Goal: Task Accomplishment & Management: Manage account settings

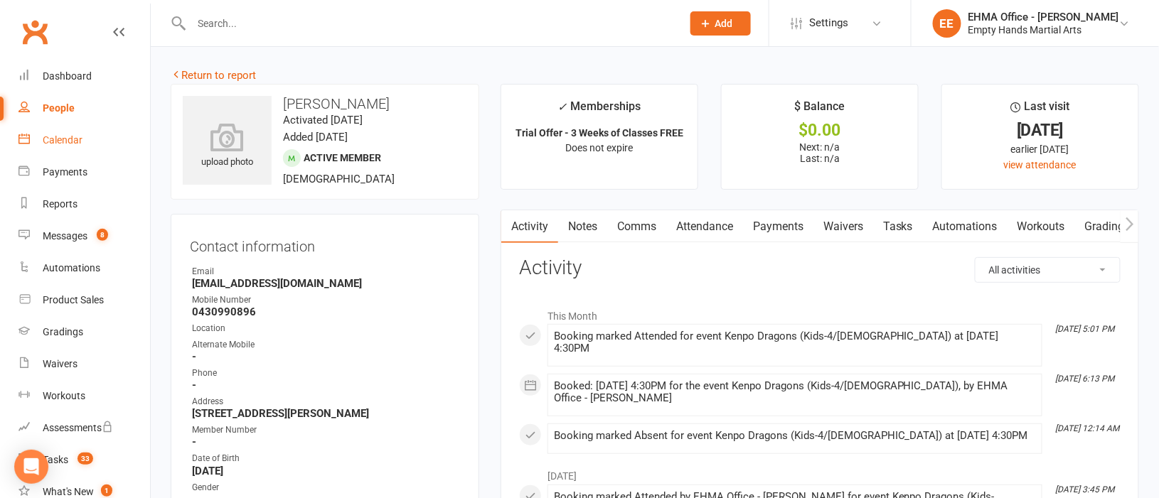
click at [64, 134] on div "Calendar" at bounding box center [63, 139] width 40 height 11
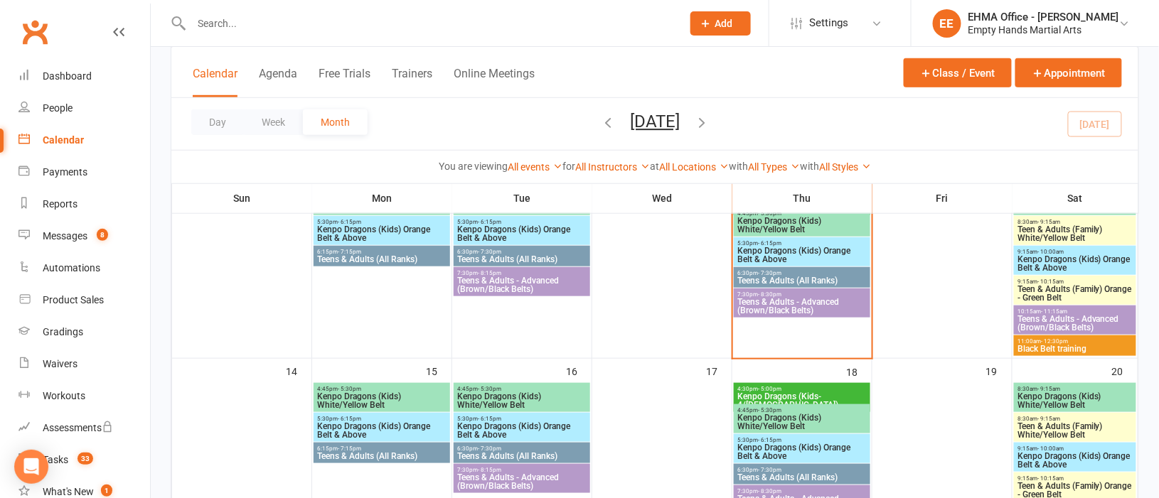
scroll to position [319, 0]
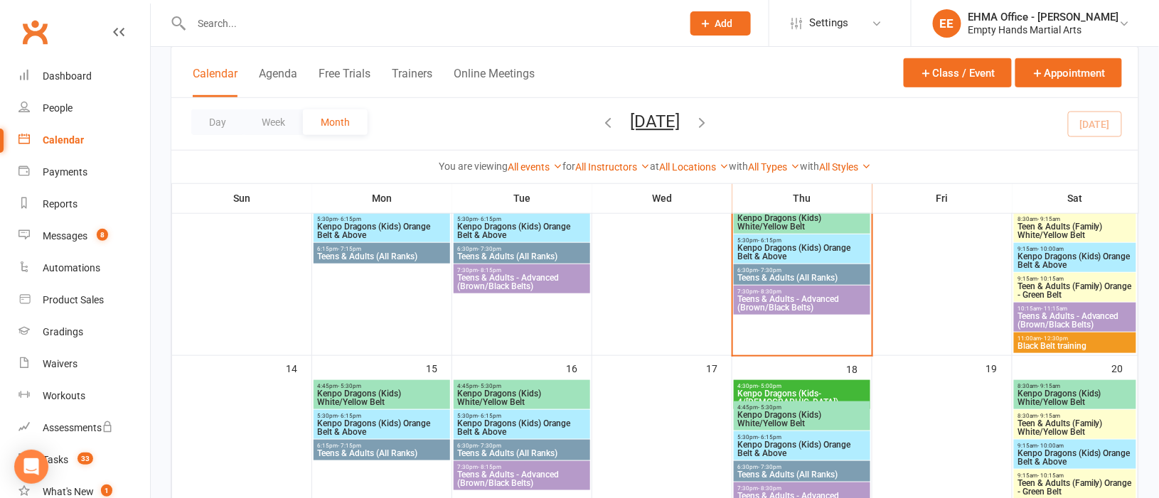
click at [1069, 342] on span "Black Belt training" at bounding box center [1075, 346] width 117 height 9
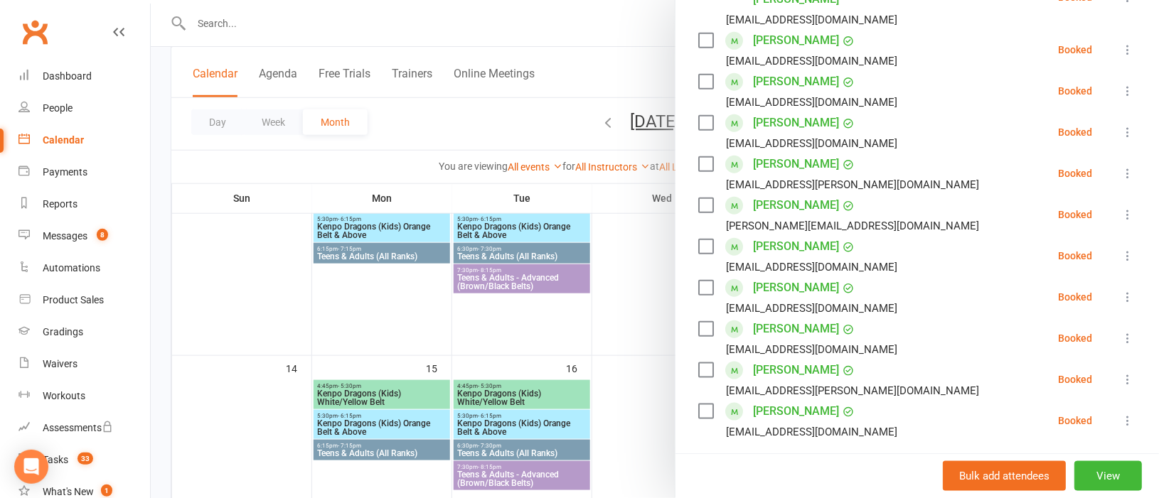
click at [538, 317] on div at bounding box center [655, 249] width 1008 height 498
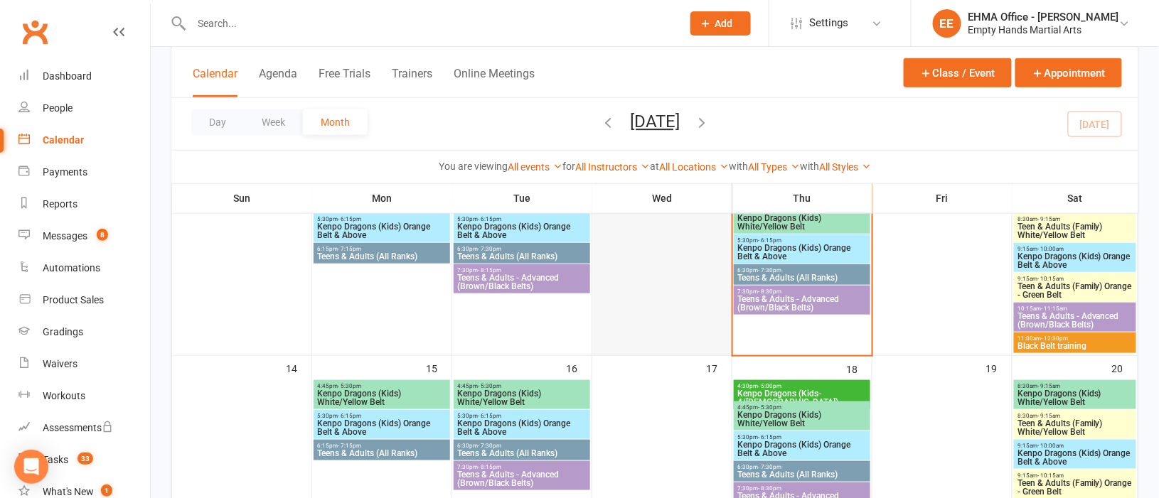
scroll to position [213, 0]
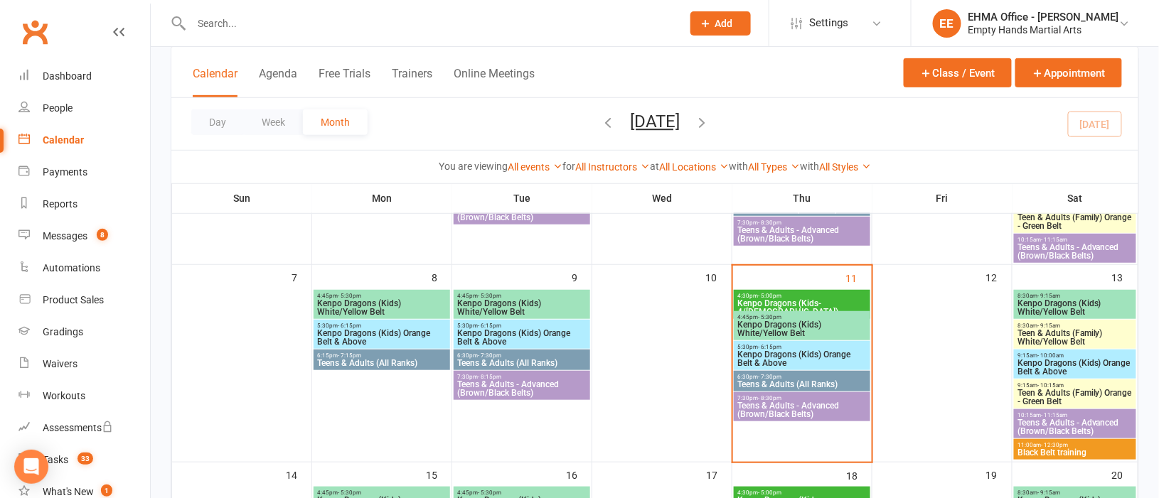
click at [782, 300] on span "Kenpo Dragons (Kids-4/[DEMOGRAPHIC_DATA])" at bounding box center [801, 307] width 131 height 17
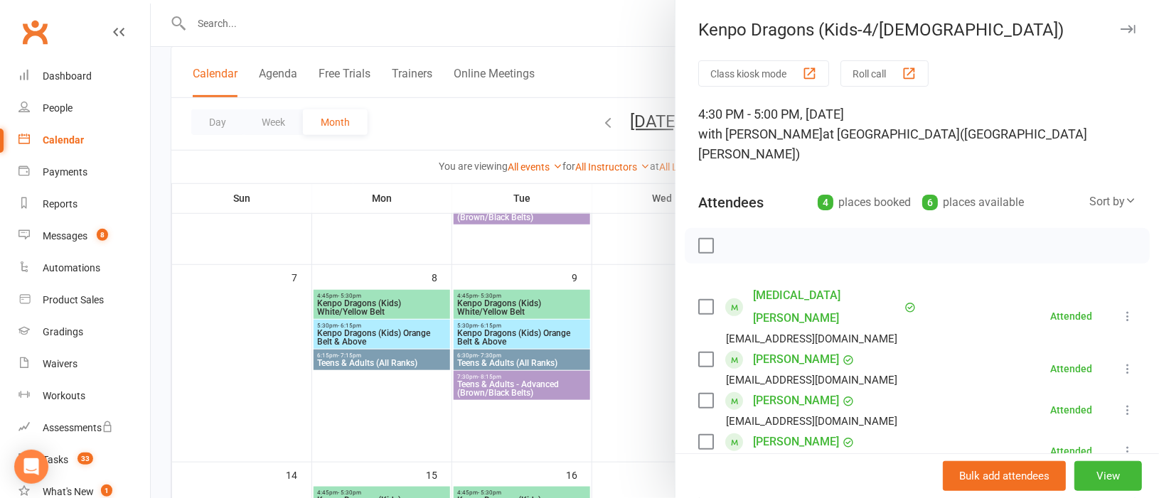
click at [626, 337] on div at bounding box center [655, 249] width 1008 height 498
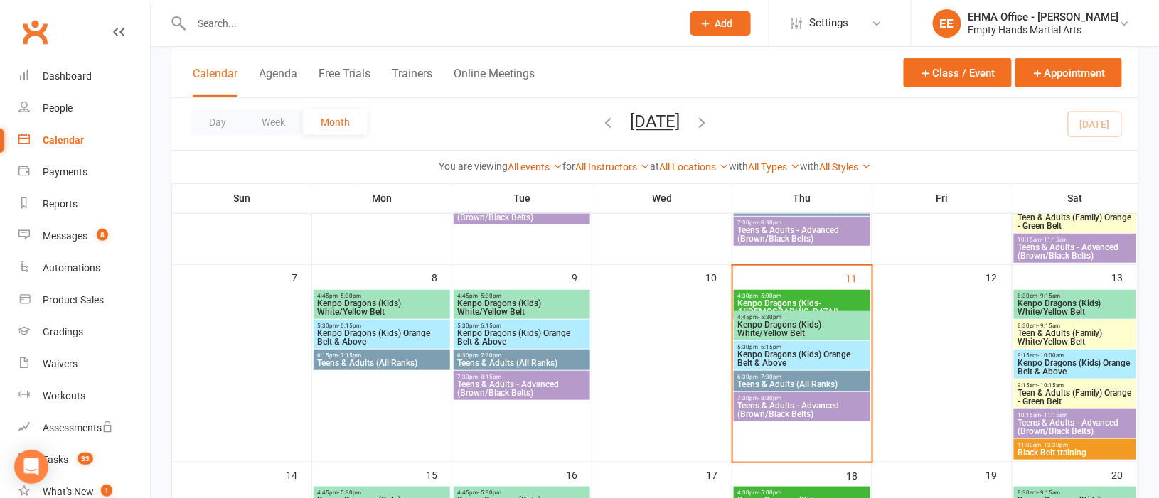
click at [755, 321] on span "Kenpo Dragons (Kids) White/Yellow Belt" at bounding box center [801, 329] width 131 height 17
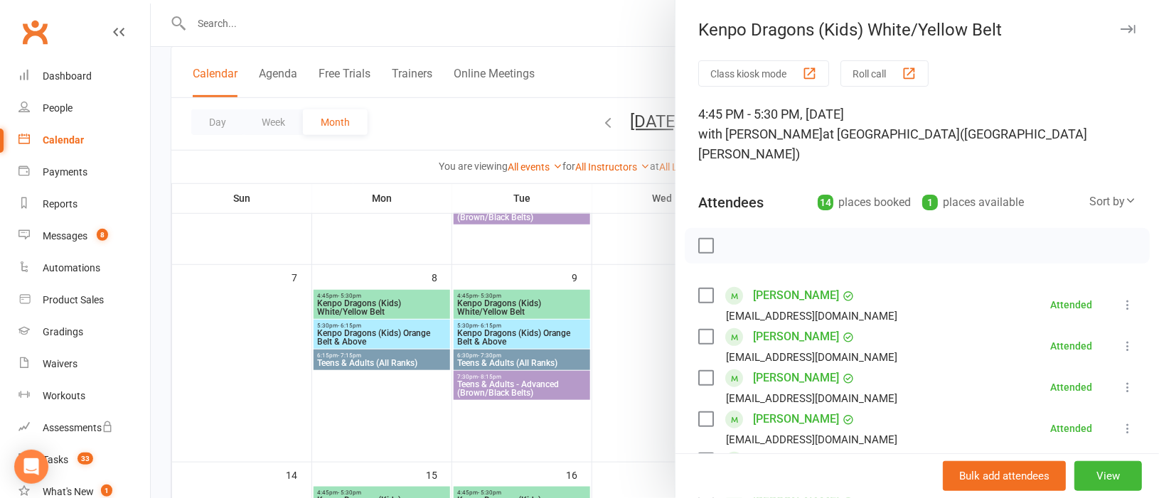
click at [629, 355] on div at bounding box center [655, 249] width 1008 height 498
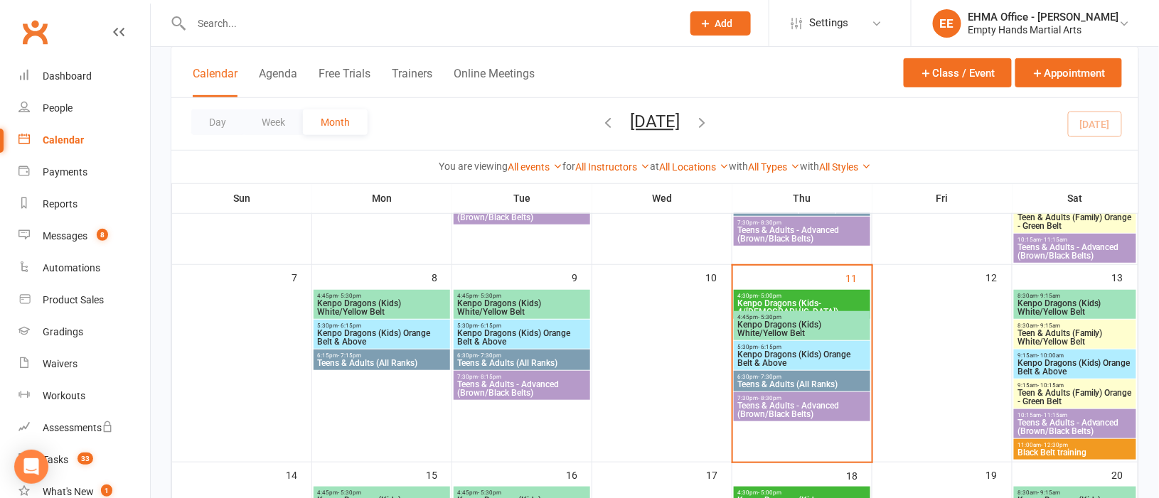
click at [758, 348] on span "- 6:15pm" at bounding box center [769, 347] width 23 height 6
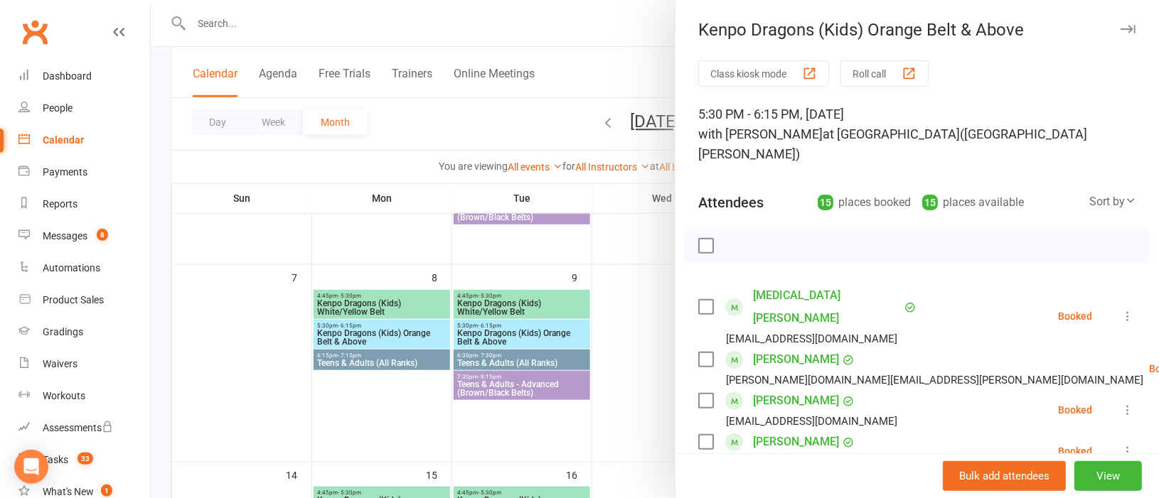
click at [634, 353] on div at bounding box center [655, 249] width 1008 height 498
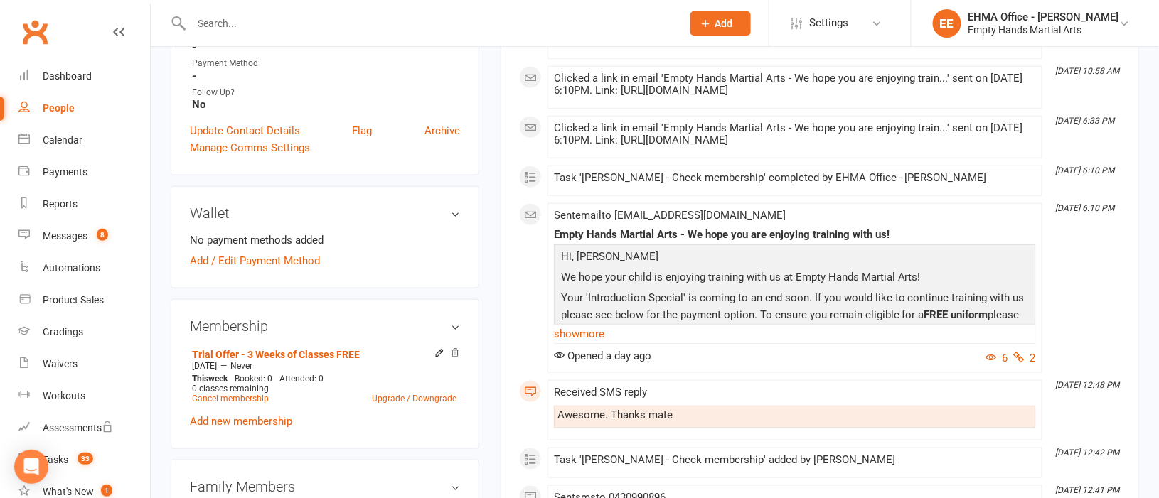
scroll to position [426, 0]
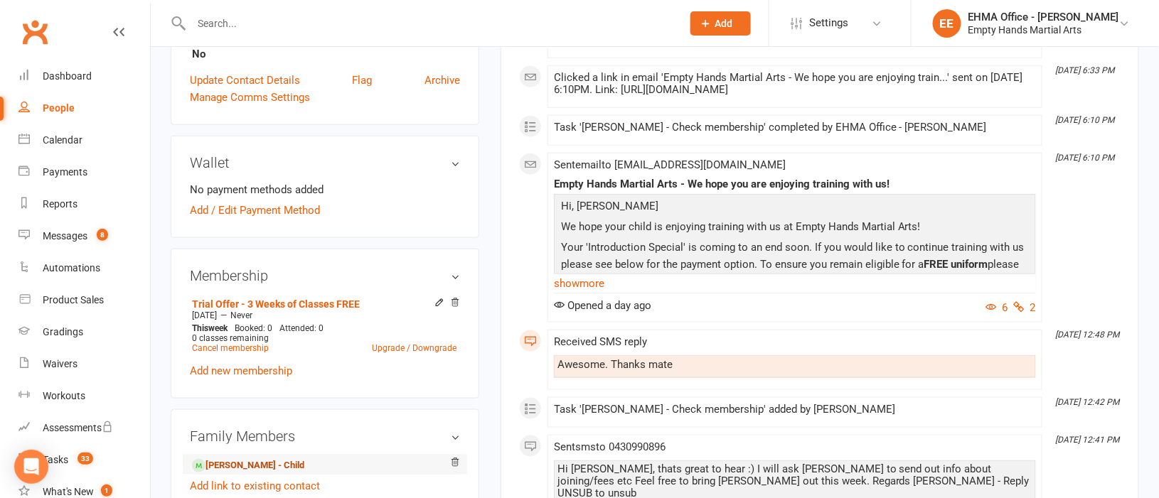
click at [237, 466] on link "Hugh Williams - Child" at bounding box center [248, 466] width 112 height 15
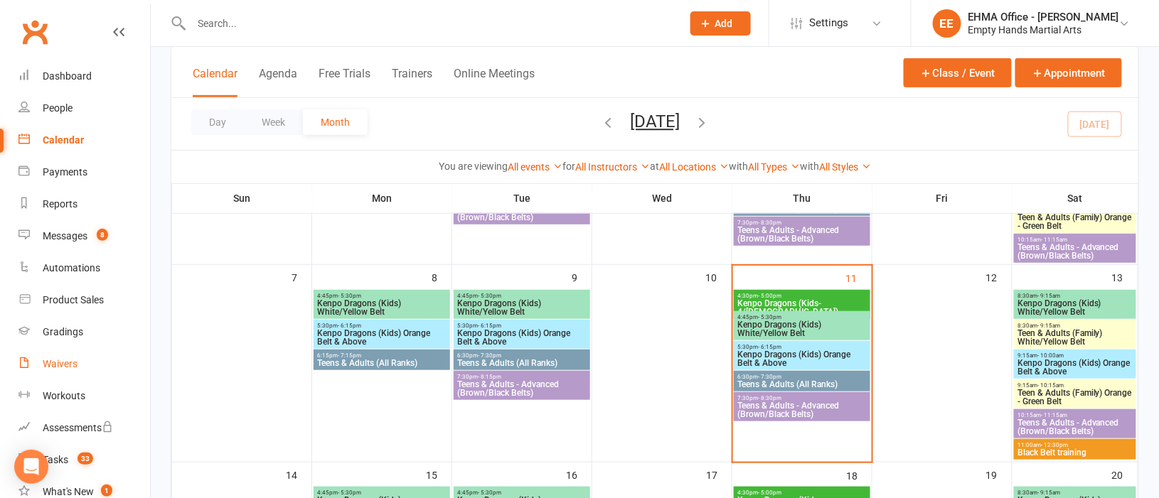
click at [50, 360] on div "Waivers" at bounding box center [60, 363] width 35 height 11
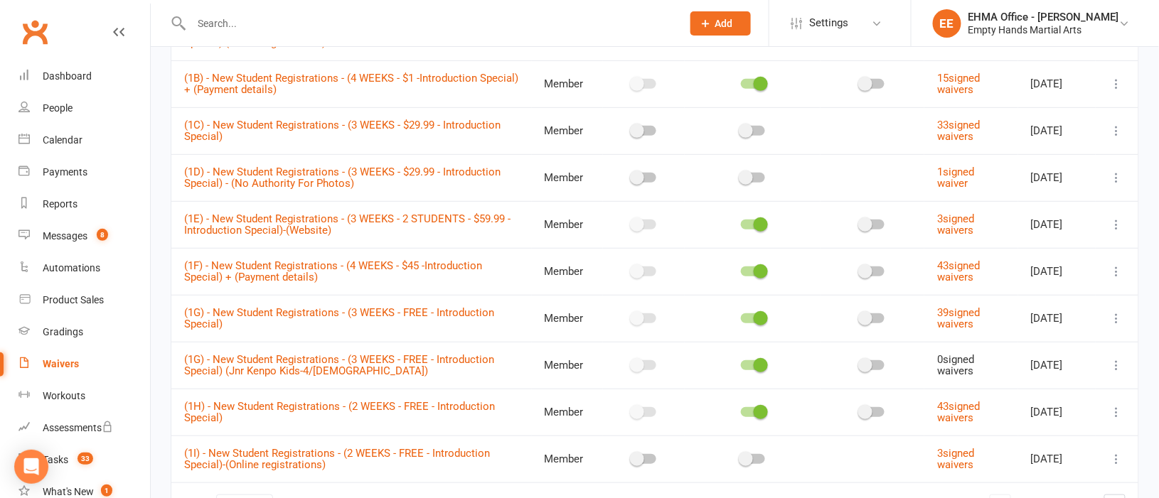
scroll to position [281, 0]
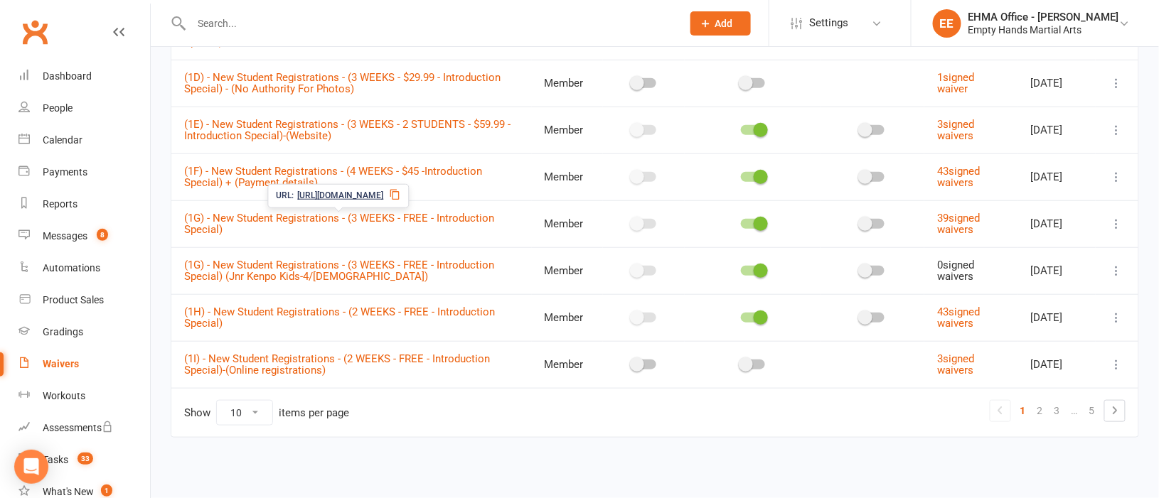
click at [401, 192] on icon at bounding box center [395, 194] width 11 height 11
click at [58, 102] on div "People" at bounding box center [58, 107] width 30 height 11
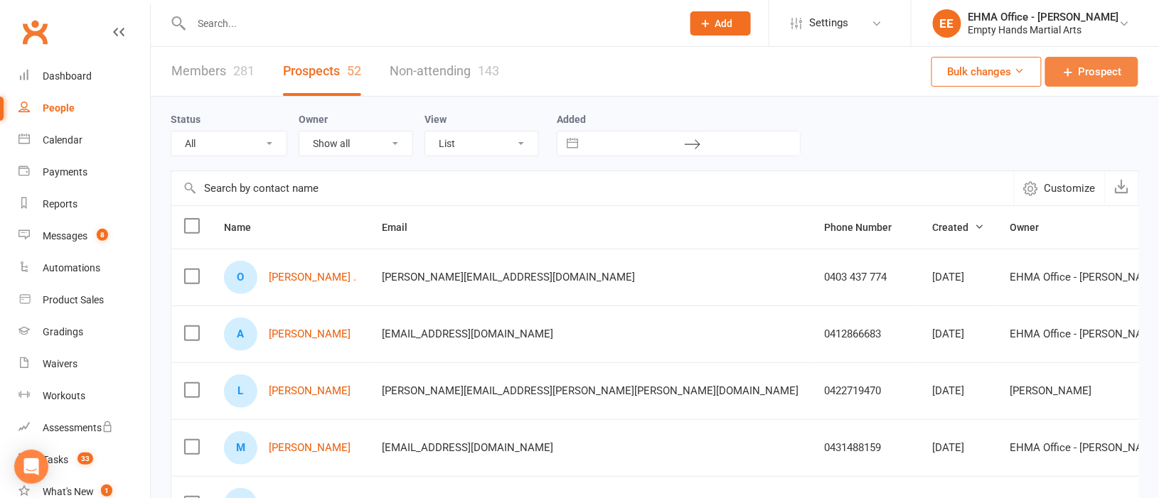
click at [1096, 67] on span "Prospect" at bounding box center [1099, 71] width 43 height 17
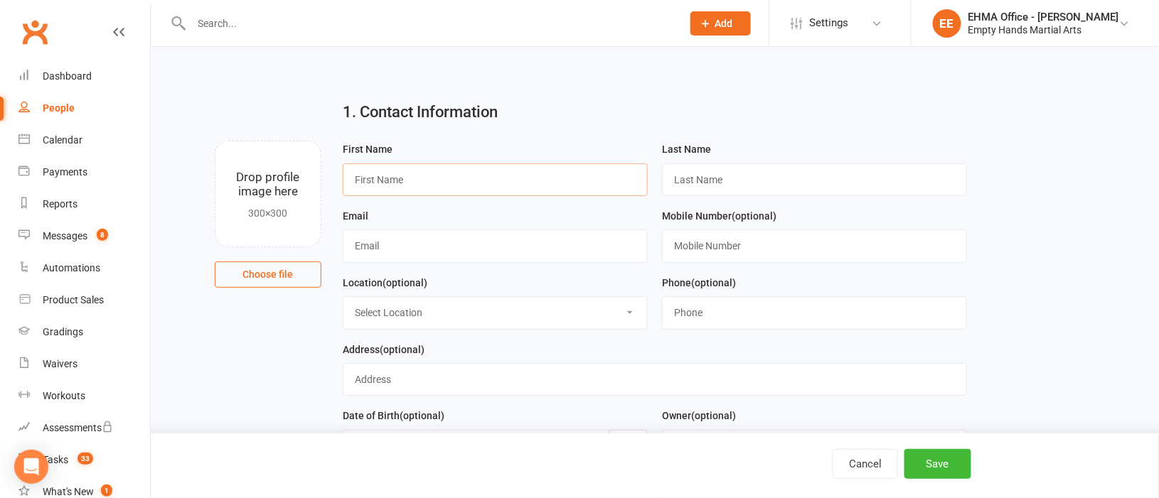
click at [436, 178] on input "text" at bounding box center [495, 179] width 305 height 33
paste input "[PERSON_NAME]"
type input "[PERSON_NAME]"
click at [727, 181] on input "text" at bounding box center [814, 179] width 305 height 33
type input "."
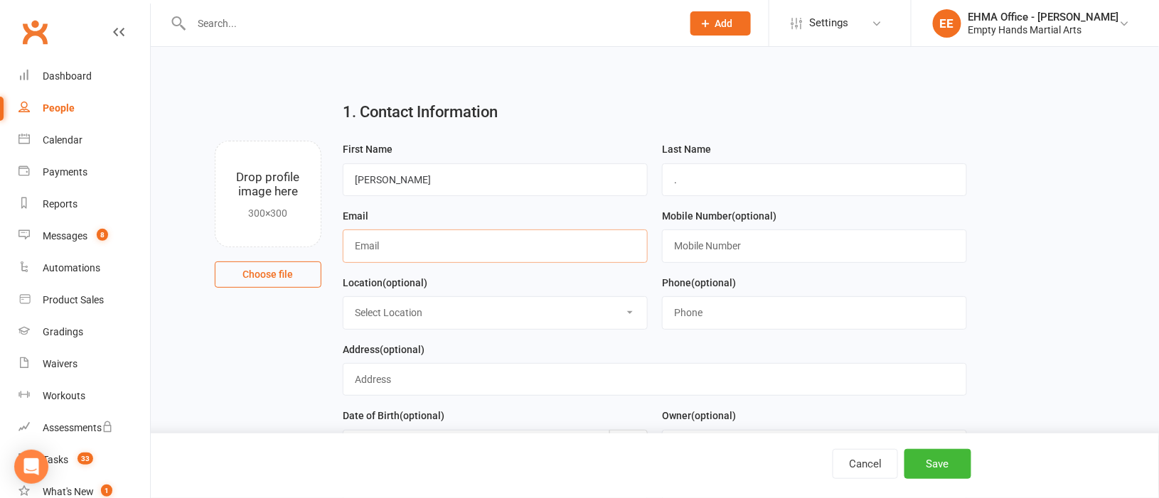
click at [445, 250] on input "text" at bounding box center [495, 246] width 305 height 33
click at [375, 247] on input "text" at bounding box center [495, 246] width 305 height 33
paste input "[EMAIL_ADDRESS][DOMAIN_NAME]"
type input "[EMAIL_ADDRESS][DOMAIN_NAME]"
click at [700, 245] on input "text" at bounding box center [814, 246] width 305 height 33
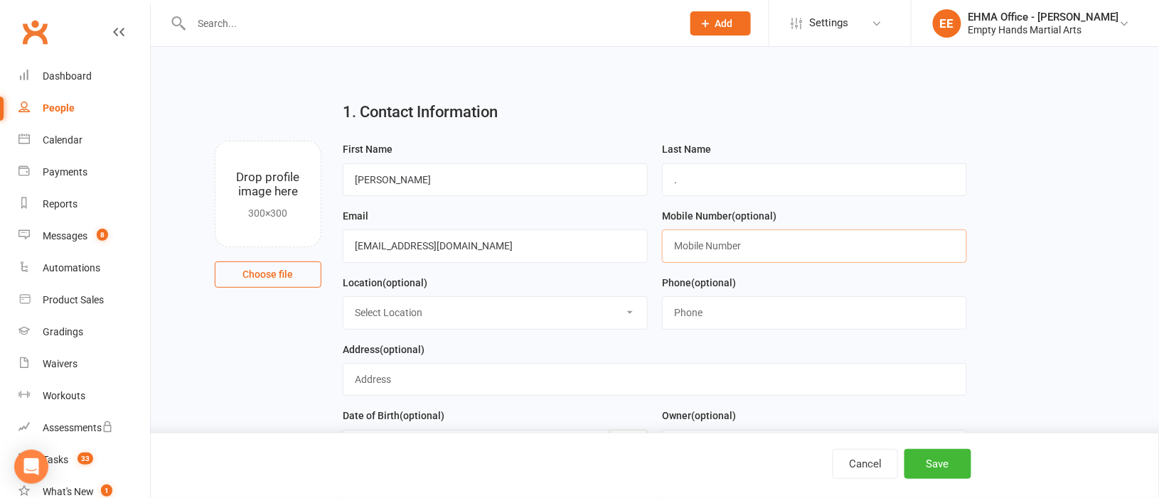
paste input "0413284315"
type input "0413284315"
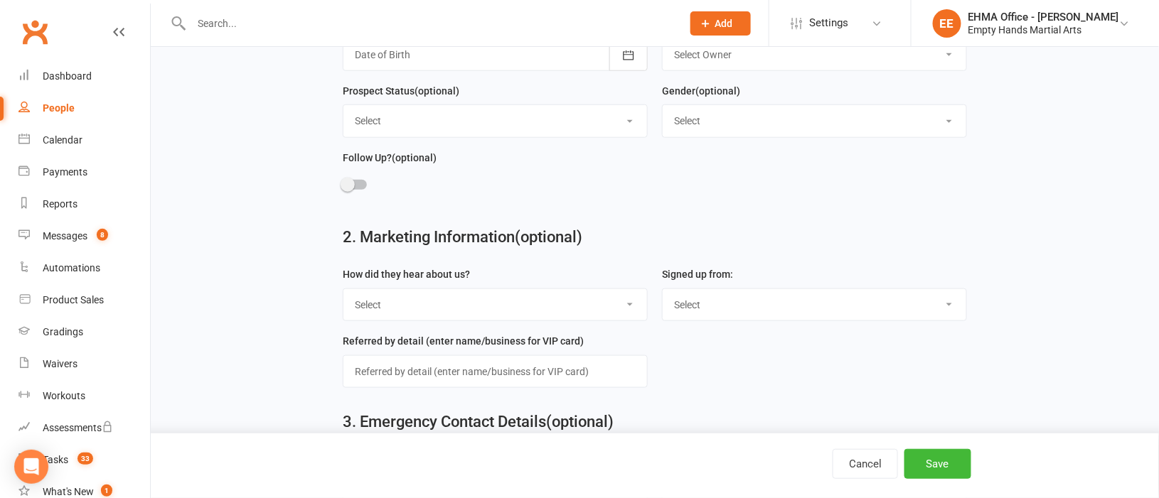
scroll to position [426, 0]
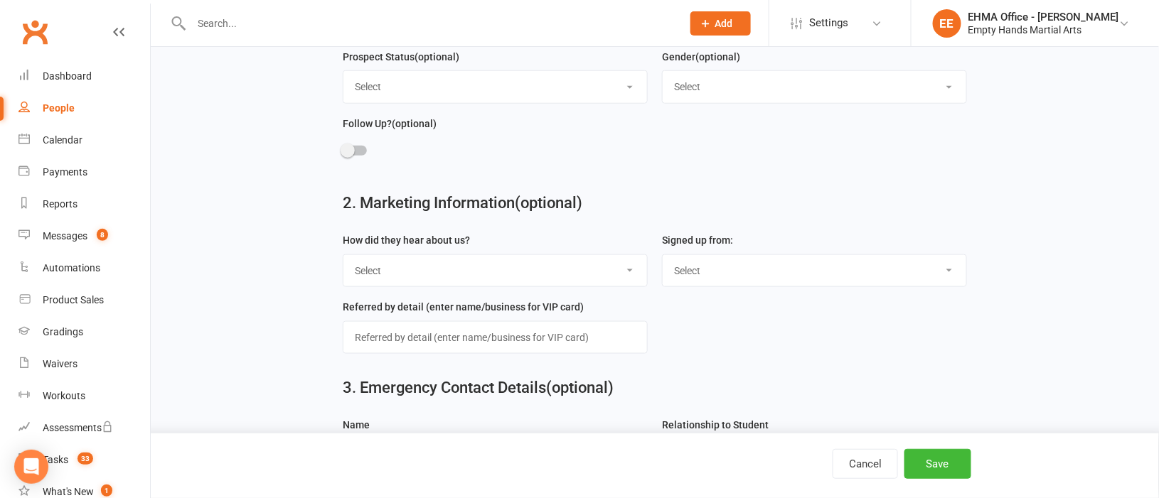
click at [429, 278] on select "Select Internet EHMA Website Facebook Facebook Ad Friend Existing Member [GEOGR…" at bounding box center [495, 270] width 304 height 31
select select "EHMA Website"
click at [343, 257] on select "Select Internet EHMA Website Facebook Facebook Ad Friend Existing Member [GEOGR…" at bounding box center [495, 270] width 304 height 31
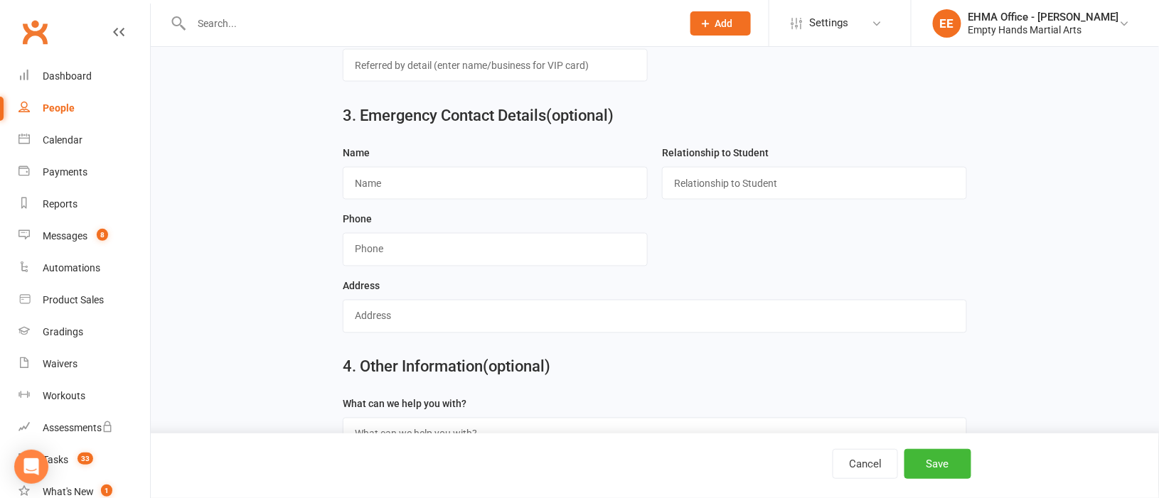
scroll to position [745, 0]
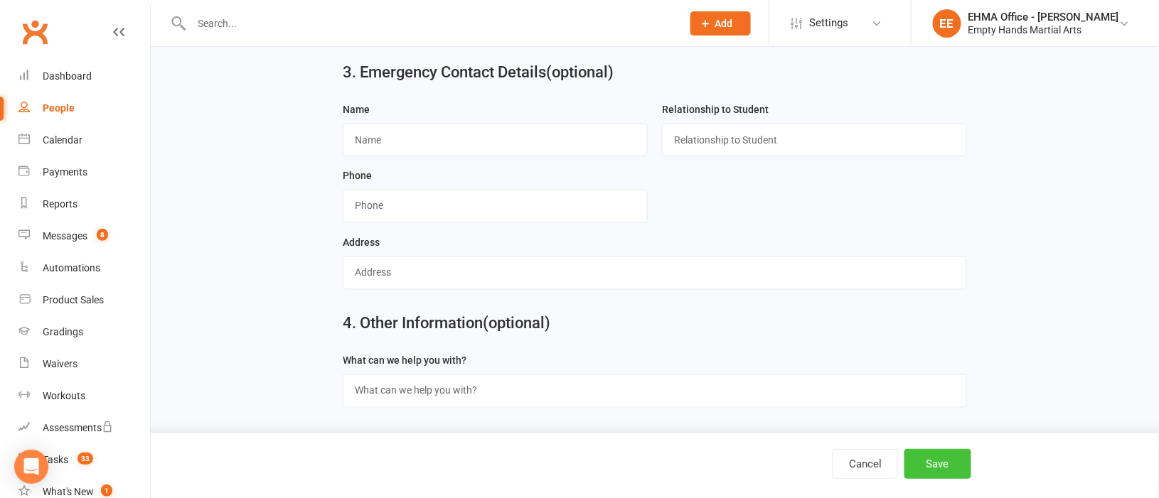
click at [950, 461] on button "Save" at bounding box center [937, 464] width 67 height 30
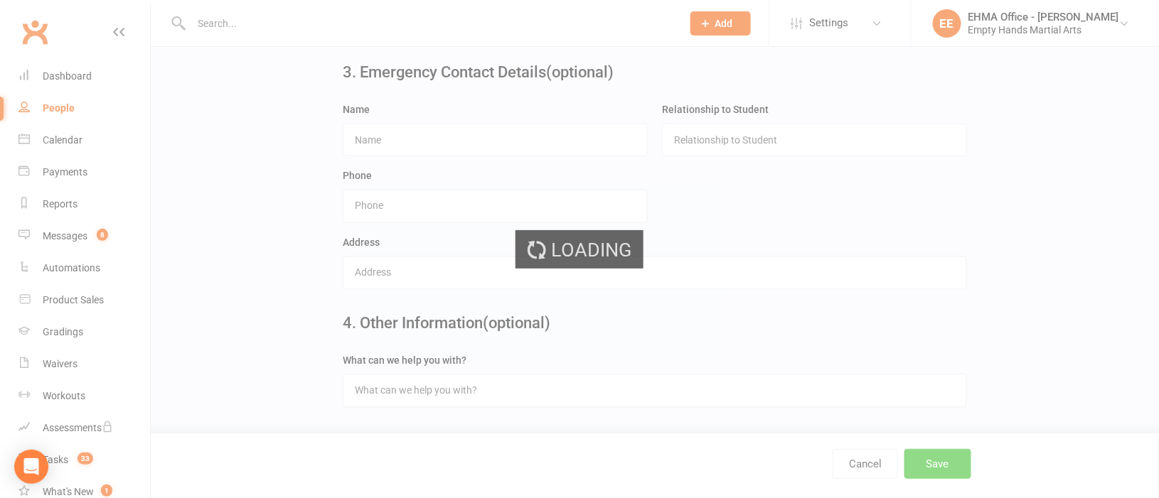
scroll to position [0, 0]
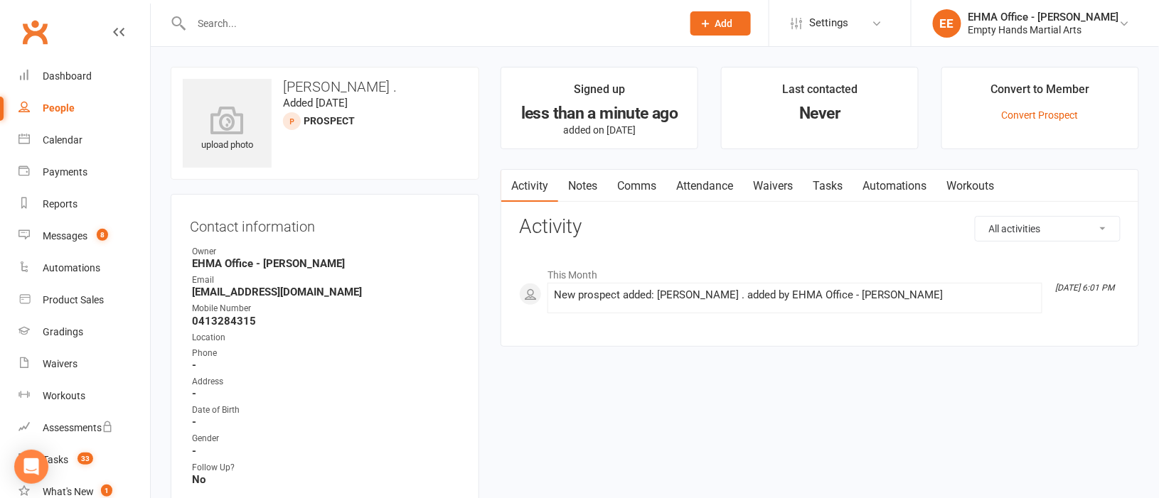
click at [646, 186] on link "Comms" at bounding box center [636, 186] width 59 height 33
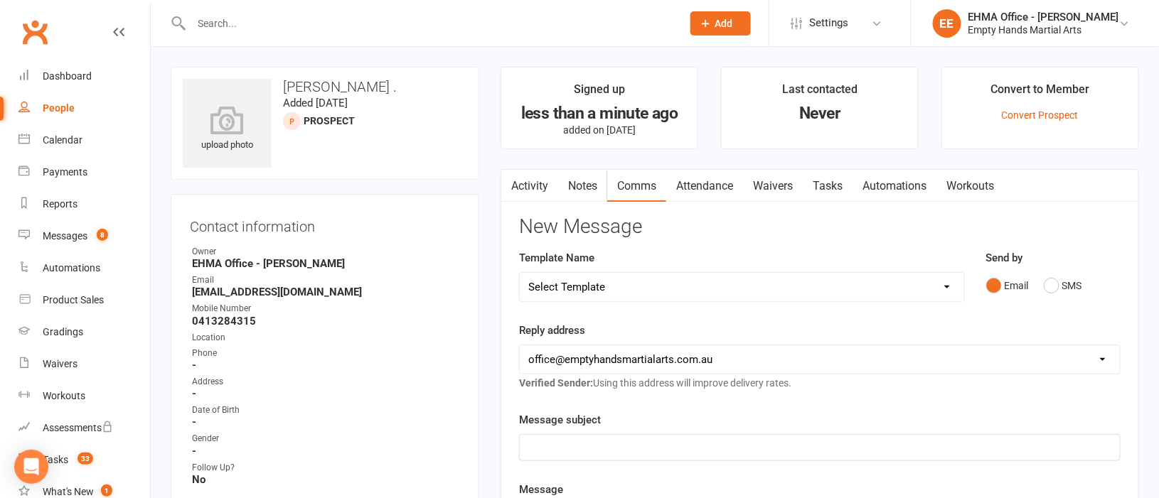
click at [583, 445] on p "﻿" at bounding box center [819, 447] width 583 height 17
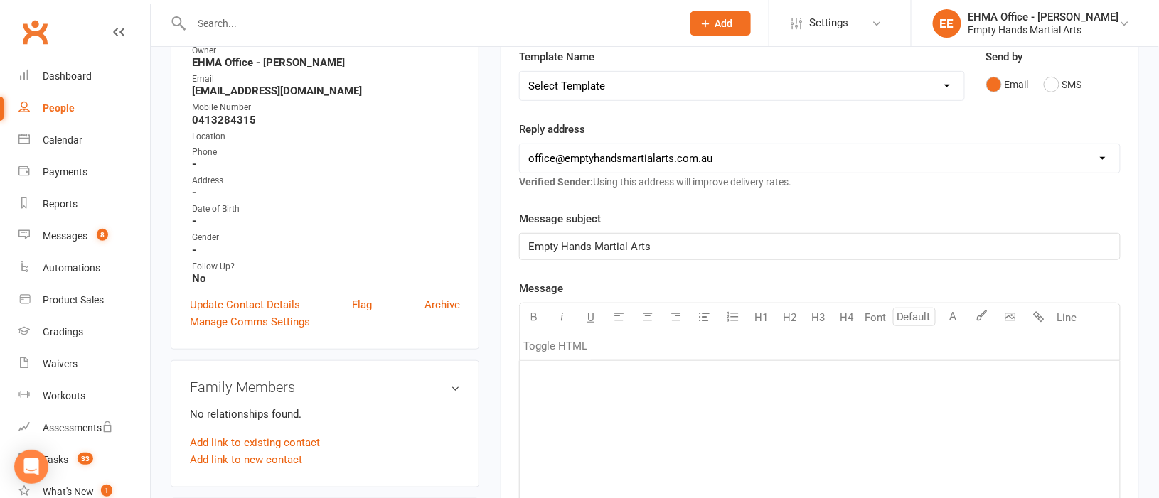
scroll to position [213, 0]
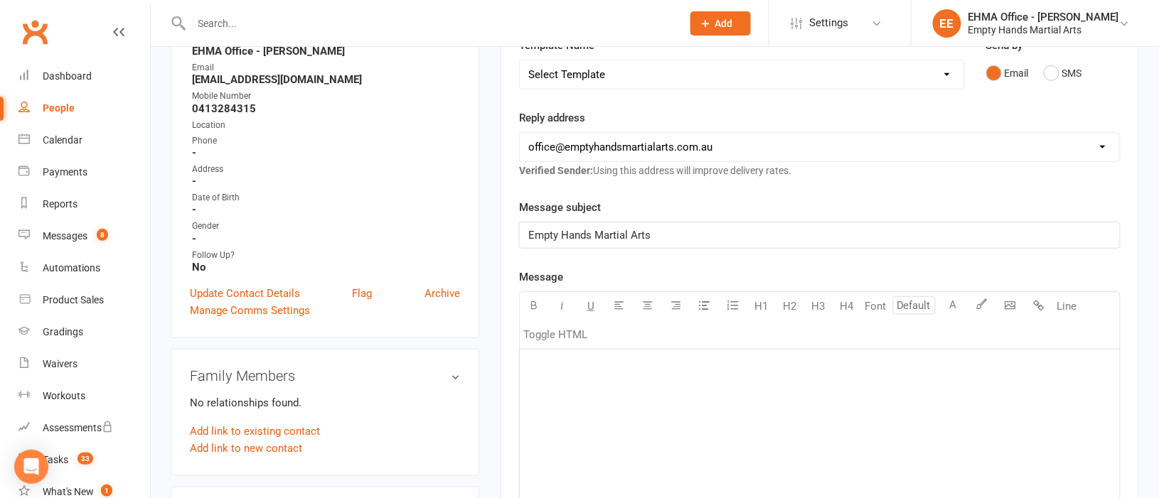
click at [598, 372] on p "﻿" at bounding box center [819, 367] width 583 height 17
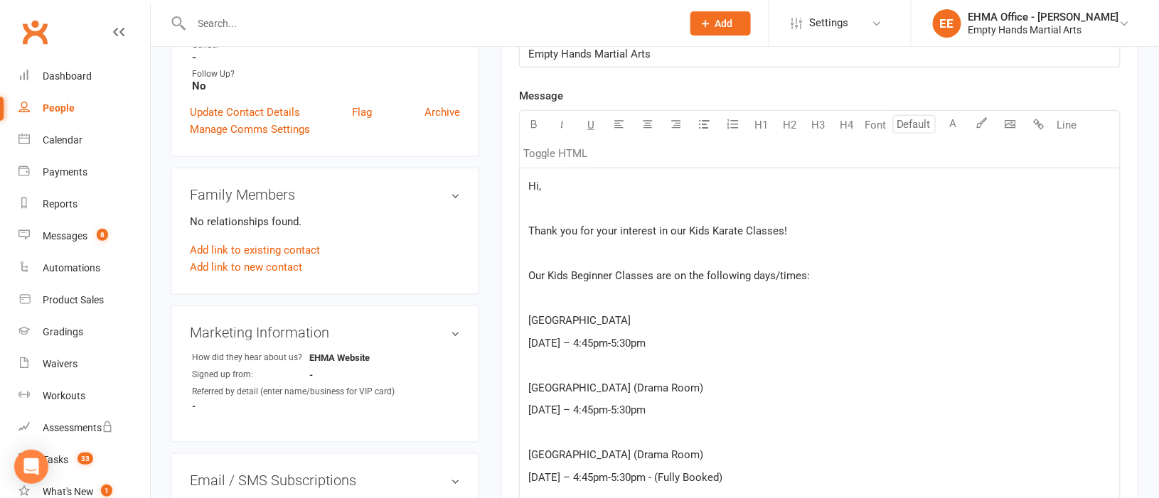
scroll to position [441, 0]
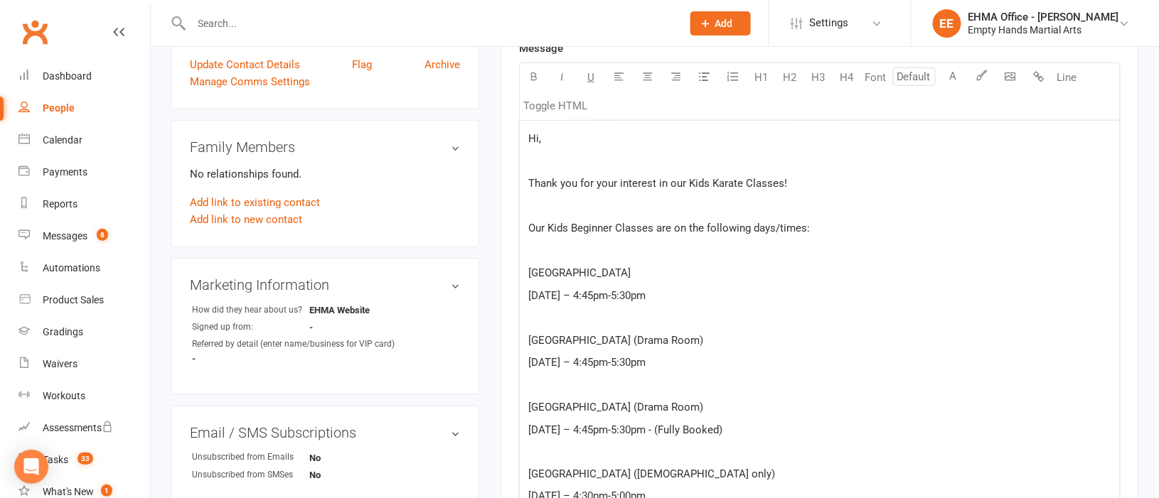
click at [583, 145] on p "Hi," at bounding box center [819, 138] width 583 height 17
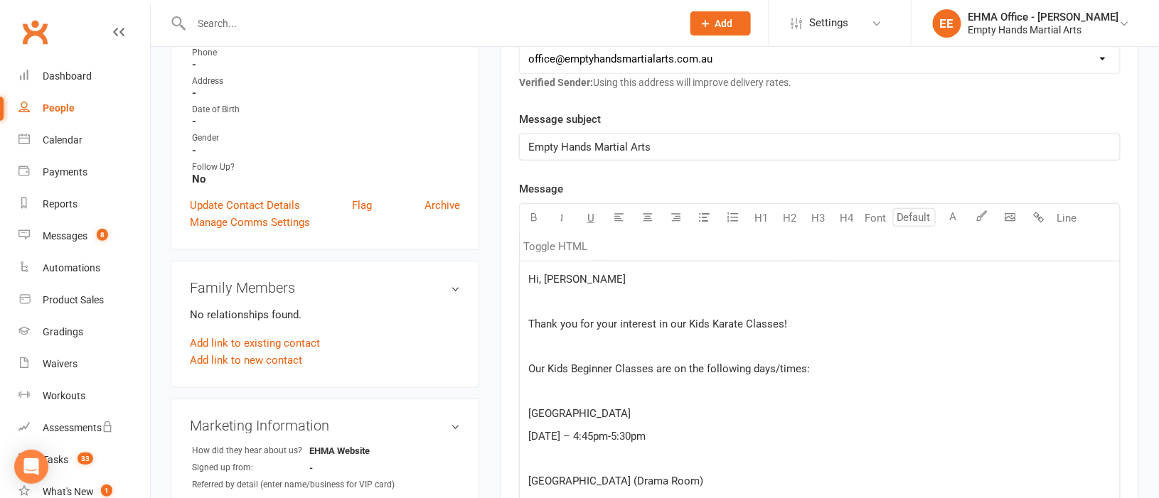
scroll to position [426, 0]
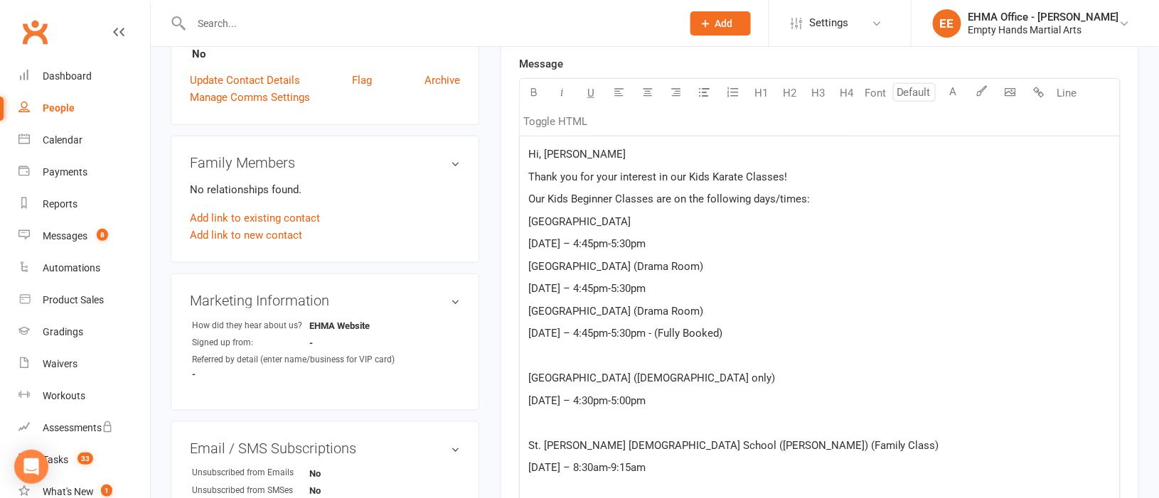
click at [660, 337] on span "[DATE] – 4:45pm-5:30pm - (Fully Booked)" at bounding box center [625, 333] width 194 height 13
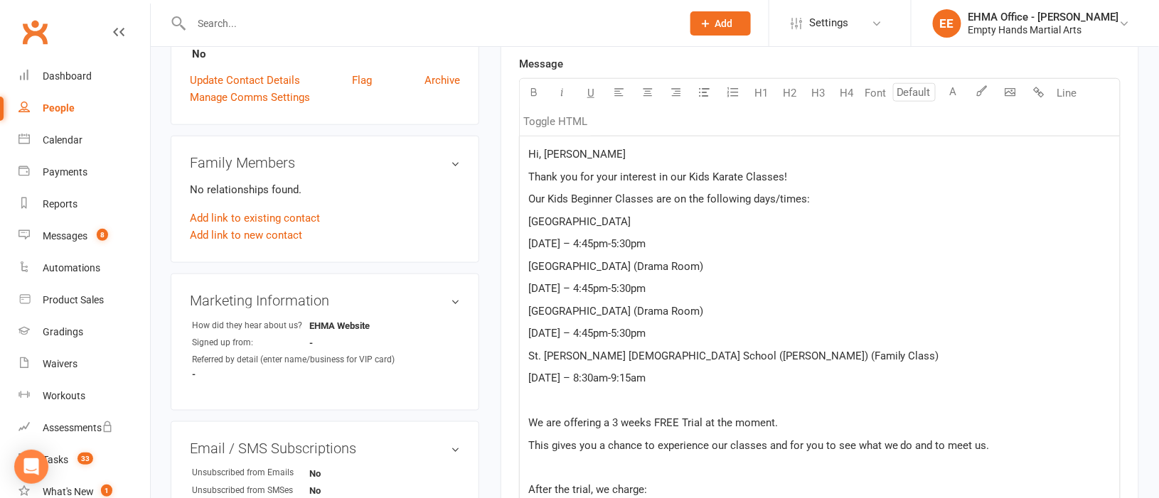
click at [577, 398] on p "﻿" at bounding box center [819, 400] width 583 height 17
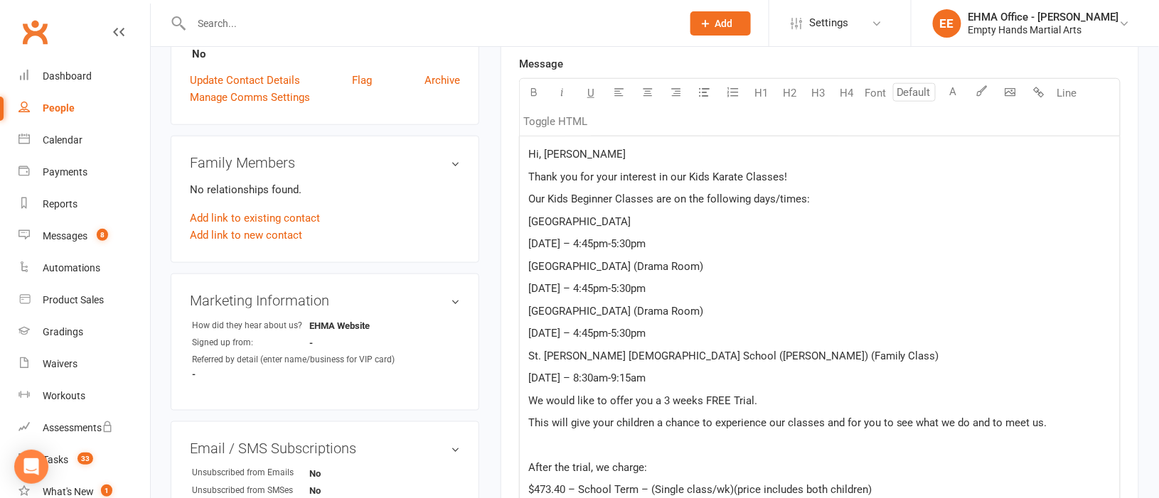
click at [559, 438] on p "﻿" at bounding box center [819, 445] width 583 height 17
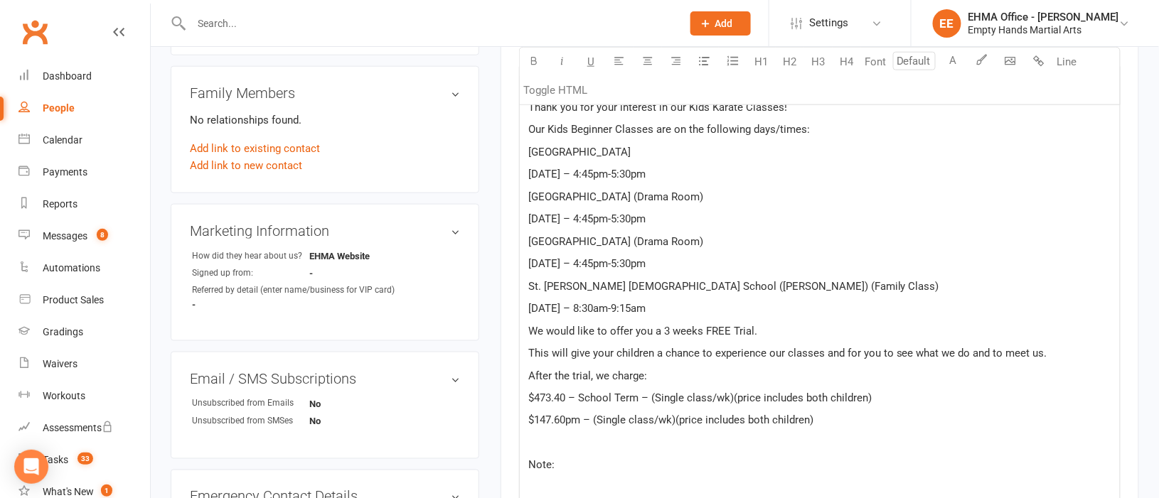
scroll to position [532, 0]
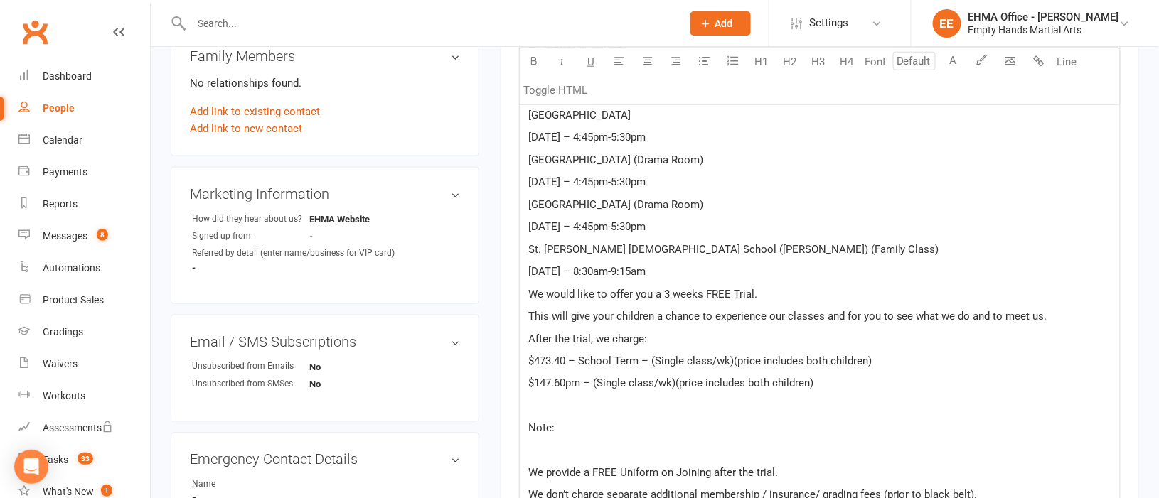
click at [540, 409] on p "﻿" at bounding box center [819, 405] width 583 height 17
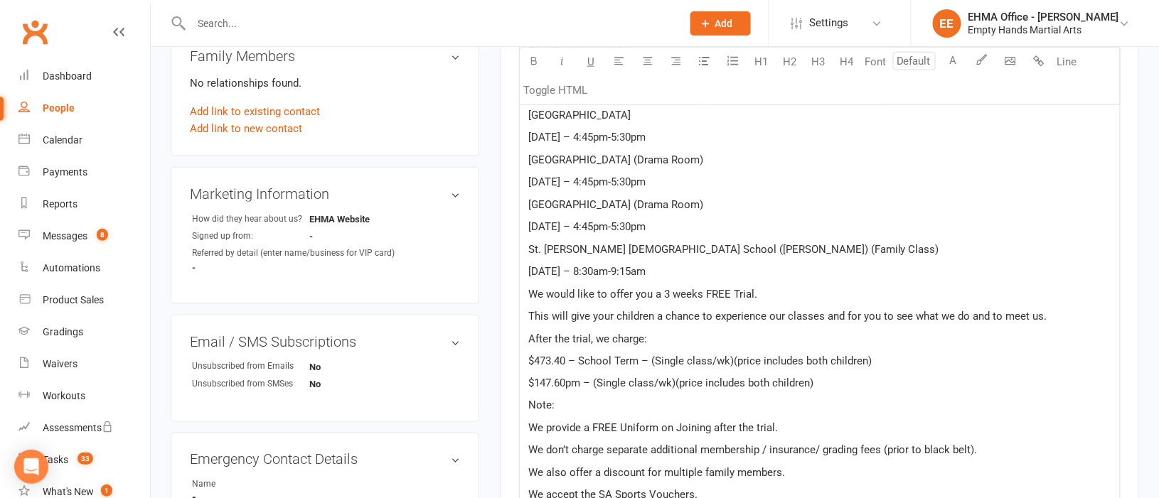
scroll to position [639, 0]
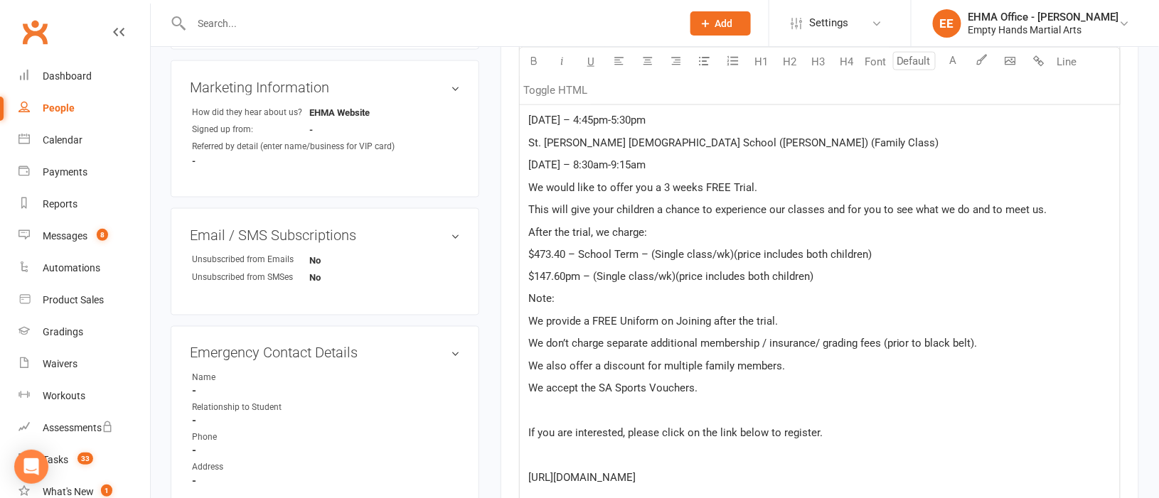
click at [778, 371] on span "We also offer a discount for multiple family members." at bounding box center [656, 366] width 257 height 13
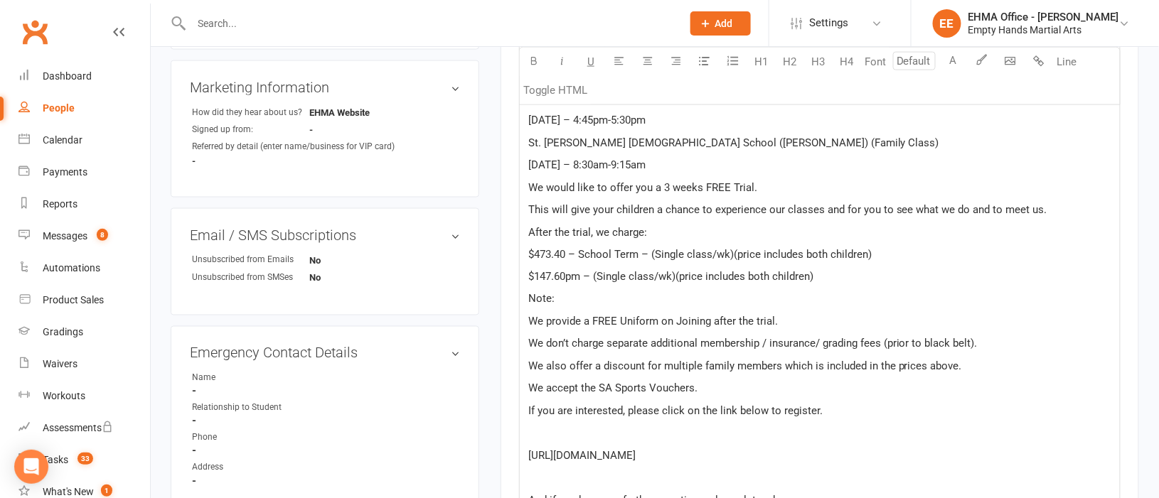
click at [576, 439] on p "﻿" at bounding box center [819, 433] width 583 height 17
drag, startPoint x: 714, startPoint y: 454, endPoint x: 584, endPoint y: 459, distance: 130.2
click at [584, 459] on p "[URL][DOMAIN_NAME]" at bounding box center [819, 456] width 583 height 17
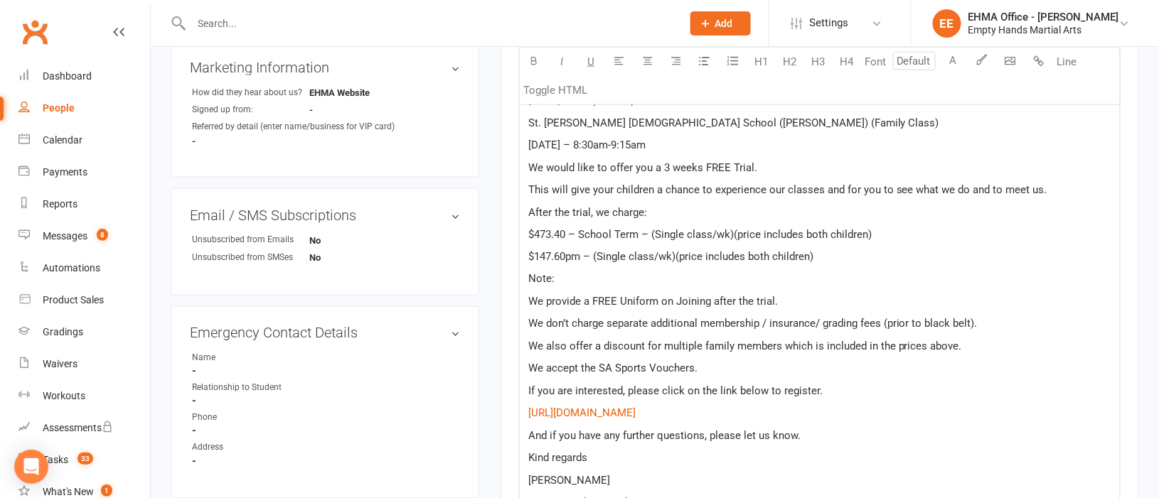
scroll to position [1036, 0]
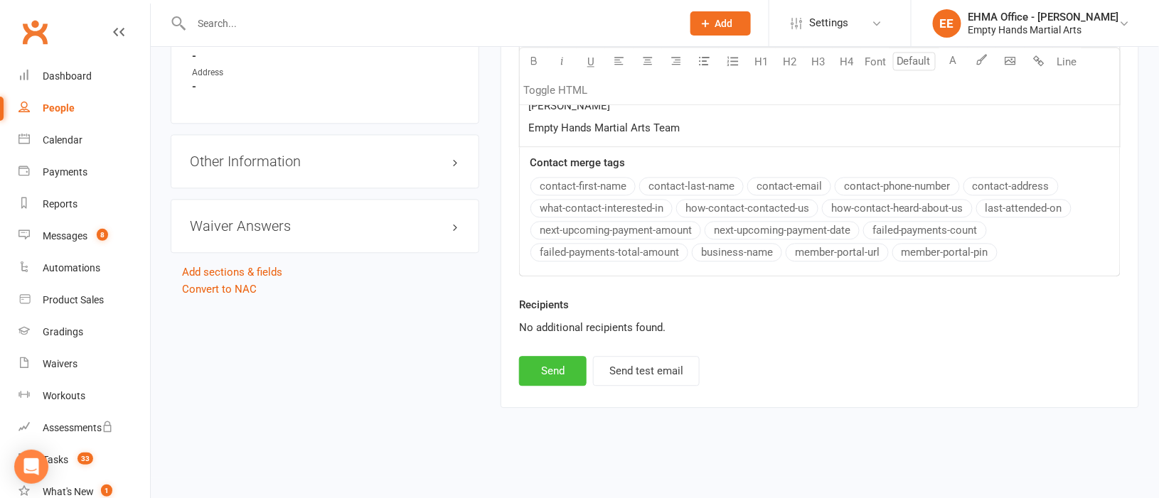
click at [560, 372] on button "Send" at bounding box center [553, 371] width 68 height 30
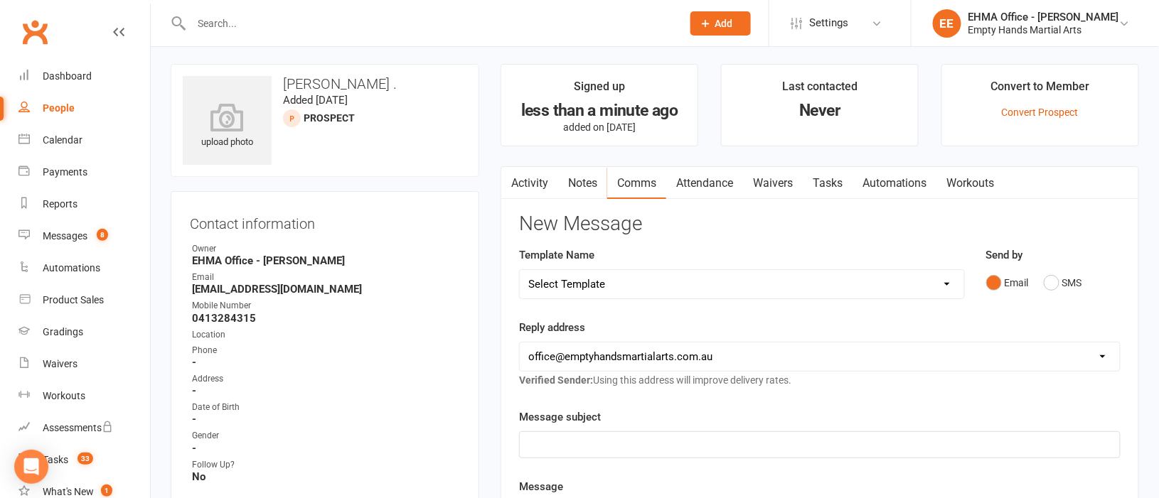
scroll to position [0, 0]
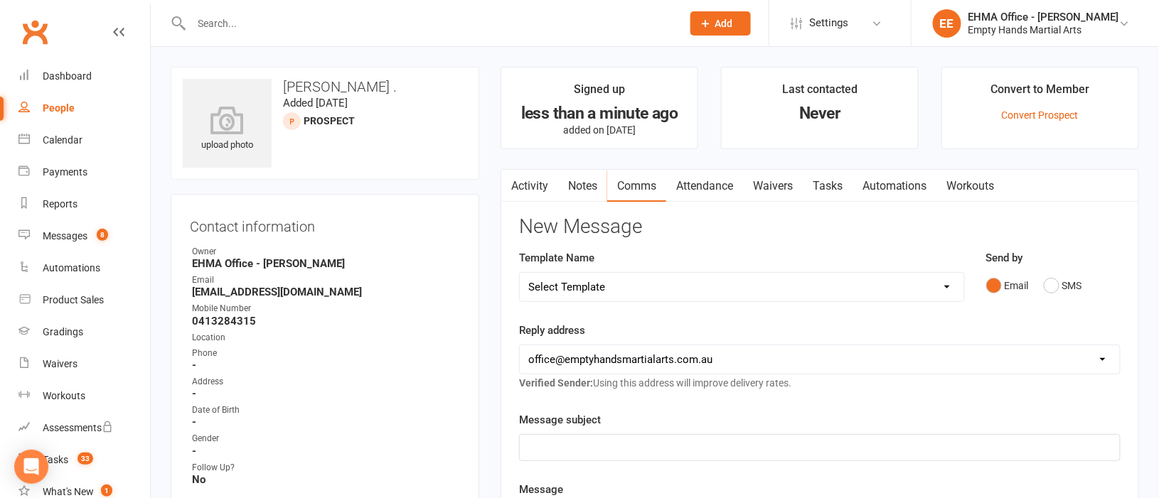
click at [527, 178] on link "Activity" at bounding box center [529, 186] width 57 height 33
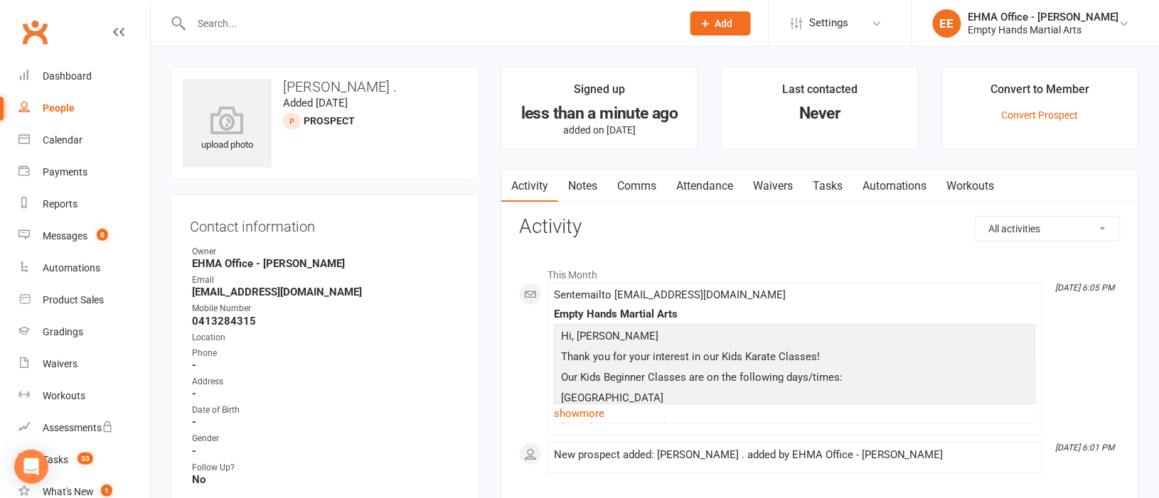
click at [638, 191] on link "Comms" at bounding box center [636, 186] width 59 height 33
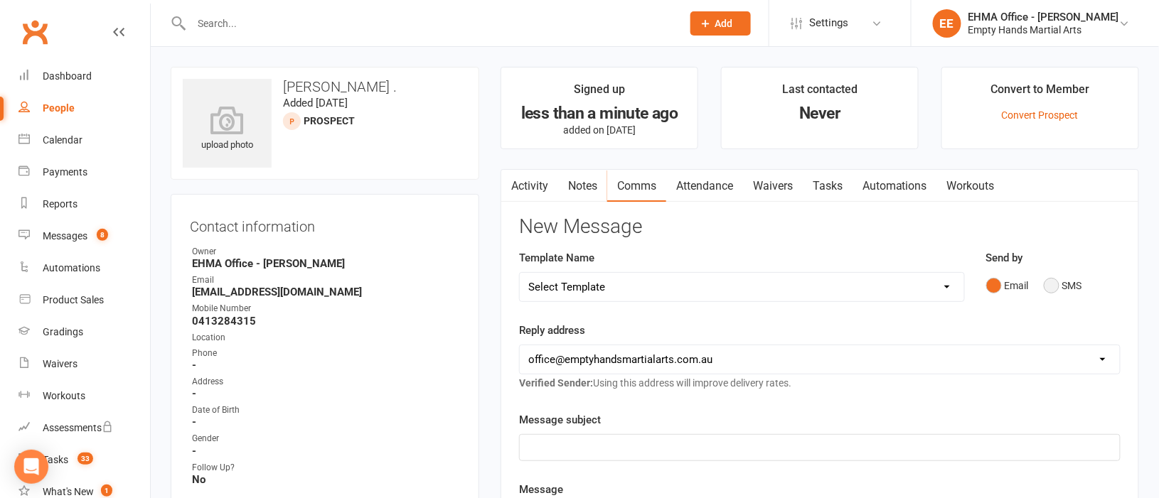
click at [1054, 286] on button "SMS" at bounding box center [1063, 285] width 38 height 27
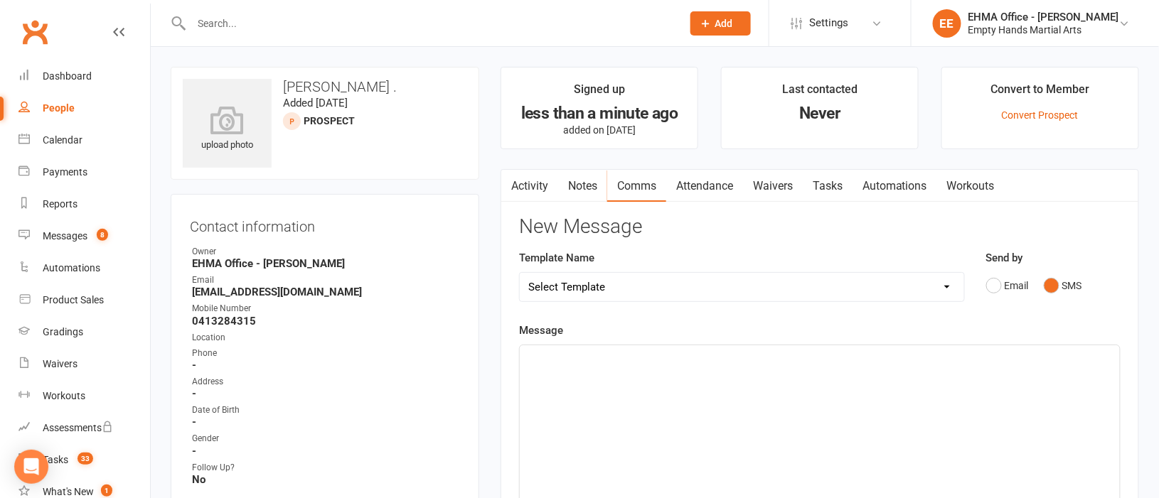
click at [647, 375] on div "﻿" at bounding box center [820, 451] width 600 height 213
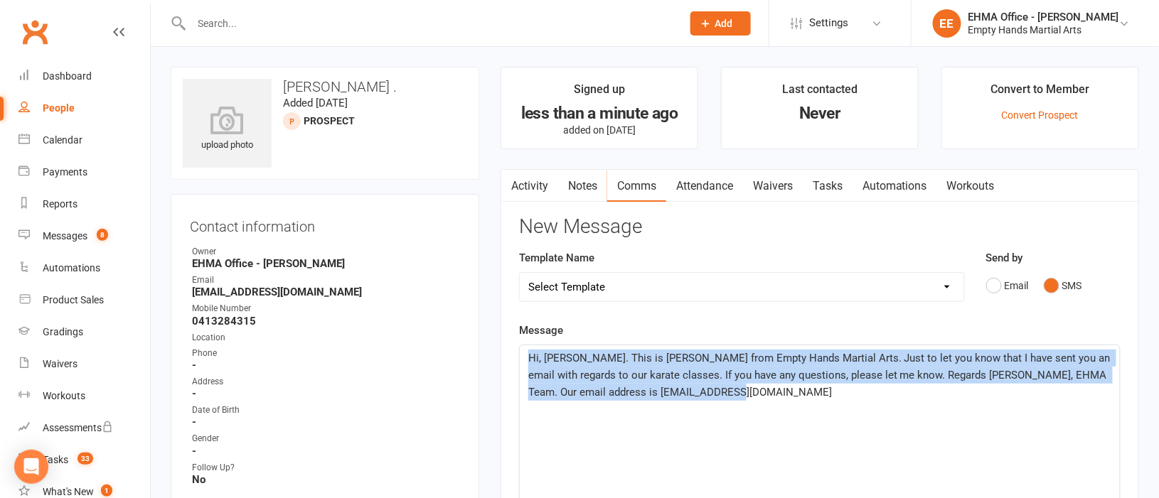
drag, startPoint x: 718, startPoint y: 395, endPoint x: 530, endPoint y: 359, distance: 191.8
click at [530, 359] on p "Hi, [PERSON_NAME]. This is [PERSON_NAME] from Empty Hands Martial Arts. Just to…" at bounding box center [819, 375] width 583 height 51
copy span "Hi, [PERSON_NAME]. This is [PERSON_NAME] from Empty Hands Martial Arts. Just to…"
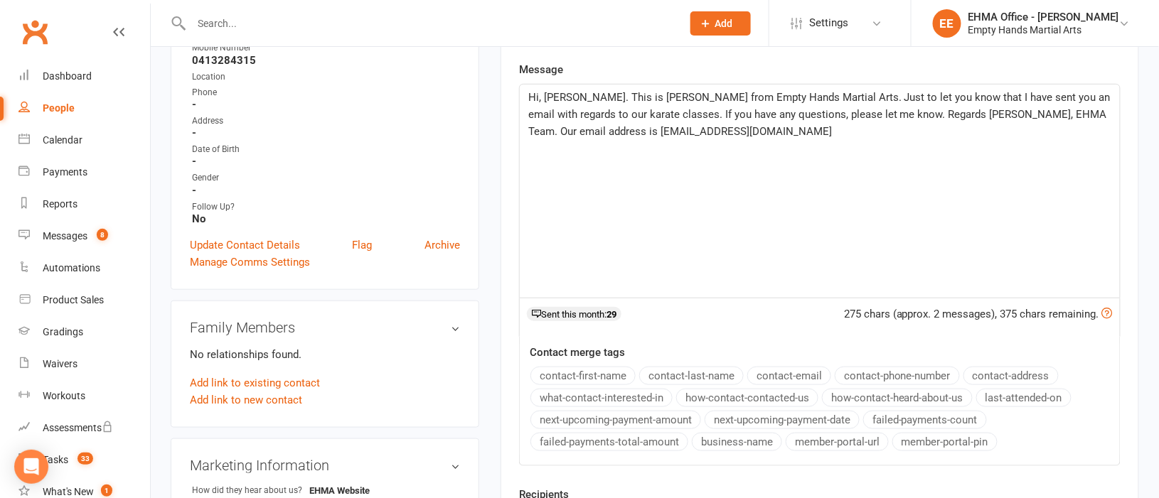
scroll to position [532, 0]
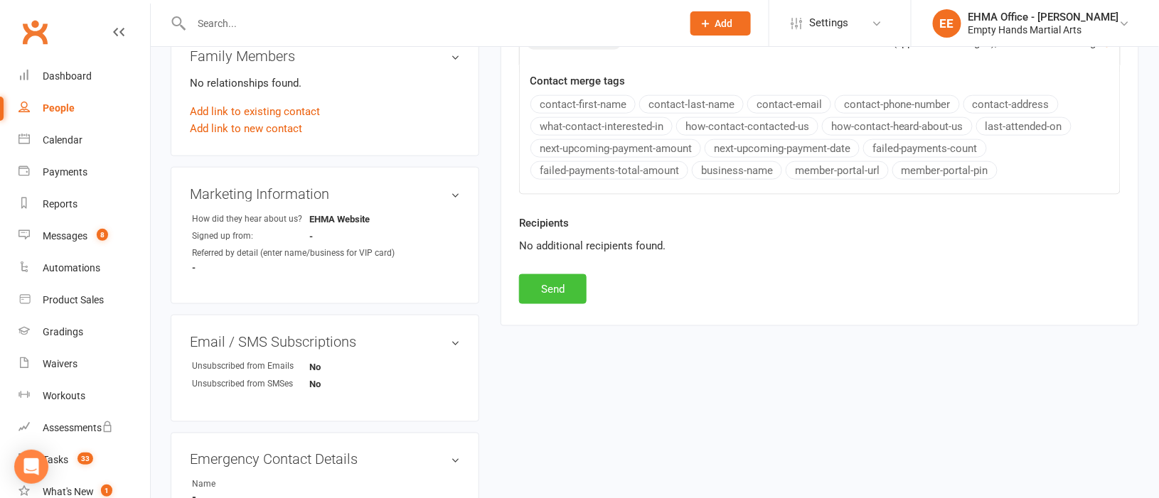
click at [547, 285] on button "Send" at bounding box center [553, 289] width 68 height 30
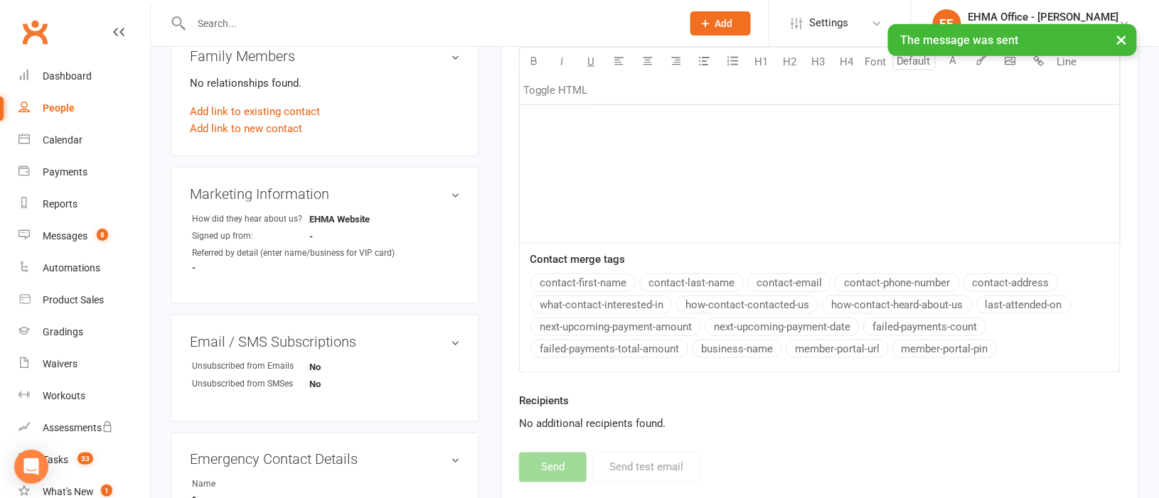
click at [286, 17] on input "text" at bounding box center [429, 24] width 485 height 20
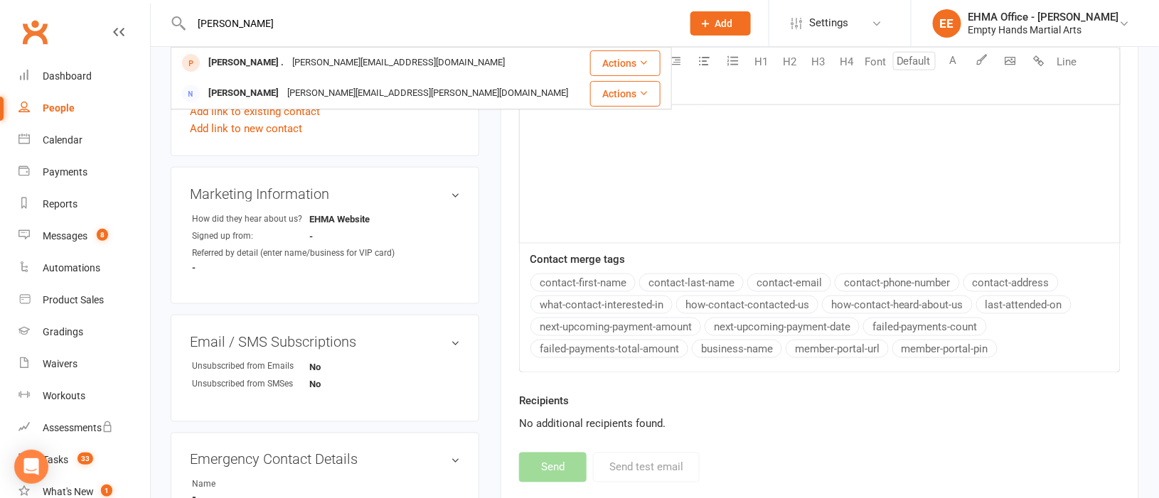
type input "[PERSON_NAME]"
click at [292, 53] on div "[PERSON_NAME][EMAIL_ADDRESS][DOMAIN_NAME]" at bounding box center [398, 63] width 221 height 21
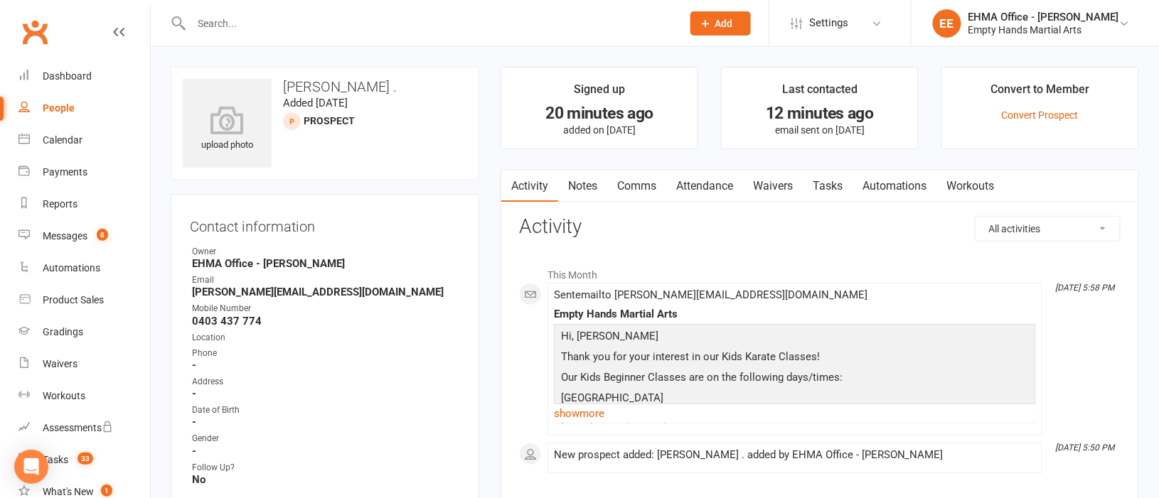
click at [641, 182] on link "Comms" at bounding box center [636, 186] width 59 height 33
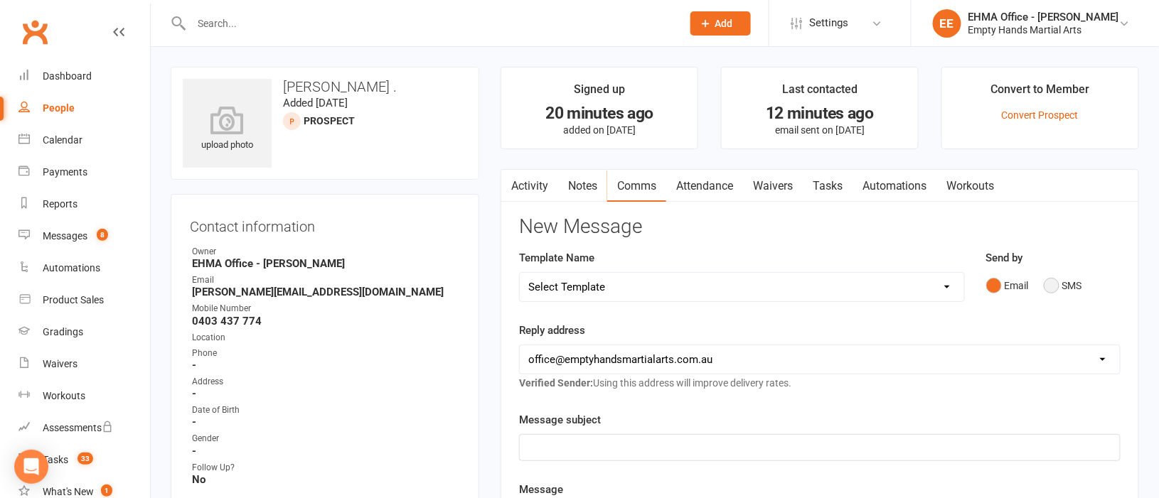
click at [1052, 288] on button "SMS" at bounding box center [1063, 285] width 38 height 27
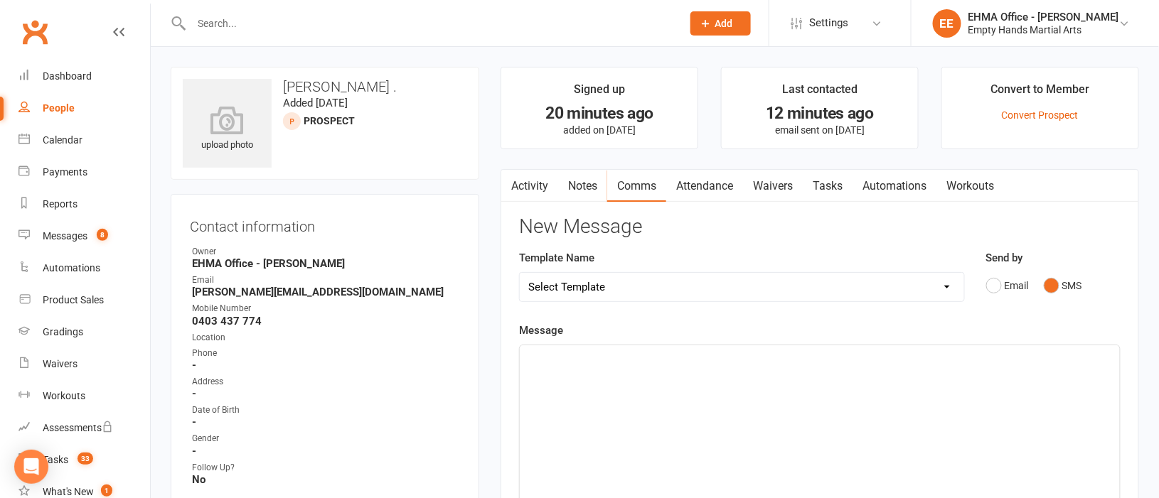
click at [574, 390] on div "﻿" at bounding box center [820, 451] width 600 height 213
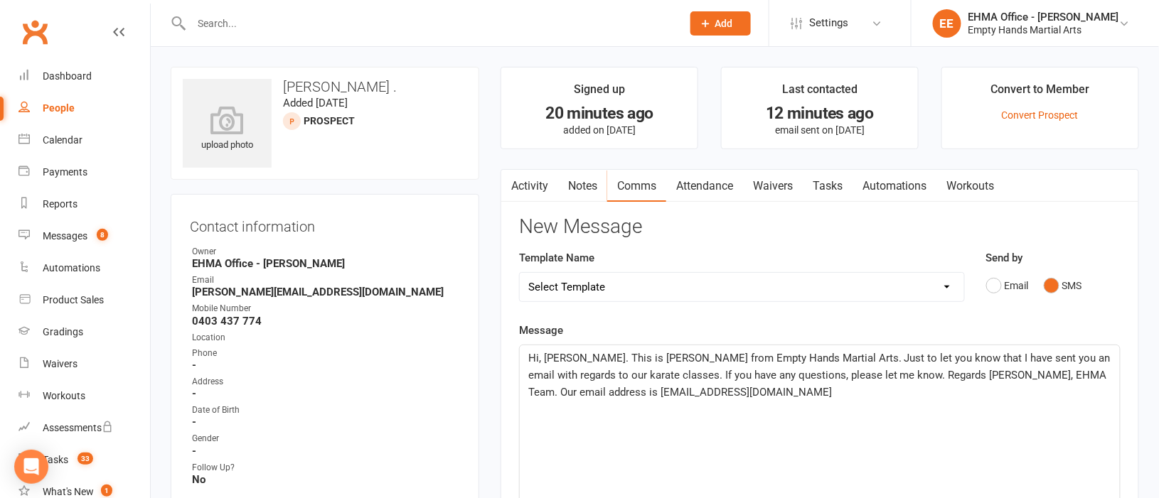
click at [572, 355] on span "Hi, [PERSON_NAME]. This is [PERSON_NAME] from Empty Hands Martial Arts. Just to…" at bounding box center [820, 375] width 585 height 47
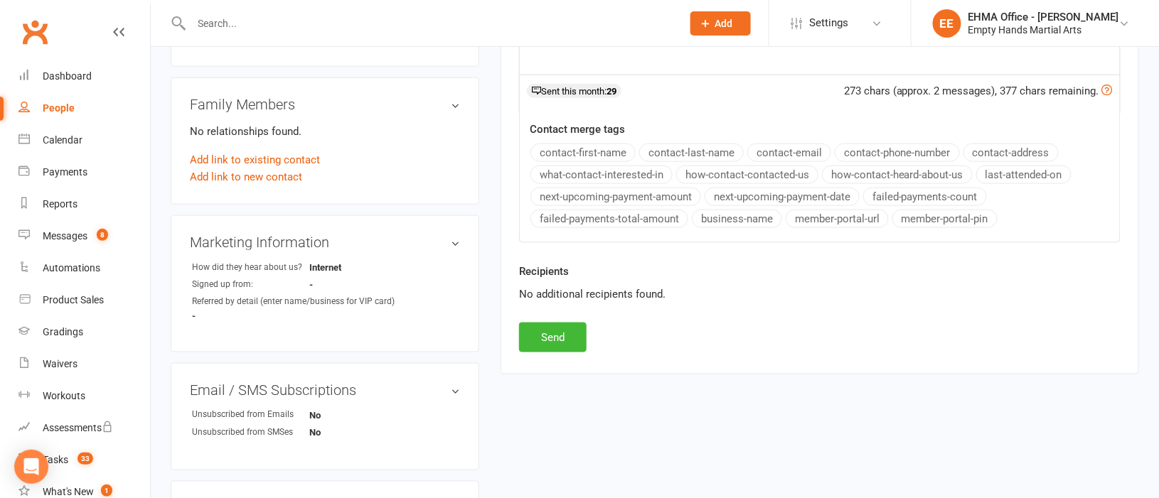
scroll to position [532, 0]
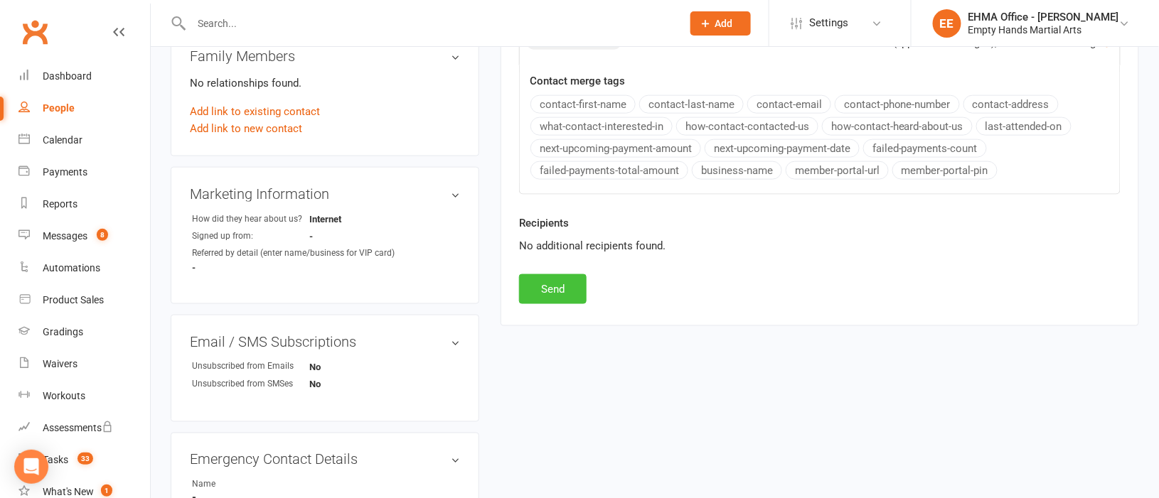
click at [569, 286] on button "Send" at bounding box center [553, 289] width 68 height 30
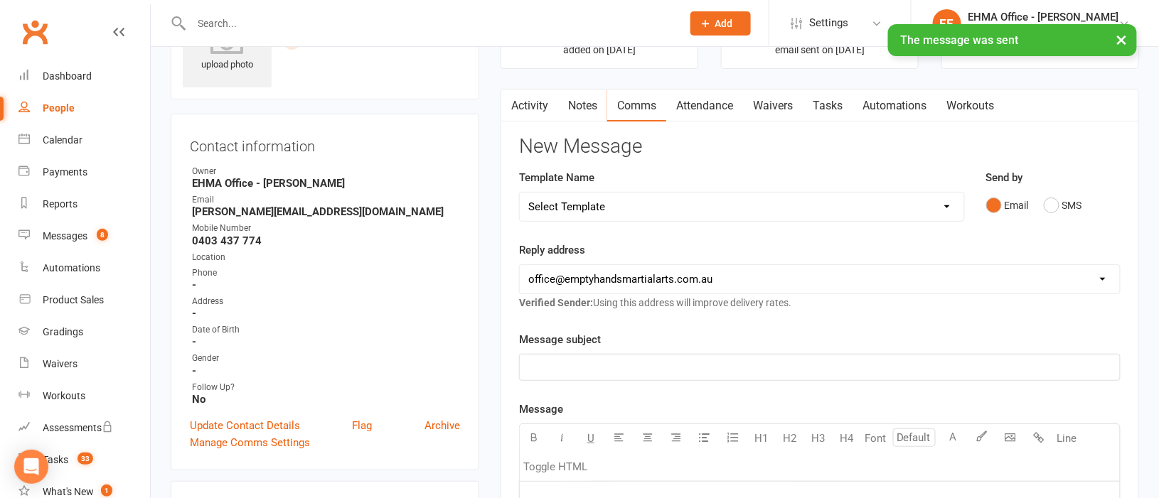
scroll to position [0, 0]
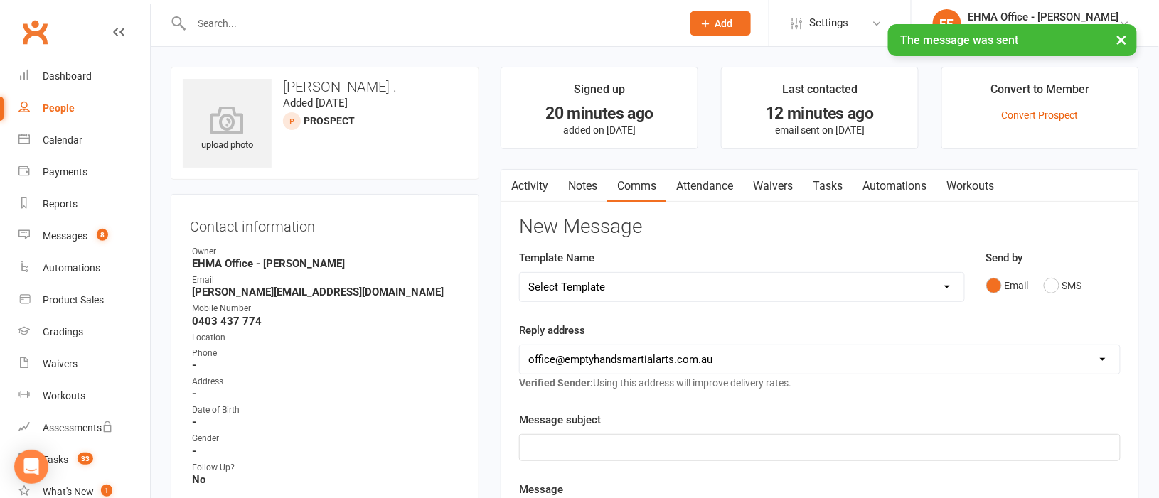
click at [525, 179] on link "Activity" at bounding box center [529, 186] width 57 height 33
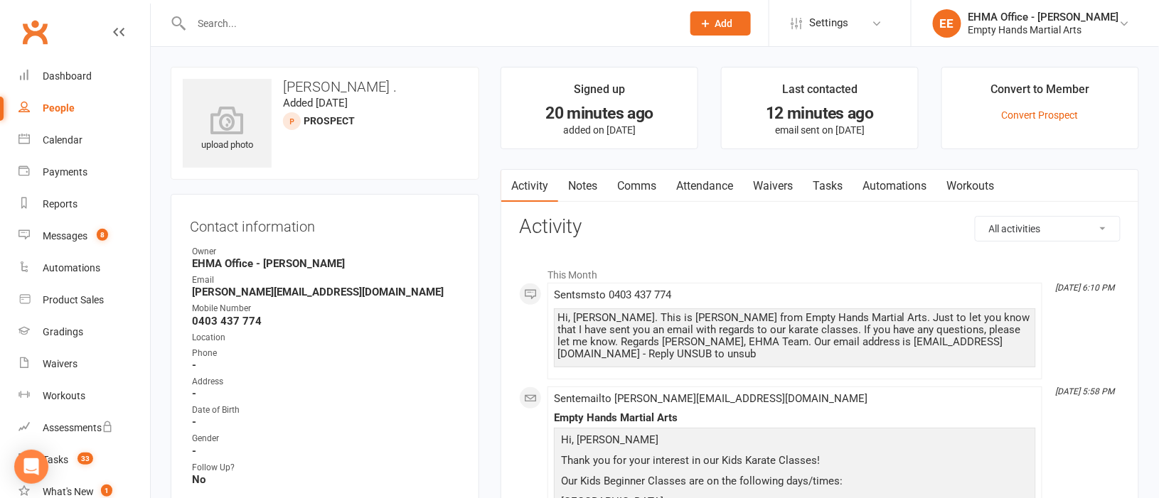
click at [276, 19] on input "text" at bounding box center [429, 24] width 485 height 20
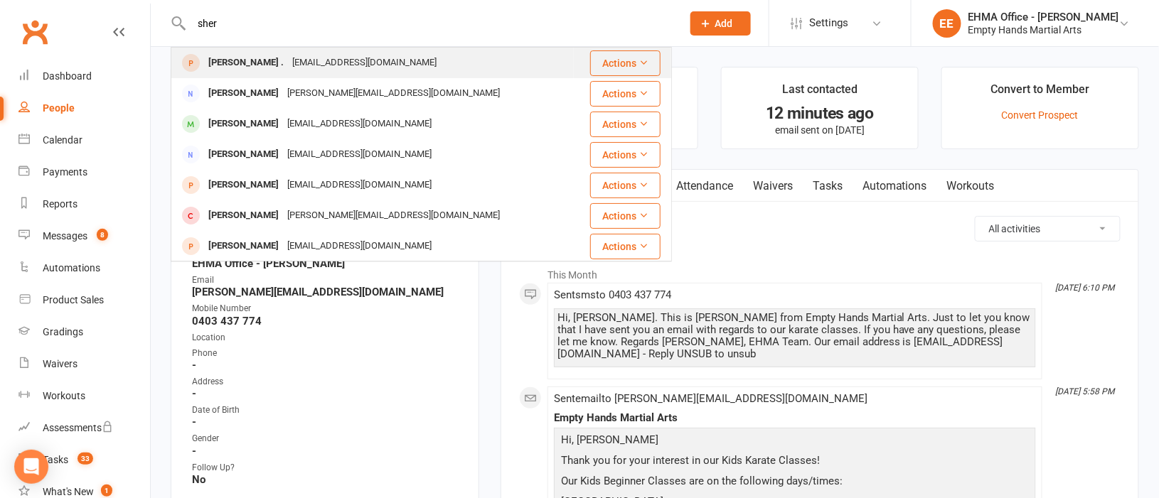
type input "sher"
click at [306, 64] on div "[EMAIL_ADDRESS][DOMAIN_NAME]" at bounding box center [364, 63] width 153 height 21
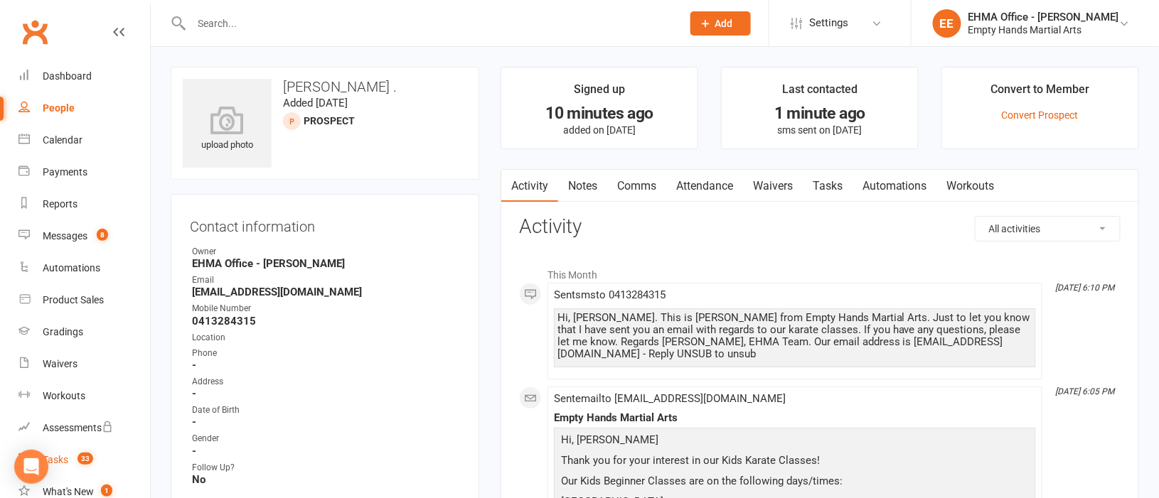
click at [63, 460] on div "Tasks" at bounding box center [56, 459] width 26 height 11
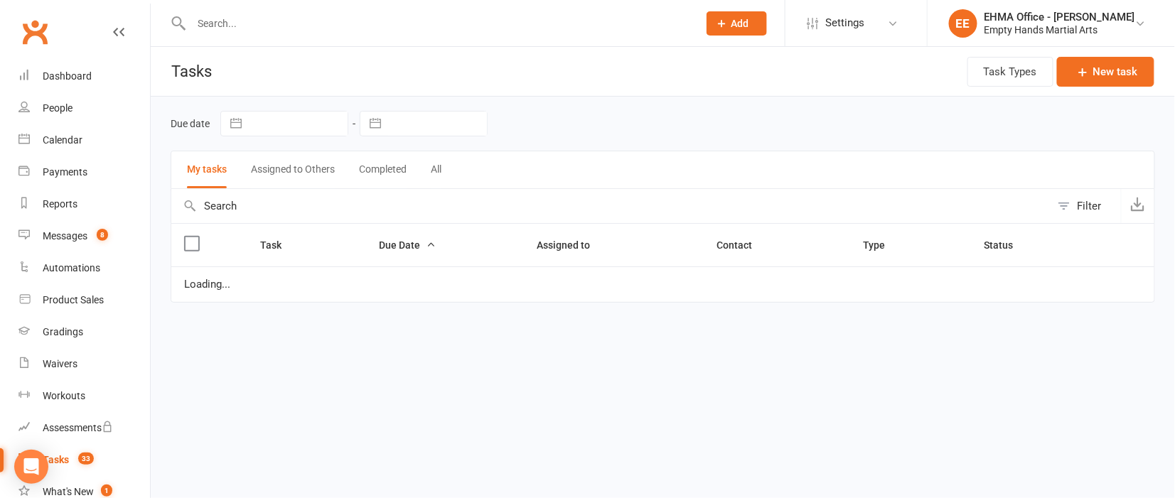
select select "waiting"
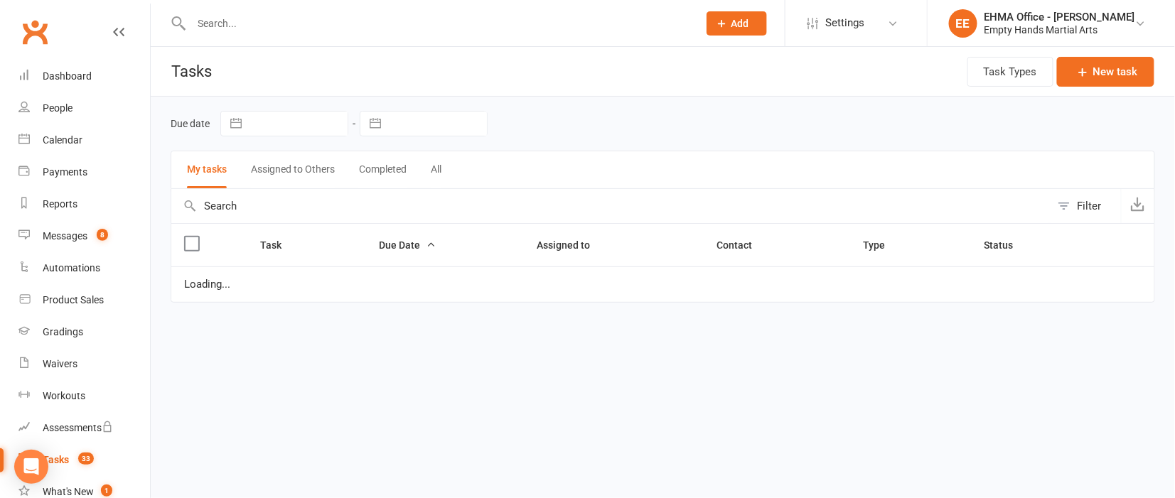
select select "waiting"
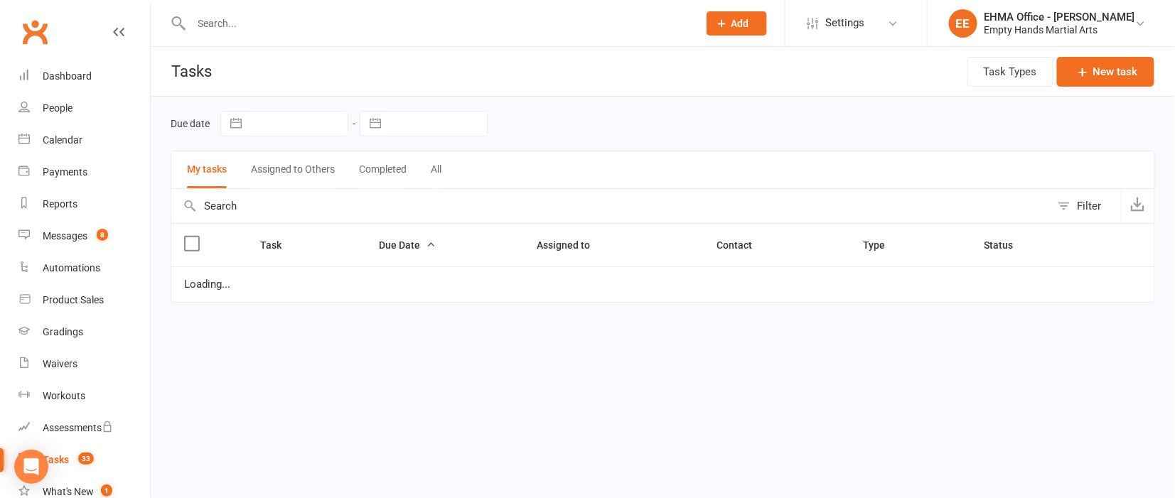
select select "waiting"
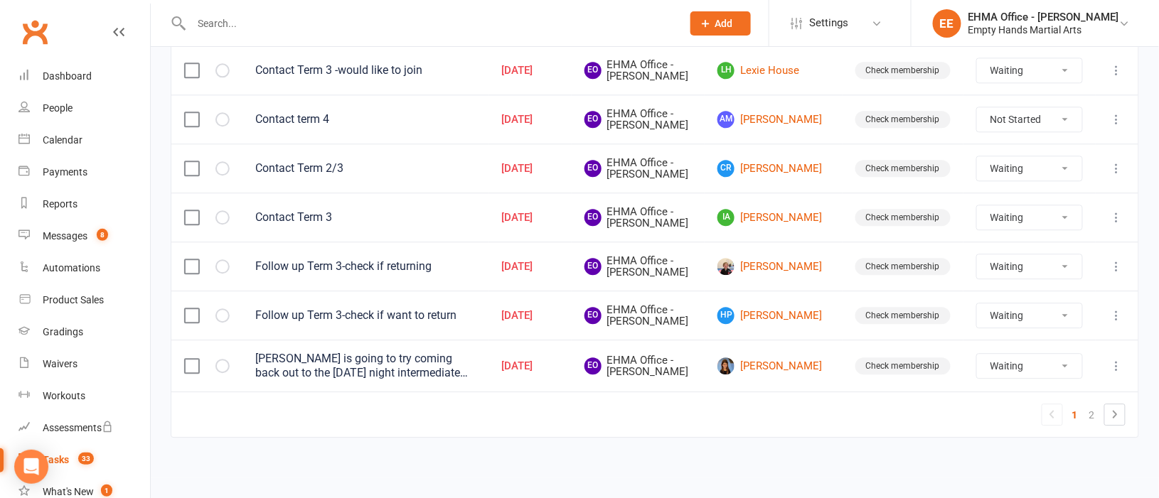
scroll to position [1344, 0]
click at [1093, 419] on link "2" at bounding box center [1091, 415] width 17 height 20
select select "waiting"
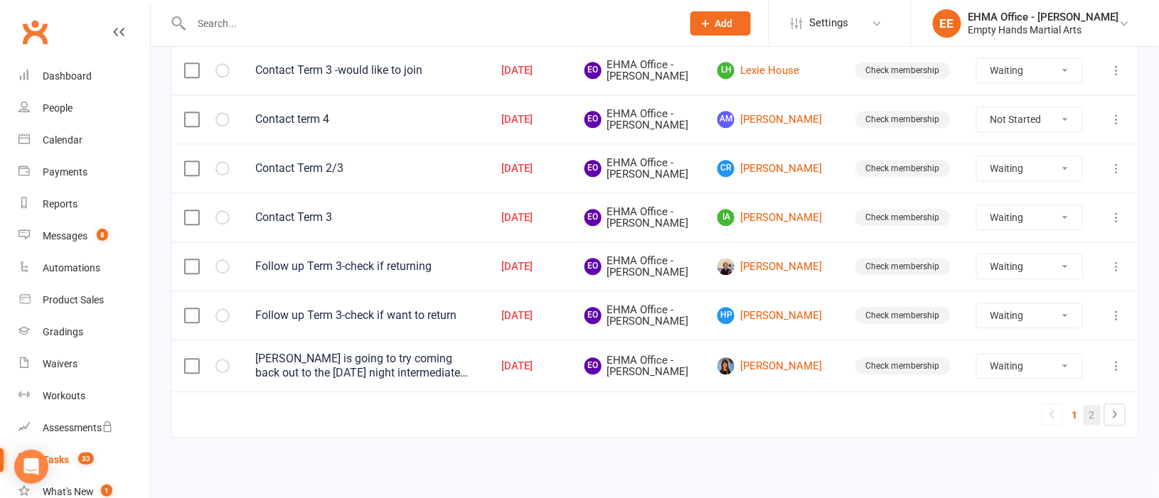
select select "waiting"
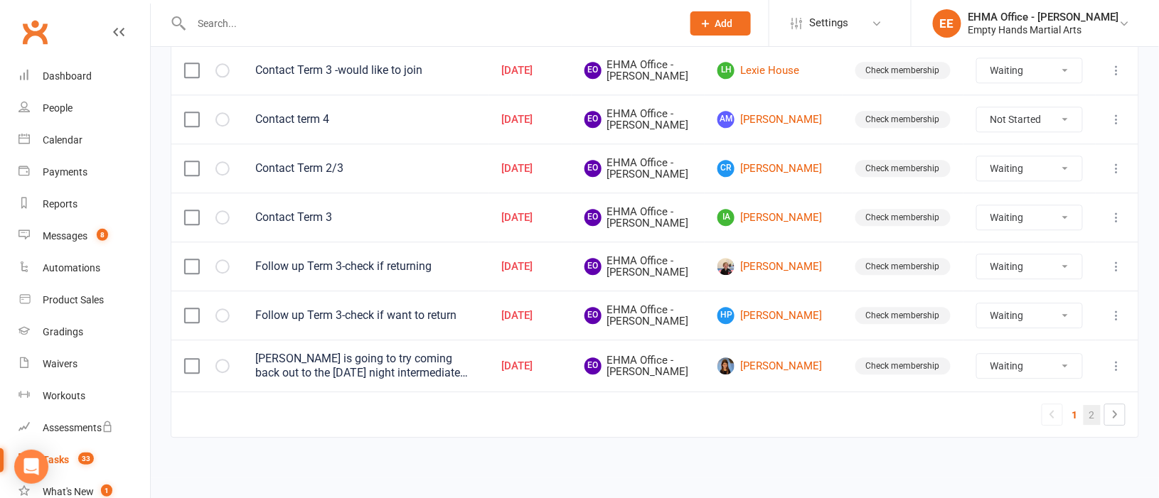
select select "waiting"
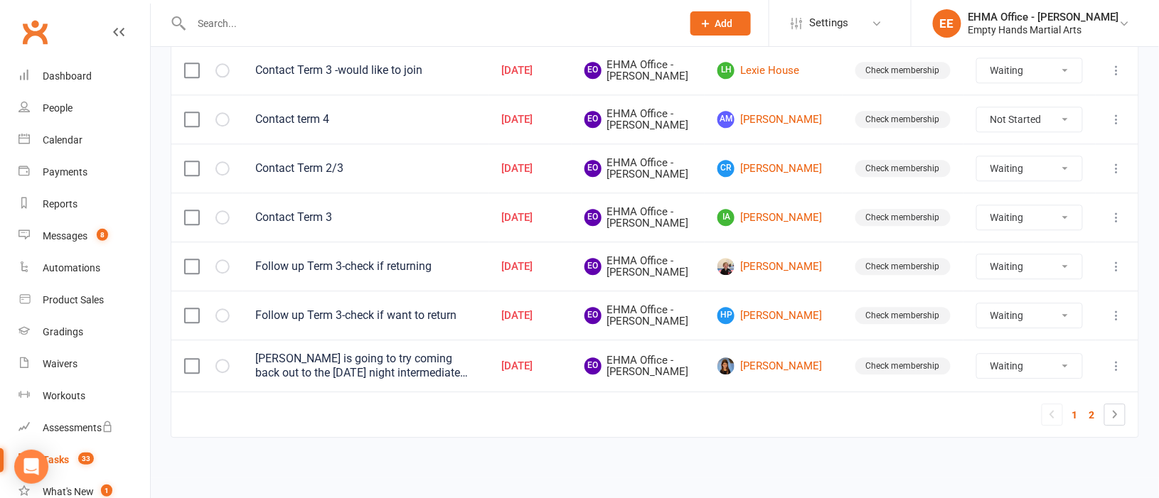
select select "waiting"
select select "started"
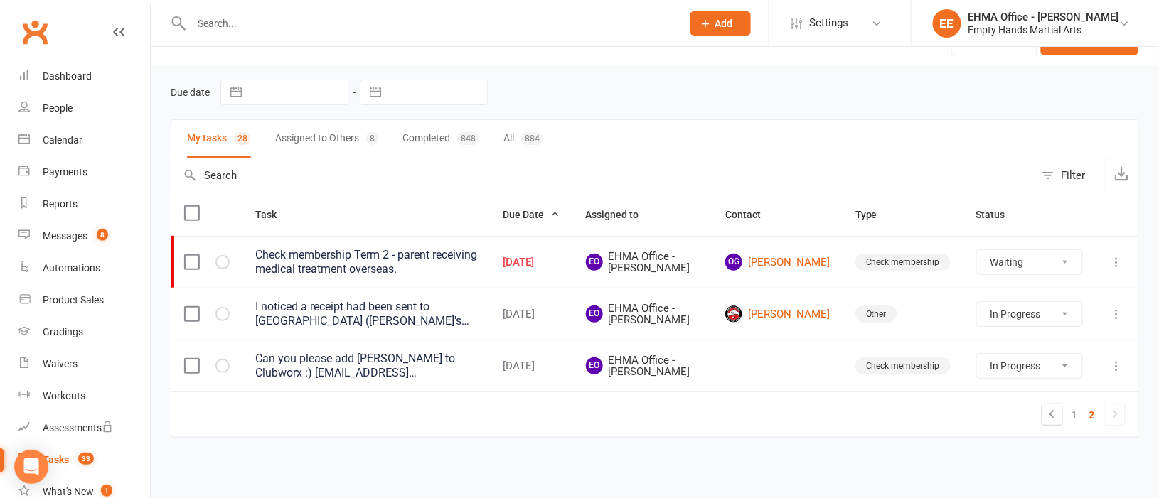
scroll to position [31, 0]
click at [55, 141] on div "Calendar" at bounding box center [63, 139] width 40 height 11
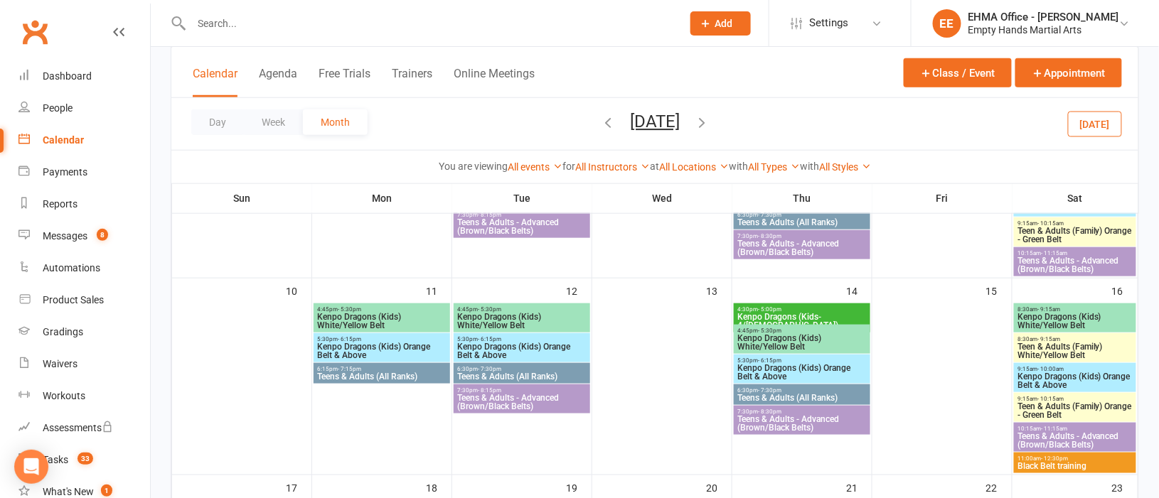
scroll to position [426, 0]
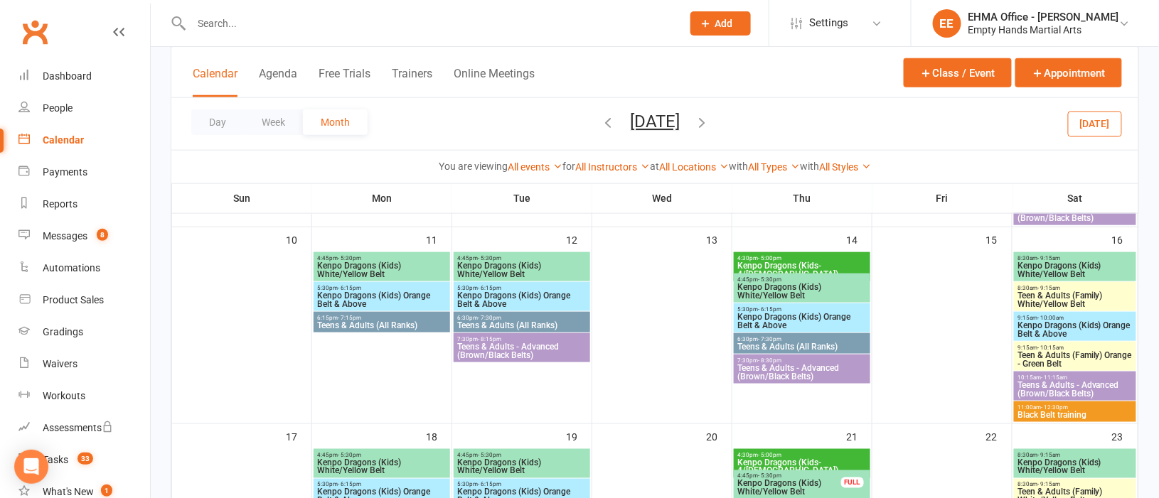
click at [1056, 407] on span "- 12:30pm" at bounding box center [1054, 407] width 27 height 6
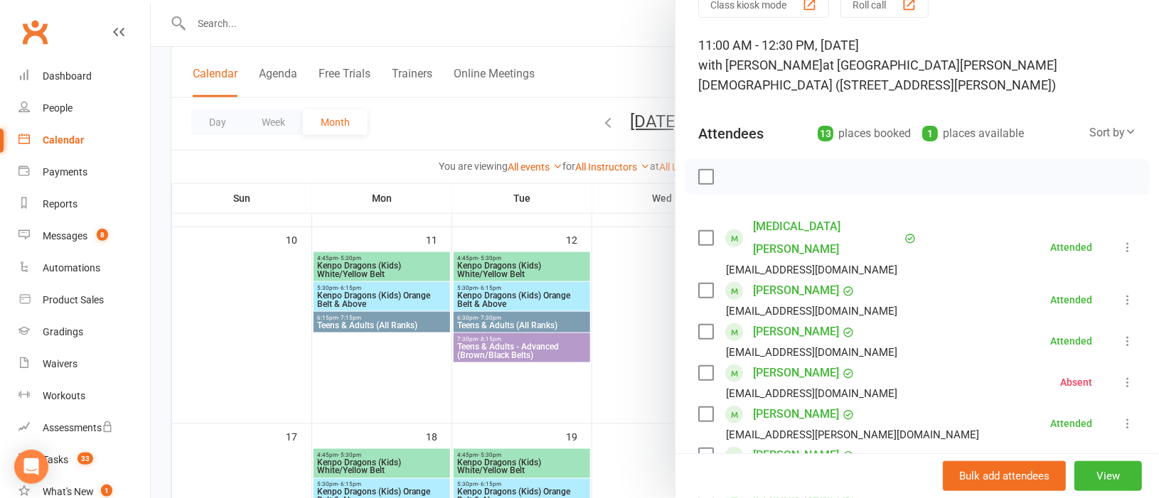
scroll to position [106, 0]
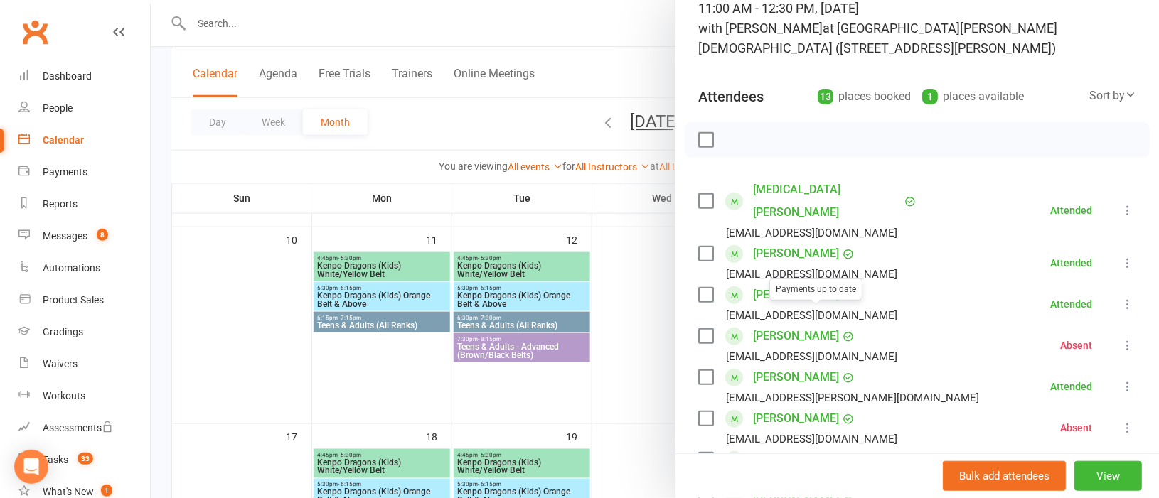
click at [773, 325] on link "[PERSON_NAME]" at bounding box center [796, 336] width 86 height 23
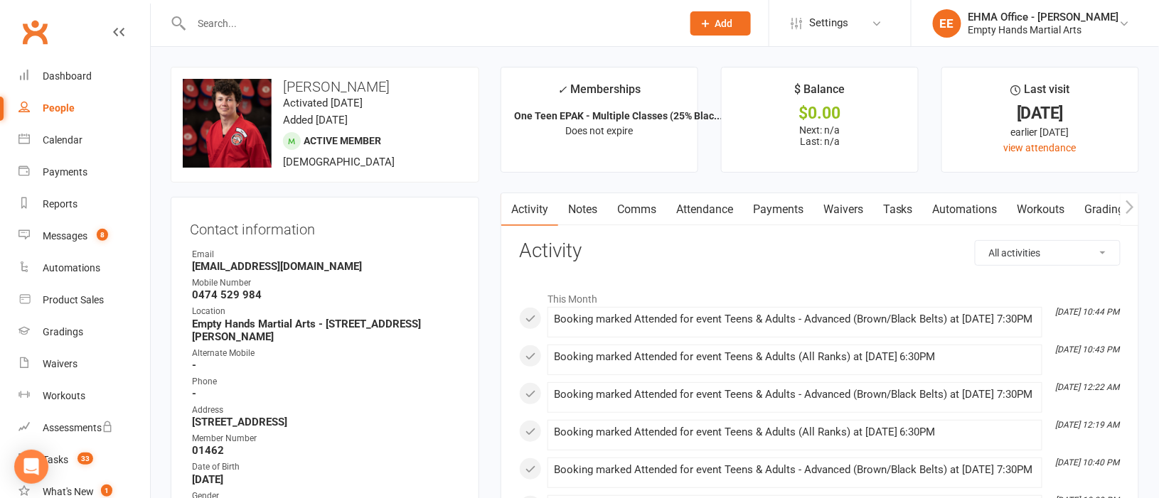
click at [1010, 259] on select "All activities Bookings / Attendances Communications Notes Failed SMSes Grading…" at bounding box center [1047, 253] width 144 height 24
select select "ConversationLogEntry"
click at [975, 241] on select "All activities Bookings / Attendances Communications Notes Failed SMSes Grading…" at bounding box center [1047, 253] width 144 height 24
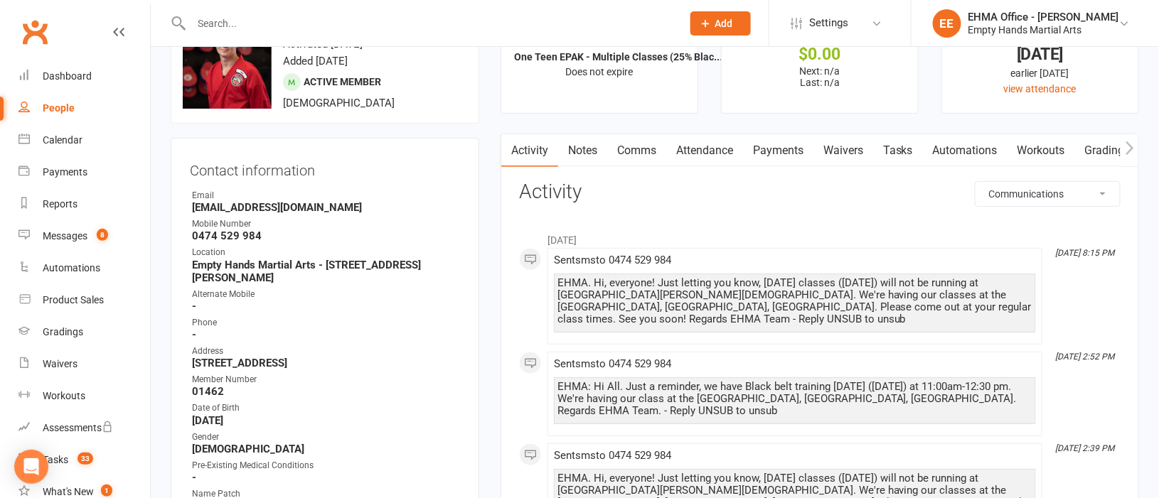
scroll to position [106, 0]
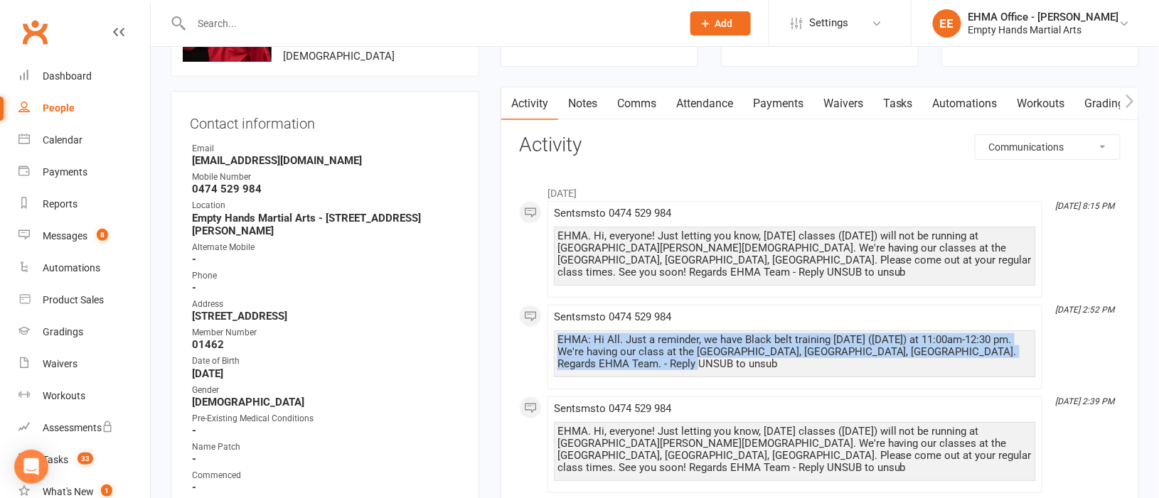
drag, startPoint x: 659, startPoint y: 363, endPoint x: 559, endPoint y: 340, distance: 102.9
click at [559, 340] on div "EHMA: Hi All. Just a reminder, we have Black belt training [DATE] ([DATE]) at 1…" at bounding box center [794, 352] width 475 height 36
copy div "EHMA: Hi All. Just a reminder, we have Black belt training [DATE] ([DATE]) at 1…"
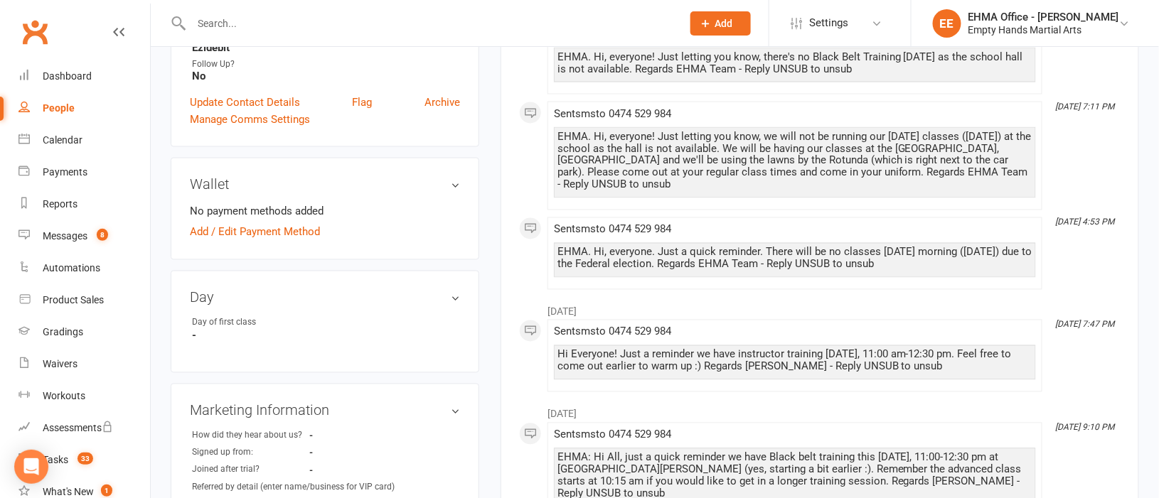
scroll to position [852, 0]
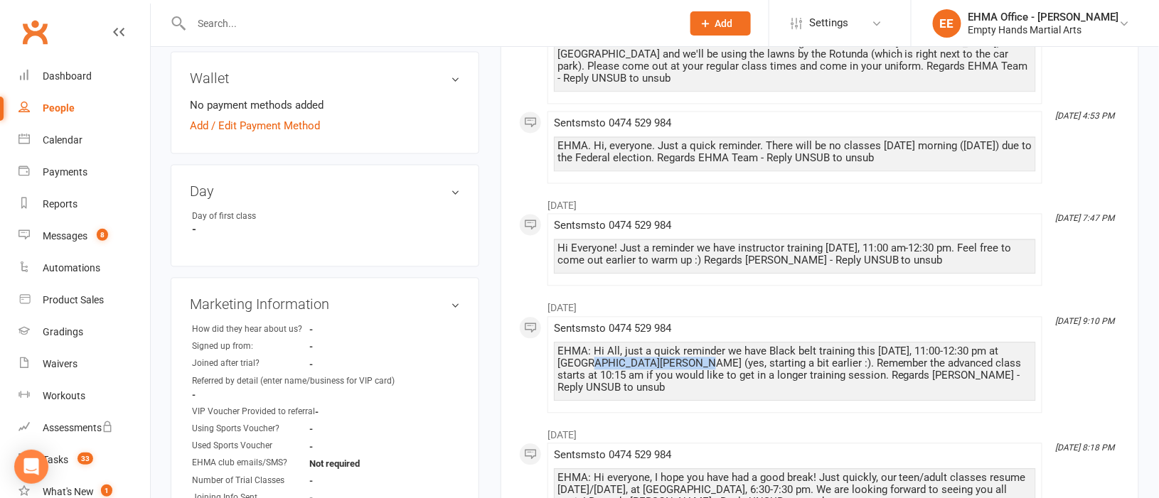
drag, startPoint x: 649, startPoint y: 365, endPoint x: 559, endPoint y: 370, distance: 90.4
click at [559, 370] on div "EHMA: Hi All, just a quick reminder we have Black belt training this [DATE], 11…" at bounding box center [794, 370] width 475 height 48
copy div "at [GEOGRAPHIC_DATA][PERSON_NAME]"
drag, startPoint x: 698, startPoint y: 262, endPoint x: 966, endPoint y: 237, distance: 269.1
click at [970, 240] on div "Hi Everyone! Just a reminder we have instructor training [DATE], 11:00 am-12:30…" at bounding box center [795, 257] width 482 height 35
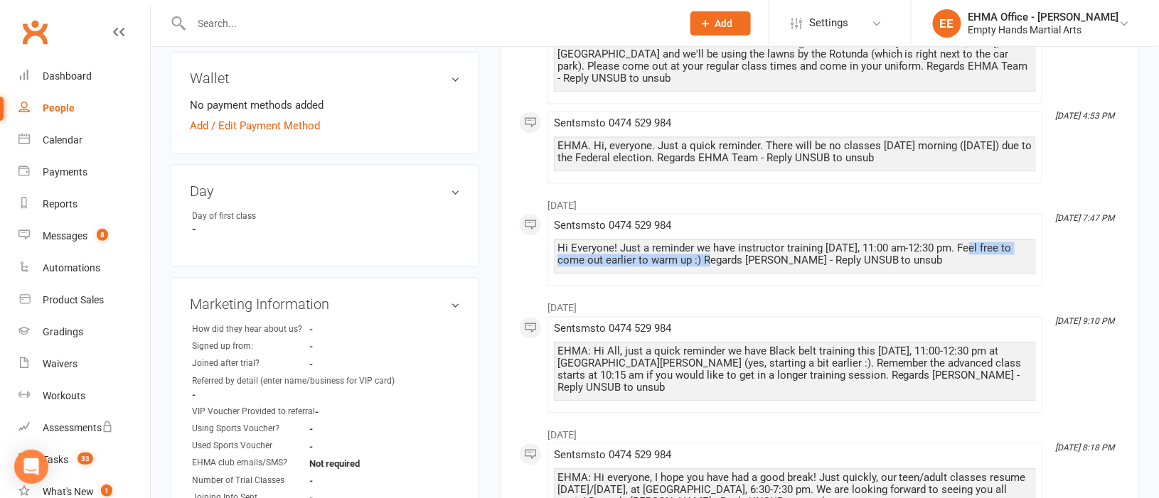
copy div "Feel free to come out earlier to warm up :)"
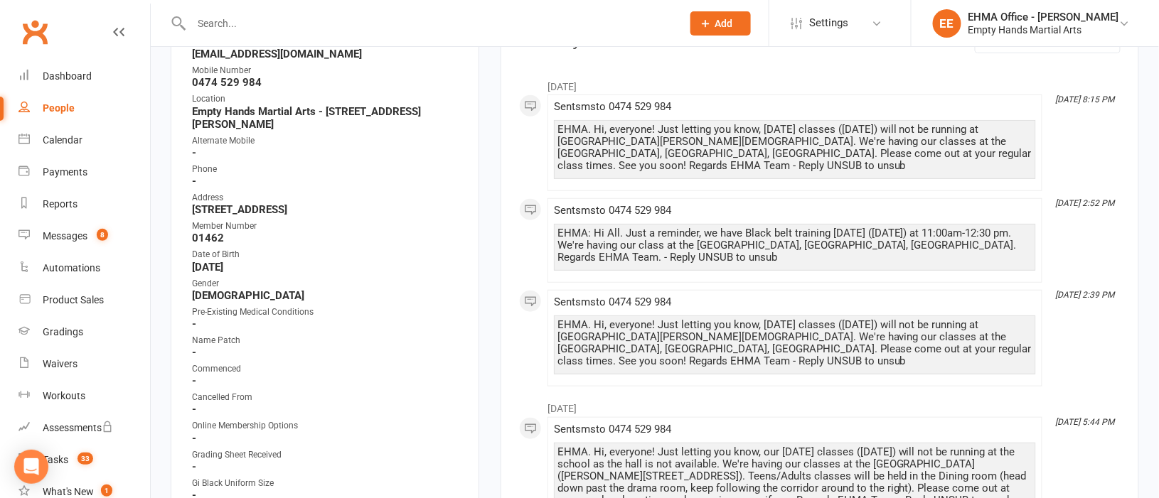
scroll to position [106, 0]
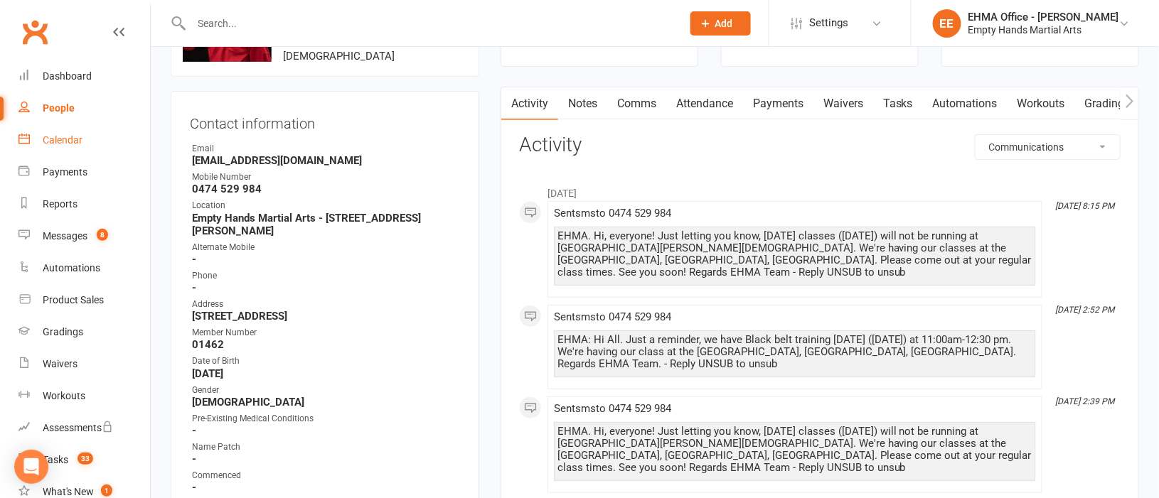
click at [68, 133] on link "Calendar" at bounding box center [84, 140] width 132 height 32
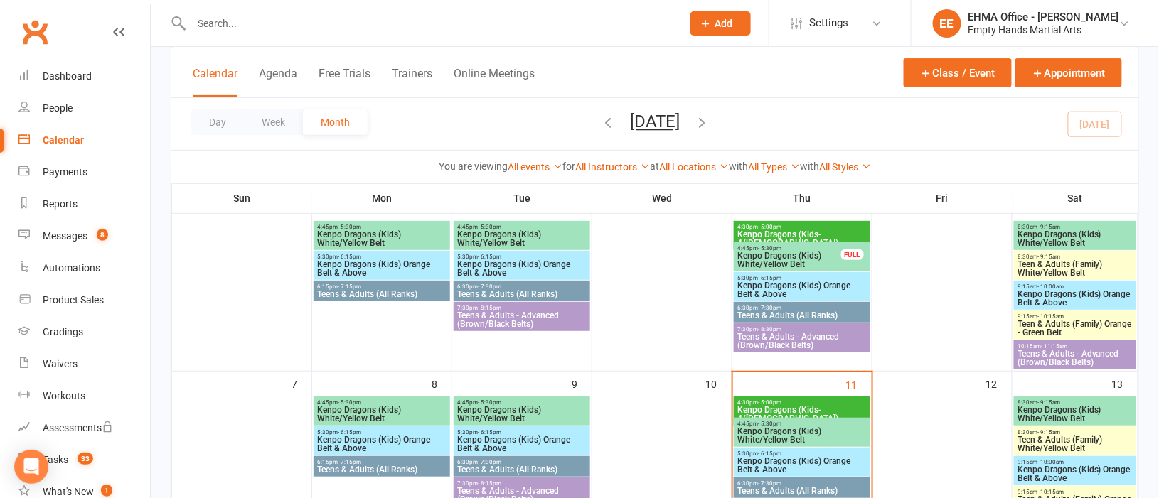
scroll to position [213, 0]
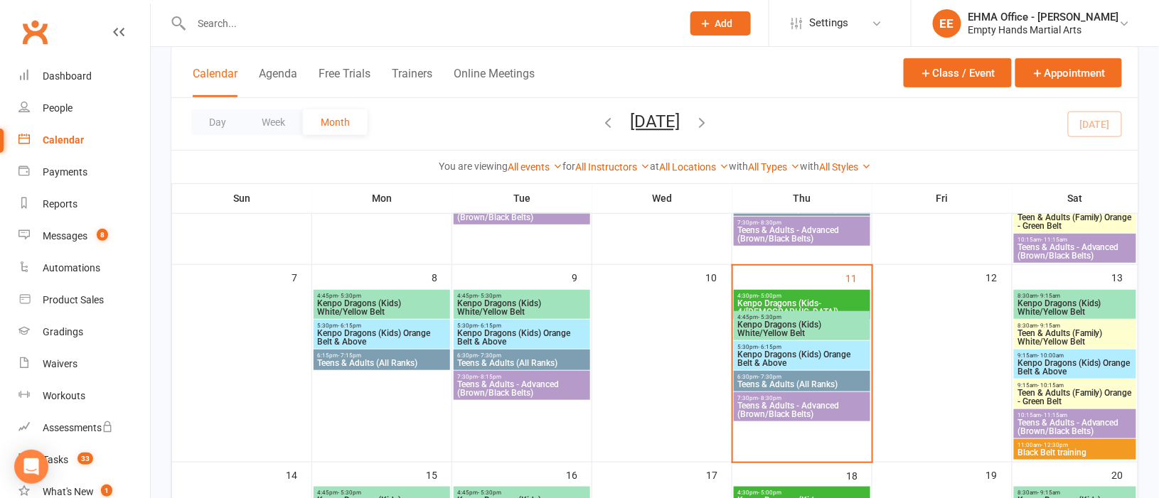
click at [547, 375] on span "7:30pm - 8:15pm" at bounding box center [521, 377] width 131 height 6
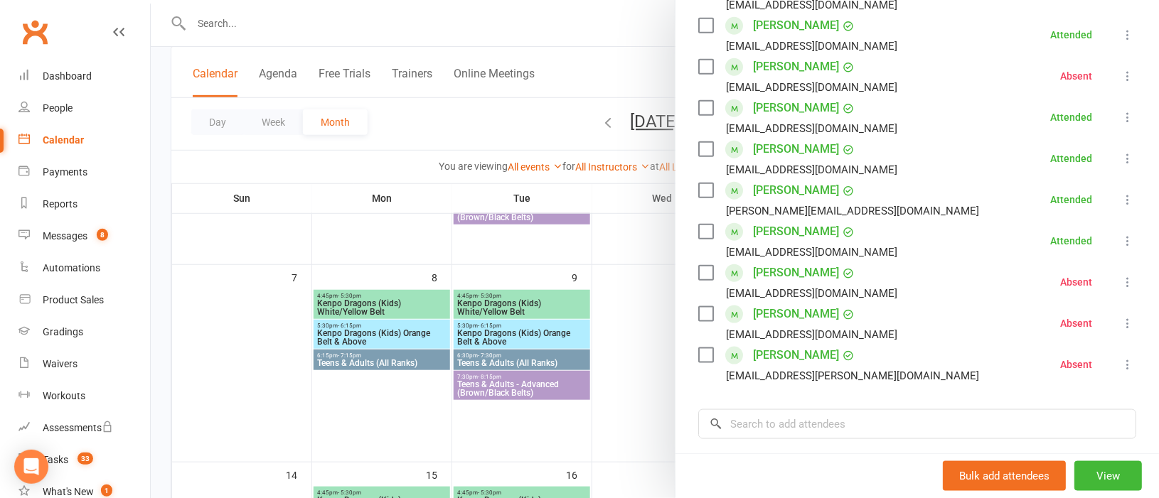
scroll to position [426, 0]
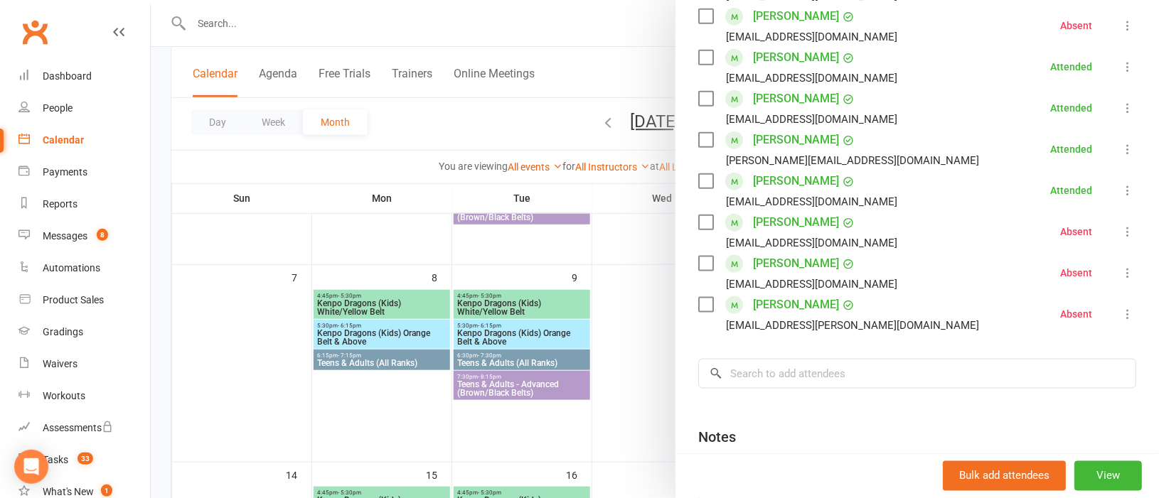
click at [647, 388] on div at bounding box center [655, 249] width 1008 height 498
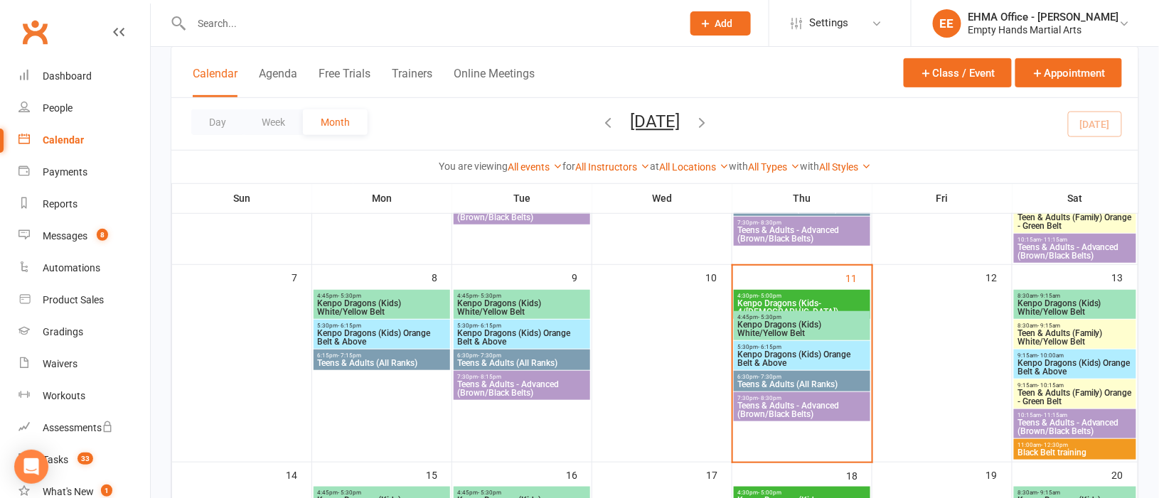
click at [559, 383] on span "Teens & Adults - Advanced (Brown/Black Belts)" at bounding box center [521, 388] width 131 height 17
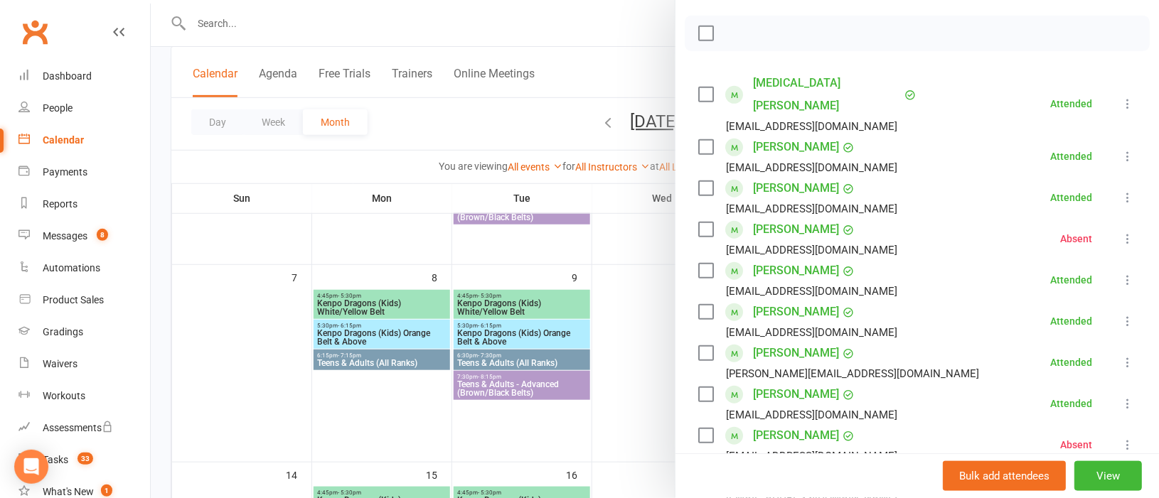
scroll to position [319, 0]
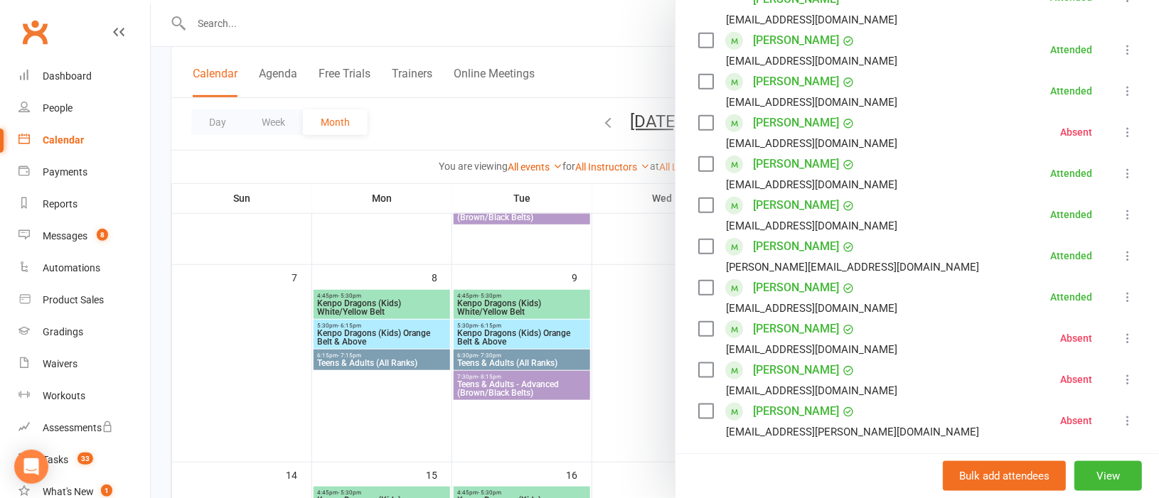
click at [638, 404] on div at bounding box center [655, 249] width 1008 height 498
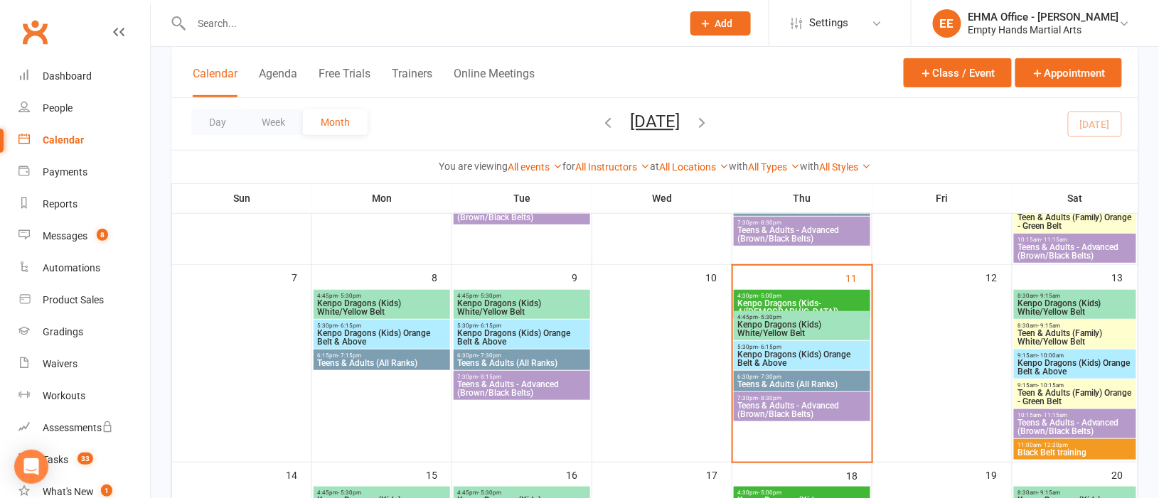
click at [763, 366] on span "Kenpo Dragons (Kids) Orange Belt & Above" at bounding box center [801, 358] width 131 height 17
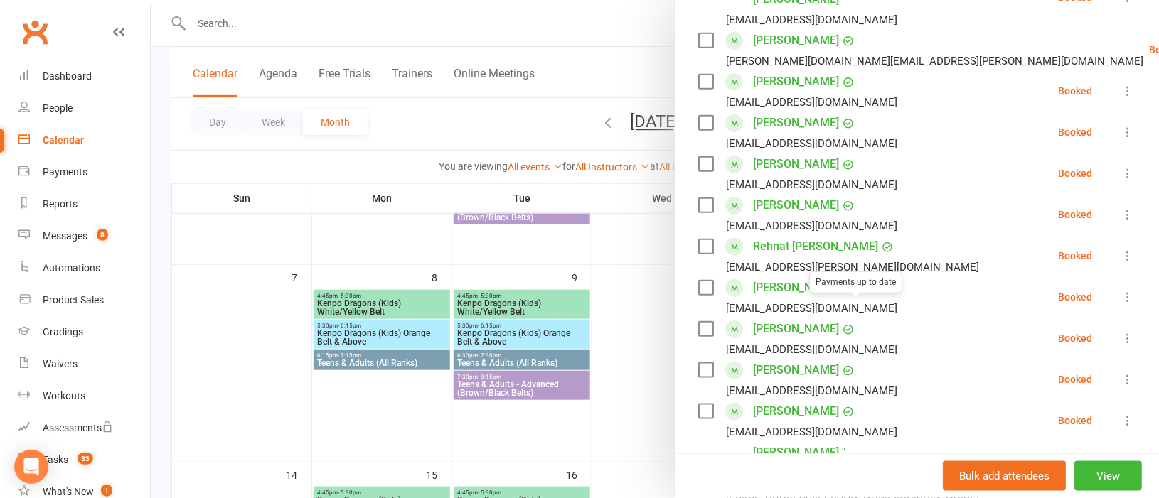
click at [645, 371] on div at bounding box center [655, 249] width 1008 height 498
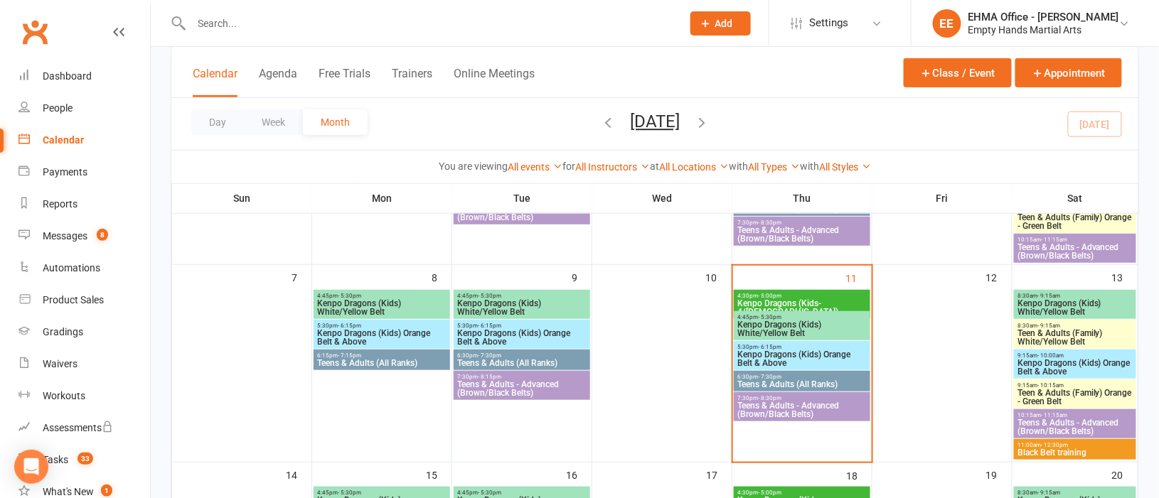
click at [765, 384] on span "Teens & Adults (All Ranks)" at bounding box center [801, 384] width 131 height 9
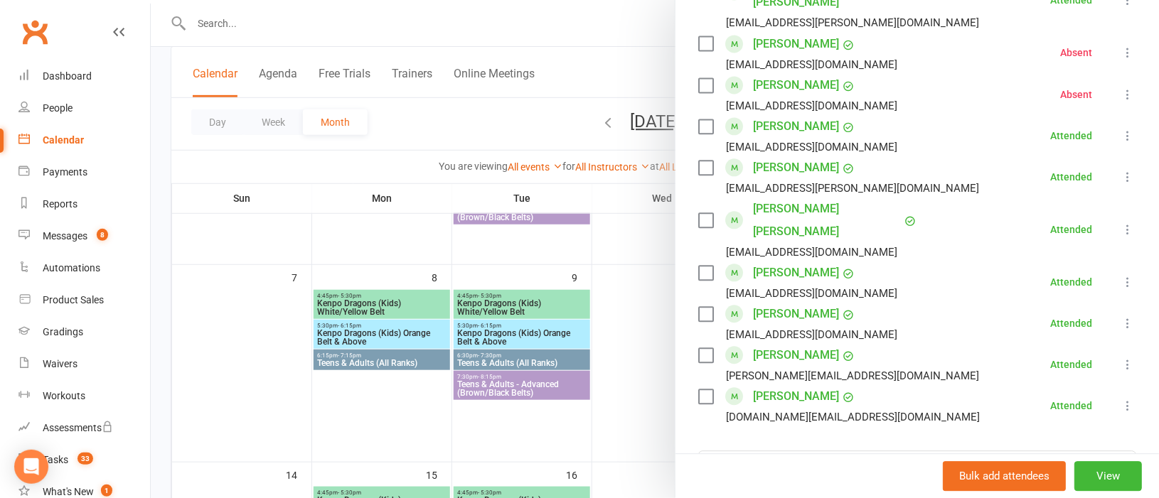
scroll to position [1066, 0]
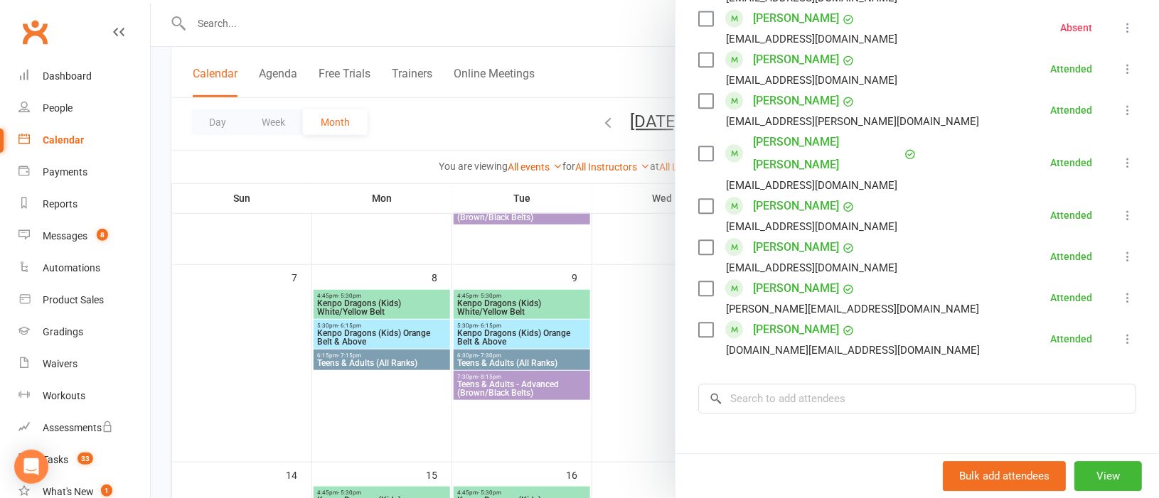
click at [631, 378] on div at bounding box center [655, 249] width 1008 height 498
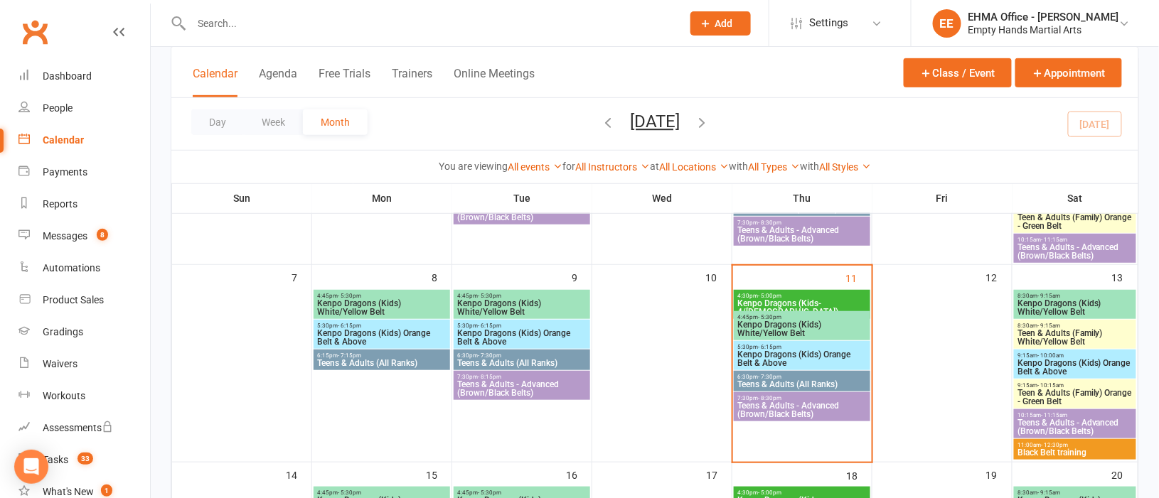
click at [773, 398] on span "- 8:30pm" at bounding box center [769, 398] width 23 height 6
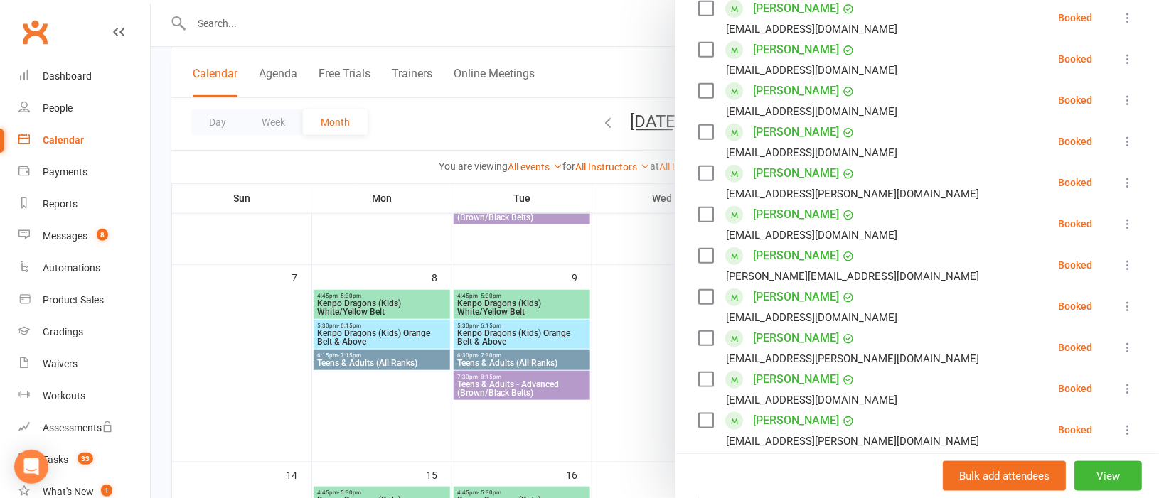
scroll to position [319, 0]
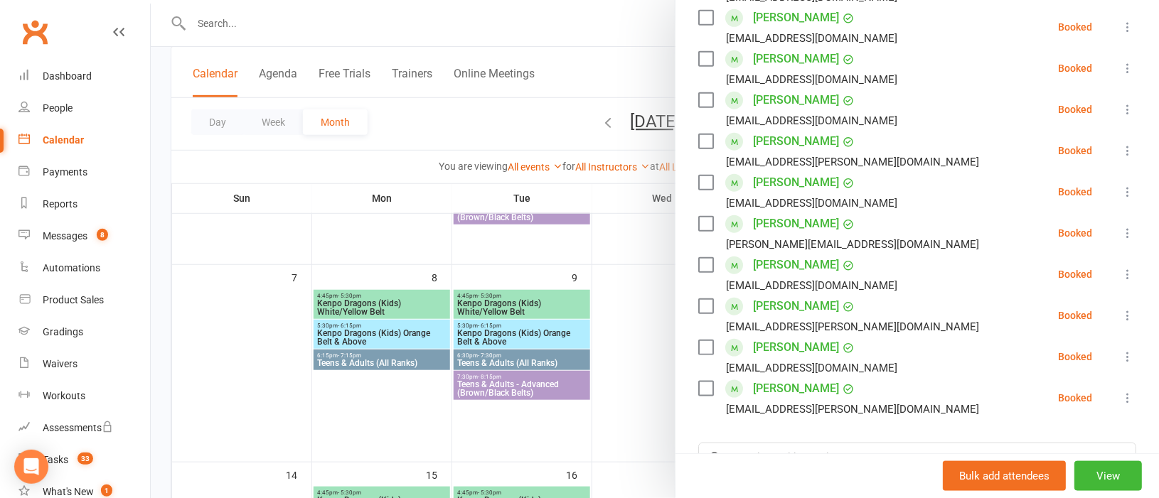
click at [286, 25] on div at bounding box center [655, 249] width 1008 height 498
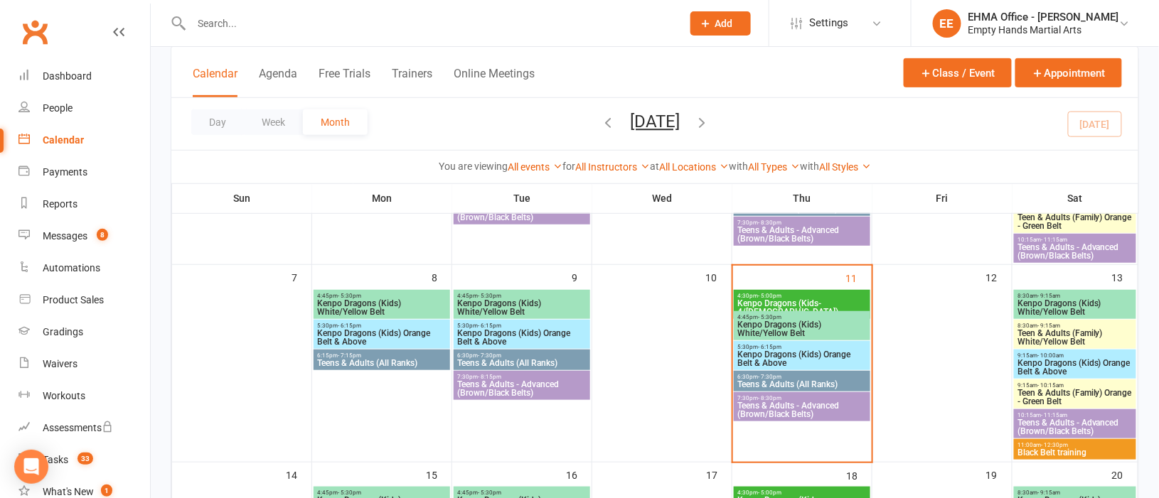
click at [286, 25] on input "text" at bounding box center [429, 24] width 485 height 20
paste input "[EMAIL_ADDRESS][DOMAIN_NAME]"
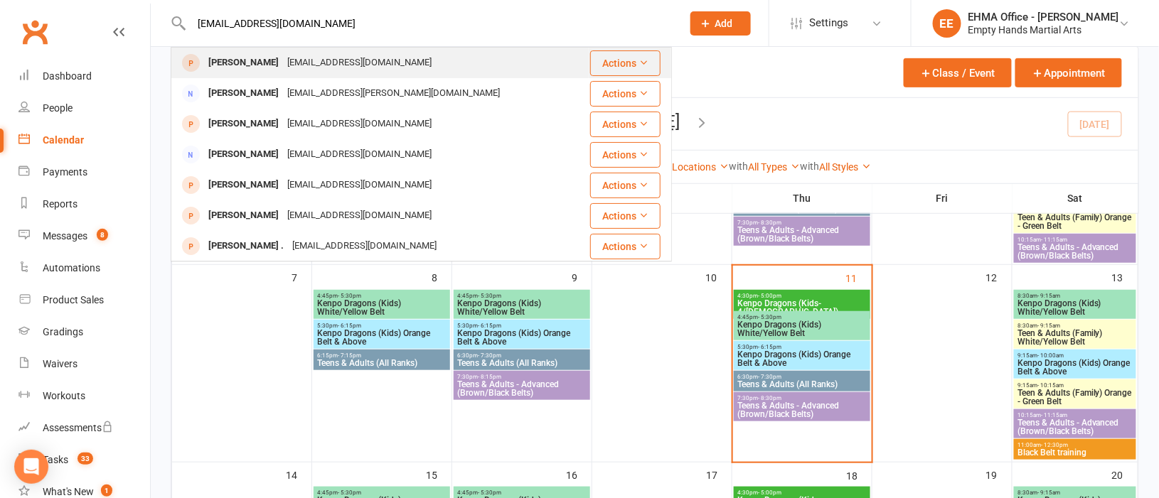
type input "[EMAIL_ADDRESS][DOMAIN_NAME]"
click at [304, 57] on div "[EMAIL_ADDRESS][DOMAIN_NAME]" at bounding box center [359, 63] width 153 height 21
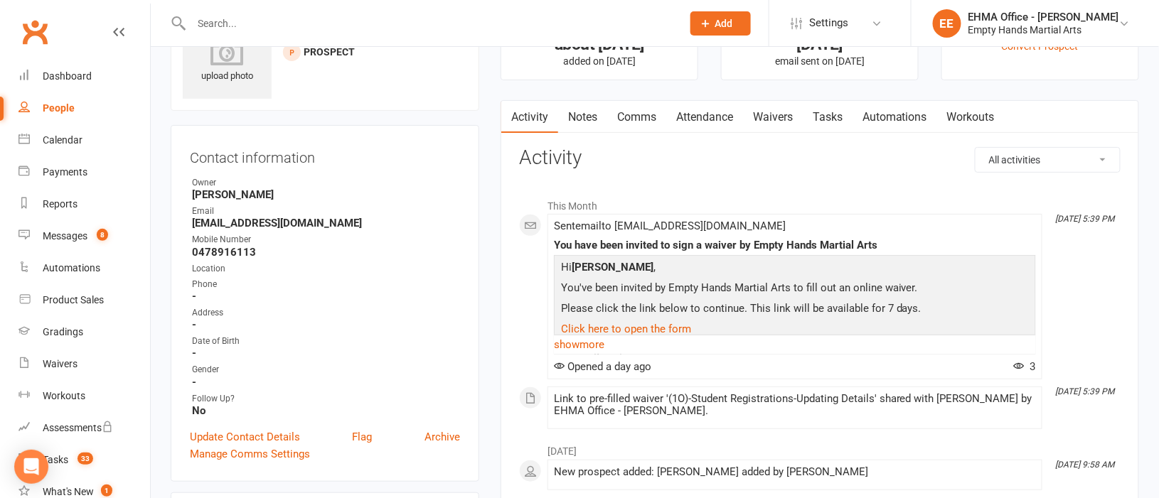
scroll to position [106, 0]
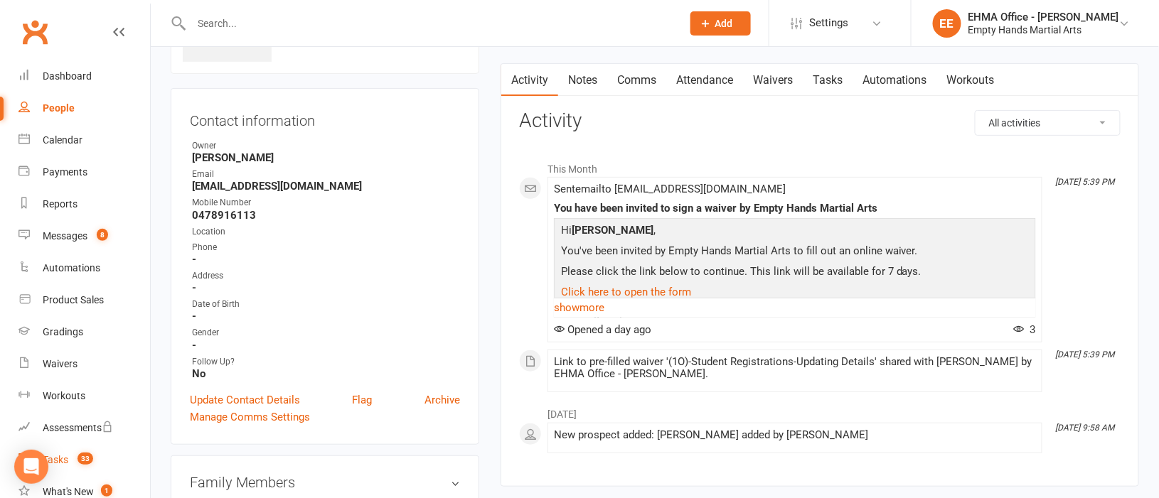
click at [60, 451] on link "Tasks 33" at bounding box center [84, 460] width 132 height 32
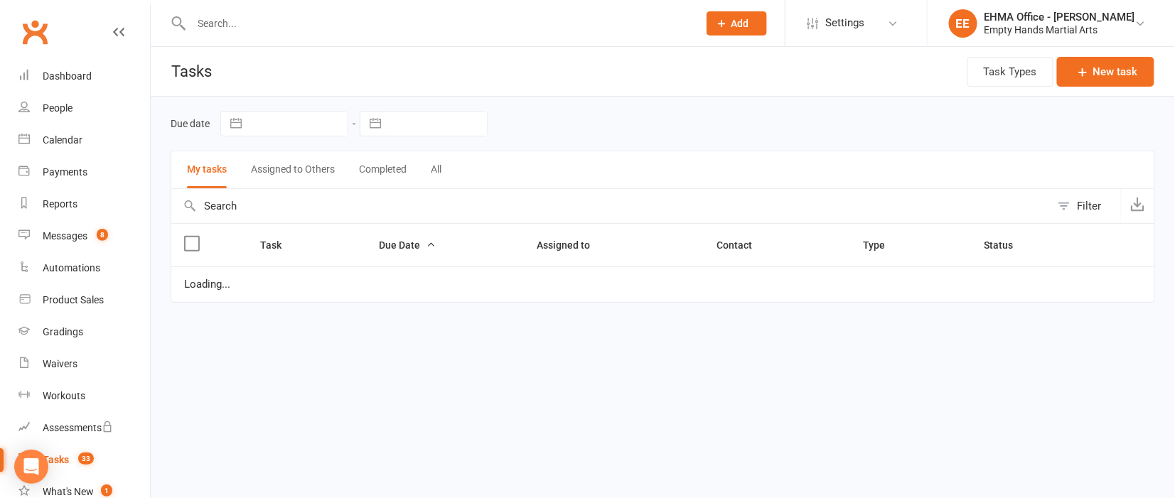
select select "waiting"
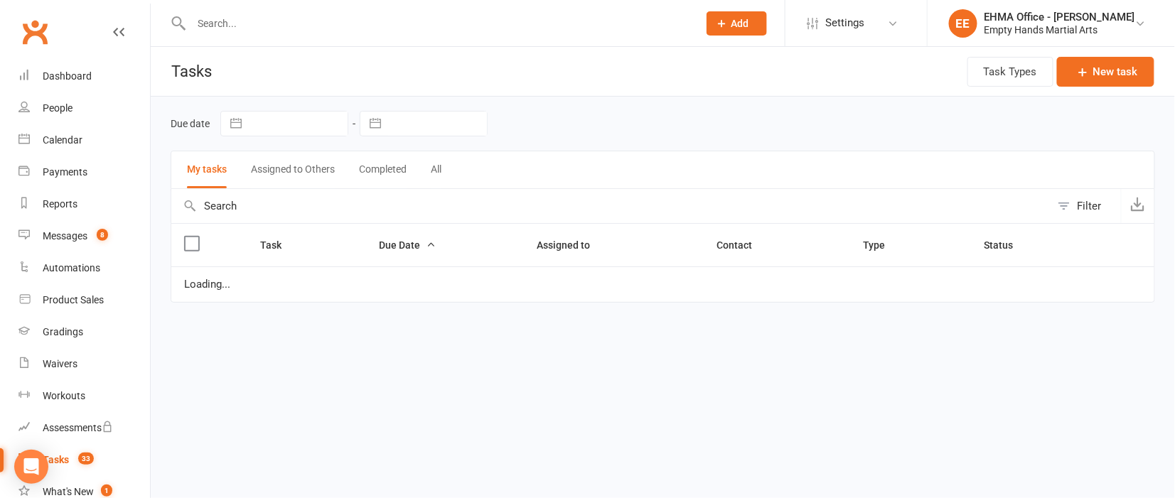
select select "waiting"
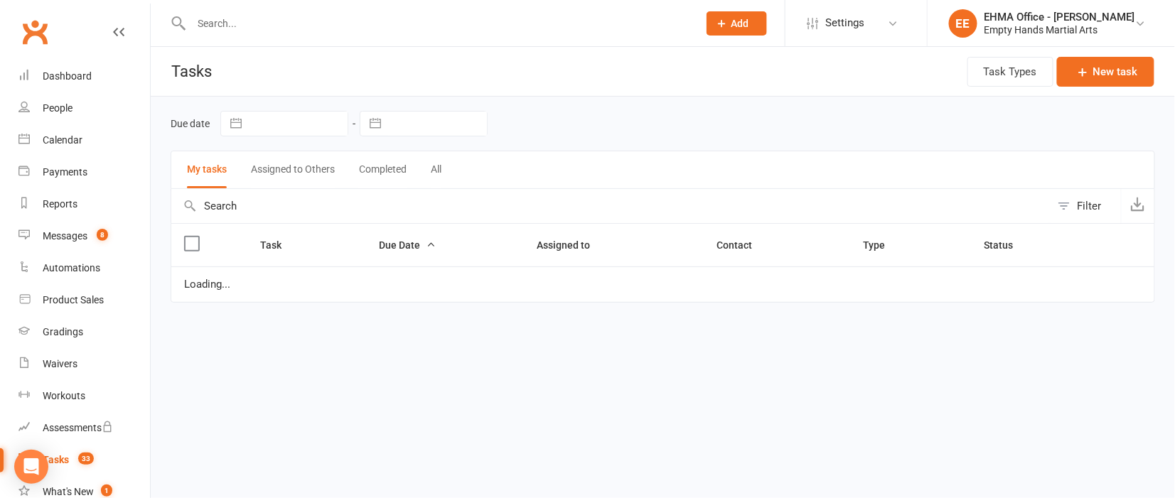
select select "waiting"
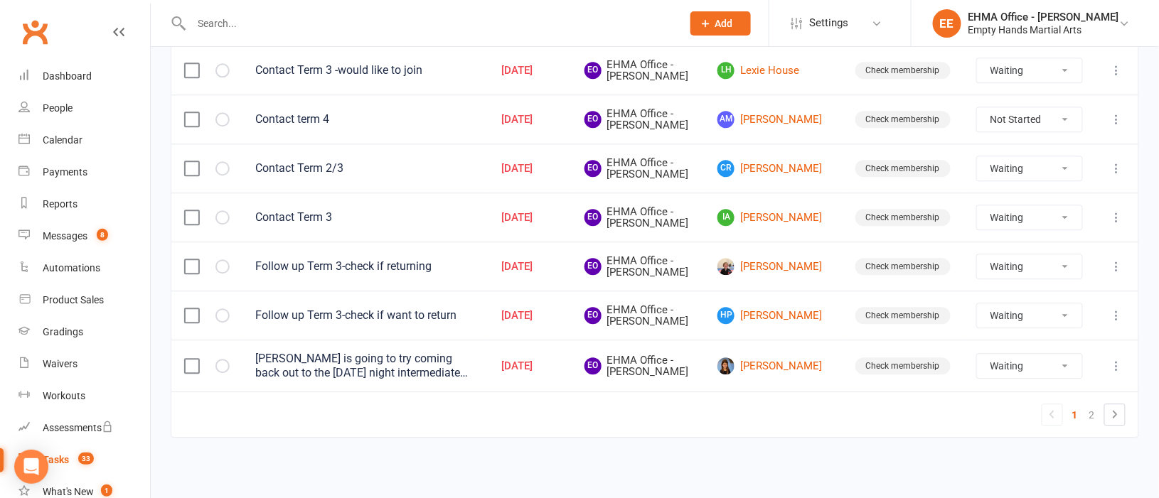
scroll to position [1344, 0]
click at [1091, 411] on link "2" at bounding box center [1091, 415] width 17 height 20
select select "waiting"
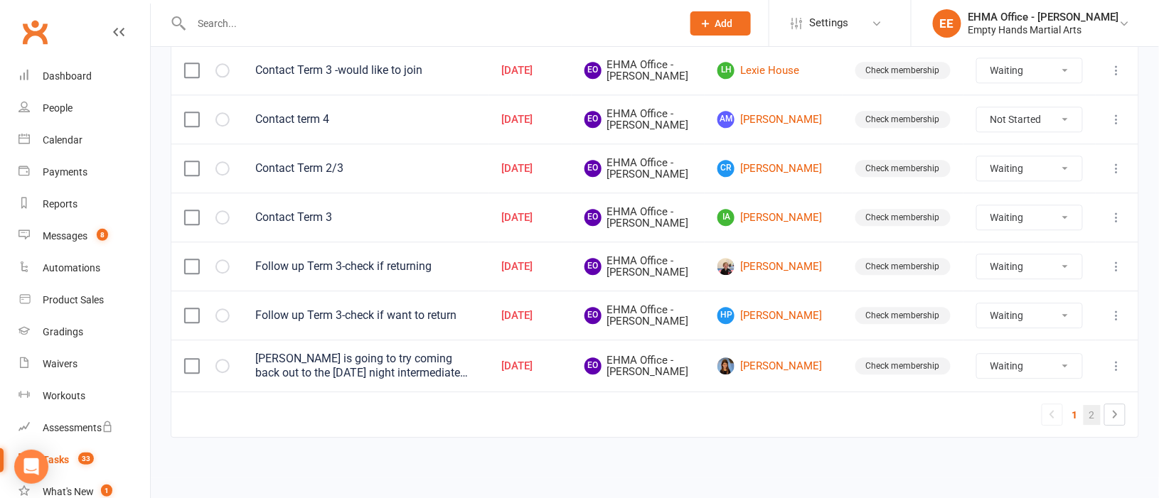
select select "waiting"
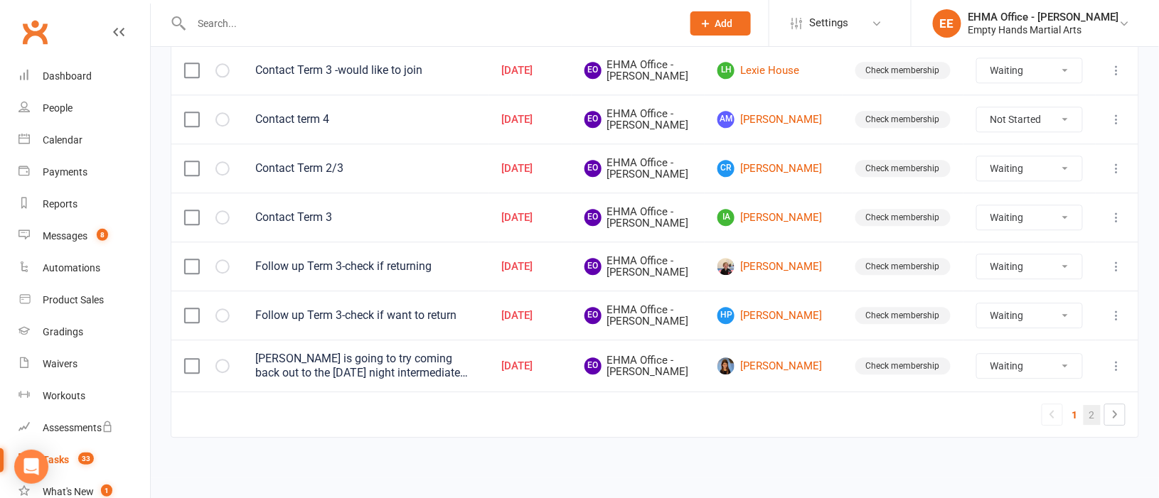
select select "waiting"
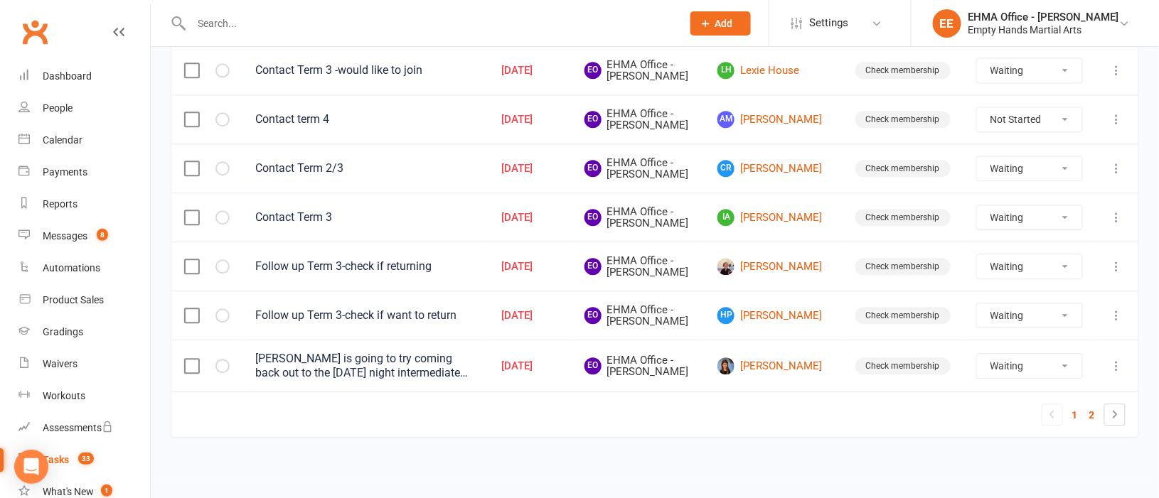
select select "waiting"
select select "started"
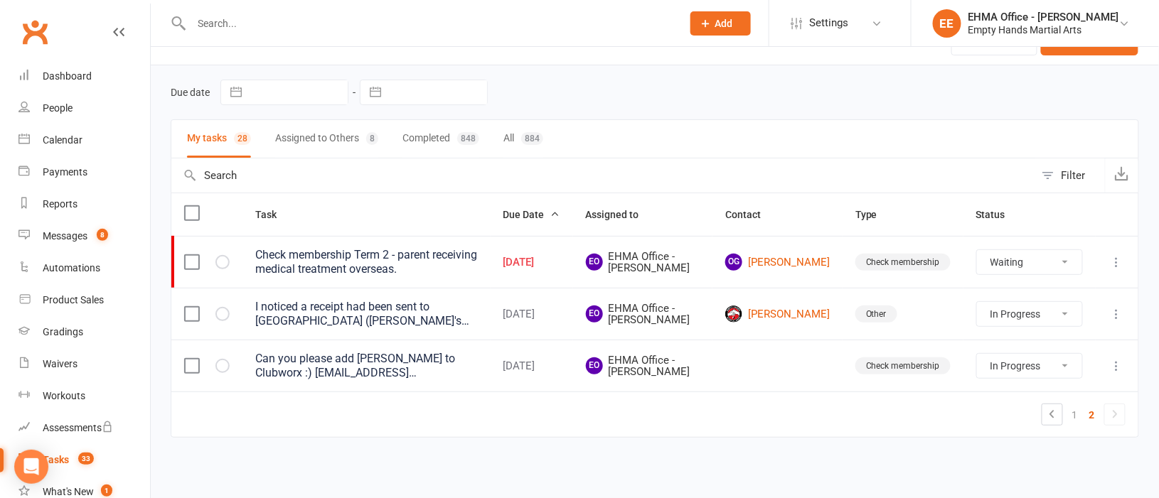
scroll to position [31, 0]
click at [1116, 259] on icon at bounding box center [1117, 263] width 14 height 14
click at [1026, 313] on link "Edit" at bounding box center [1037, 319] width 141 height 28
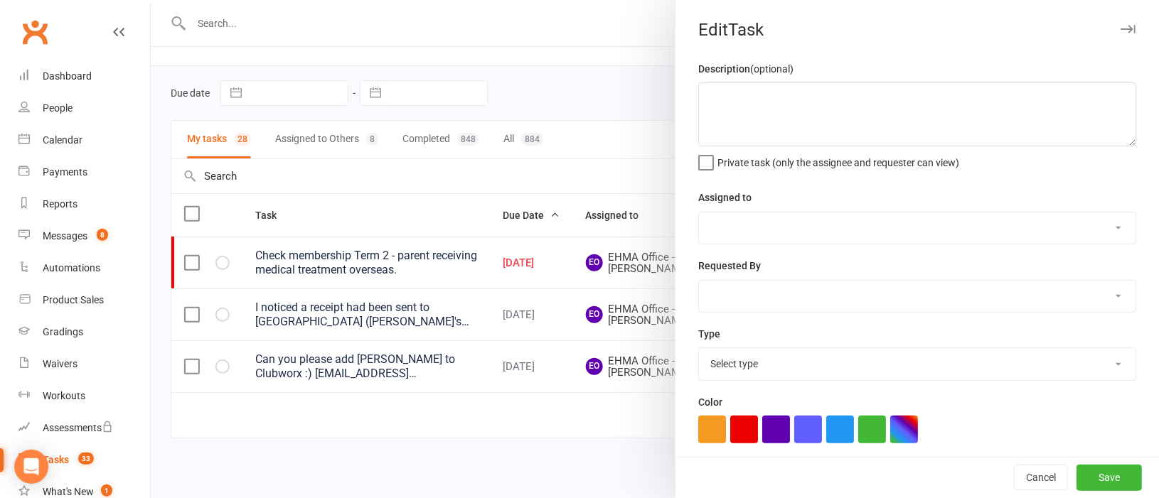
type textarea "Check membership Term 2 - parent receiving medical treatment overseas."
select select "47947"
select select "17396"
type input "[DATE]"
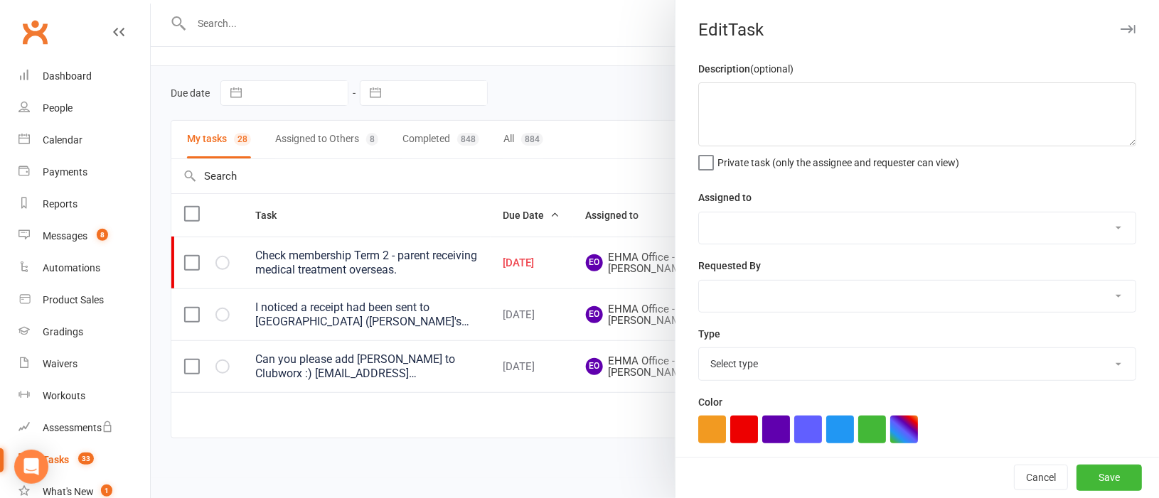
type input "9:15pm"
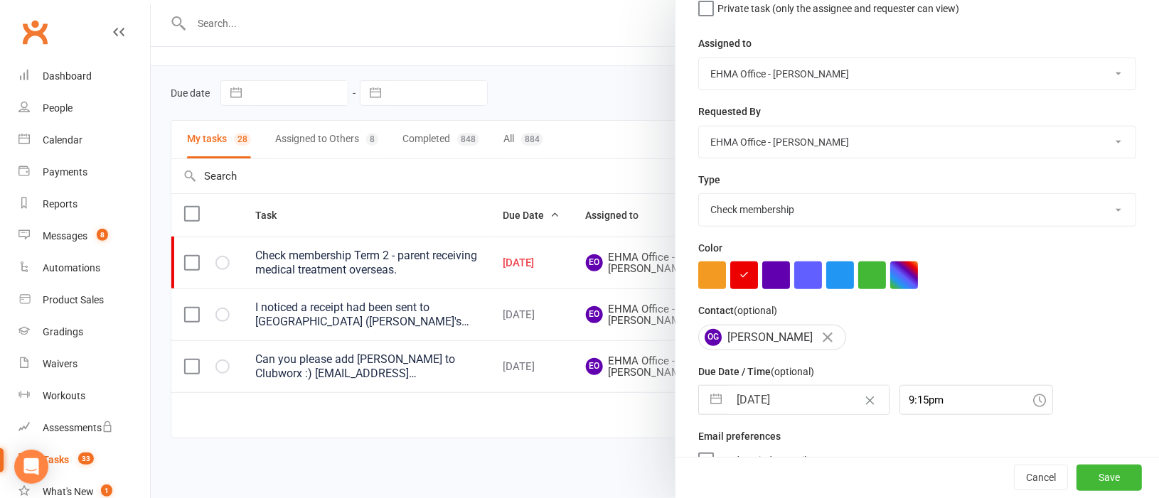
scroll to position [179, 0]
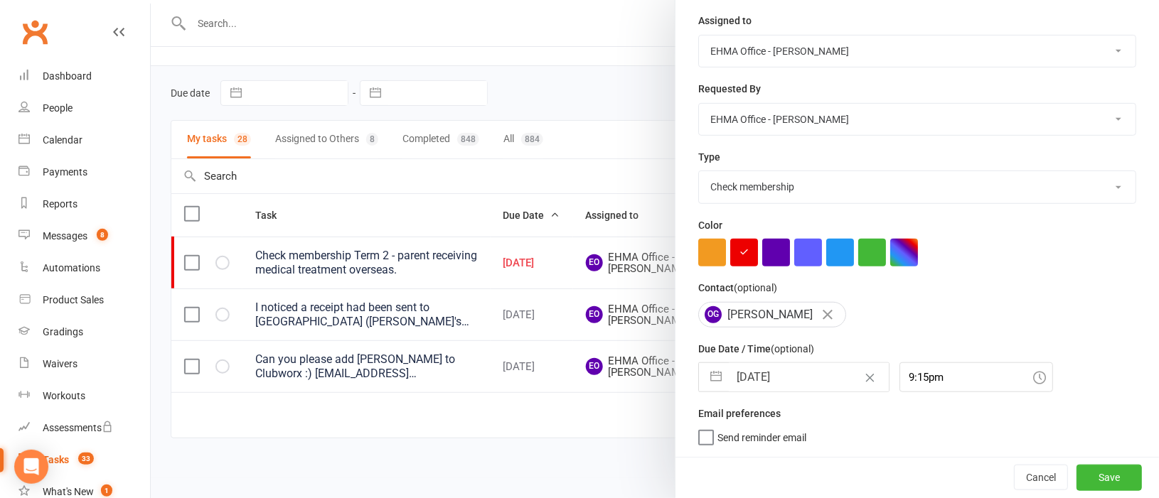
click at [714, 375] on button "button" at bounding box center [716, 377] width 26 height 28
select select "7"
select select "2025"
select select "8"
select select "2025"
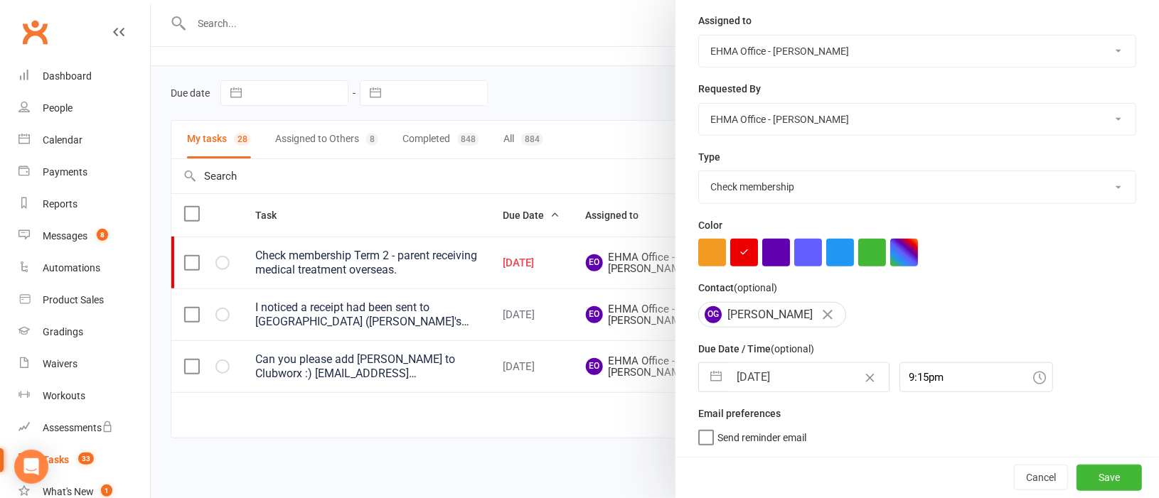
select select "9"
select select "2025"
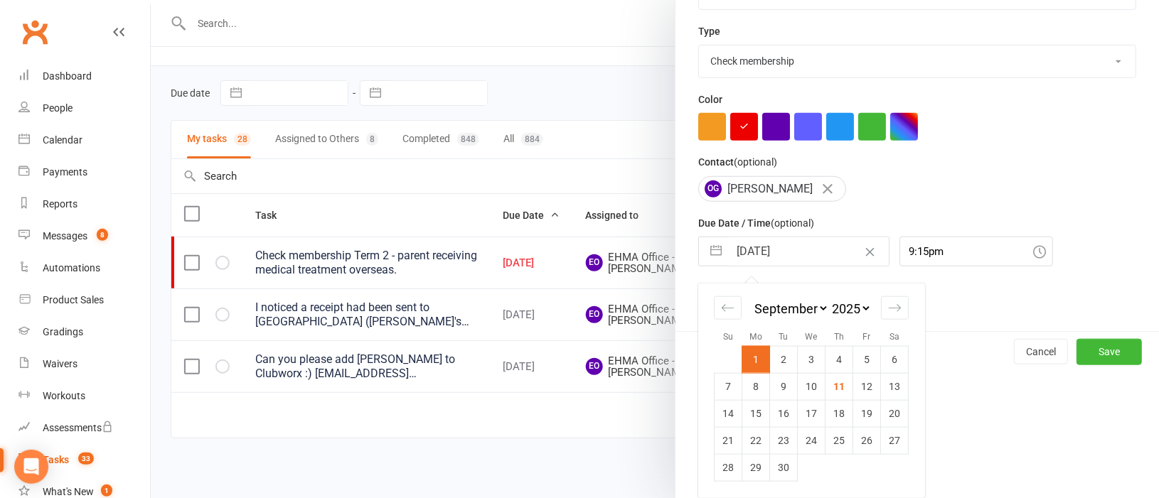
scroll to position [304, 0]
click at [749, 435] on td "22" at bounding box center [756, 440] width 28 height 27
type input "[DATE]"
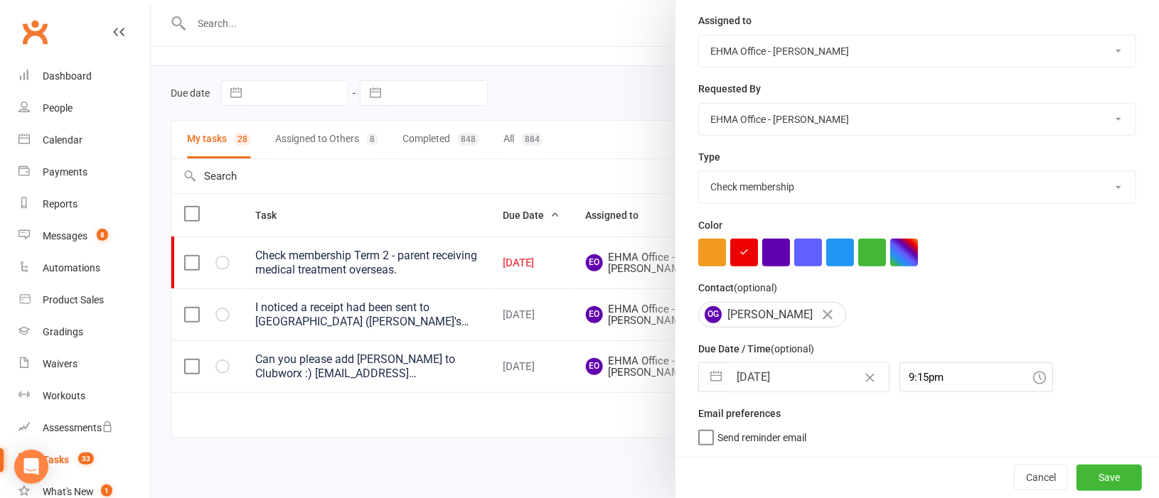
scroll to position [179, 0]
click at [1088, 475] on button "Save" at bounding box center [1108, 478] width 65 height 26
select select "waiting"
select select "started"
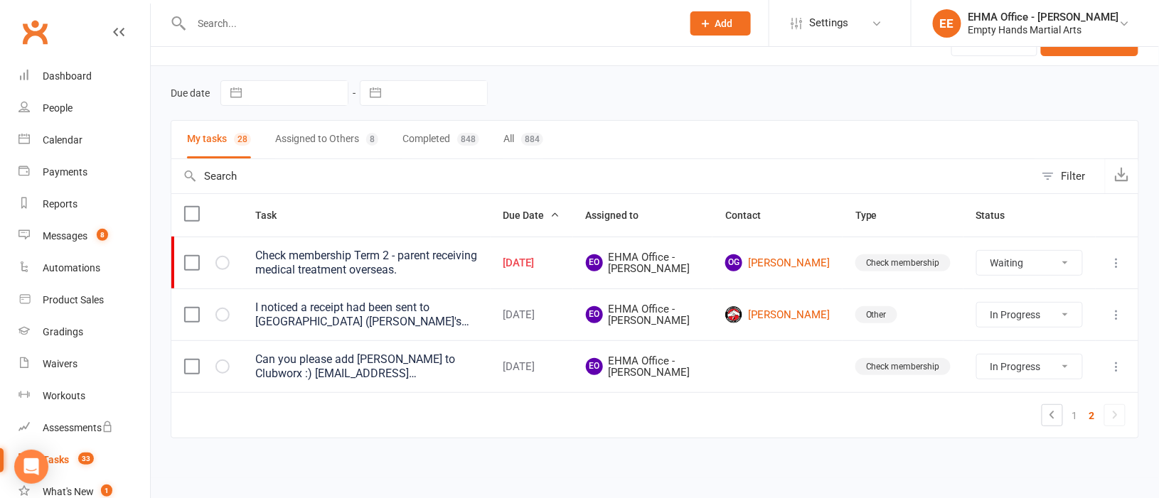
select select "started"
select select "waiting"
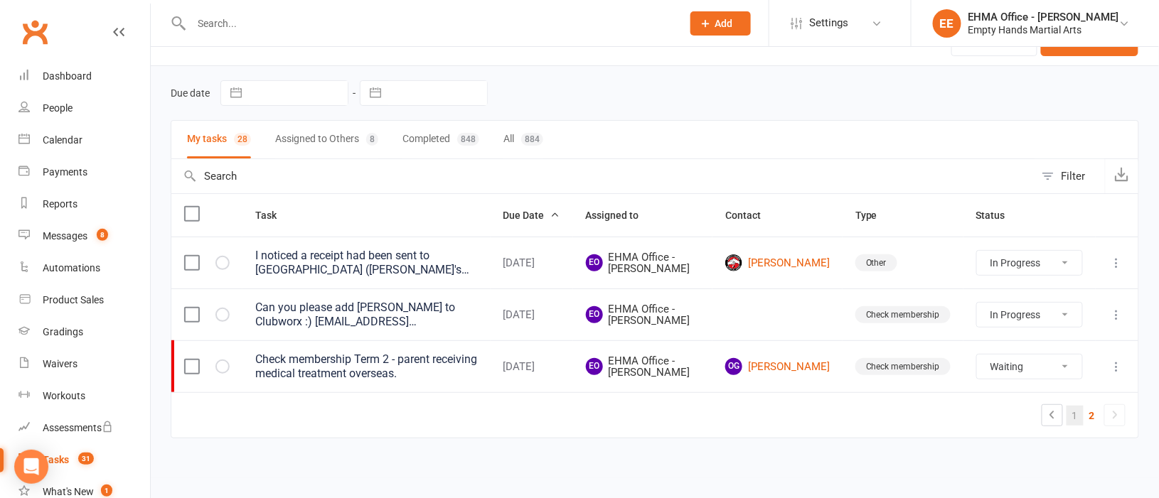
click at [1076, 417] on link "1" at bounding box center [1074, 416] width 17 height 20
select select "started"
select select "waiting"
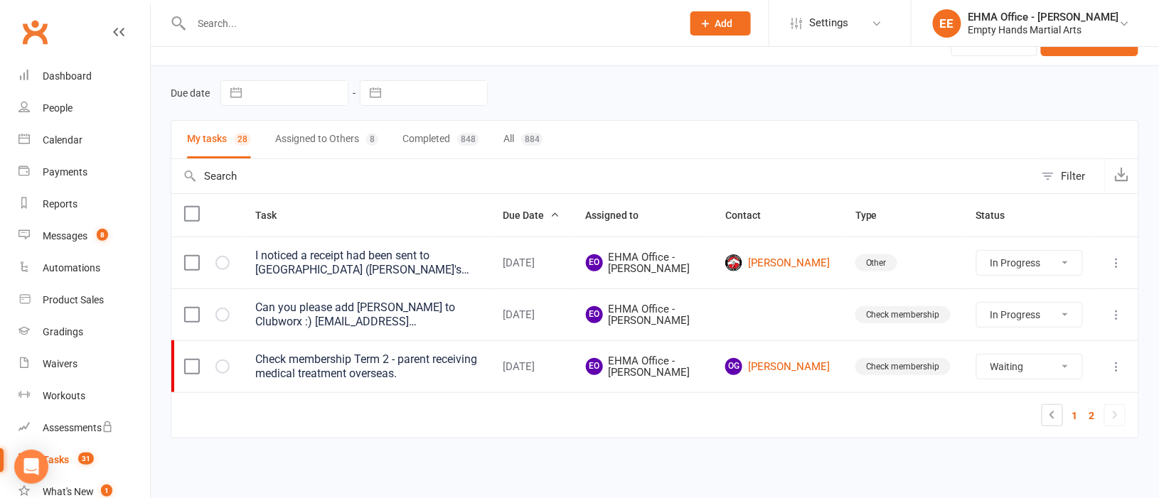
select select "waiting"
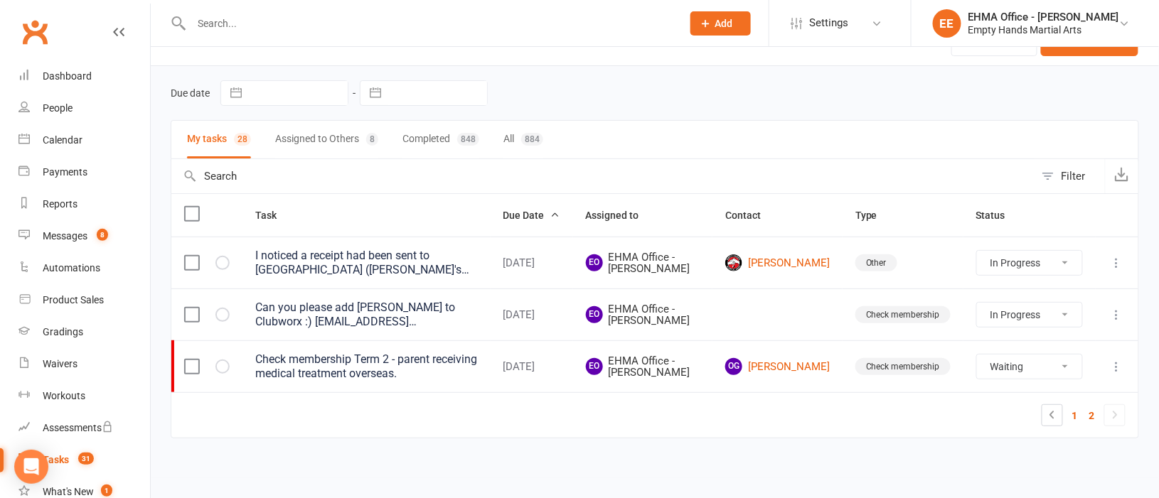
select select "waiting"
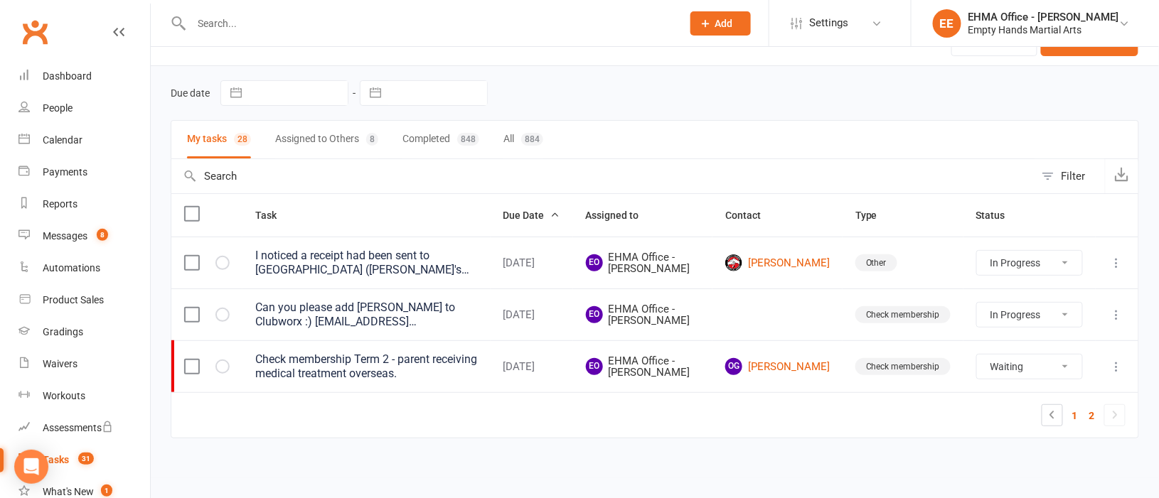
select select "waiting"
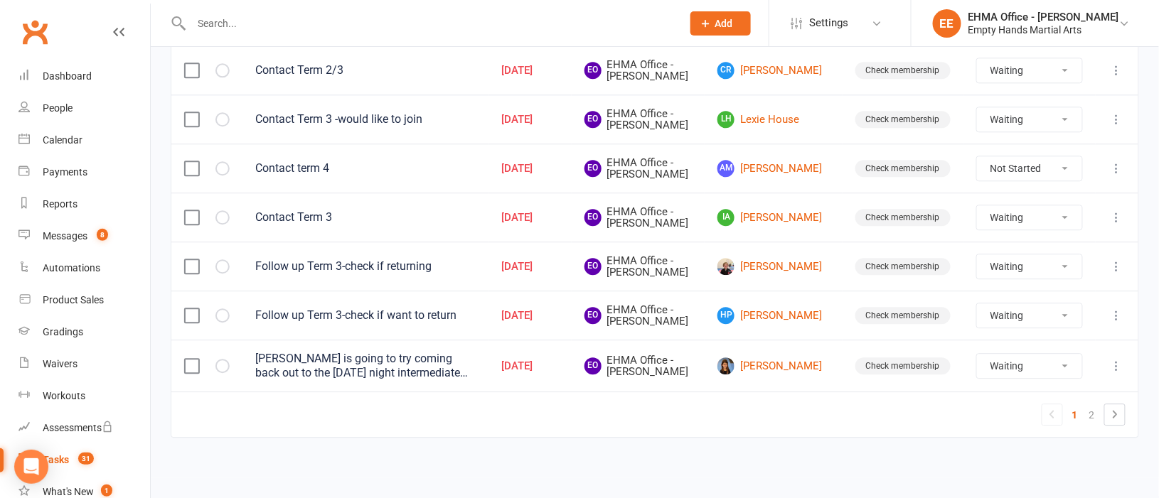
scroll to position [1344, 0]
click at [1119, 359] on icon at bounding box center [1117, 366] width 14 height 14
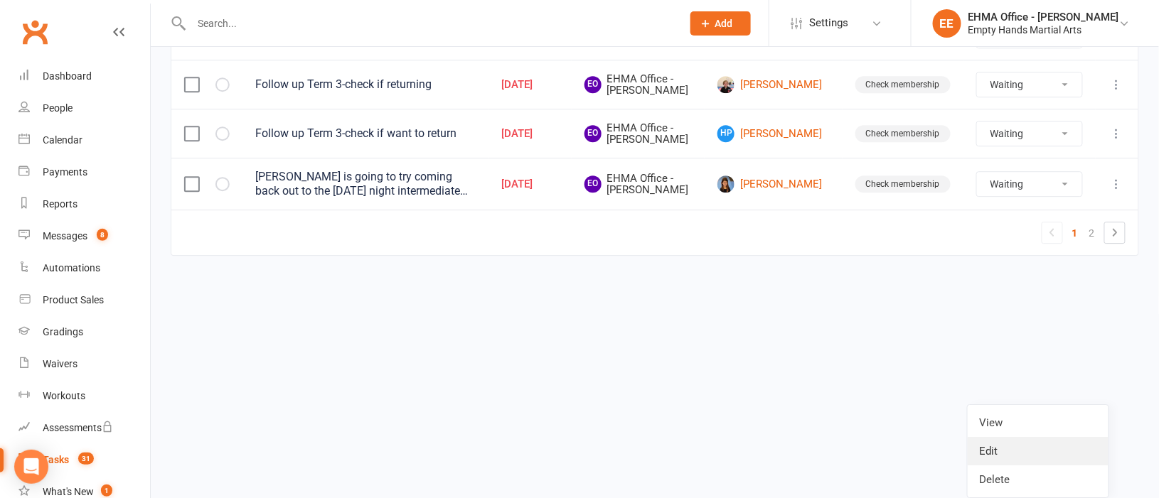
click at [1041, 437] on link "Edit" at bounding box center [1037, 451] width 141 height 28
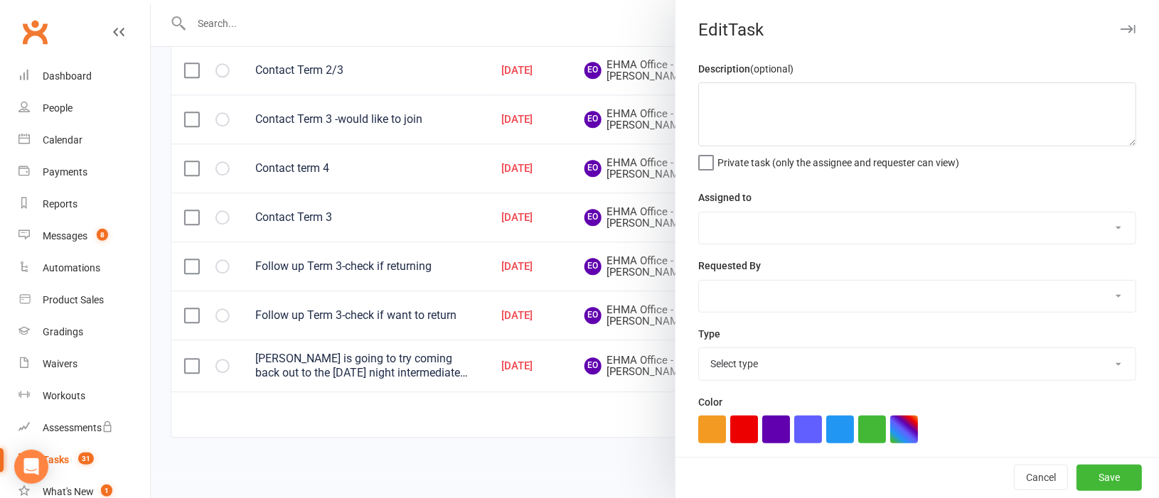
type textarea "[PERSON_NAME] is going to try coming back out to the [DATE] night intermediate …"
select select "47947"
select select "1228"
type input "[DATE]"
type input "8:00pm"
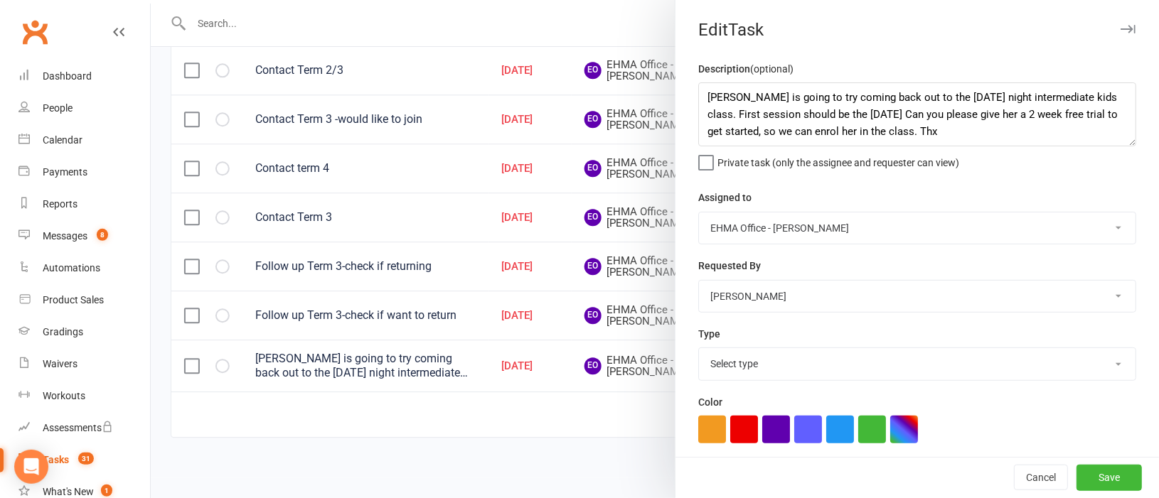
select select "17396"
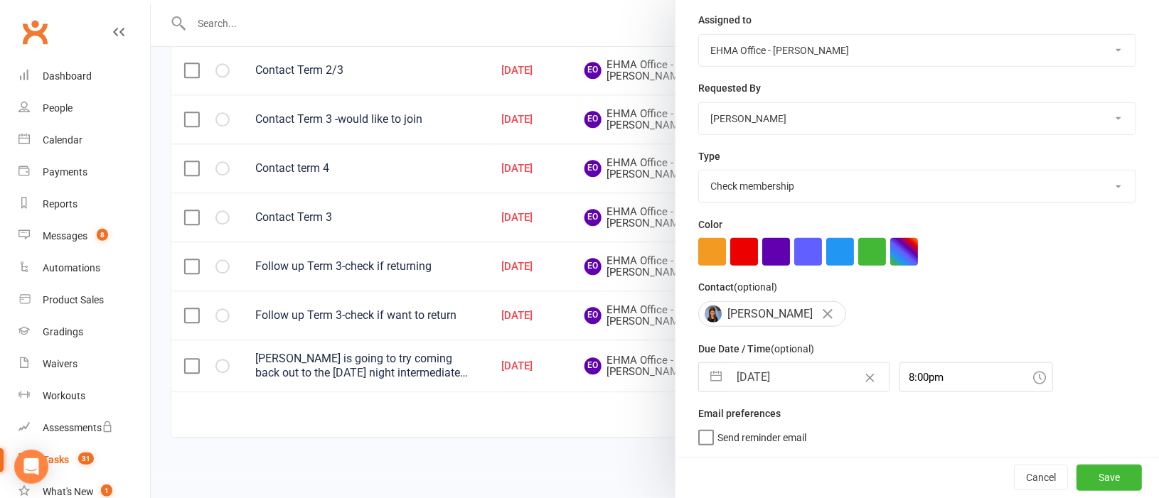
scroll to position [181, 0]
click at [708, 380] on button "button" at bounding box center [716, 377] width 26 height 28
select select "7"
select select "2025"
select select "8"
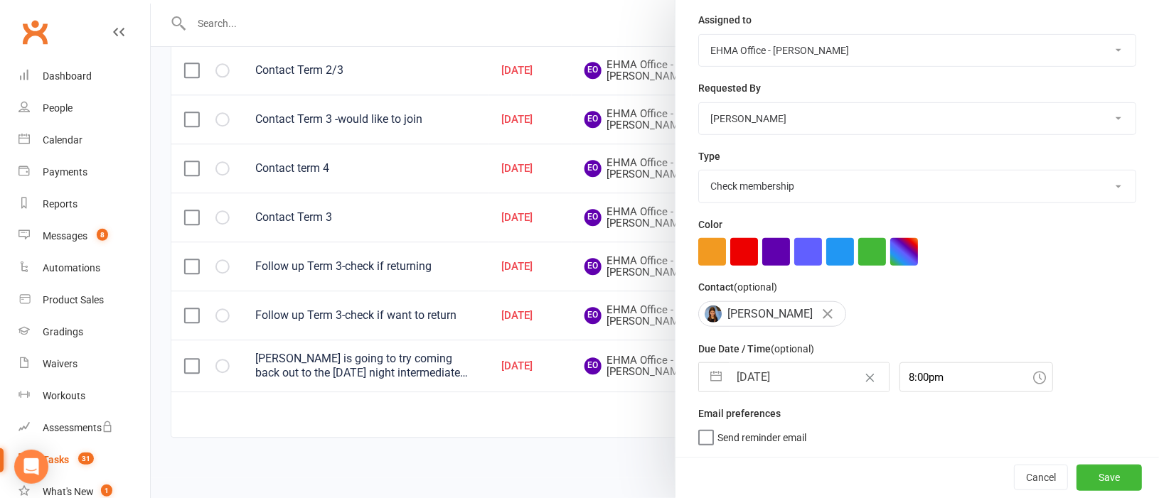
select select "2025"
select select "9"
select select "2025"
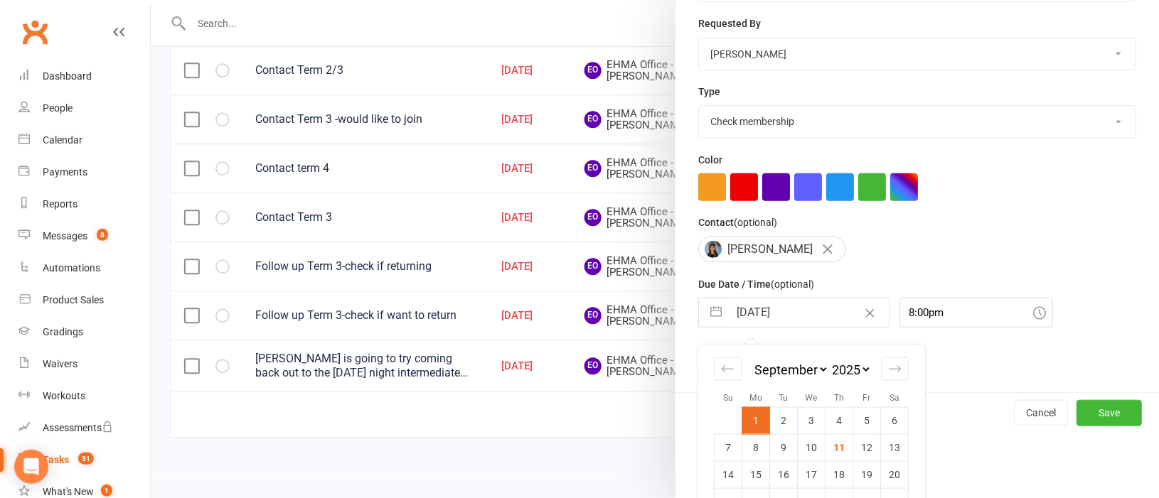
scroll to position [305, 0]
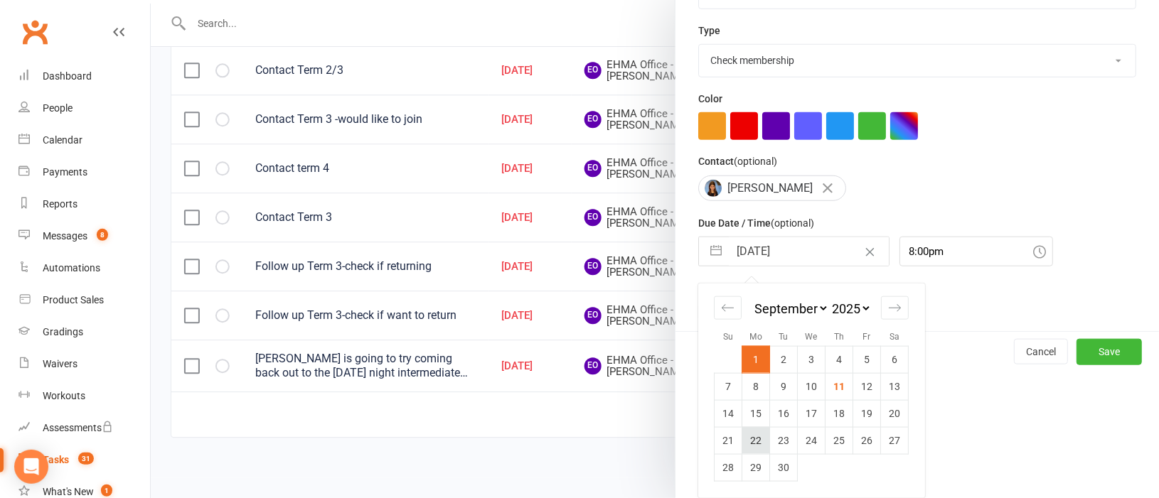
click at [743, 440] on td "22" at bounding box center [756, 440] width 28 height 27
type input "[DATE]"
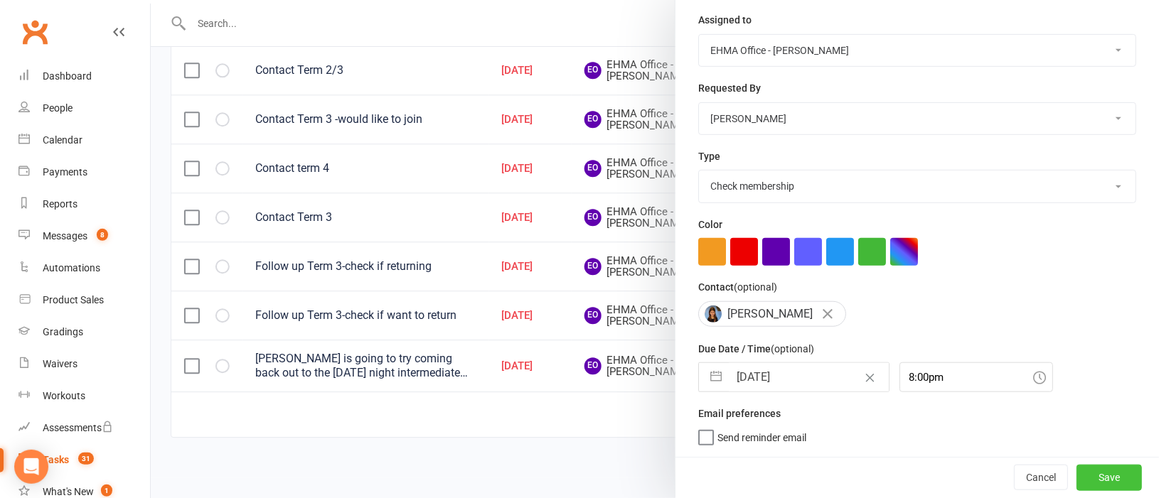
click at [1081, 478] on button "Save" at bounding box center [1108, 478] width 65 height 26
select select "waiting"
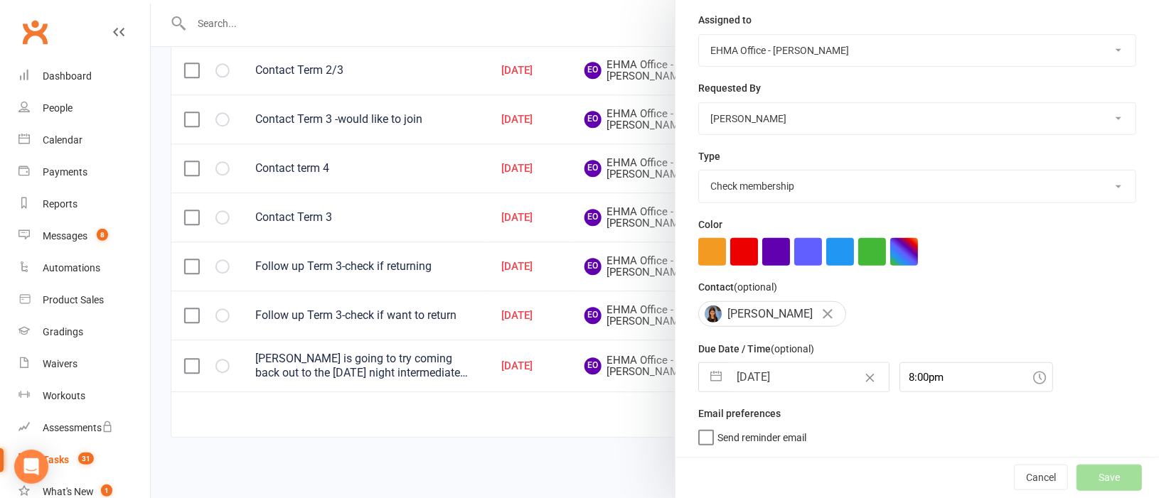
select select "waiting"
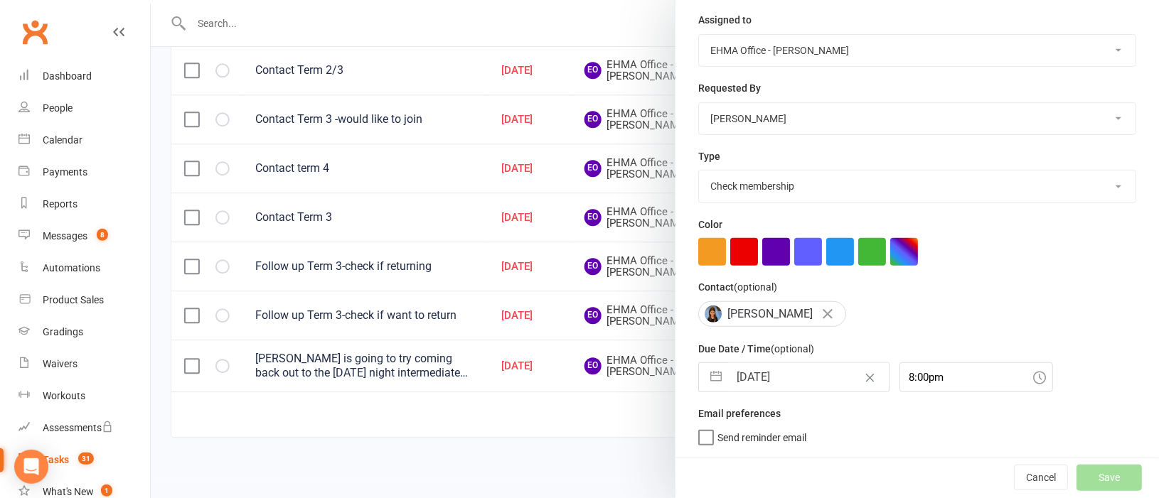
select select "waiting"
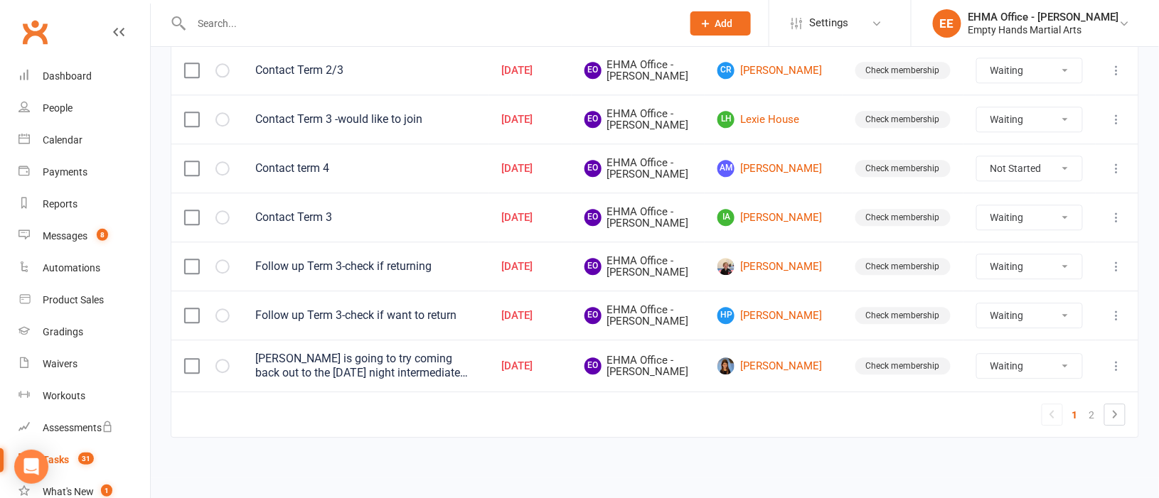
select select "waiting"
select select "started"
select select "waiting"
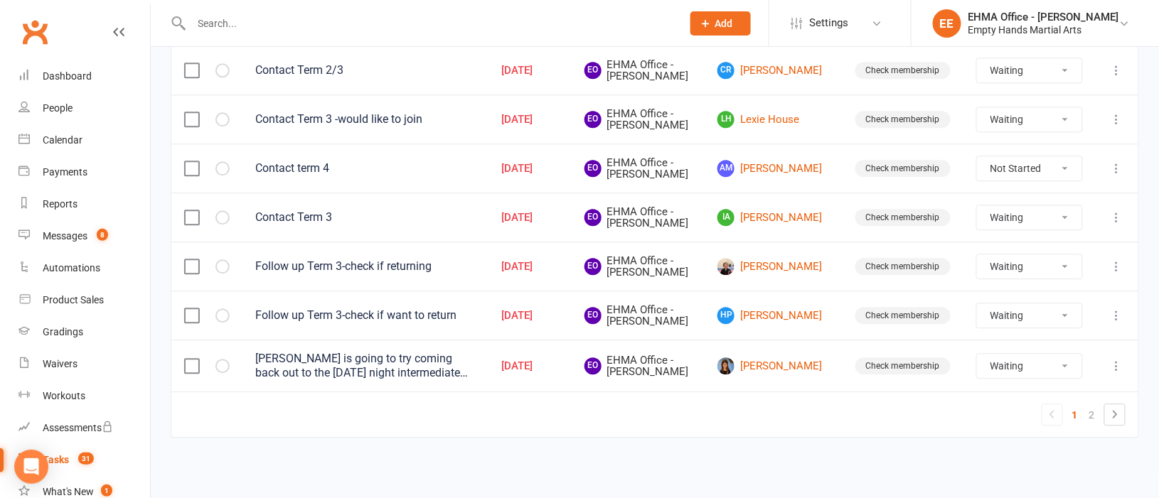
select select "waiting"
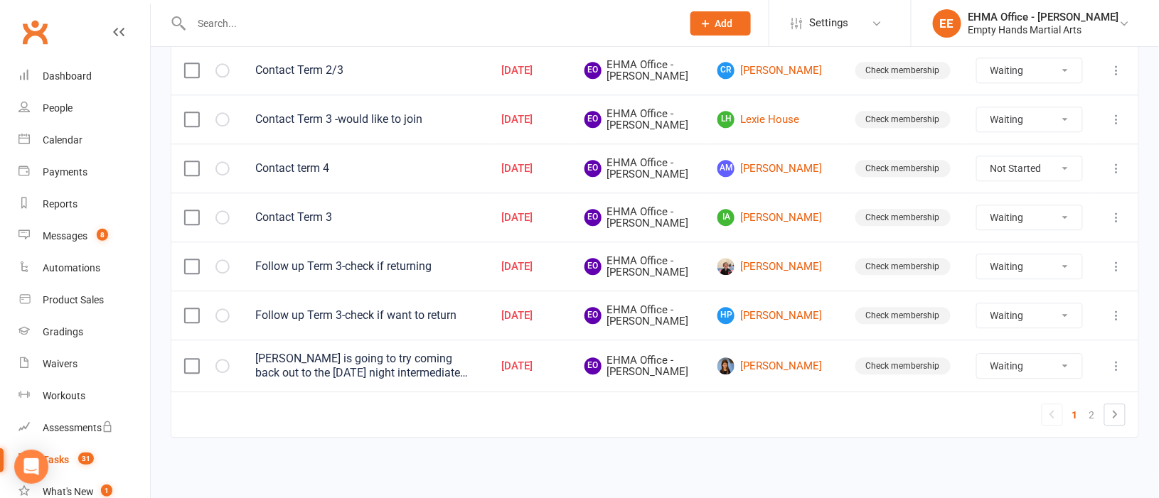
select select "waiting"
click at [1114, 307] on button at bounding box center [1116, 315] width 17 height 17
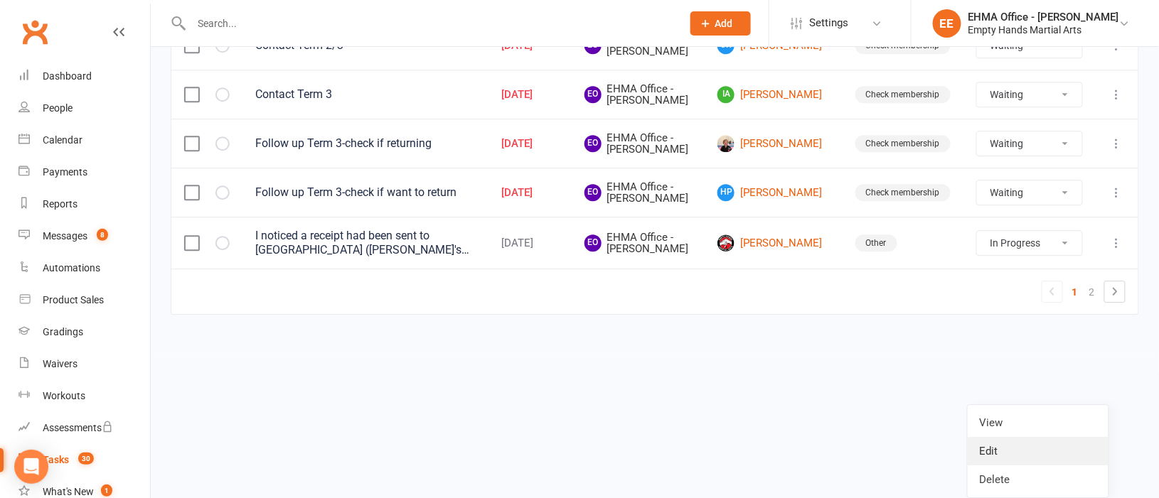
click at [1005, 437] on link "Edit" at bounding box center [1037, 451] width 141 height 28
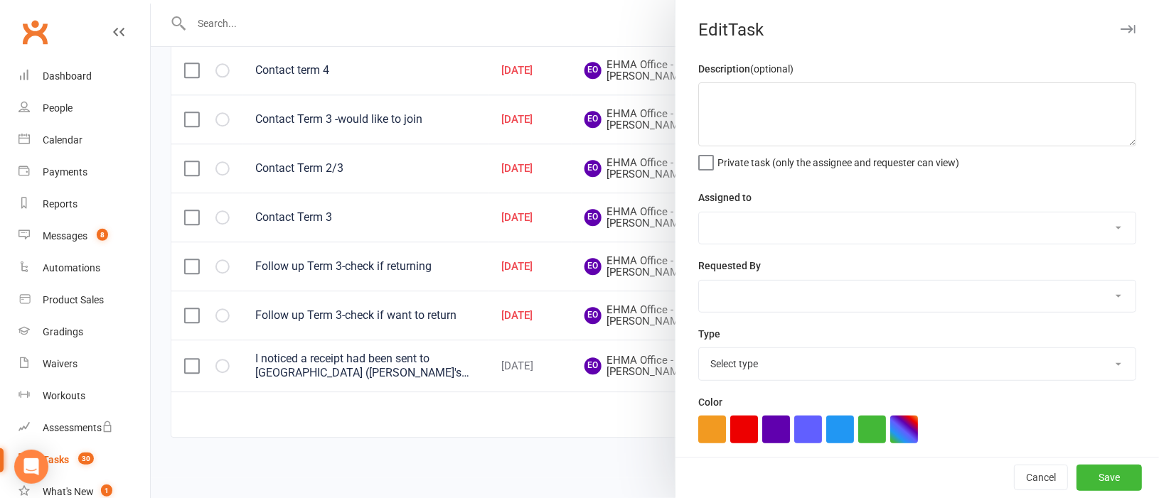
type textarea "Follow up Term 3-check if want to return"
select select "47947"
type input "[DATE]"
type input "7:00pm"
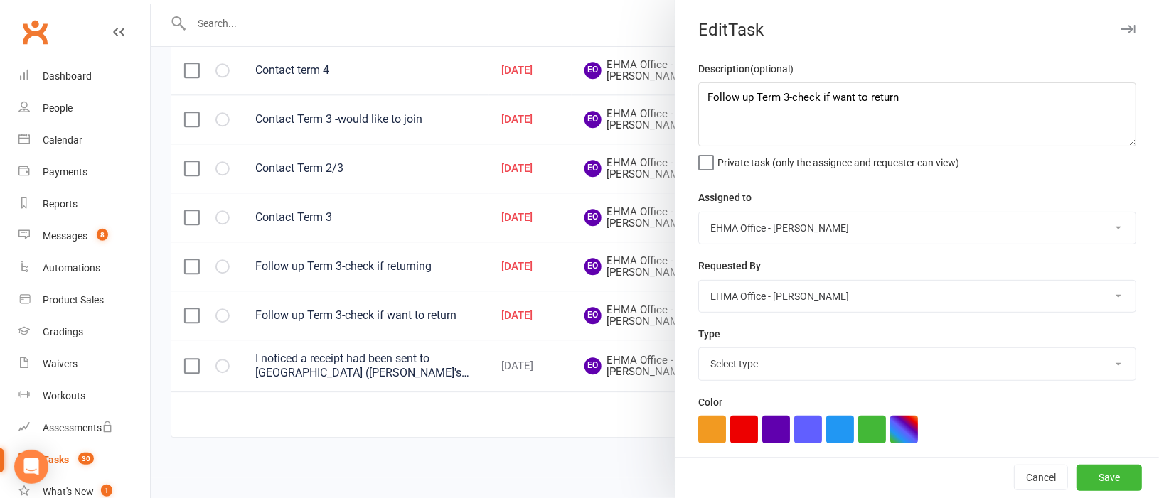
select select "17396"
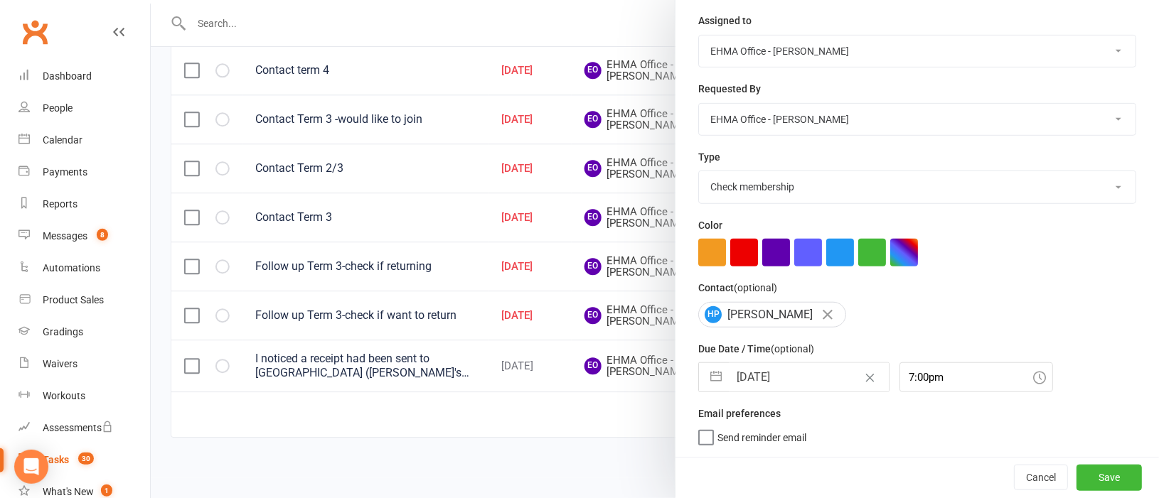
click at [710, 382] on button "button" at bounding box center [716, 377] width 26 height 28
select select "7"
select select "2025"
select select "8"
select select "2025"
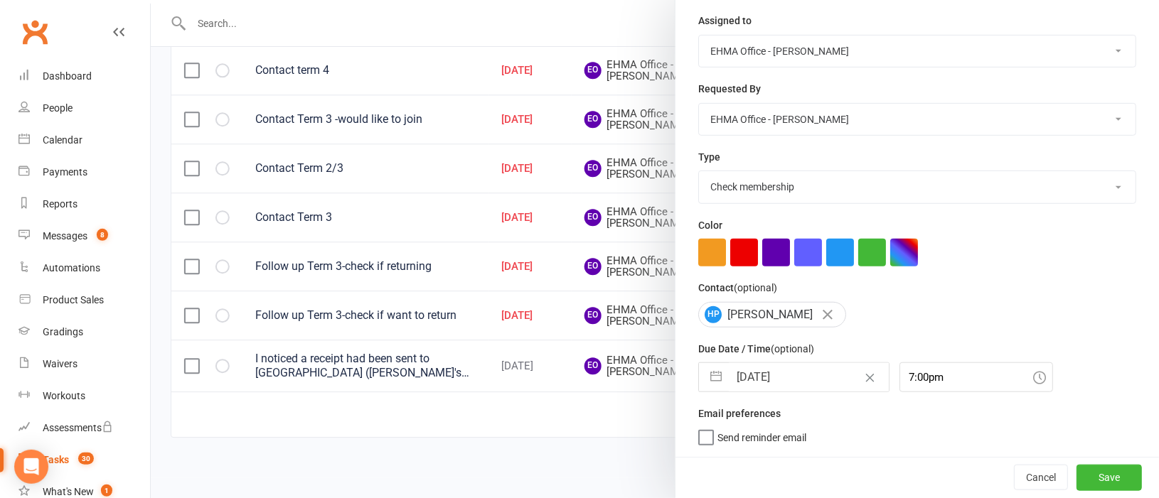
select select "9"
select select "2025"
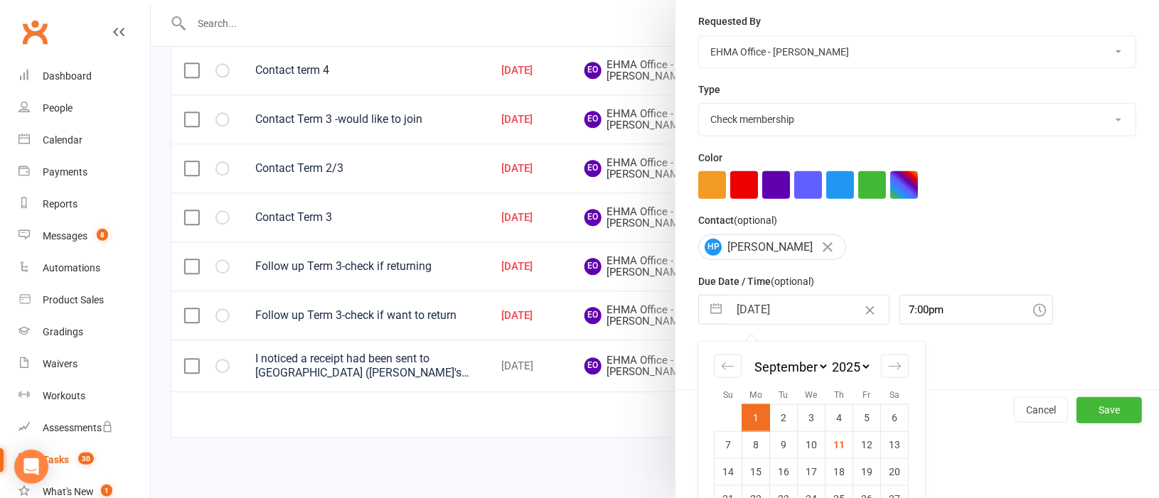
scroll to position [304, 0]
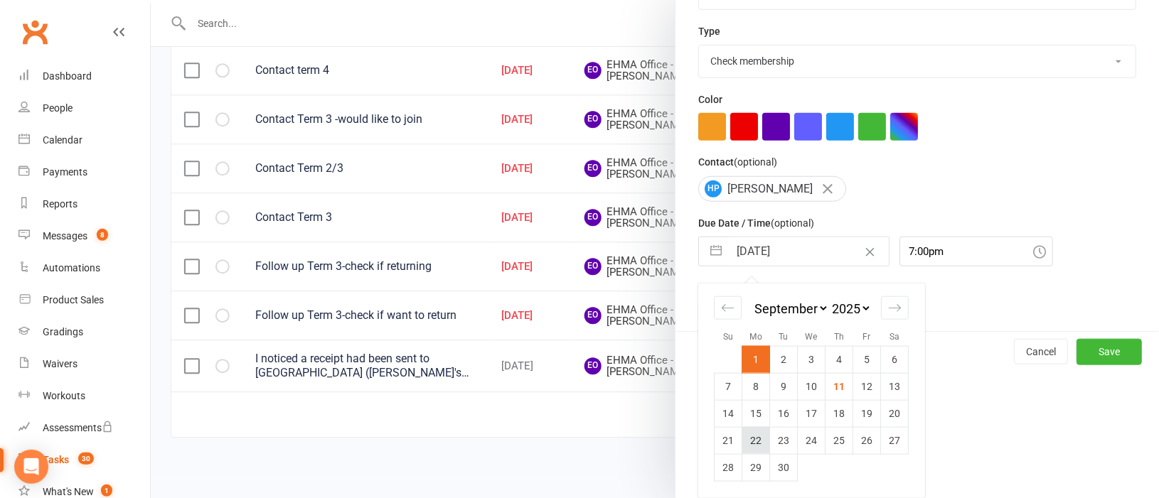
click at [744, 435] on td "22" at bounding box center [756, 440] width 28 height 27
type input "[DATE]"
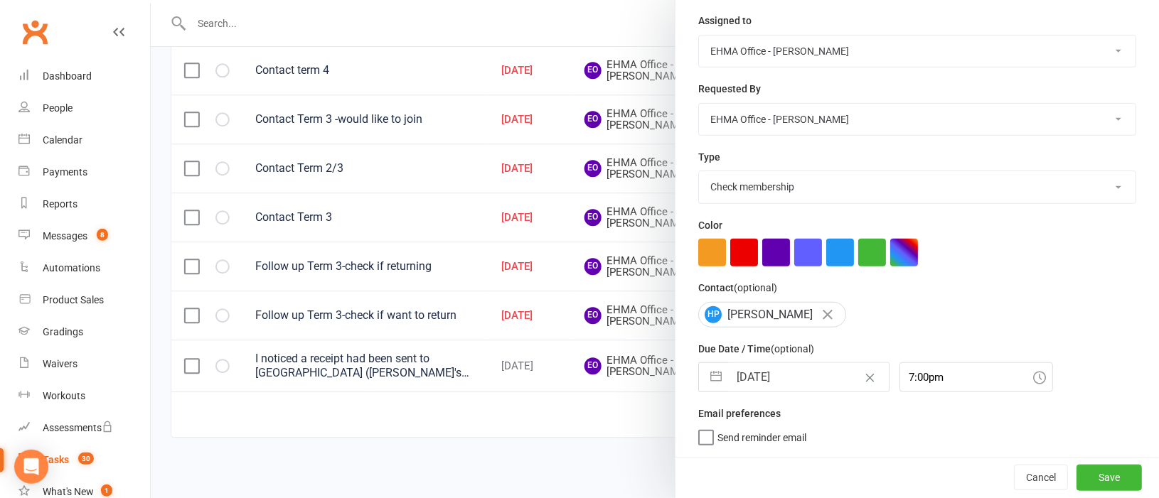
scroll to position [179, 0]
click at [1076, 473] on button "Save" at bounding box center [1108, 478] width 65 height 26
select select "waiting"
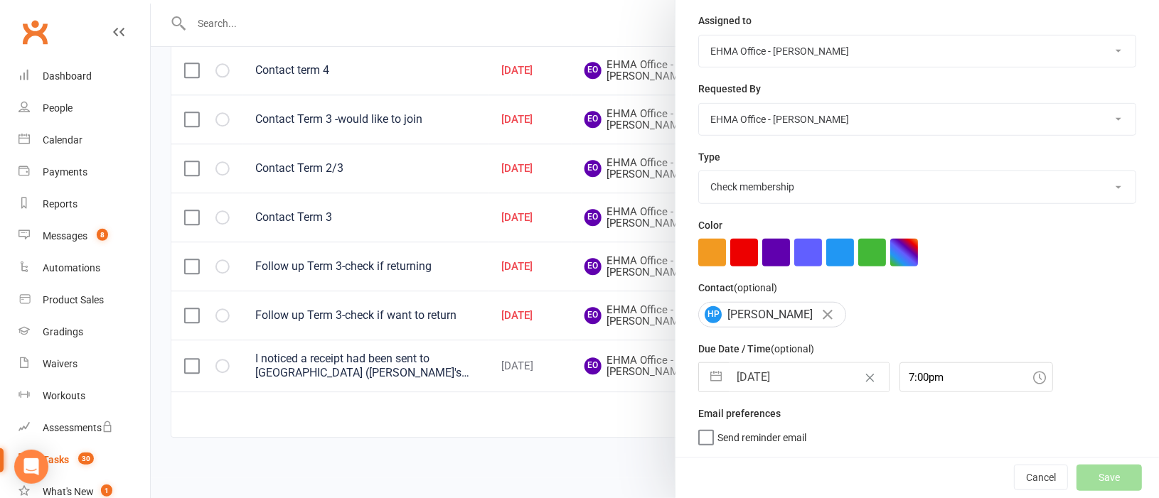
select select "waiting"
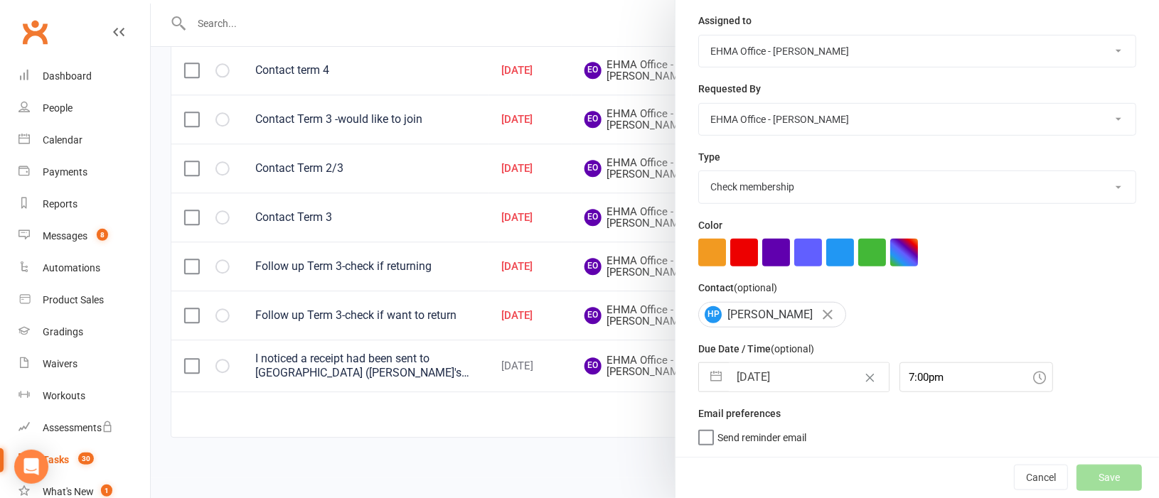
select select "waiting"
select select "started"
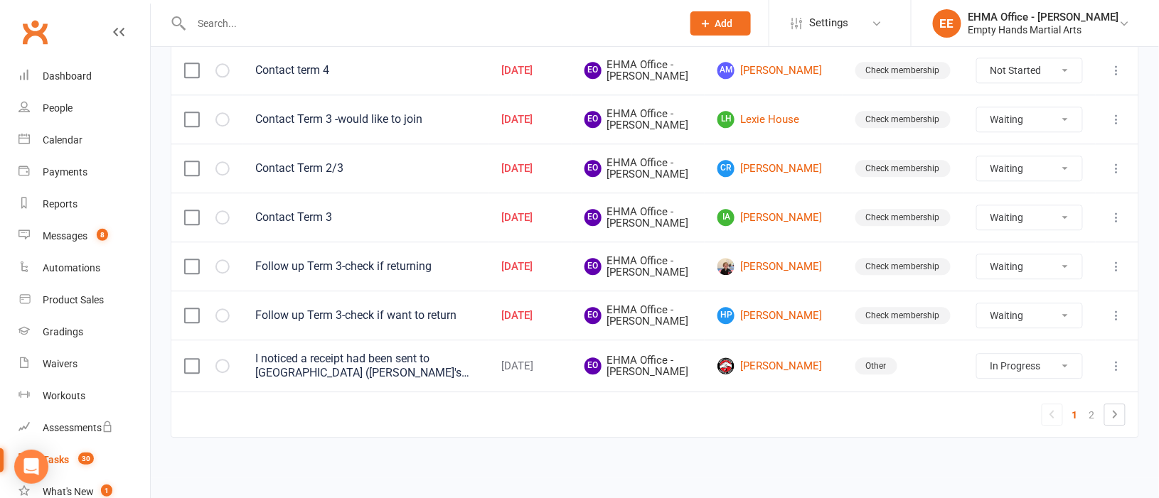
select select "waiting"
select select "started"
select select "waiting"
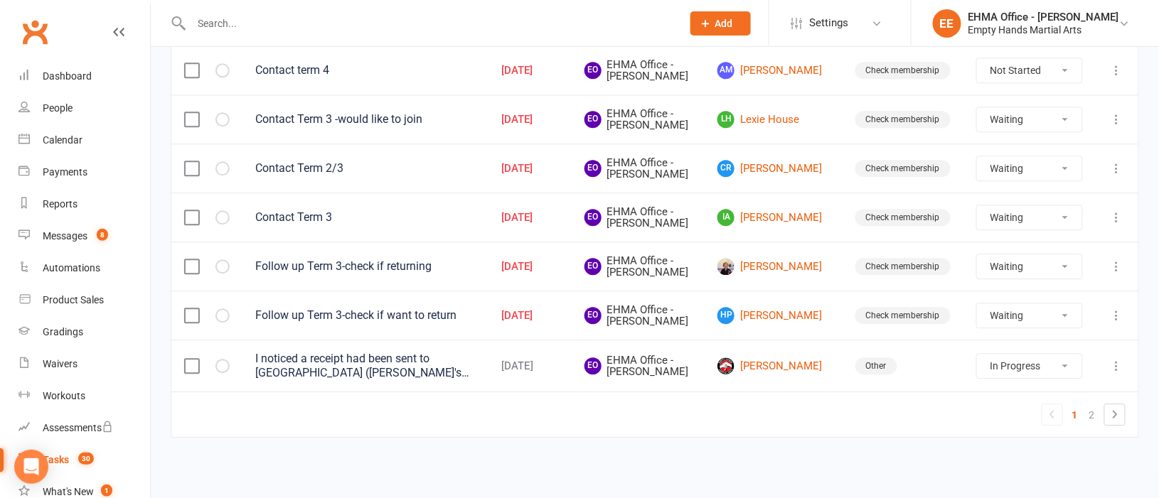
select select "waiting"
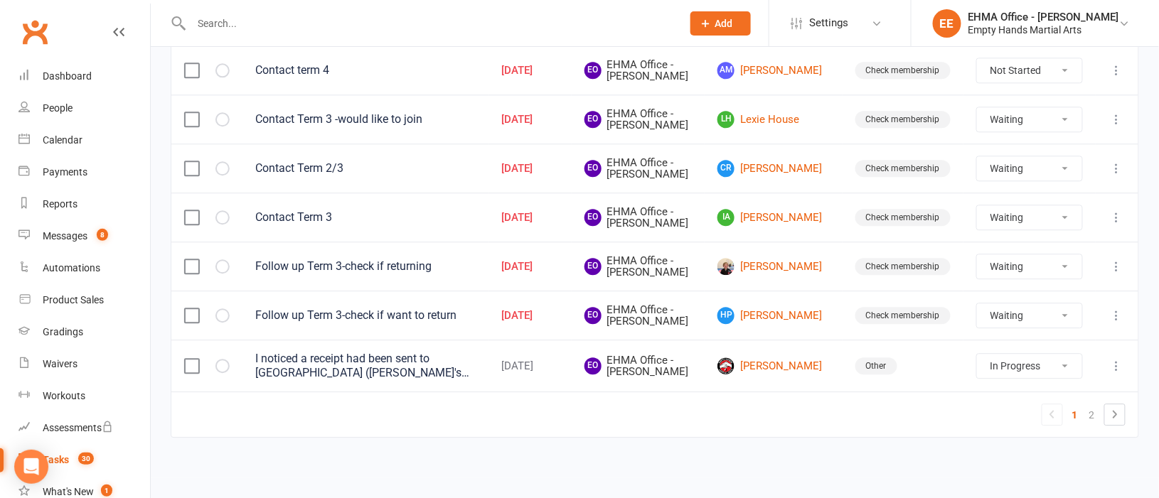
select select "waiting"
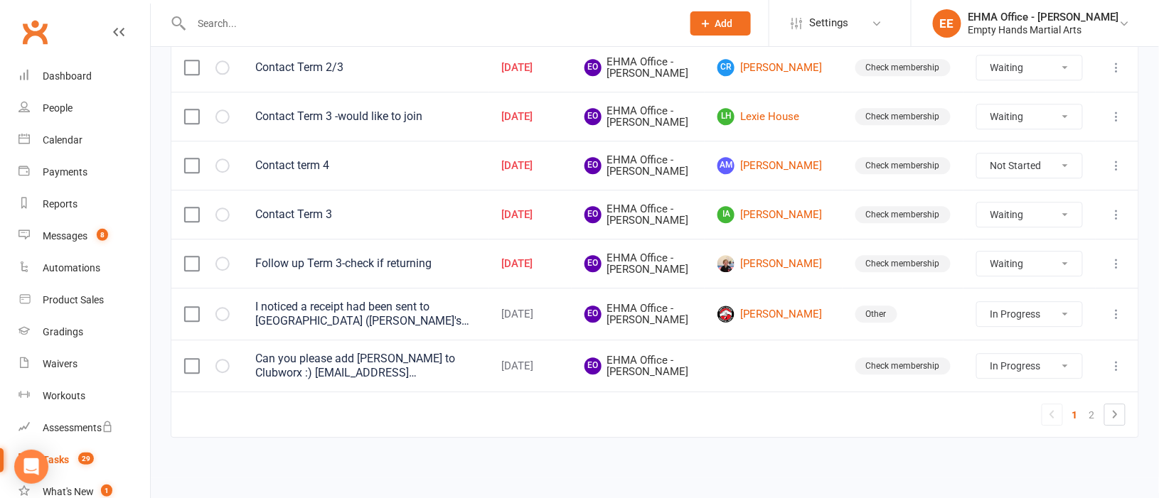
click at [1113, 257] on icon at bounding box center [1117, 264] width 14 height 14
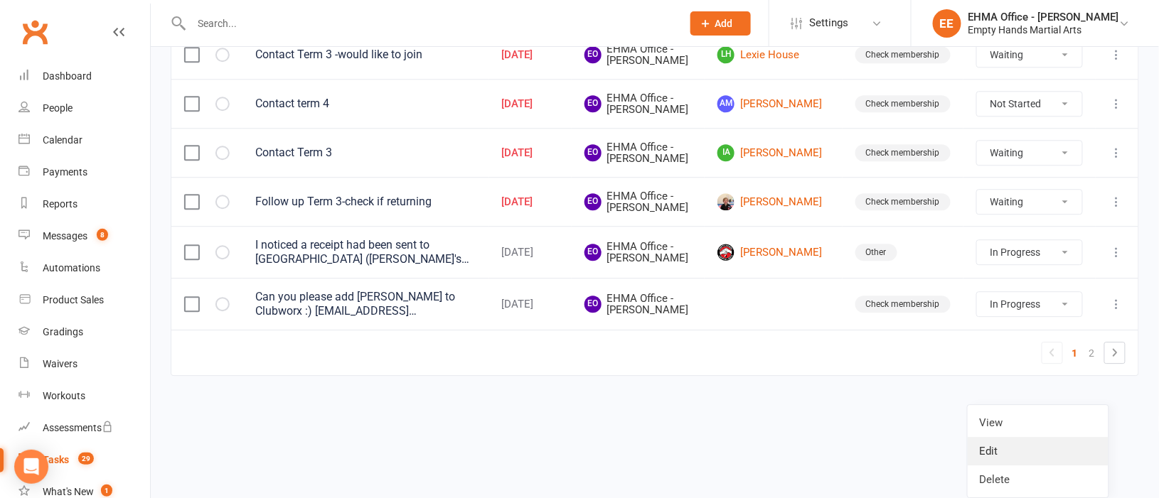
click at [1024, 437] on link "Edit" at bounding box center [1037, 451] width 141 height 28
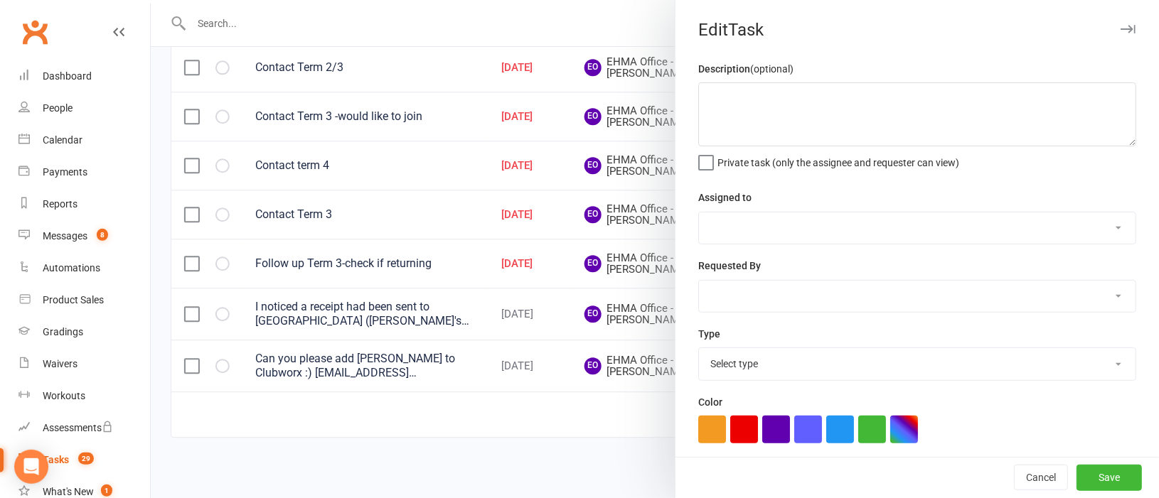
type textarea "Follow up Term 3-check if returning"
select select "47947"
type input "[DATE]"
type input "7:00pm"
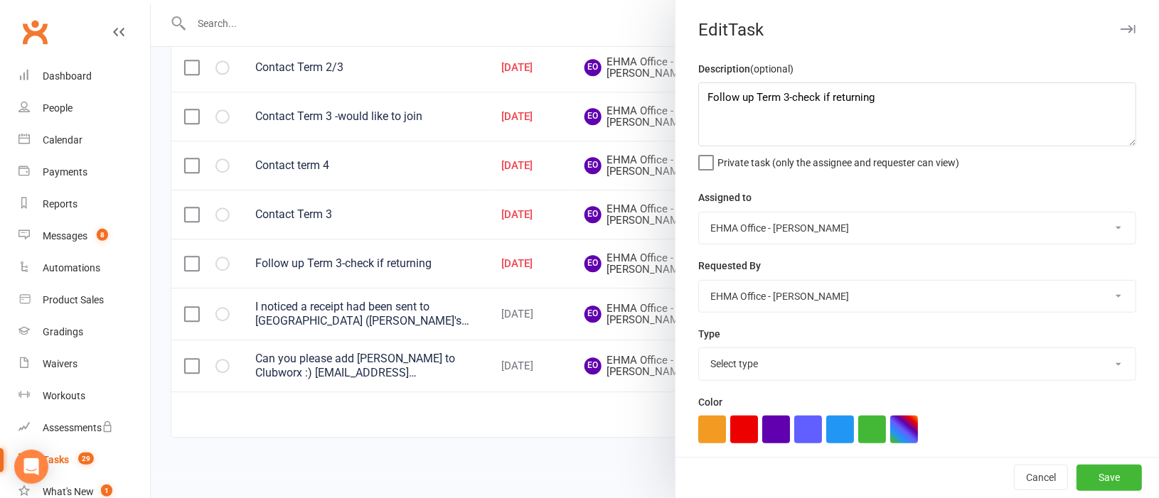
select select "17396"
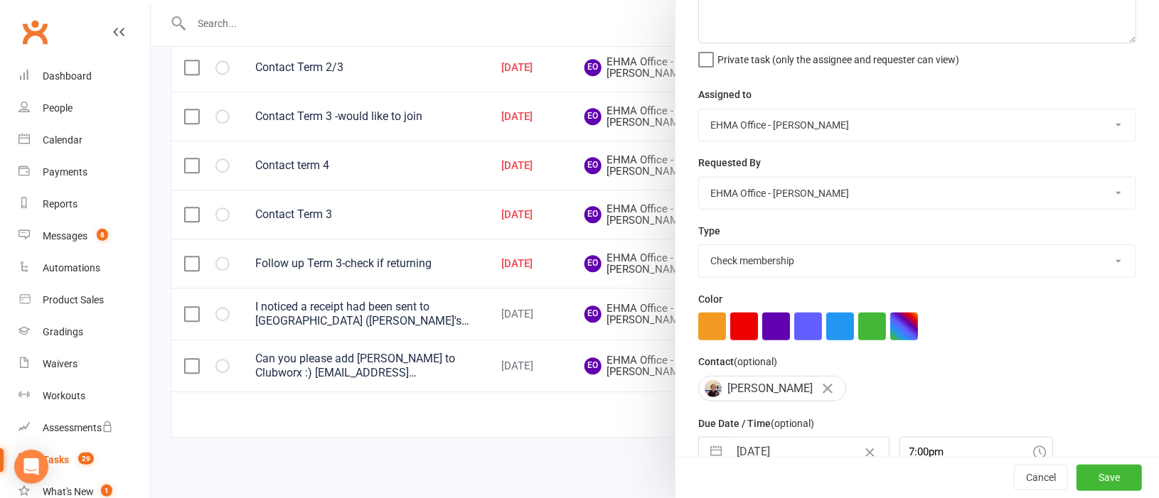
scroll to position [181, 0]
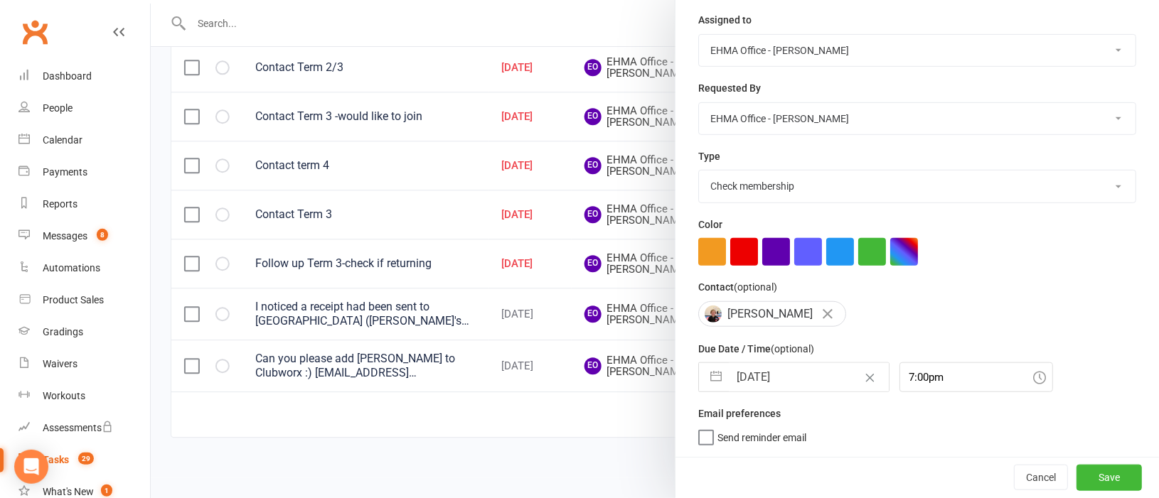
click at [711, 379] on button "button" at bounding box center [716, 377] width 26 height 28
select select "7"
select select "2025"
select select "8"
select select "2025"
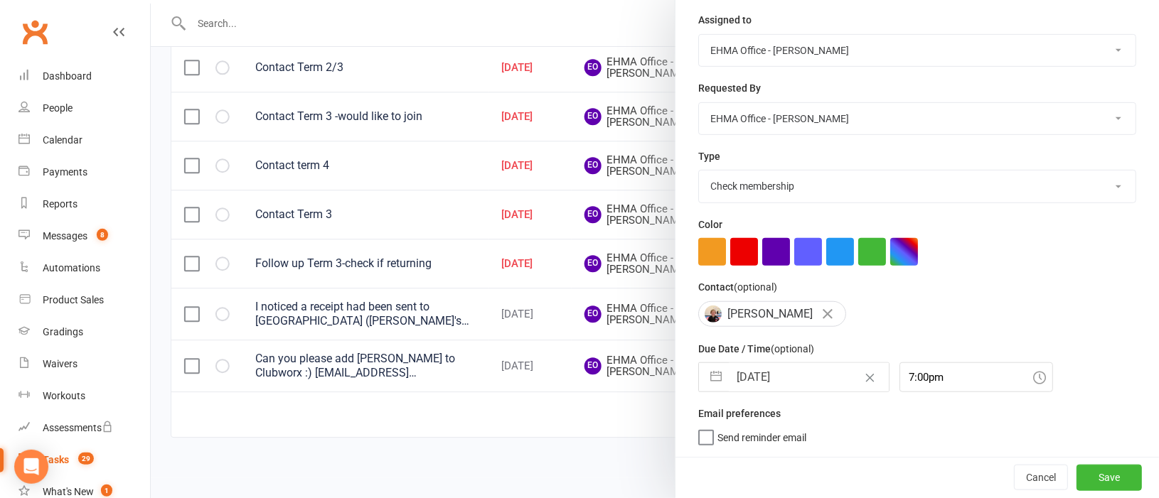
select select "9"
select select "2025"
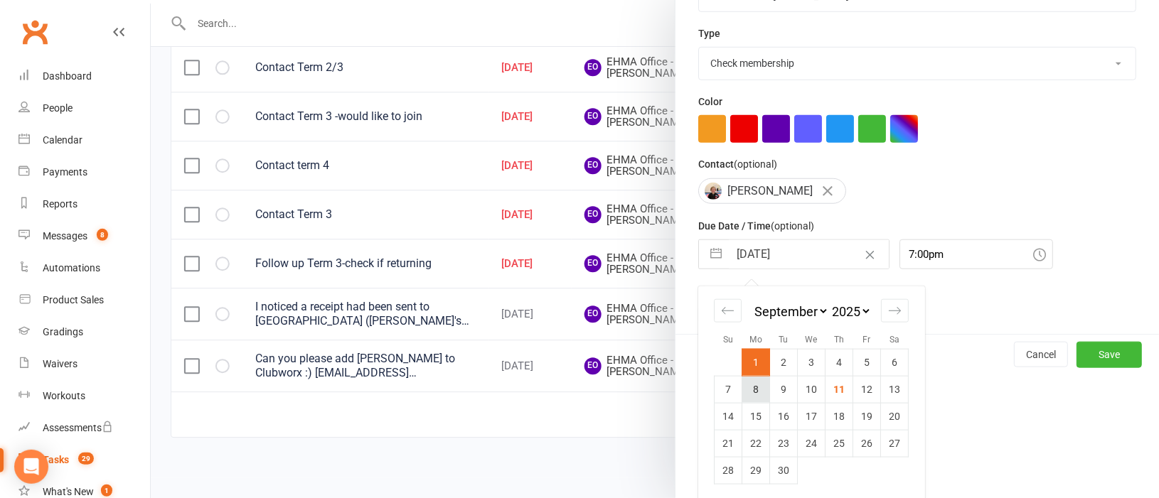
scroll to position [305, 0]
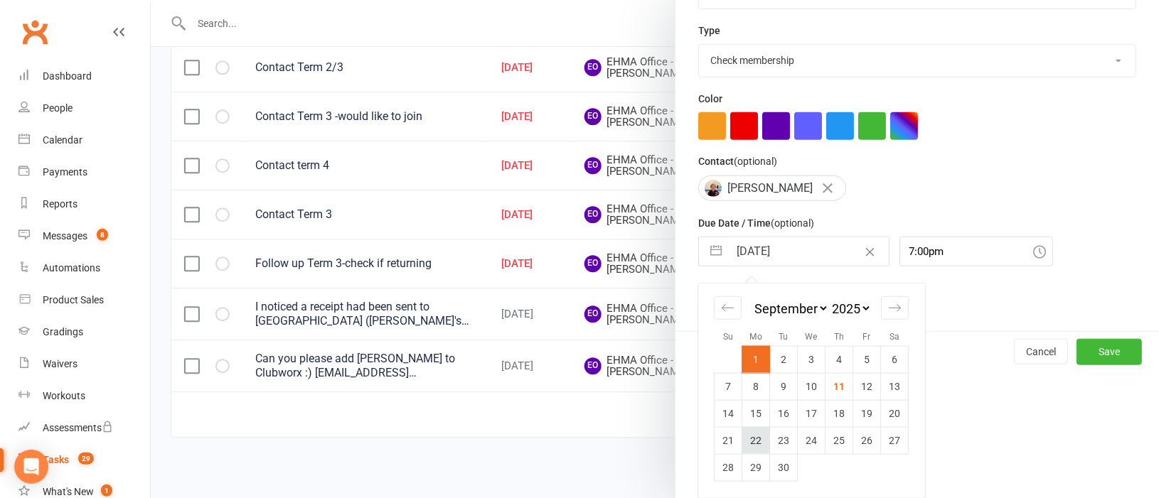
click at [748, 444] on td "22" at bounding box center [756, 440] width 28 height 27
type input "[DATE]"
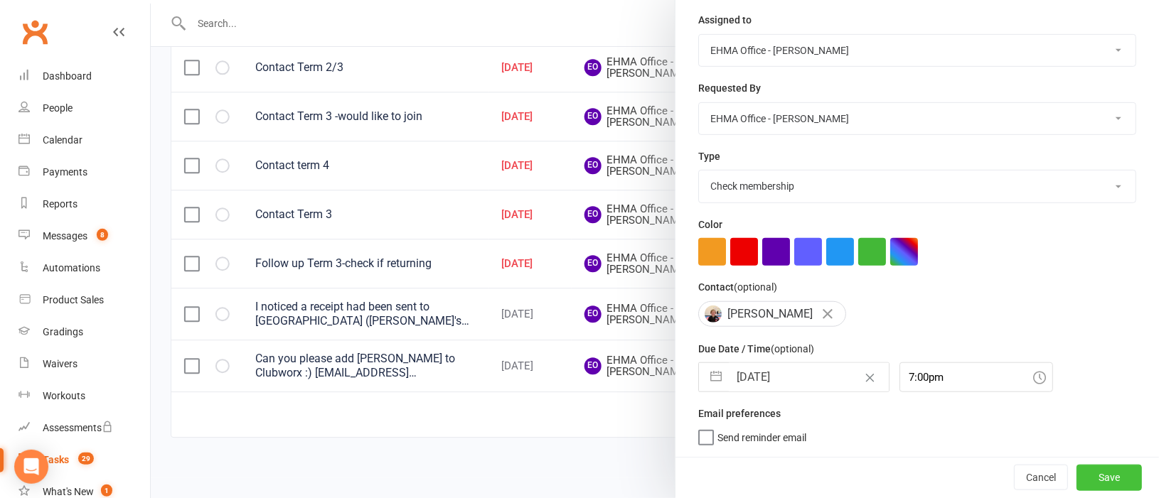
click at [1076, 474] on button "Save" at bounding box center [1108, 478] width 65 height 26
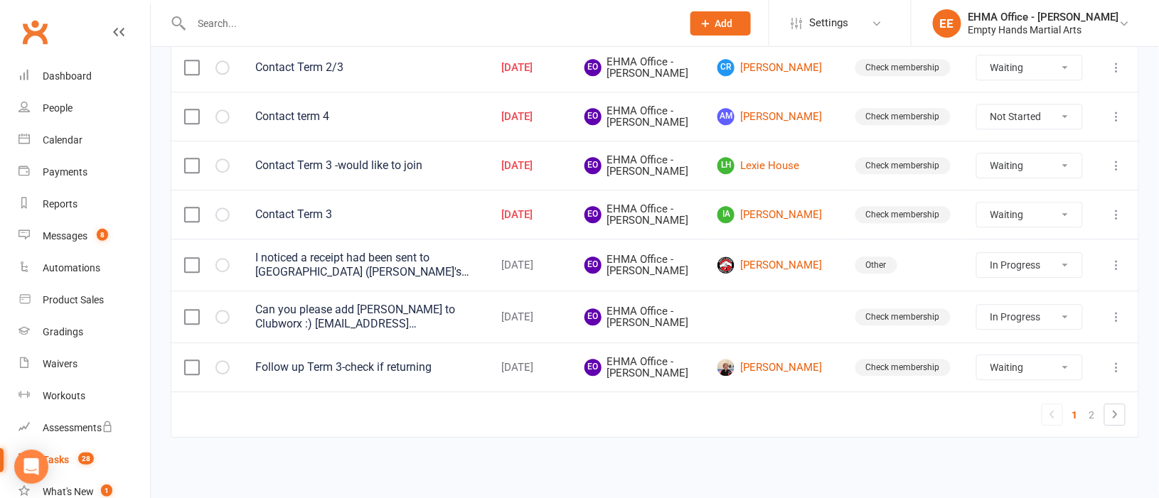
scroll to position [1238, 0]
click at [1116, 272] on icon at bounding box center [1117, 265] width 14 height 14
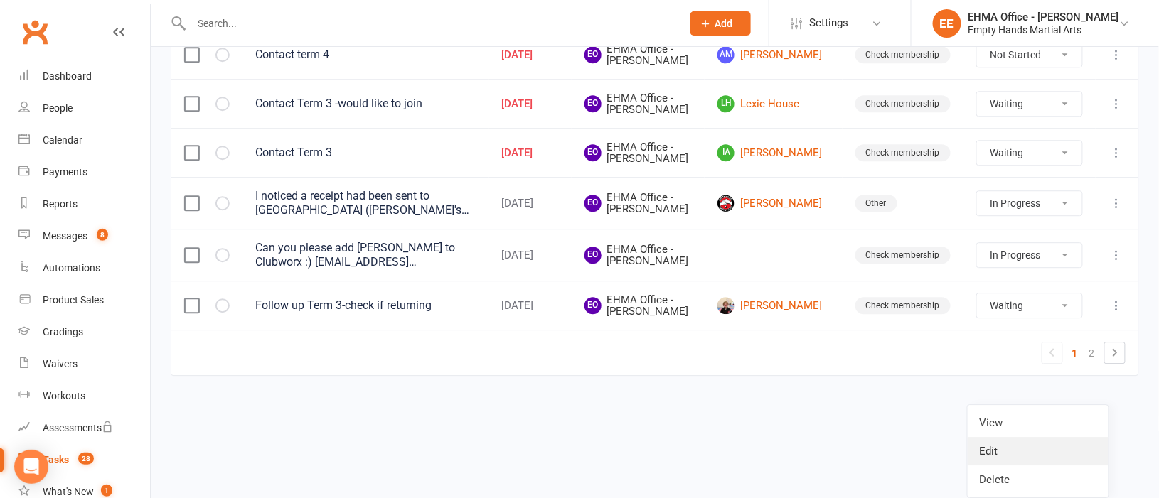
click at [1022, 437] on link "Edit" at bounding box center [1037, 451] width 141 height 28
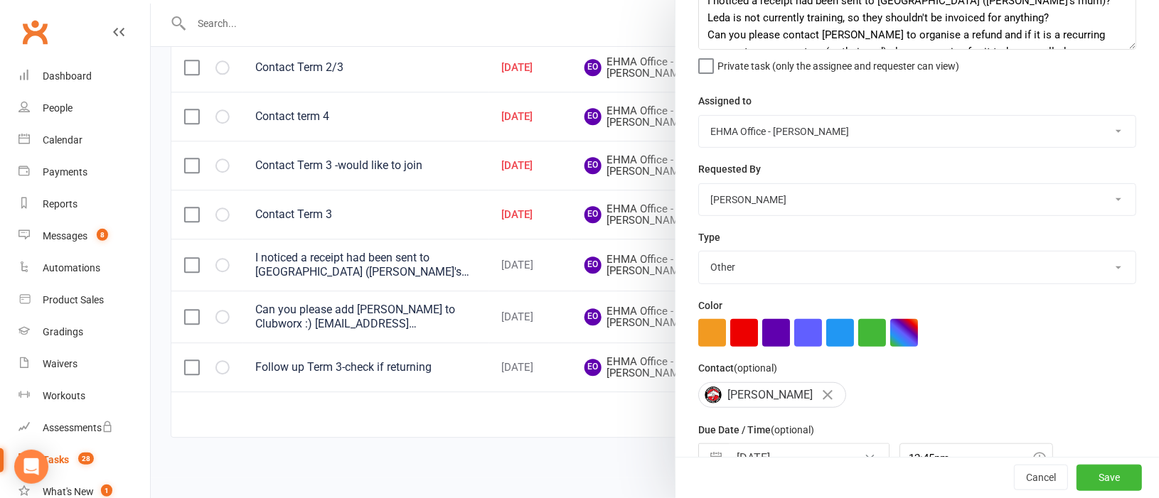
scroll to position [181, 0]
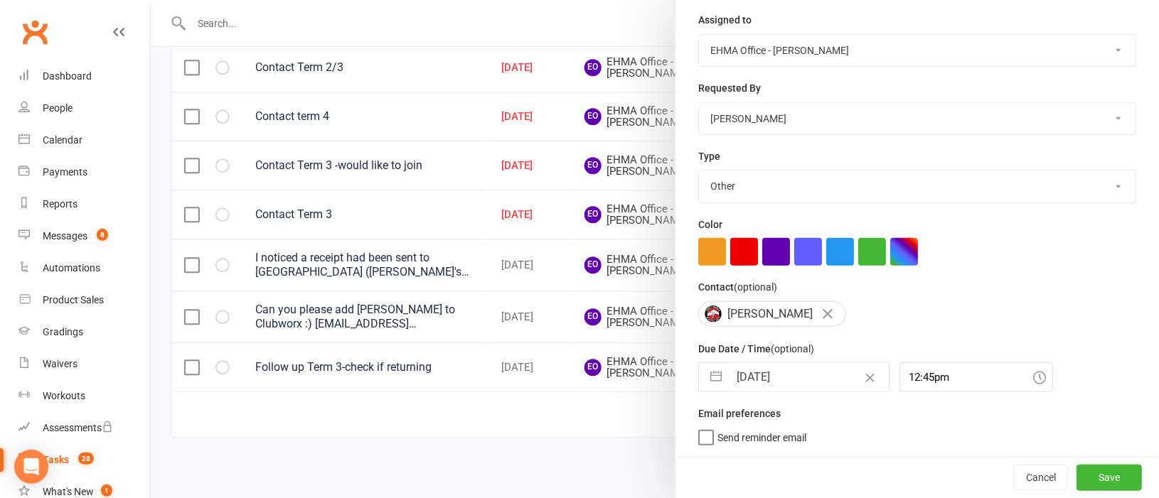
click at [709, 382] on button "button" at bounding box center [716, 377] width 26 height 28
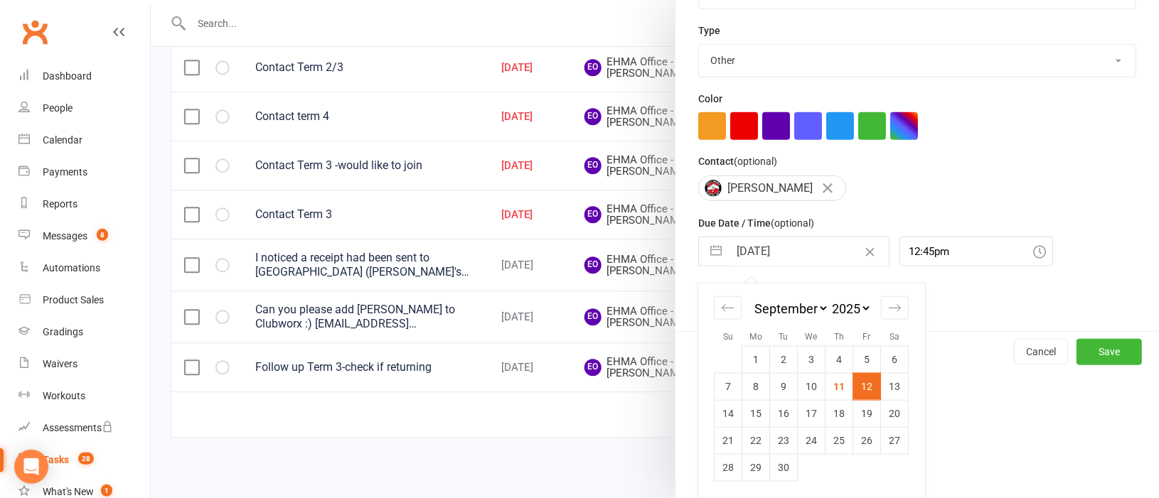
scroll to position [305, 0]
click at [751, 438] on td "22" at bounding box center [756, 440] width 28 height 27
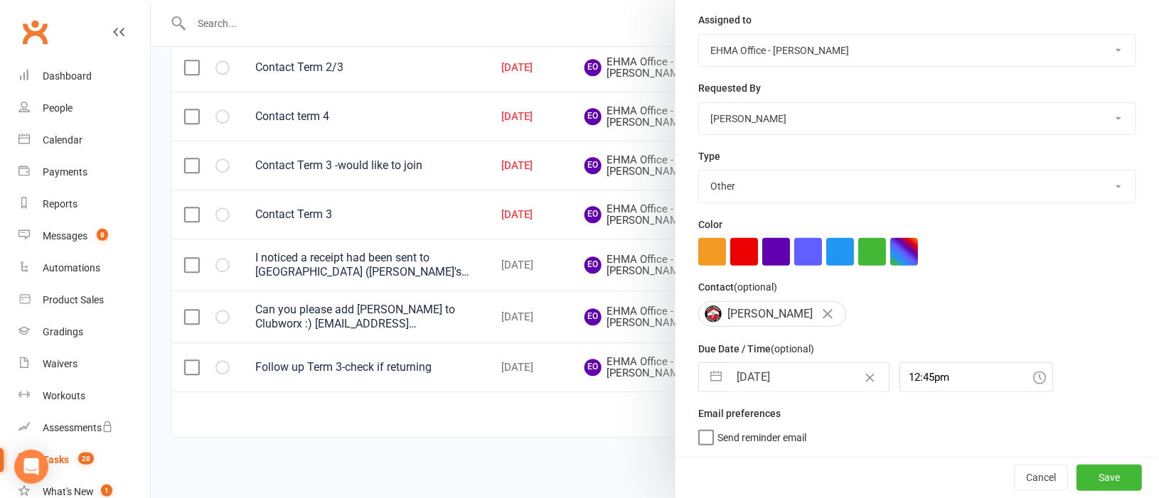
scroll to position [181, 0]
click at [1076, 475] on button "Save" at bounding box center [1108, 478] width 65 height 26
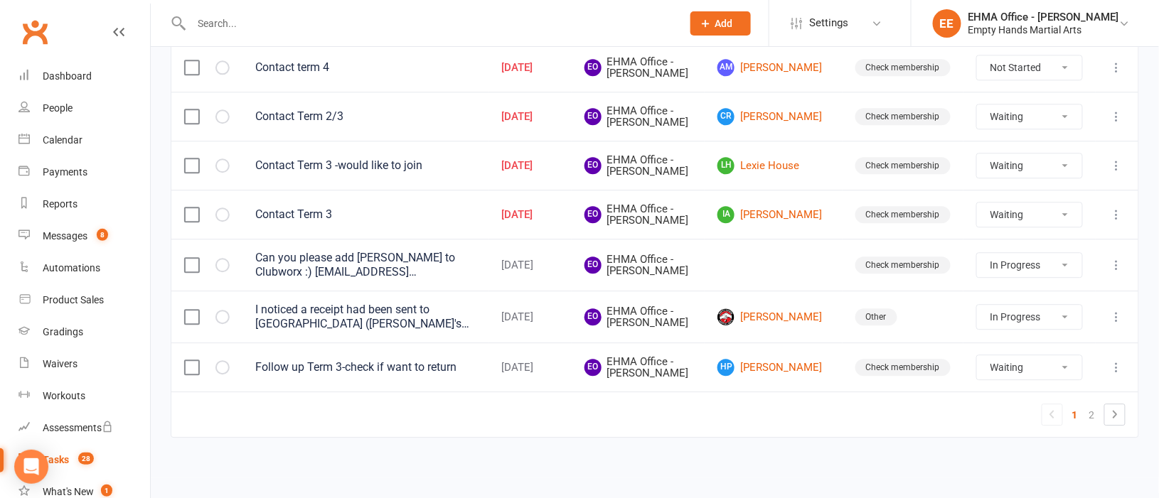
click at [1121, 239] on td at bounding box center [1116, 214] width 43 height 49
click at [1118, 222] on icon at bounding box center [1117, 215] width 14 height 14
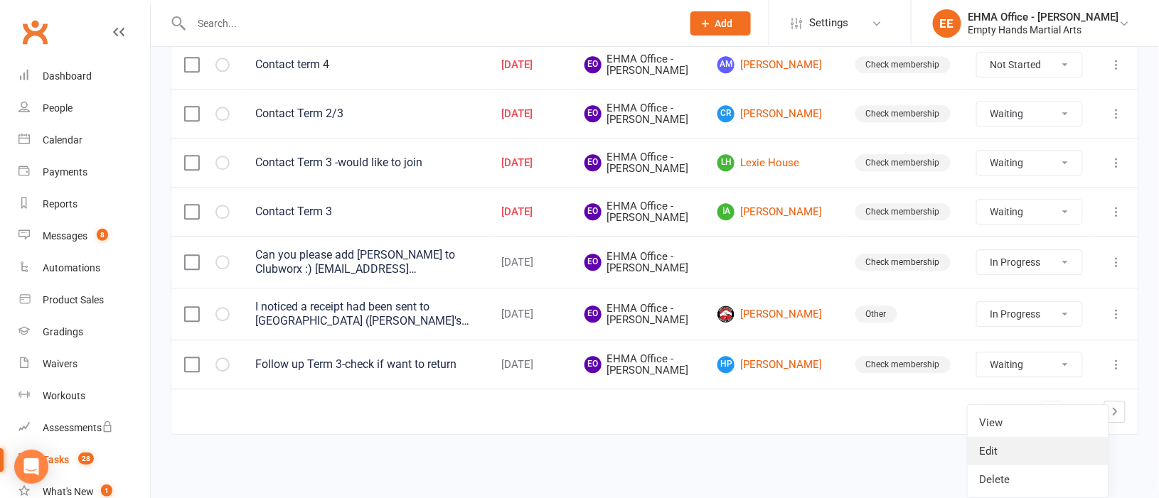
click at [1027, 437] on link "Edit" at bounding box center [1037, 451] width 141 height 28
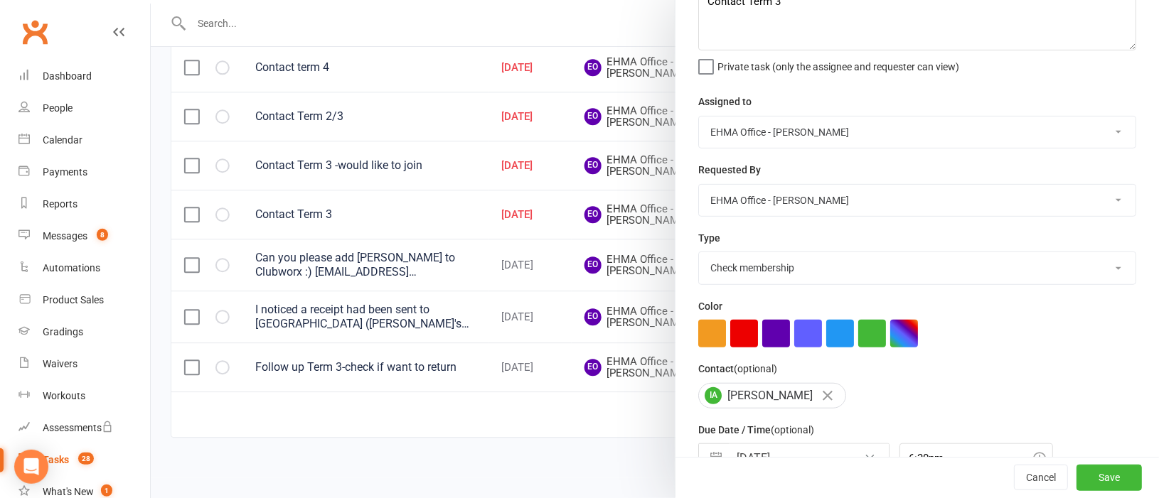
scroll to position [179, 0]
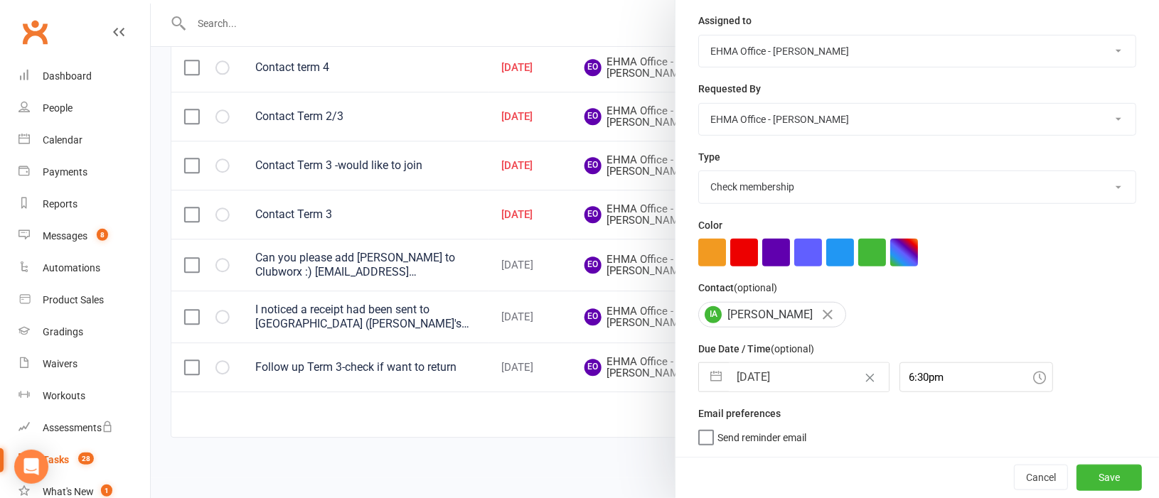
click at [704, 371] on button "button" at bounding box center [716, 377] width 26 height 28
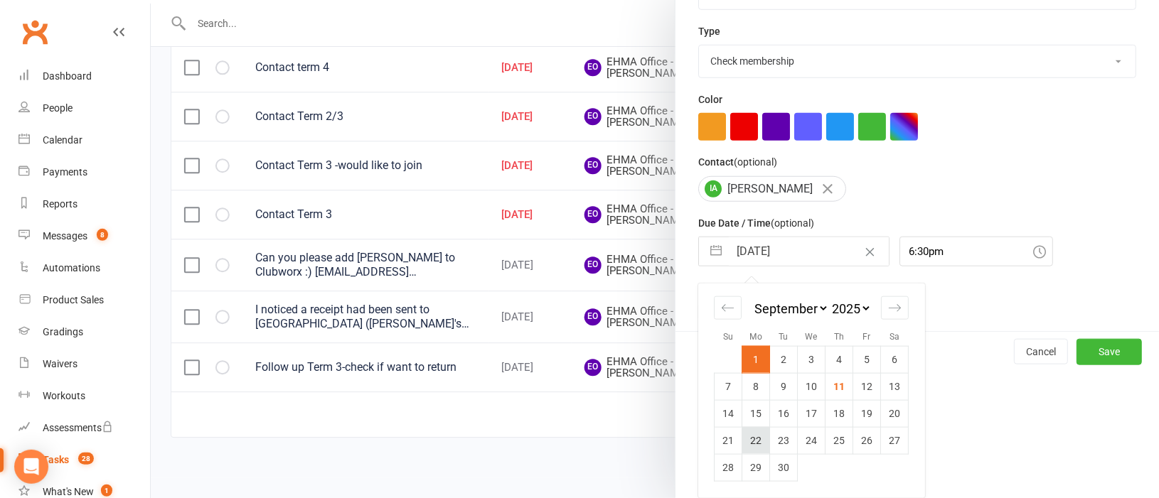
click at [752, 438] on td "22" at bounding box center [756, 440] width 28 height 27
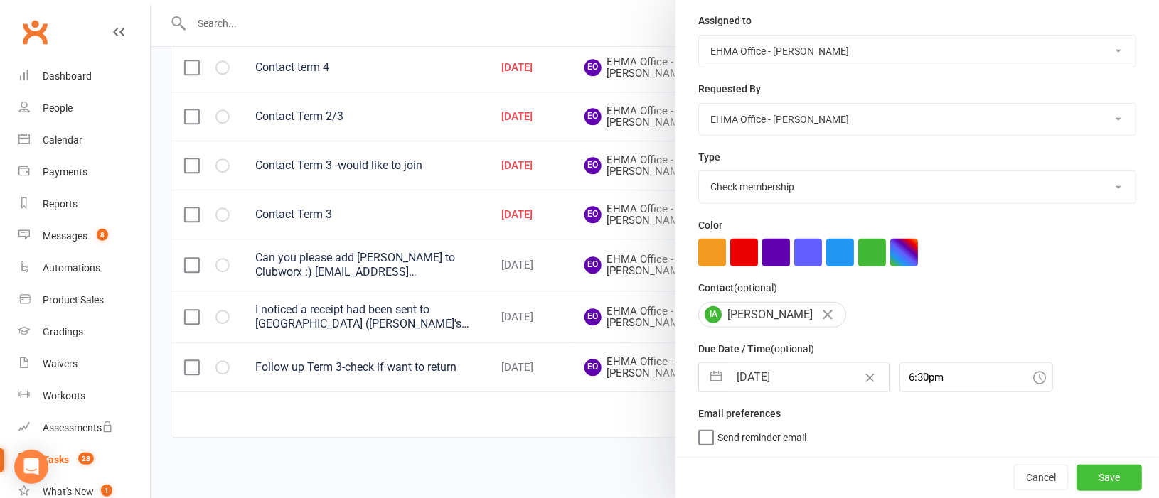
click at [1088, 473] on button "Save" at bounding box center [1108, 478] width 65 height 26
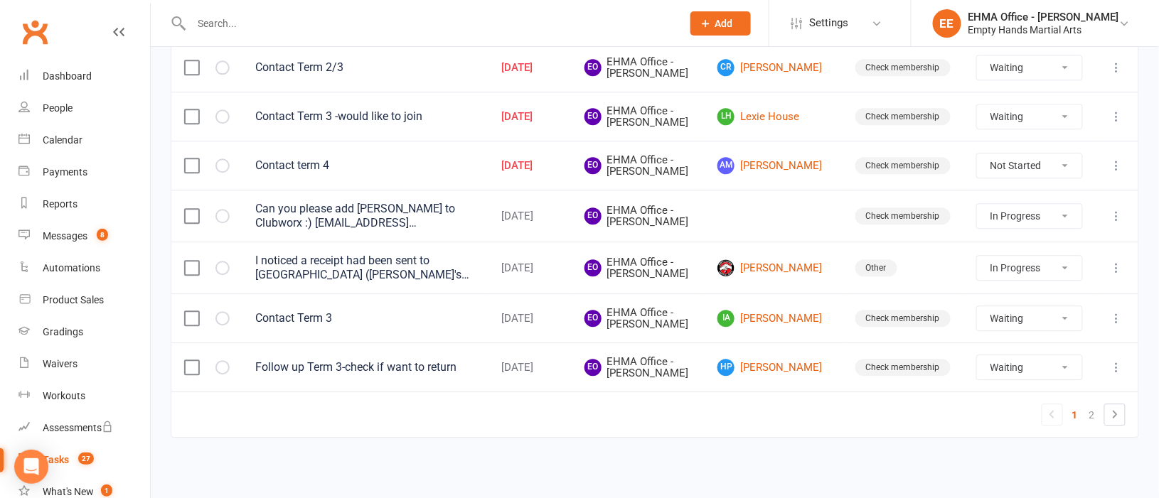
click at [1120, 173] on icon at bounding box center [1117, 166] width 14 height 14
click at [1026, 381] on link "Edit" at bounding box center [1037, 395] width 141 height 28
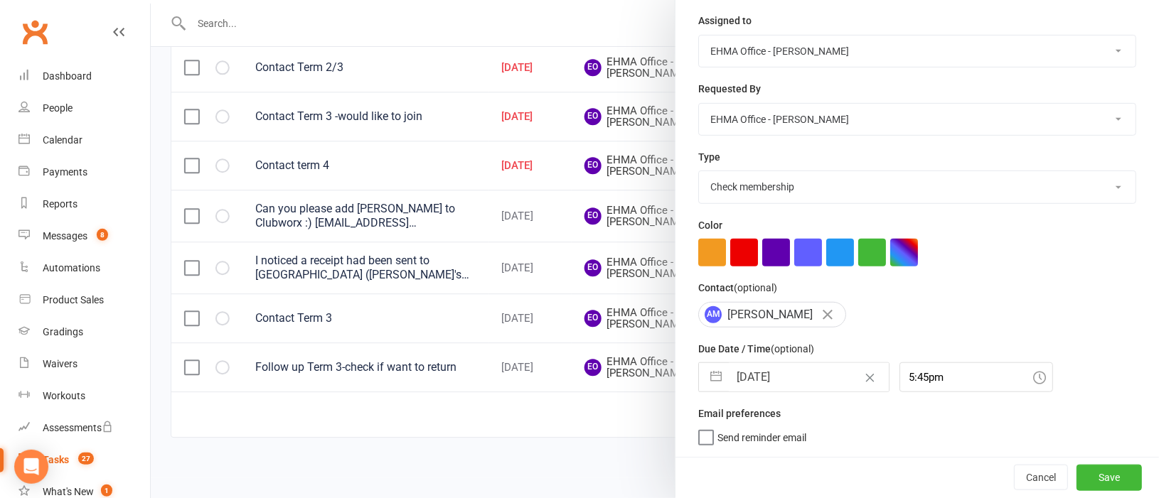
click at [704, 371] on button "button" at bounding box center [716, 377] width 26 height 28
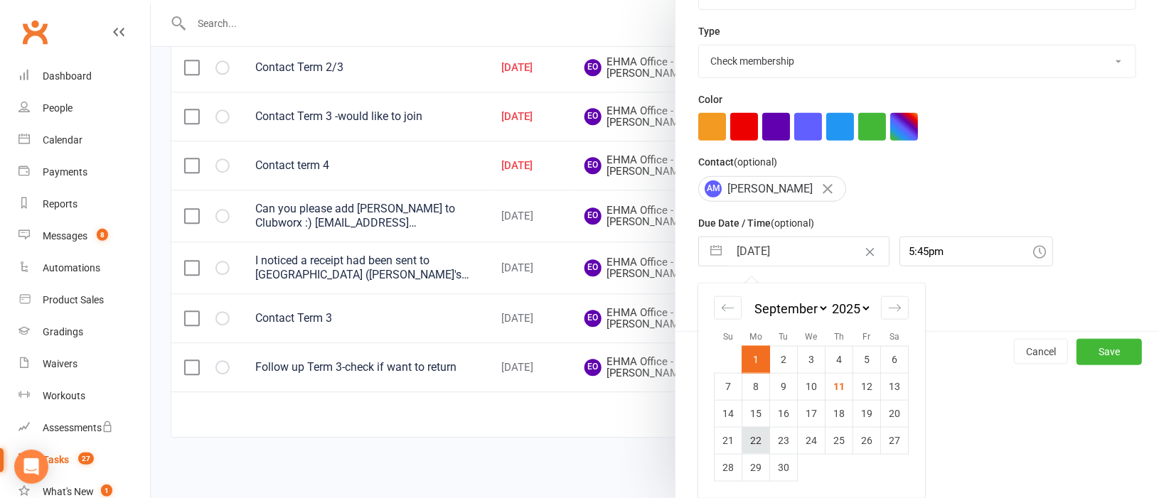
click at [749, 440] on td "22" at bounding box center [756, 440] width 28 height 27
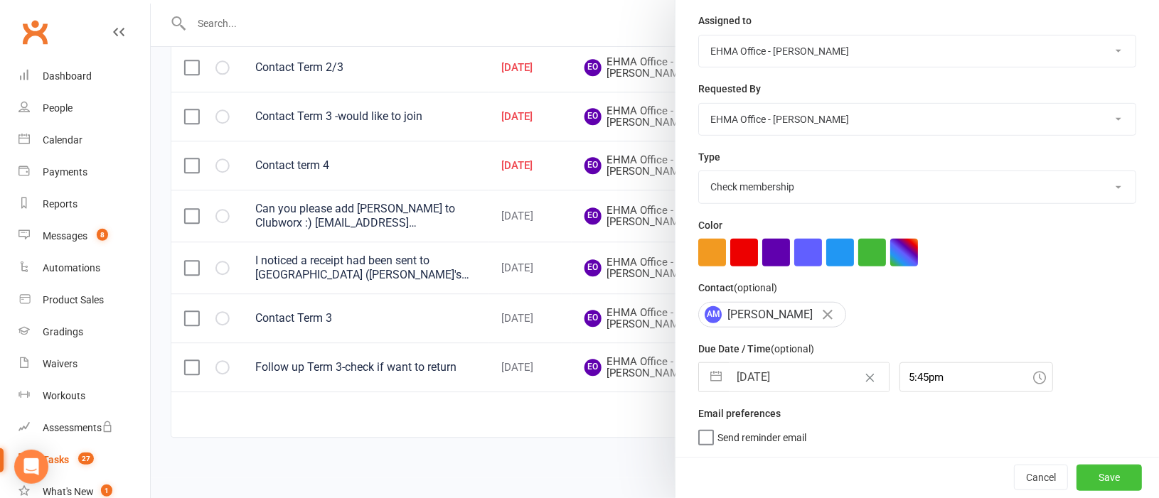
click at [1076, 481] on button "Save" at bounding box center [1108, 478] width 65 height 26
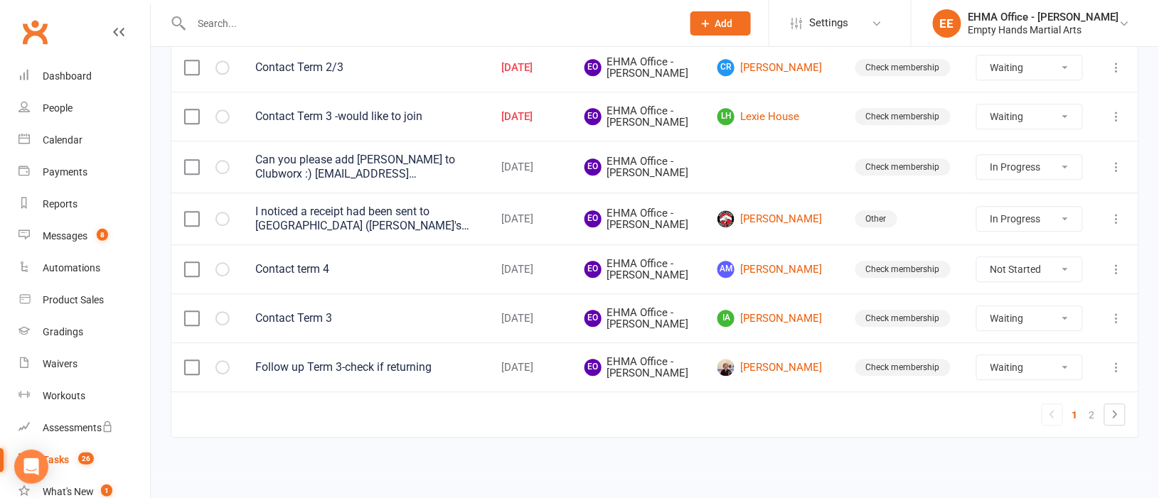
click at [1117, 124] on icon at bounding box center [1117, 116] width 14 height 14
click at [1012, 322] on link "Edit" at bounding box center [1037, 336] width 141 height 28
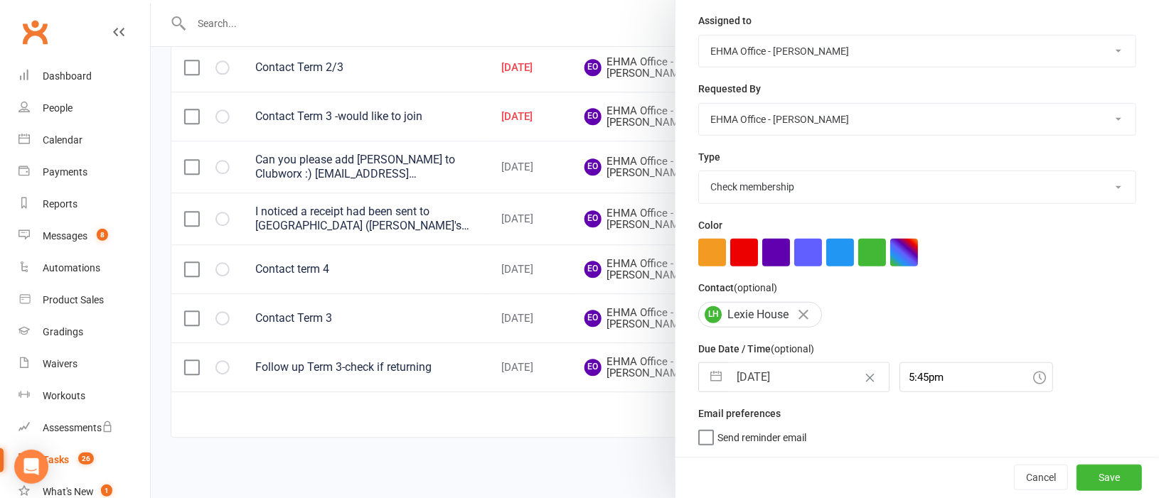
click at [715, 377] on button "button" at bounding box center [716, 377] width 26 height 28
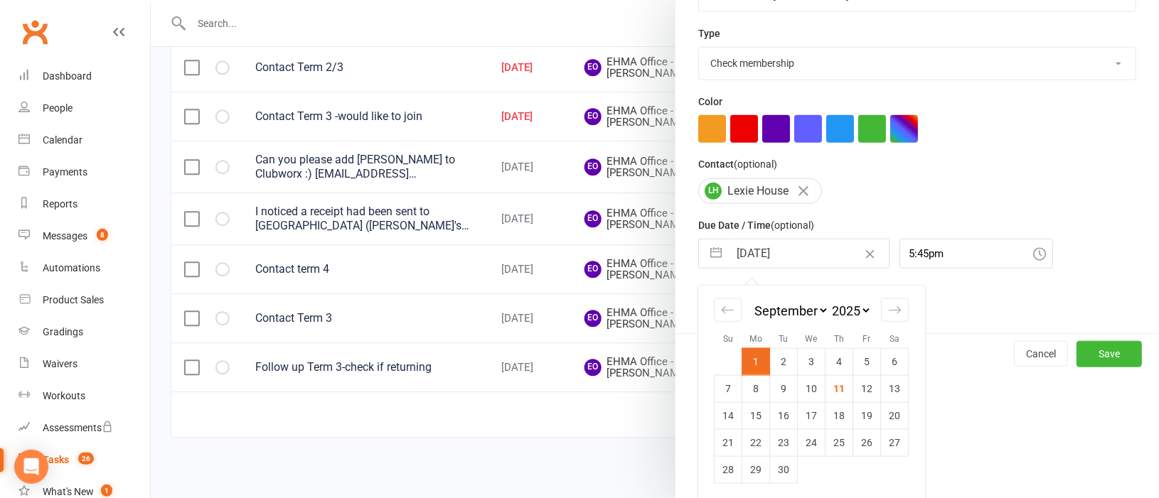
scroll to position [304, 0]
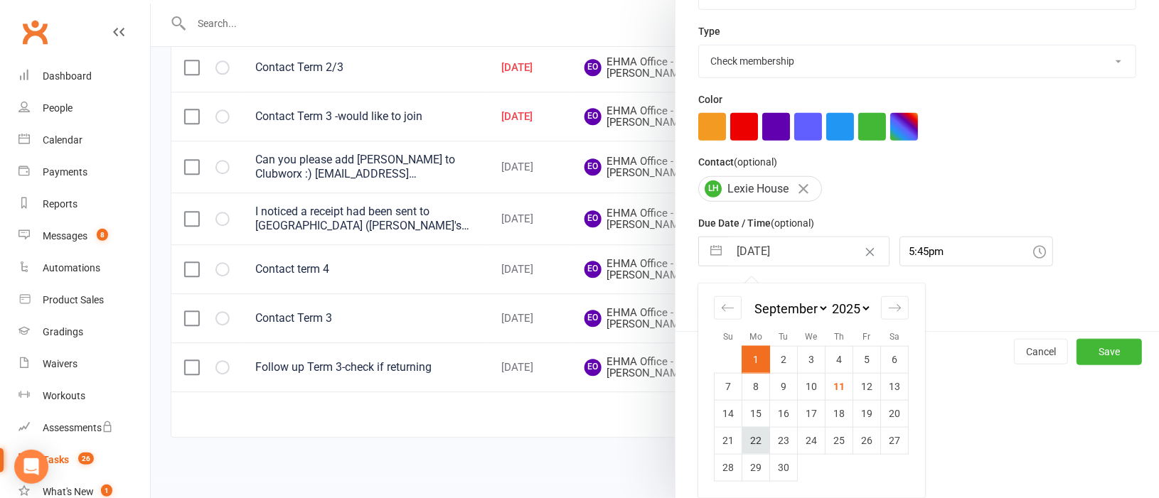
click at [742, 439] on td "22" at bounding box center [756, 440] width 28 height 27
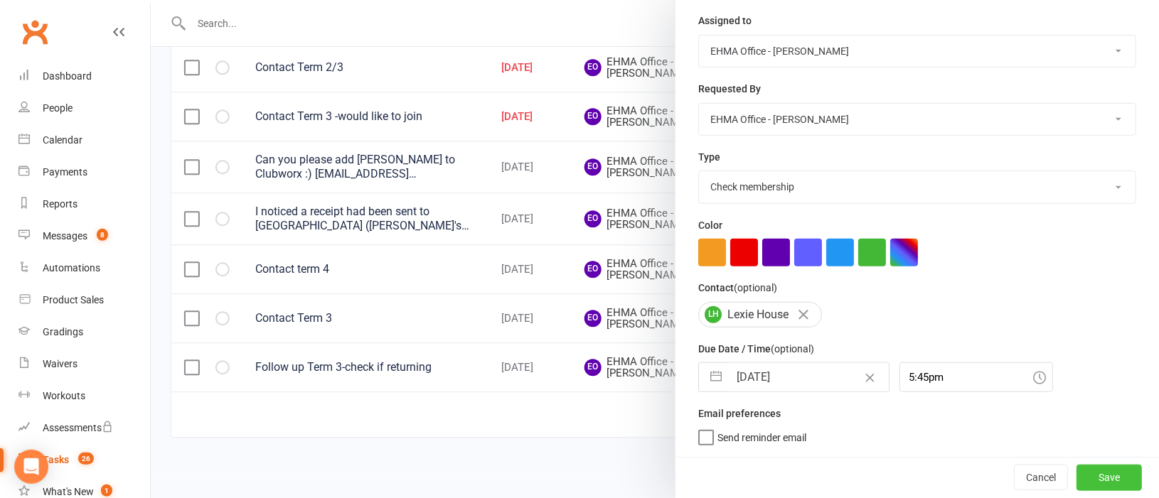
click at [1076, 475] on button "Save" at bounding box center [1108, 478] width 65 height 26
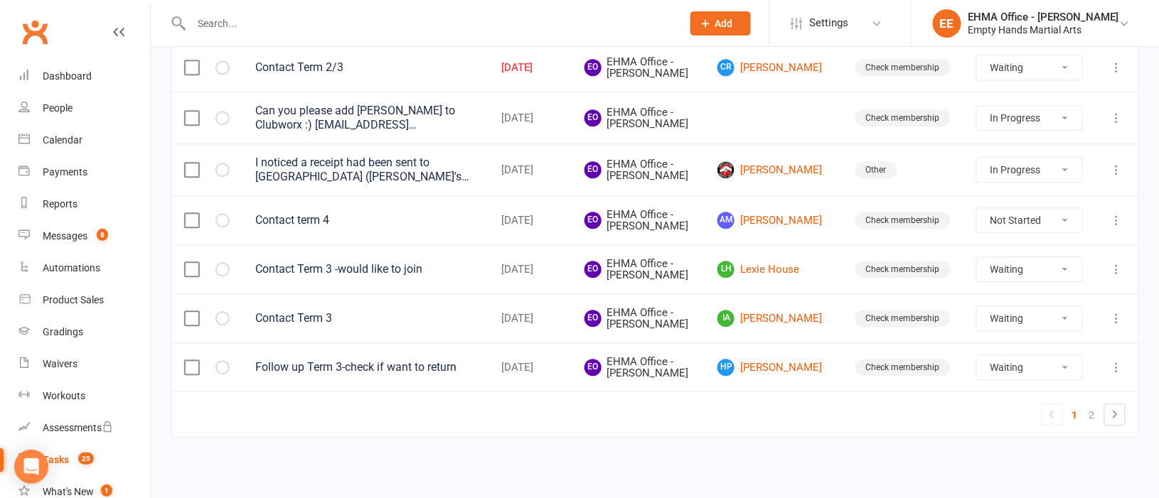
click at [1118, 75] on icon at bounding box center [1117, 67] width 14 height 14
click at [1014, 264] on link "Edit" at bounding box center [1037, 278] width 141 height 28
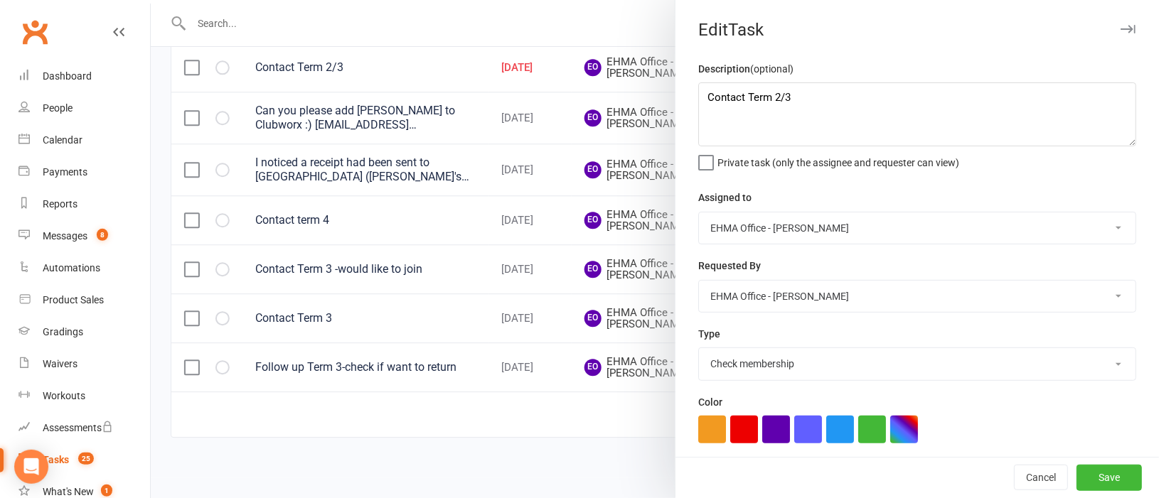
click at [498, 117] on div at bounding box center [655, 249] width 1008 height 498
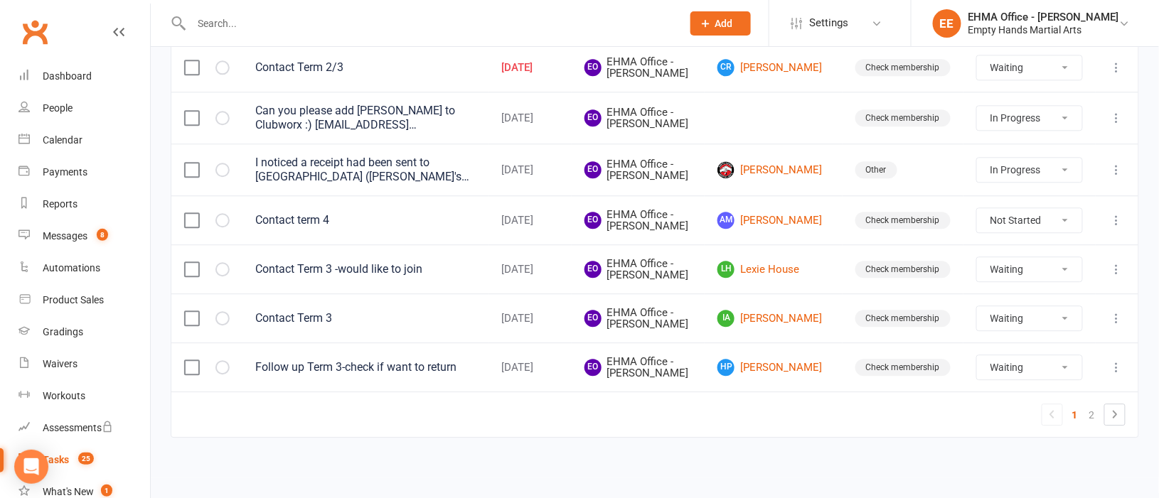
click at [1118, 75] on icon at bounding box center [1117, 67] width 14 height 14
click at [1017, 264] on link "Edit" at bounding box center [1037, 278] width 141 height 28
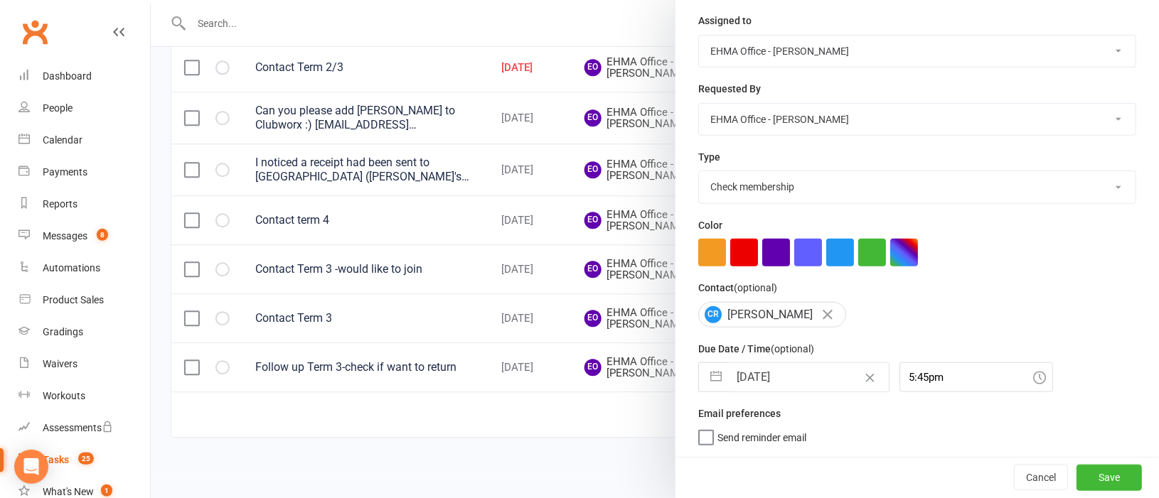
click at [709, 378] on button "button" at bounding box center [716, 377] width 26 height 28
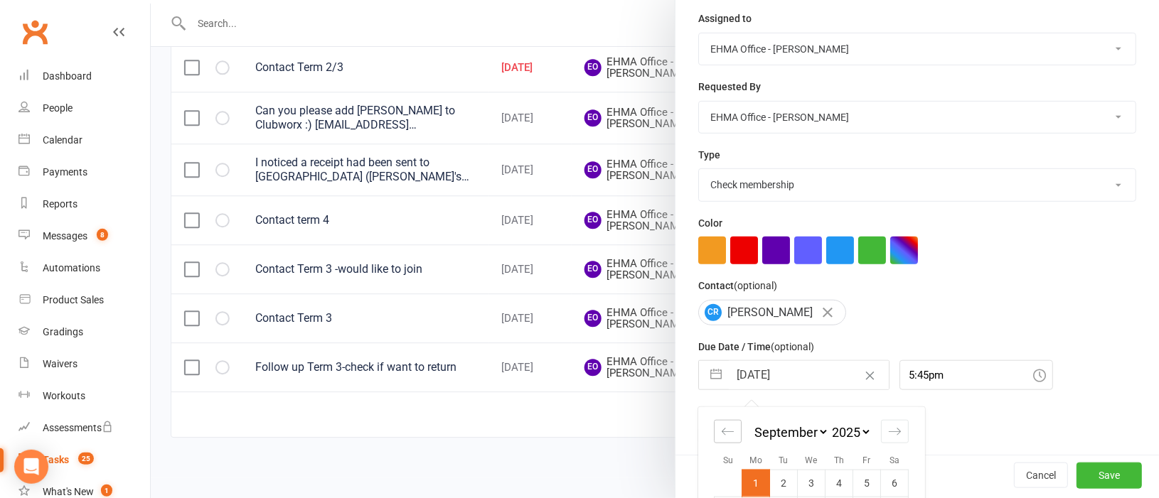
scroll to position [304, 0]
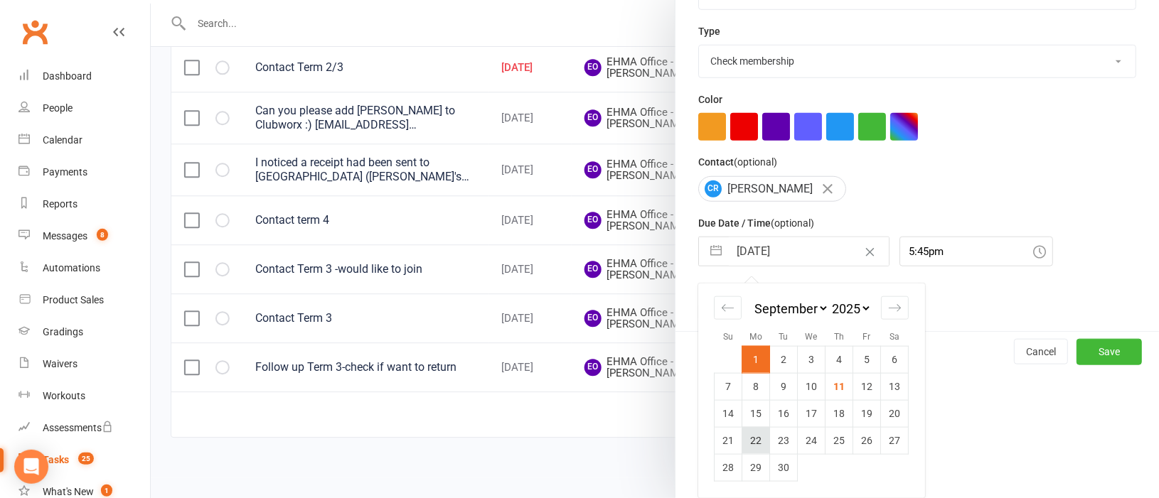
click at [745, 437] on td "22" at bounding box center [756, 440] width 28 height 27
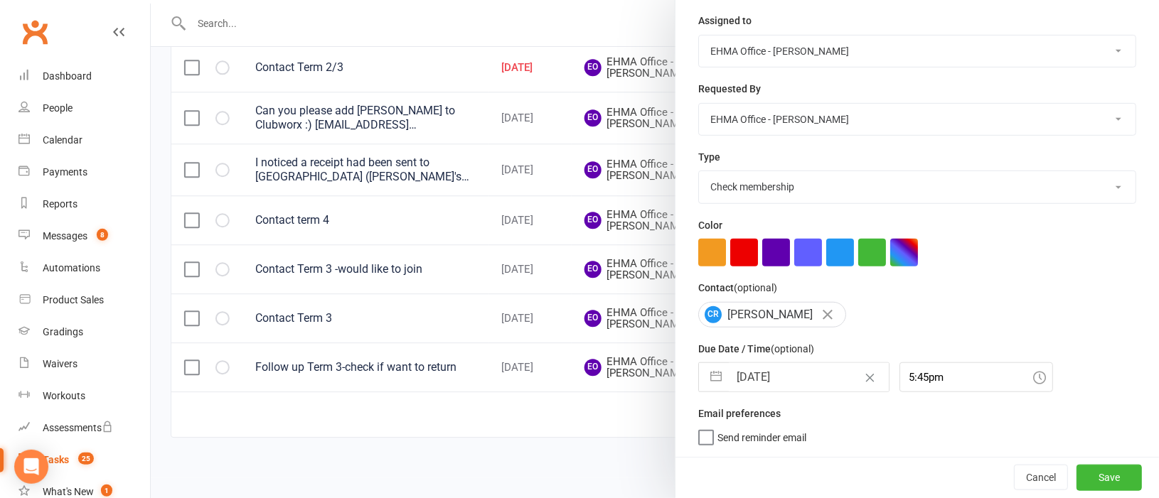
scroll to position [179, 0]
click at [1085, 478] on button "Save" at bounding box center [1108, 478] width 65 height 26
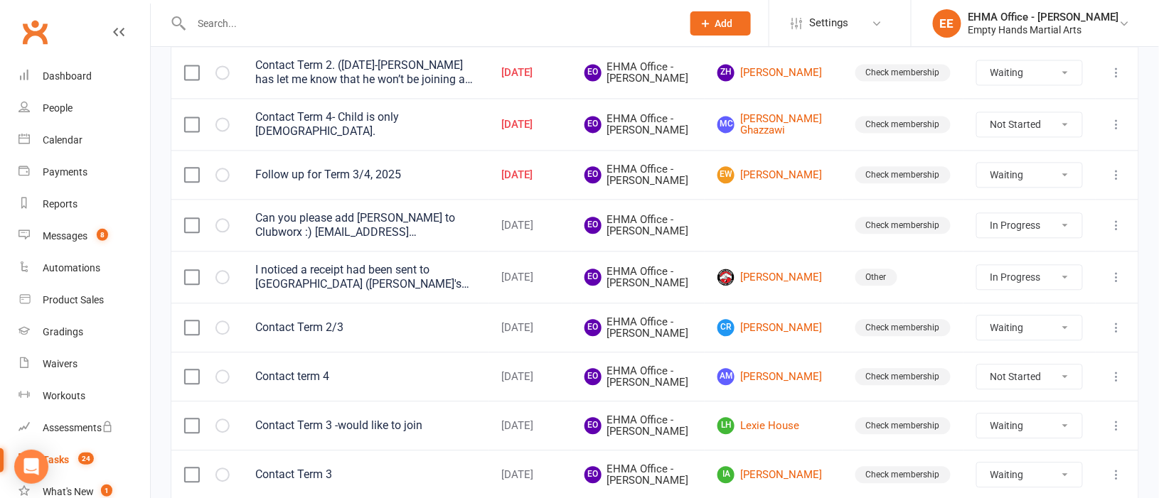
scroll to position [918, 0]
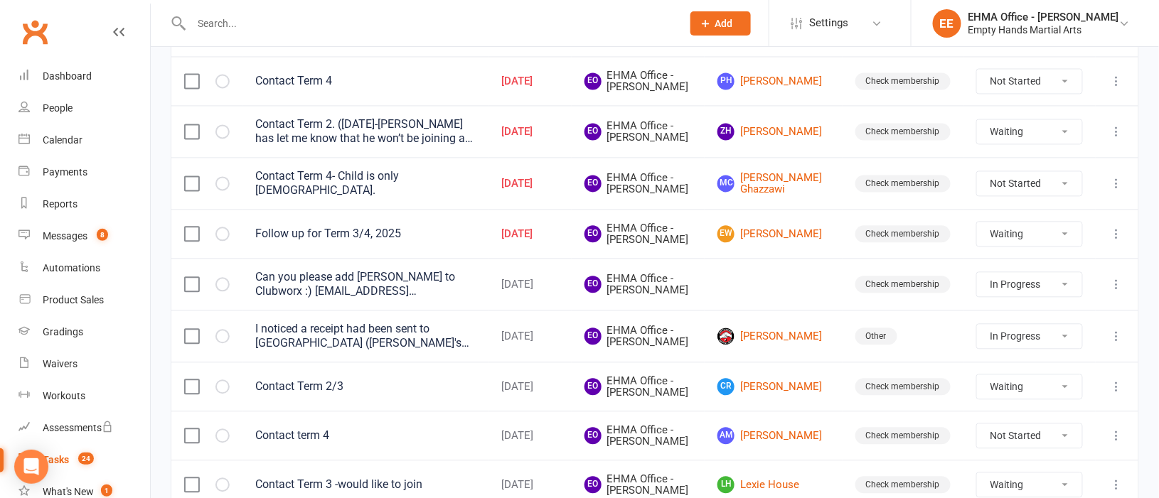
click at [1116, 241] on icon at bounding box center [1117, 234] width 14 height 14
click at [999, 427] on link "Edit" at bounding box center [1037, 434] width 141 height 28
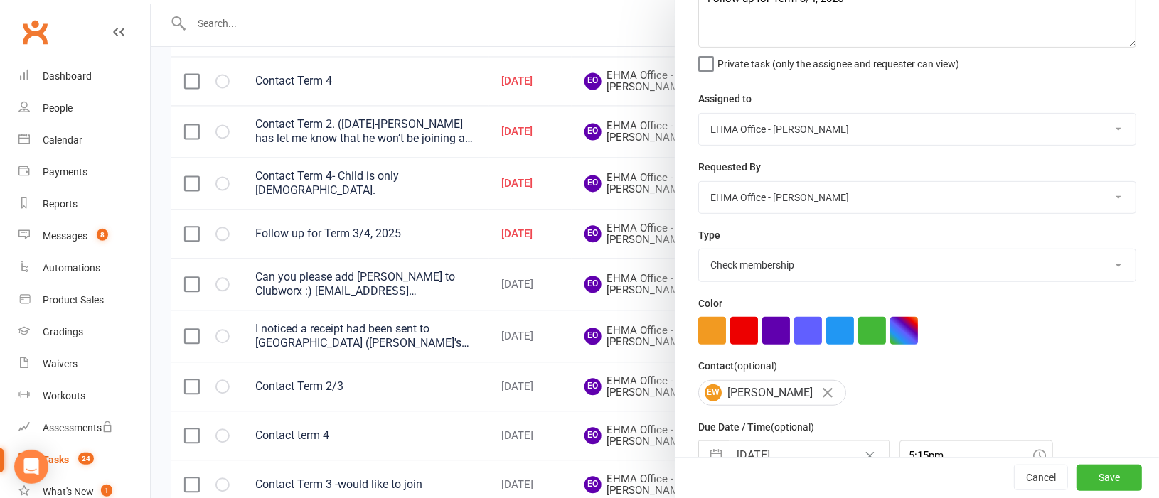
scroll to position [179, 0]
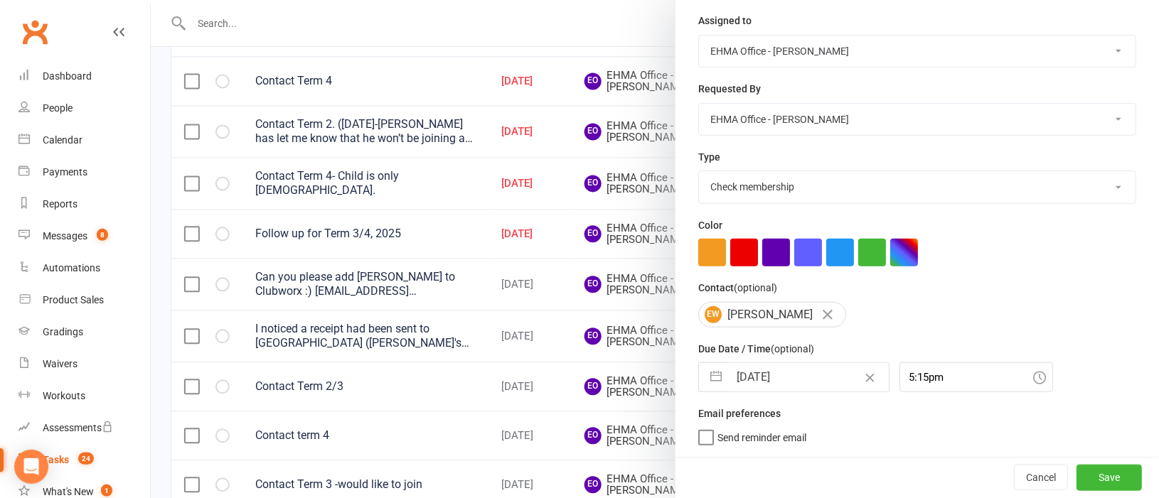
click at [711, 377] on button "button" at bounding box center [716, 377] width 26 height 28
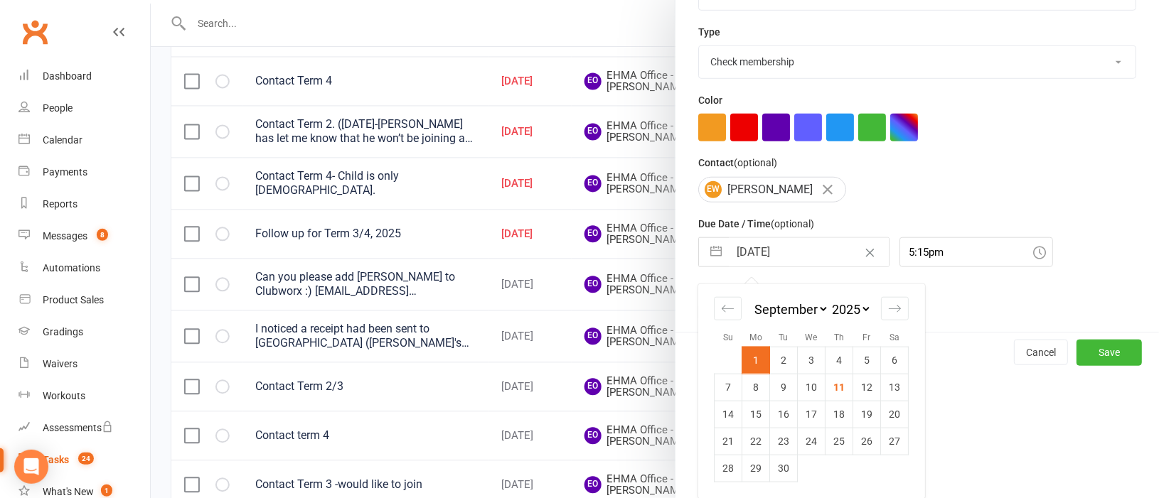
scroll to position [304, 0]
click at [749, 441] on td "22" at bounding box center [756, 440] width 28 height 27
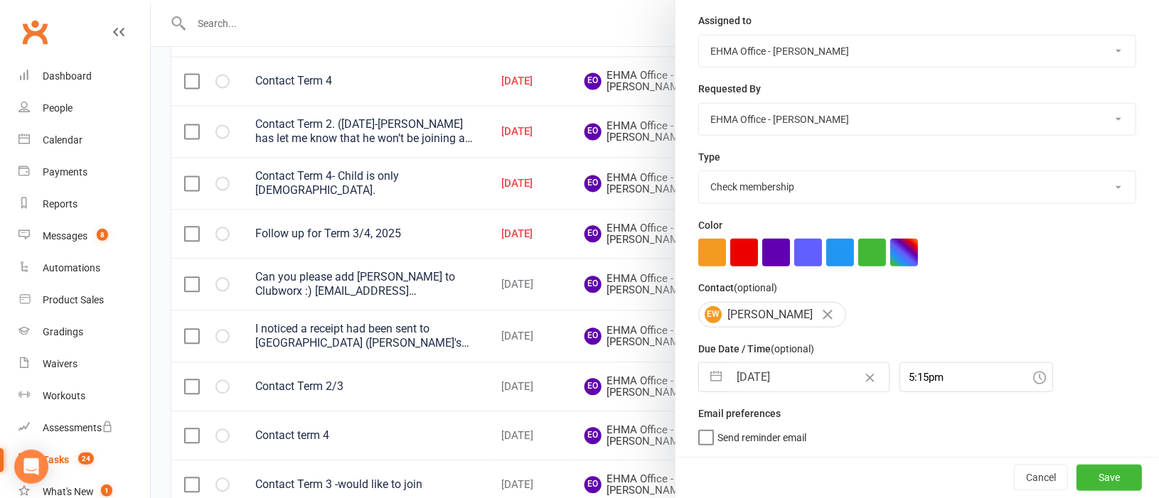
scroll to position [179, 0]
click at [1076, 473] on button "Save" at bounding box center [1108, 478] width 65 height 26
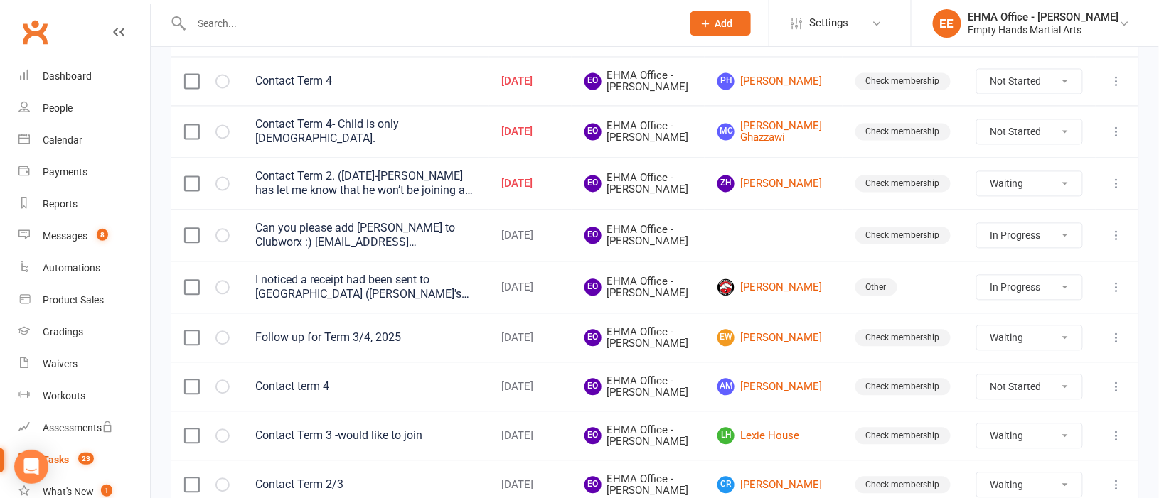
click at [1117, 191] on icon at bounding box center [1117, 183] width 14 height 14
click at [1007, 374] on link "Edit" at bounding box center [1037, 375] width 141 height 28
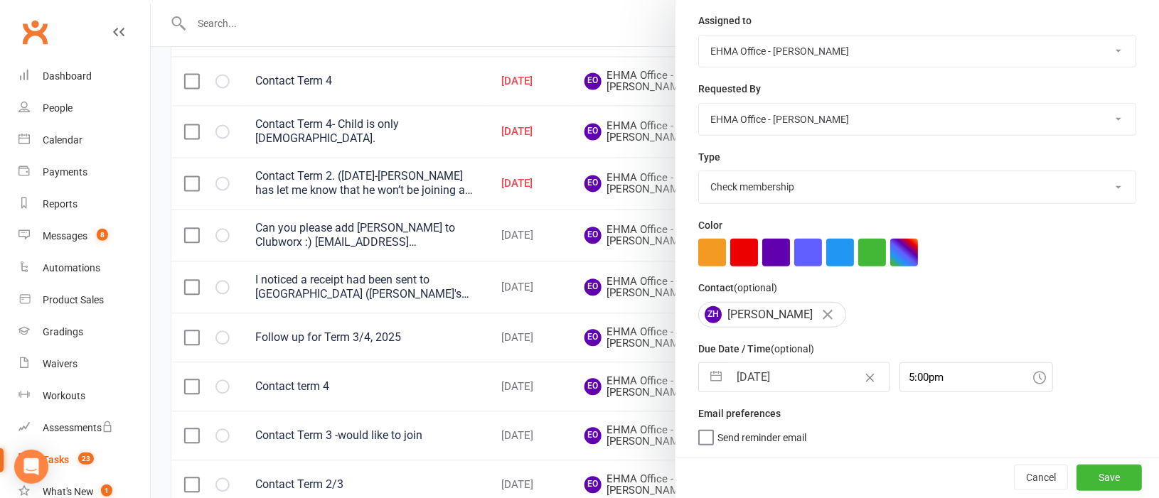
click at [714, 382] on button "button" at bounding box center [716, 377] width 26 height 28
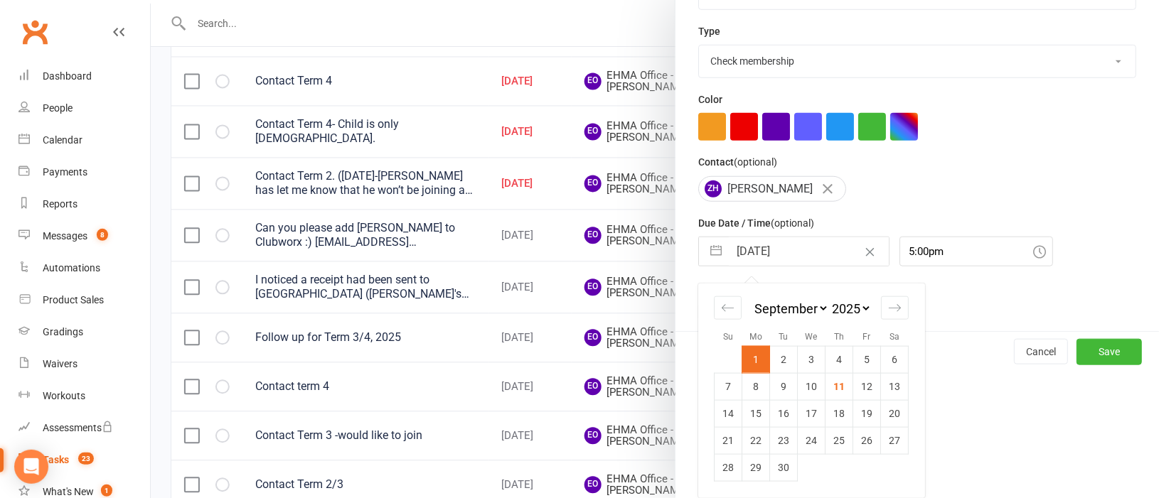
scroll to position [304, 0]
click at [748, 438] on td "22" at bounding box center [756, 440] width 28 height 27
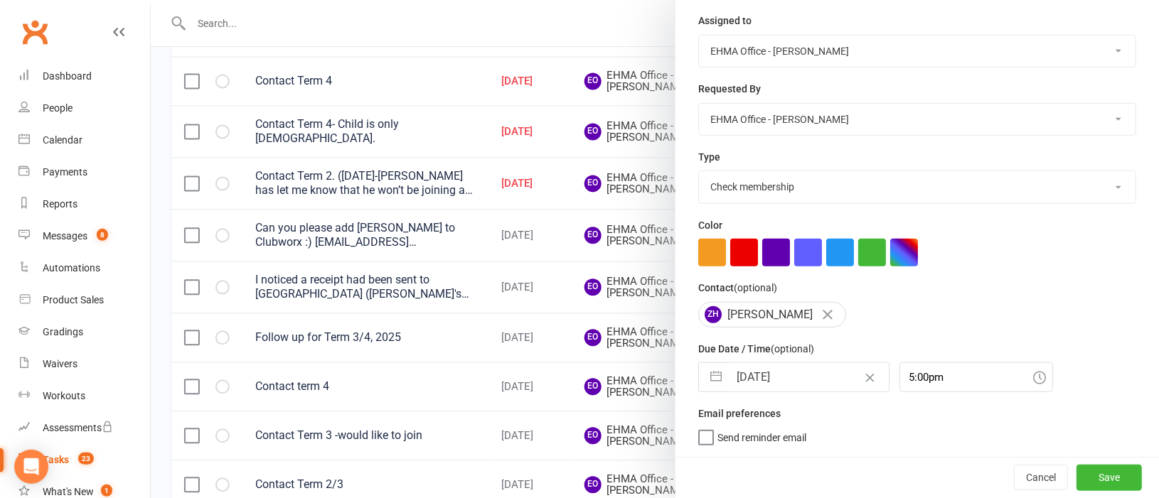
scroll to position [179, 0]
click at [1076, 472] on button "Save" at bounding box center [1108, 478] width 65 height 26
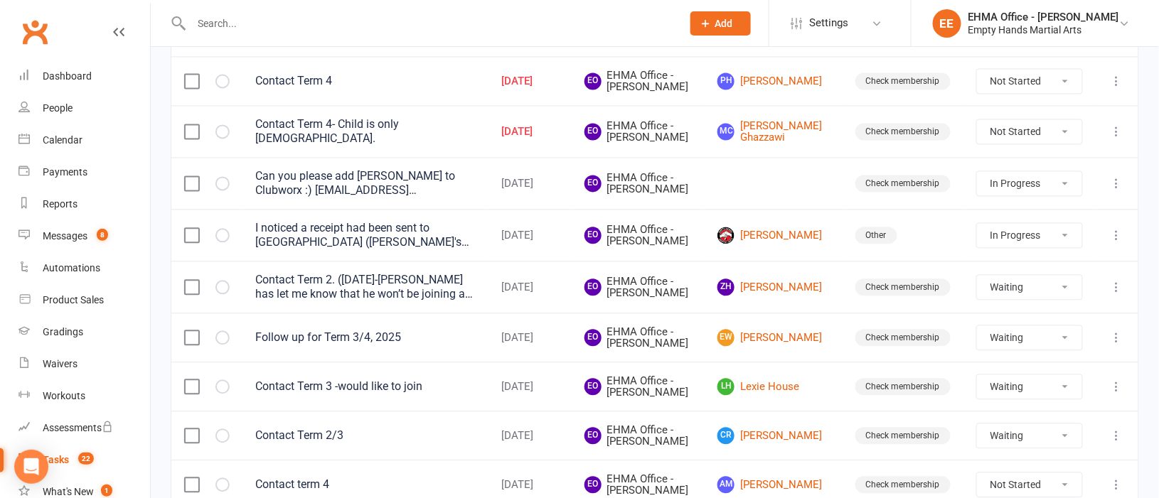
click at [1116, 139] on icon at bounding box center [1117, 131] width 14 height 14
click at [1011, 313] on link "Edit" at bounding box center [1037, 317] width 141 height 28
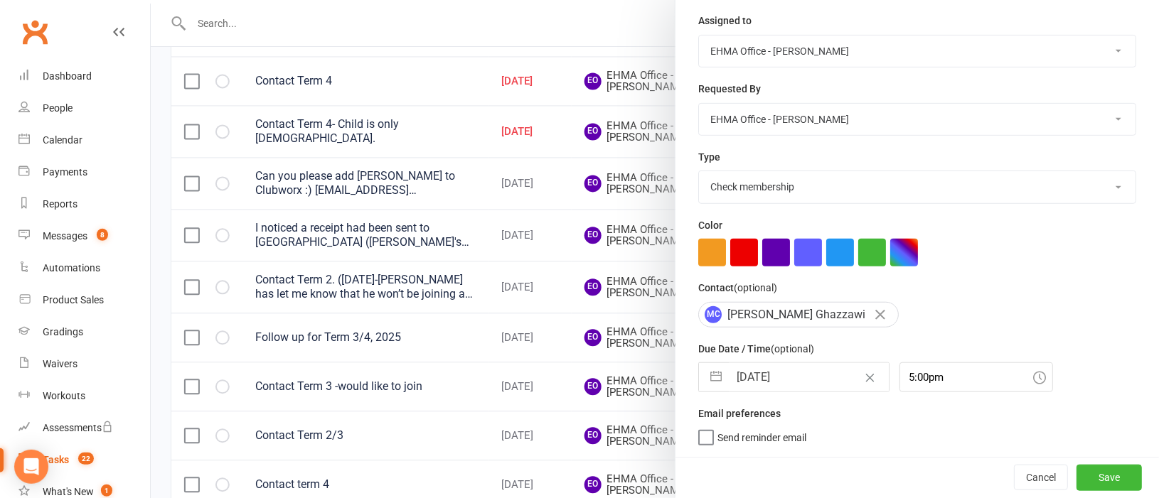
click at [709, 380] on button "button" at bounding box center [716, 377] width 26 height 28
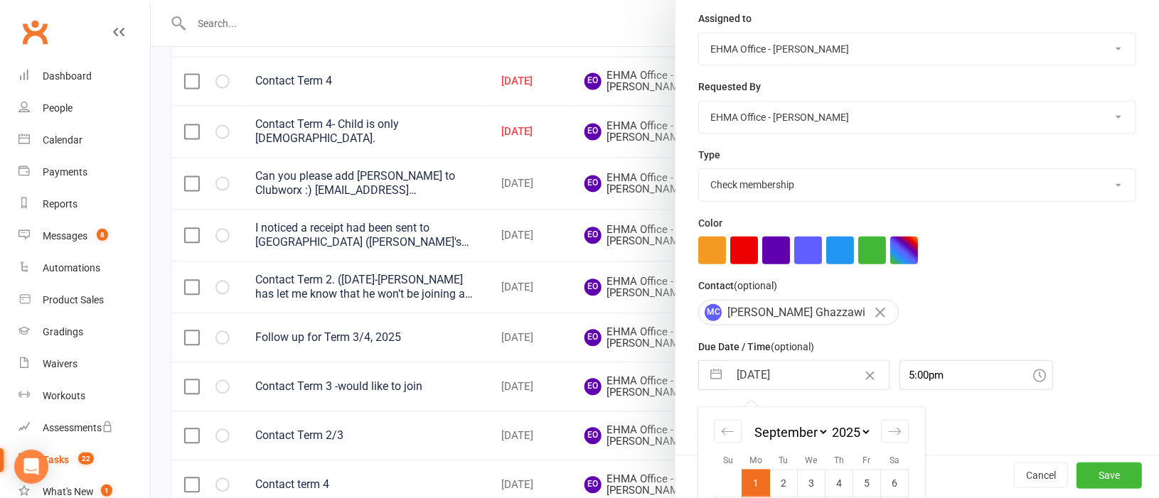
scroll to position [304, 0]
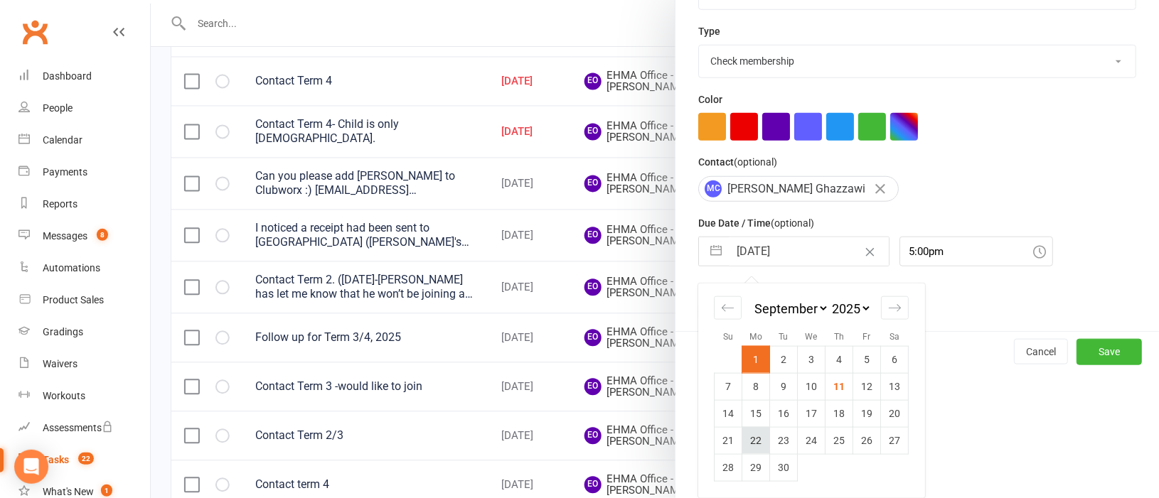
click at [744, 437] on td "22" at bounding box center [756, 440] width 28 height 27
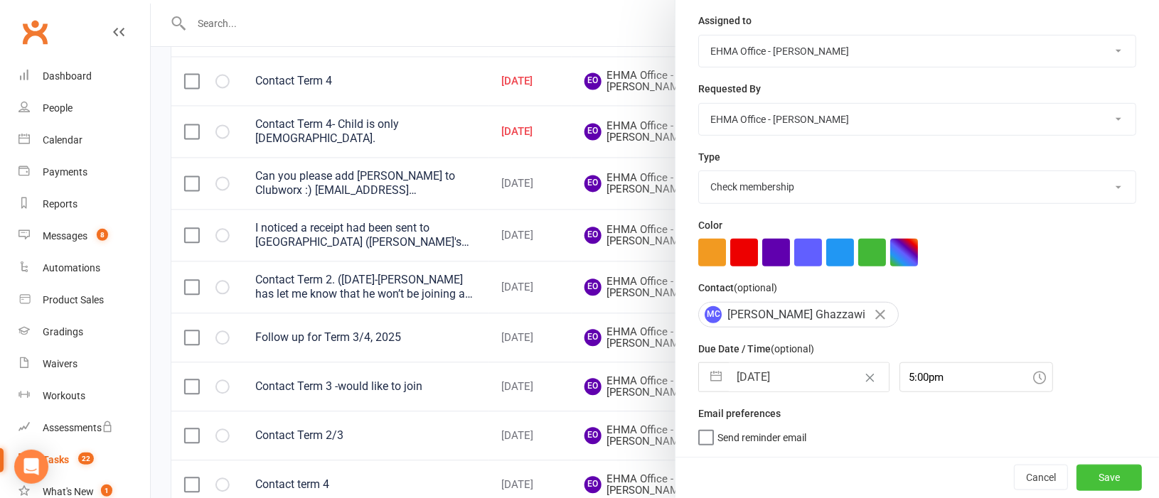
click at [1076, 476] on button "Save" at bounding box center [1108, 478] width 65 height 26
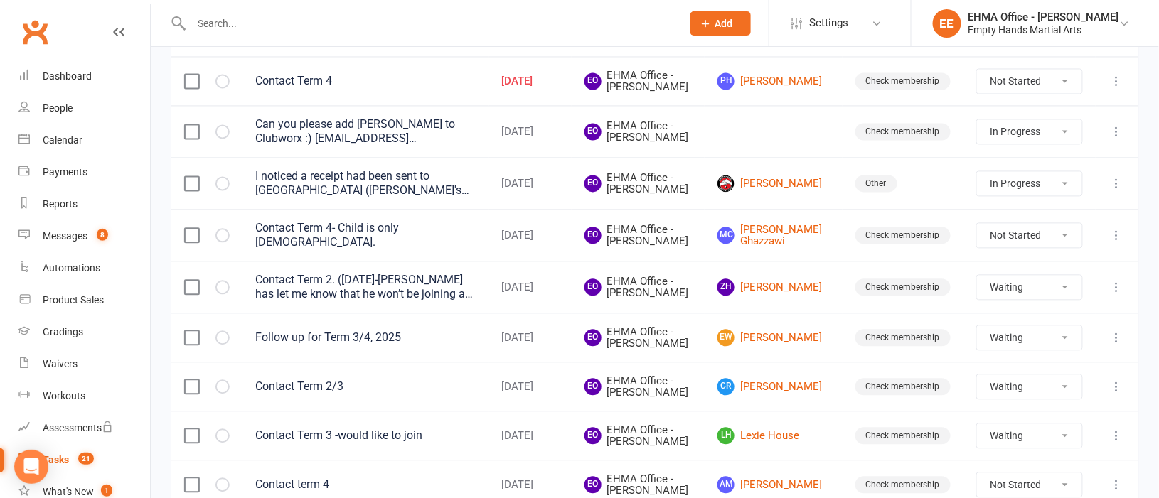
click at [1120, 88] on icon at bounding box center [1117, 81] width 14 height 14
click at [1031, 254] on link "Edit" at bounding box center [1037, 258] width 141 height 28
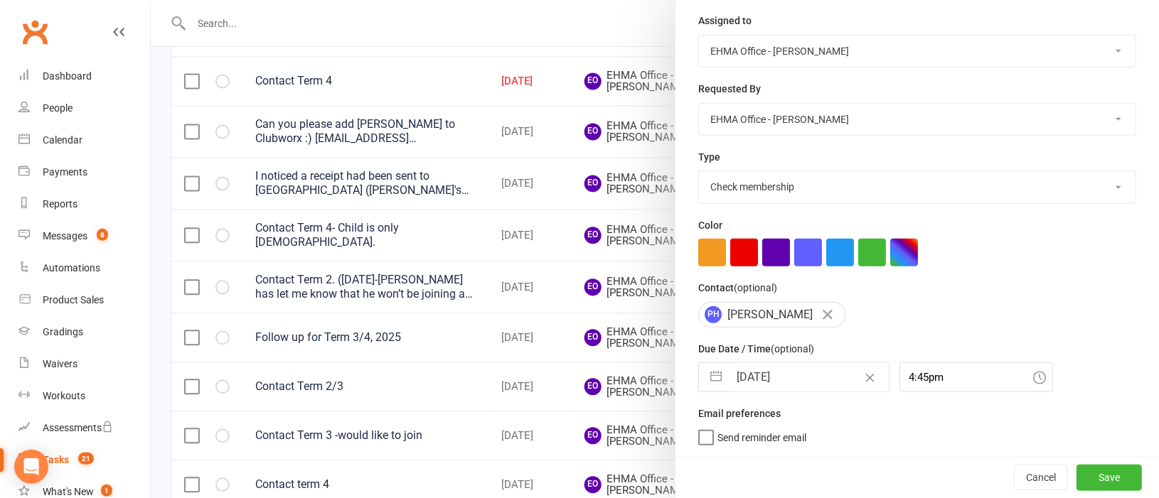
click at [710, 380] on button "button" at bounding box center [716, 377] width 26 height 28
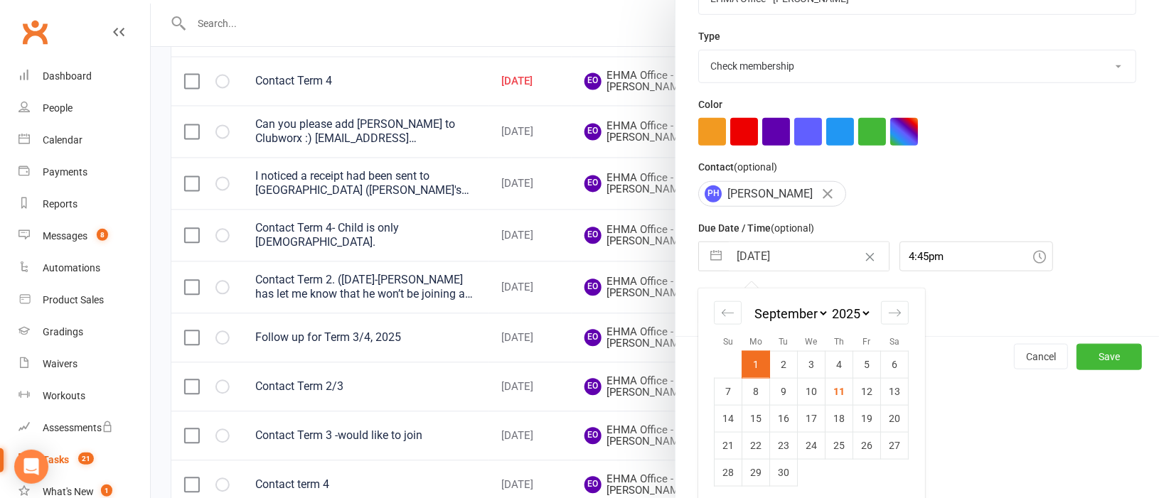
scroll to position [304, 0]
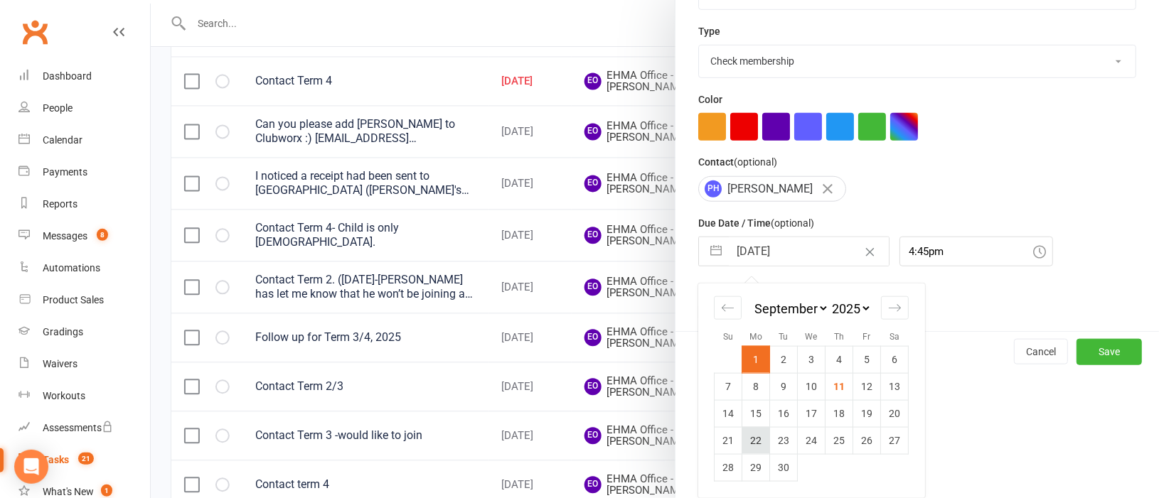
click at [749, 437] on td "22" at bounding box center [756, 440] width 28 height 27
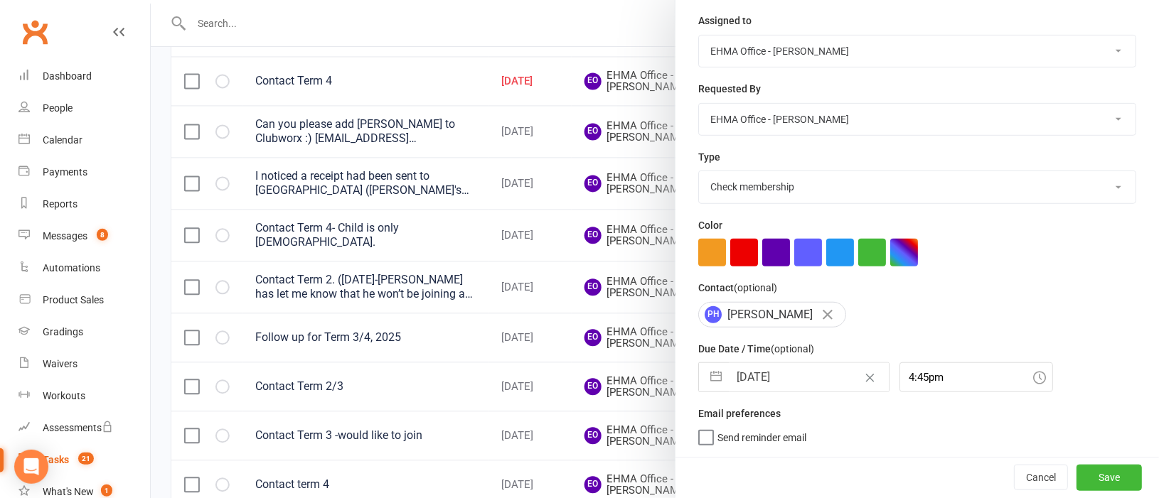
scroll to position [179, 0]
click at [1078, 473] on button "Save" at bounding box center [1108, 478] width 65 height 26
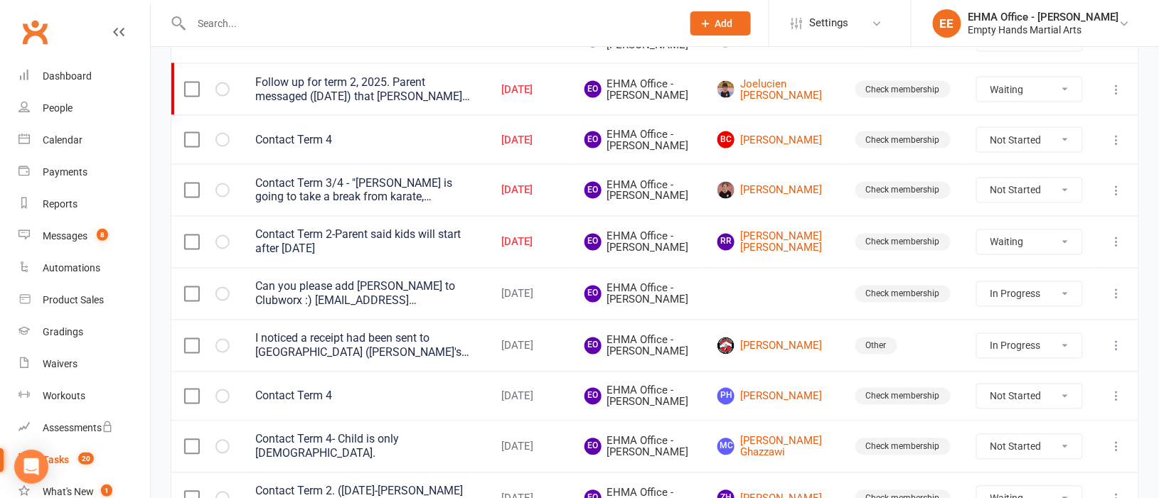
scroll to position [704, 0]
click at [1115, 251] on icon at bounding box center [1117, 244] width 14 height 14
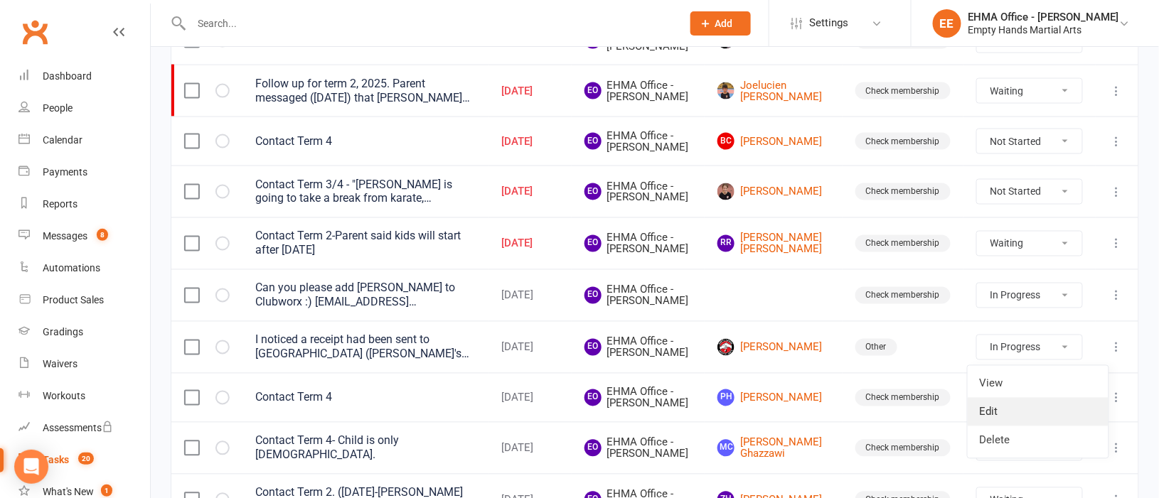
click at [997, 408] on link "Edit" at bounding box center [1037, 412] width 141 height 28
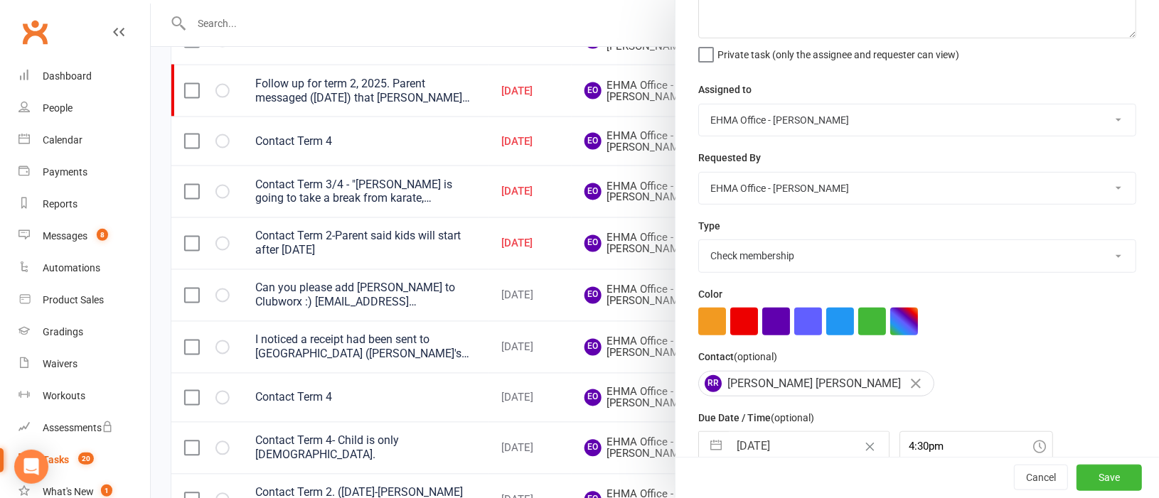
scroll to position [179, 0]
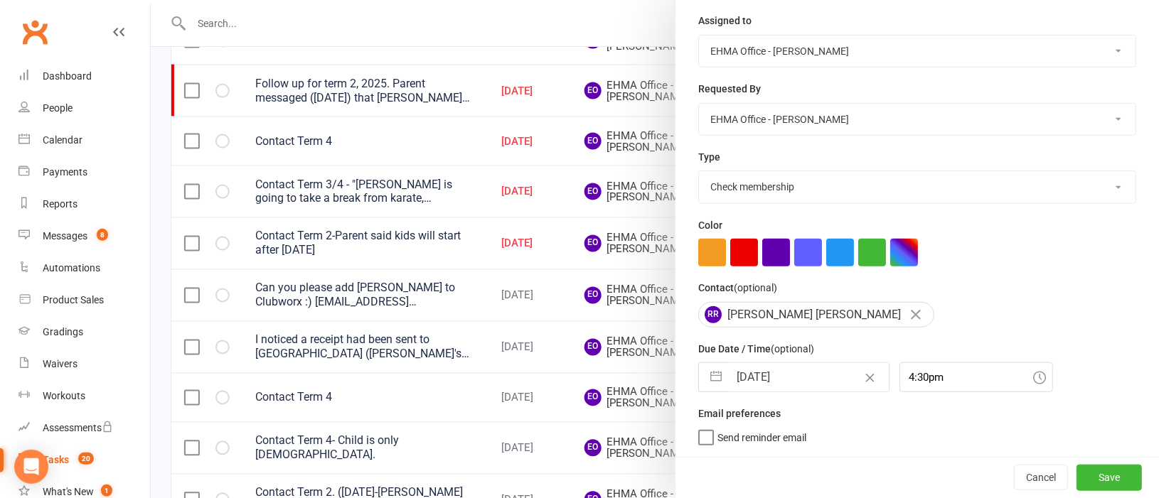
click at [708, 375] on button "button" at bounding box center [716, 377] width 26 height 28
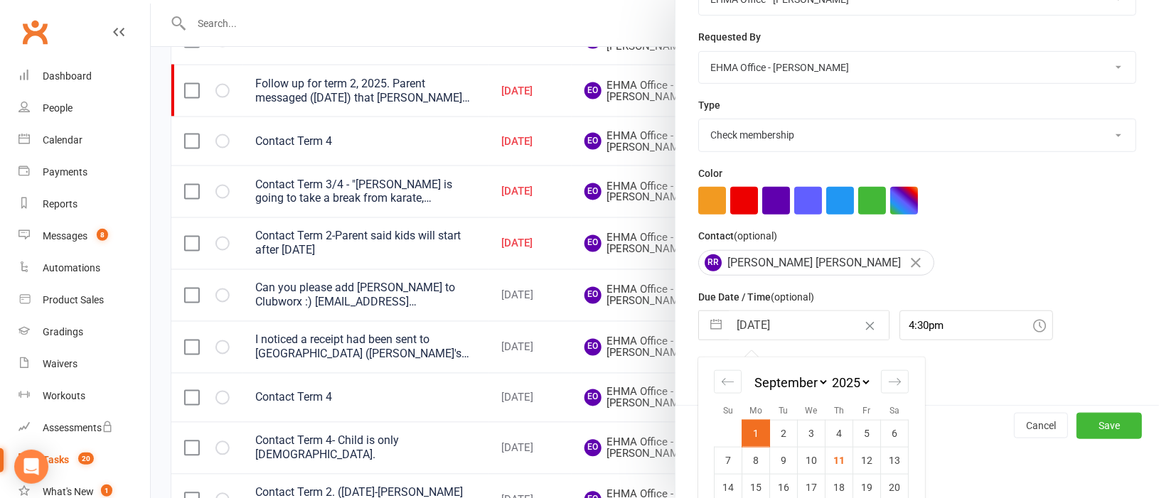
scroll to position [304, 0]
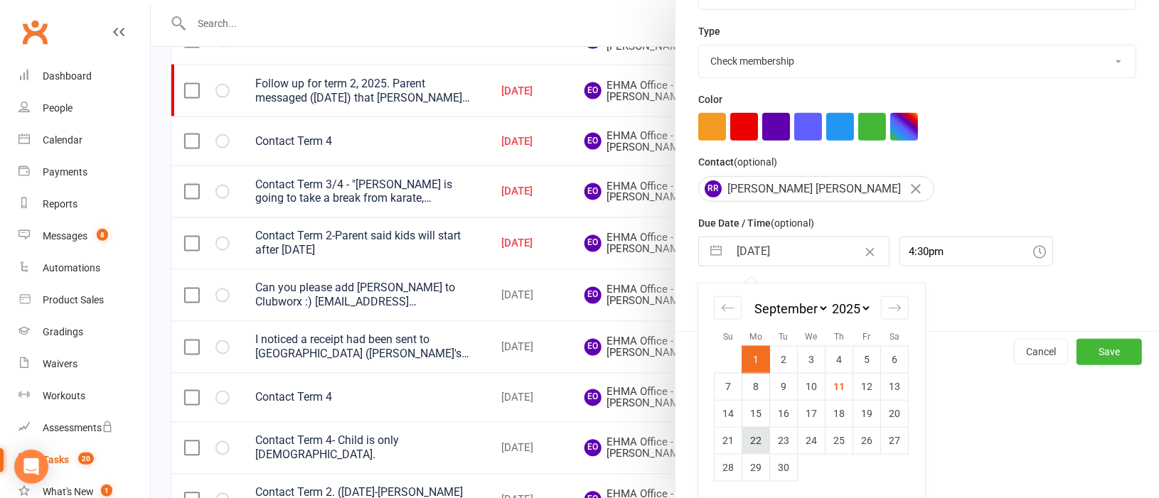
click at [746, 436] on td "22" at bounding box center [756, 440] width 28 height 27
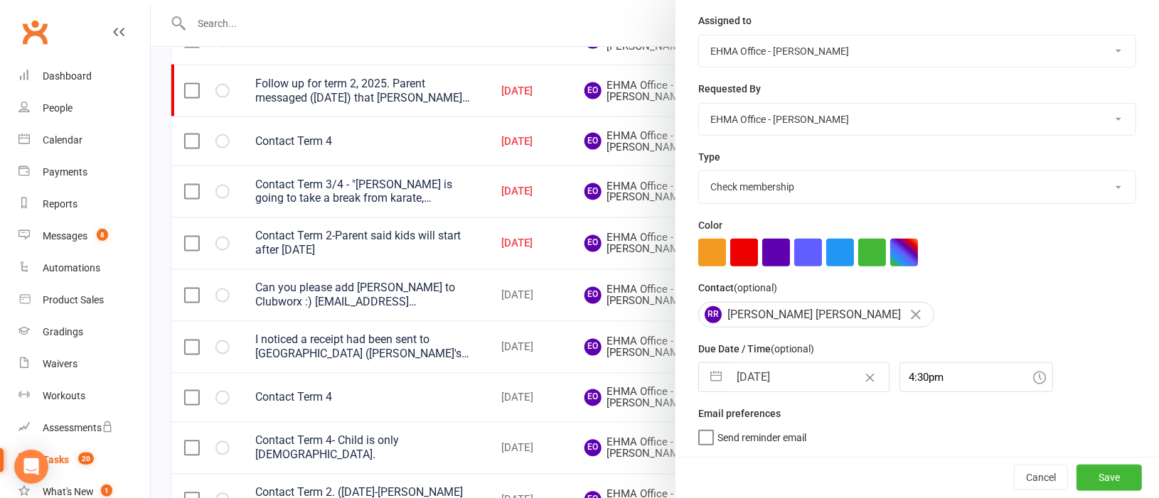
scroll to position [179, 0]
click at [1076, 474] on button "Save" at bounding box center [1108, 478] width 65 height 26
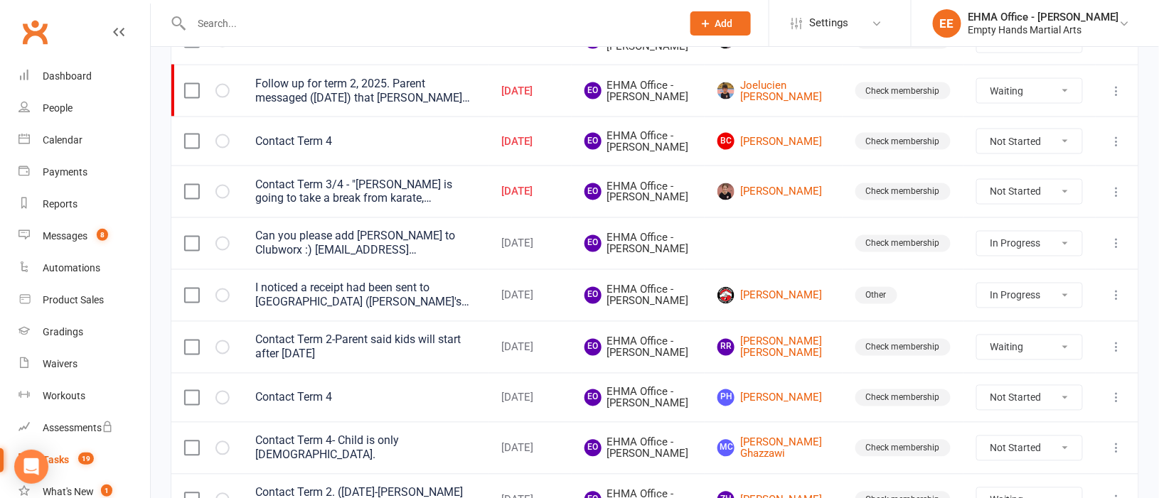
click at [1118, 199] on icon at bounding box center [1117, 192] width 14 height 14
click at [1017, 354] on link "Edit" at bounding box center [1037, 354] width 141 height 28
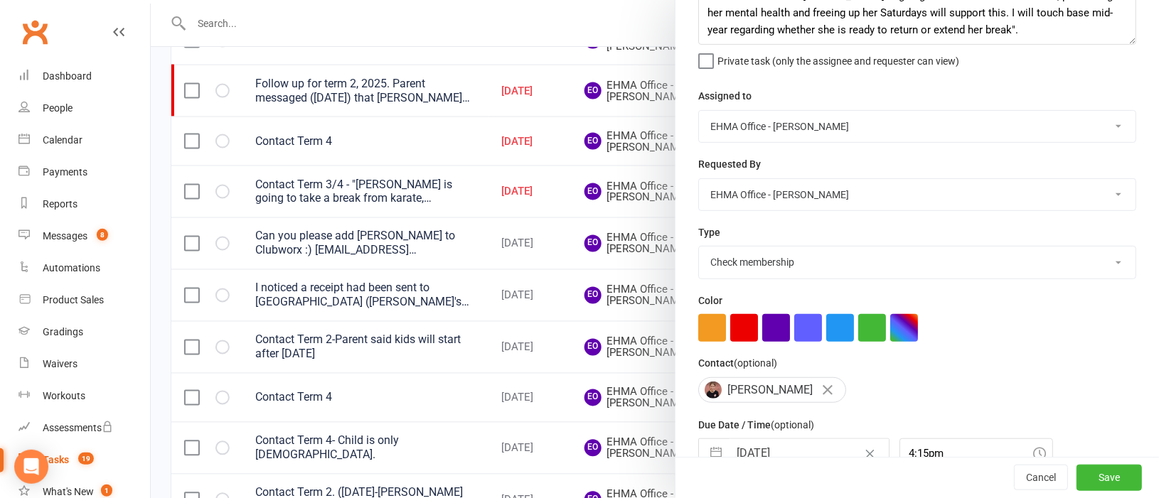
scroll to position [181, 0]
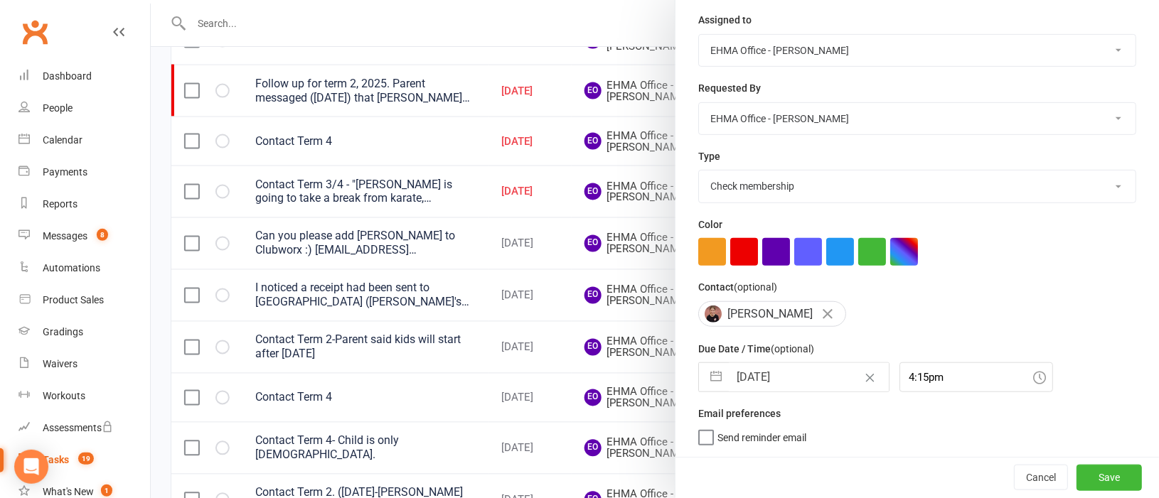
click at [708, 378] on button "button" at bounding box center [716, 377] width 26 height 28
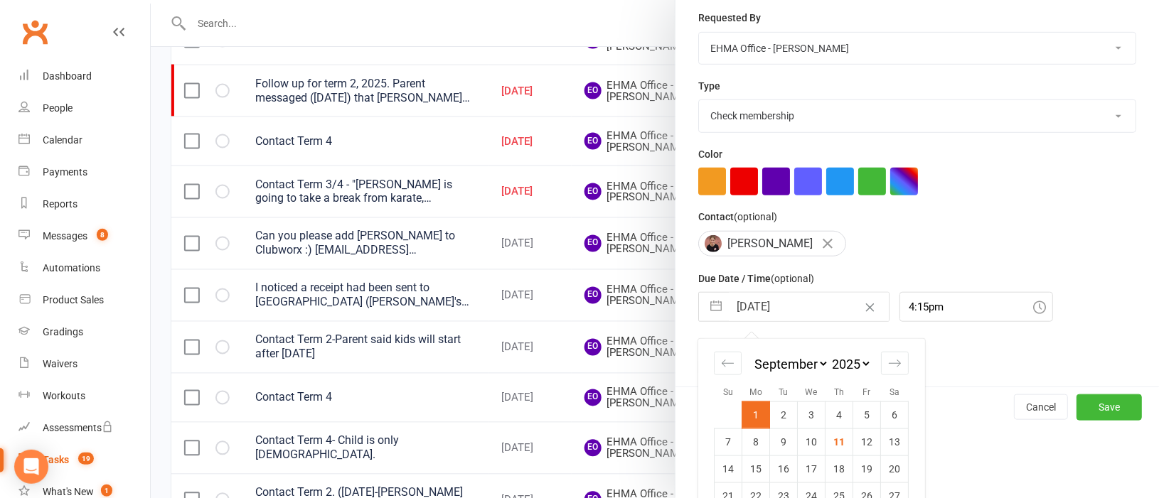
scroll to position [305, 0]
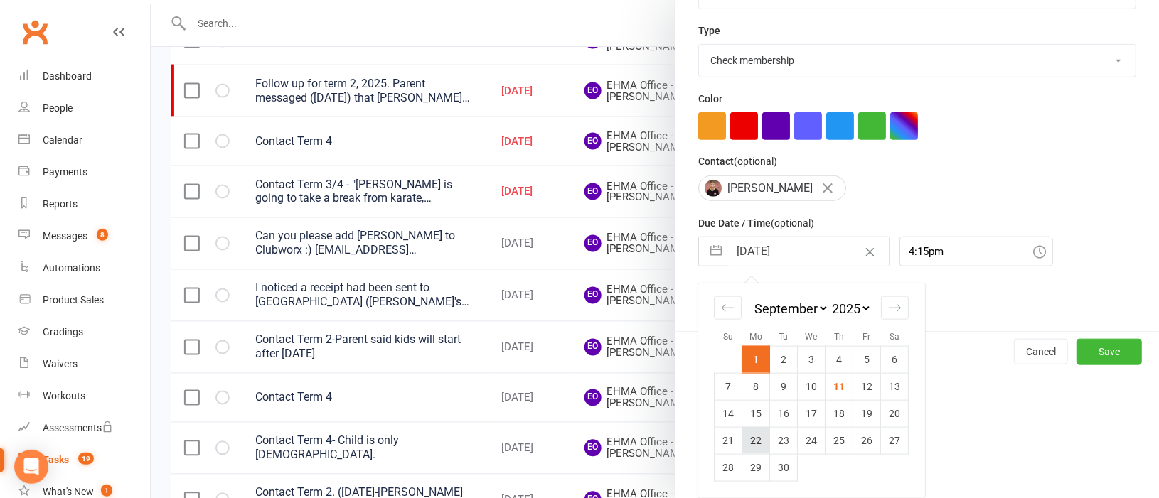
click at [749, 438] on td "22" at bounding box center [756, 440] width 28 height 27
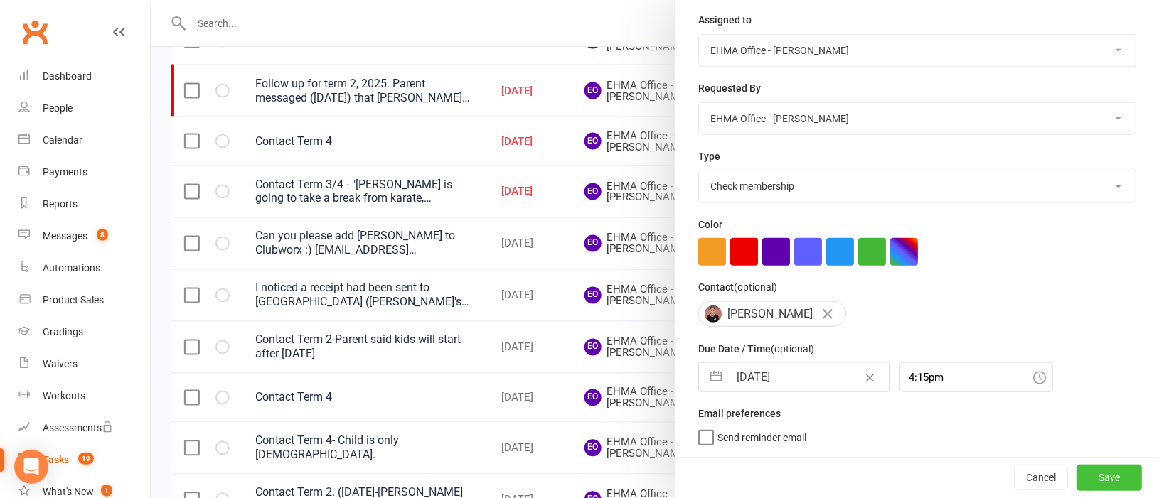
click at [1076, 469] on button "Save" at bounding box center [1108, 478] width 65 height 26
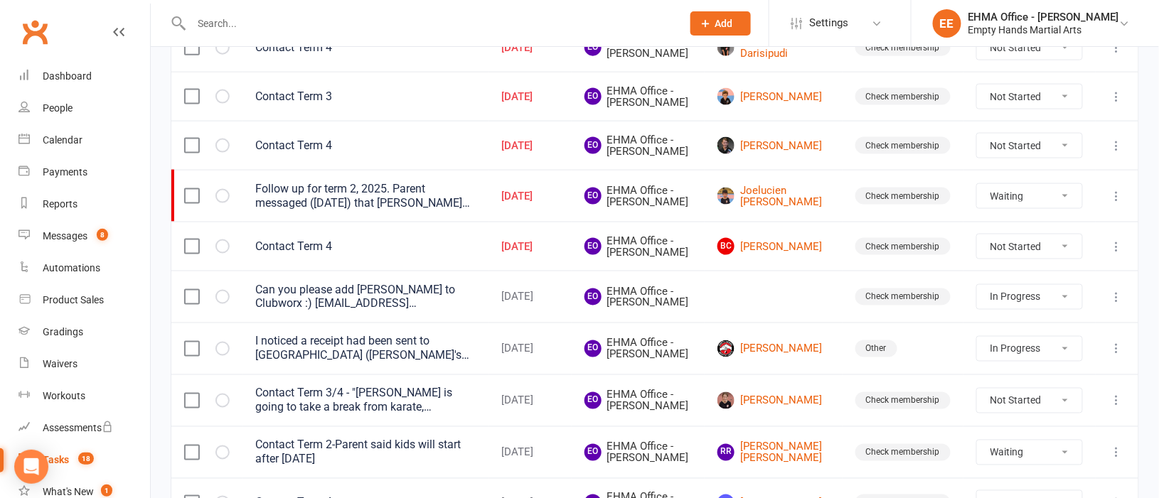
scroll to position [598, 0]
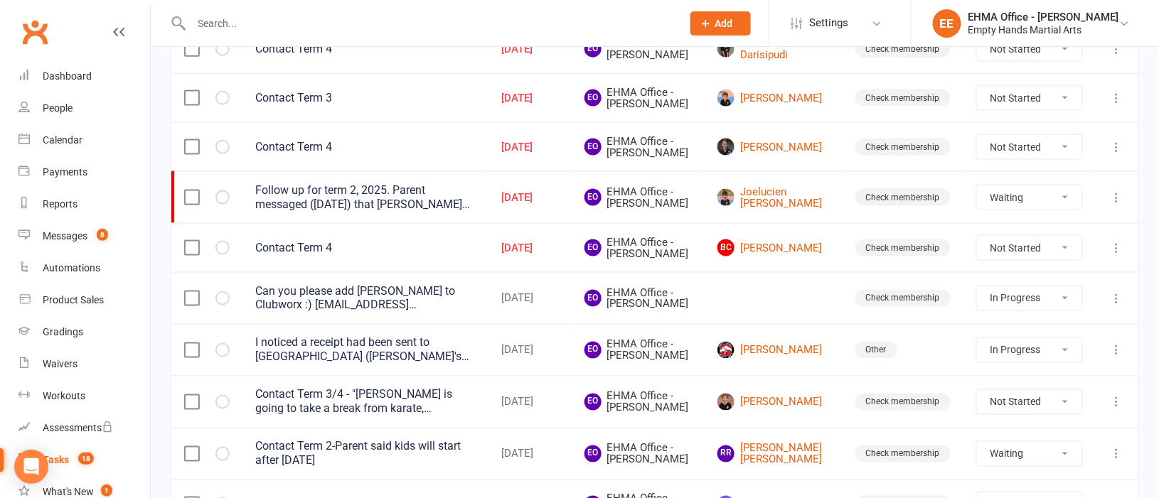
click at [1115, 255] on icon at bounding box center [1117, 248] width 14 height 14
click at [1017, 392] on link "Edit" at bounding box center [1037, 401] width 141 height 28
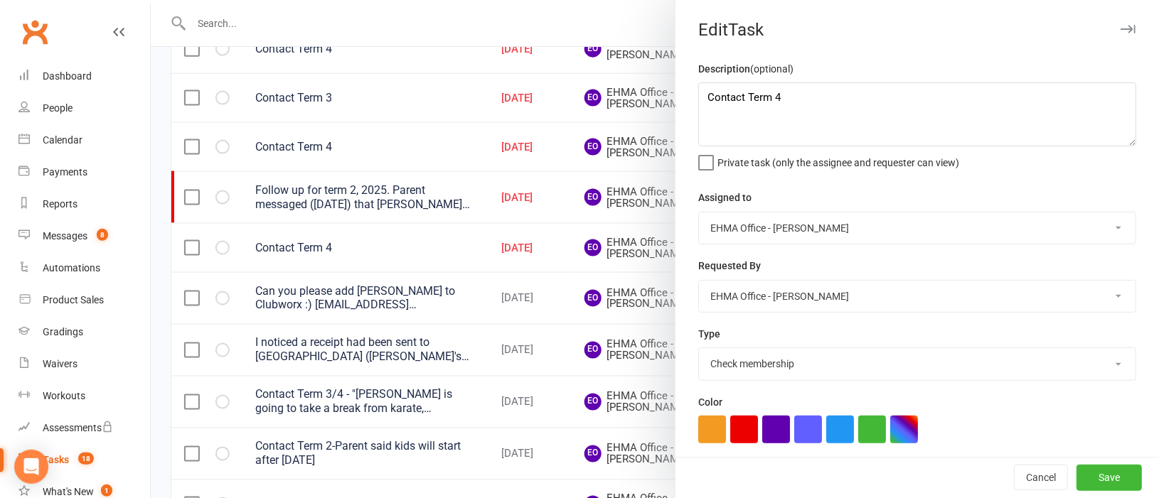
scroll to position [179, 0]
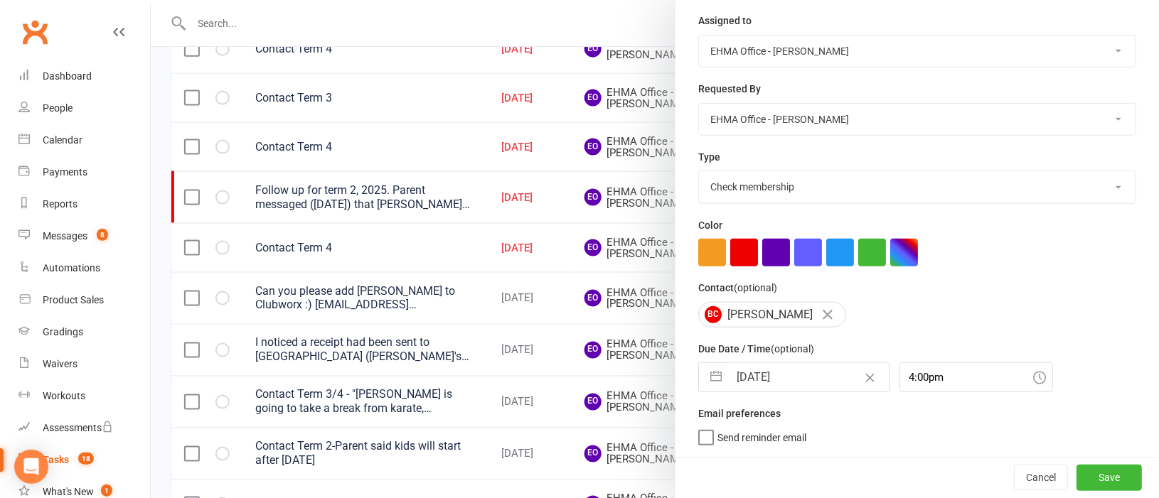
click at [707, 376] on button "button" at bounding box center [716, 377] width 26 height 28
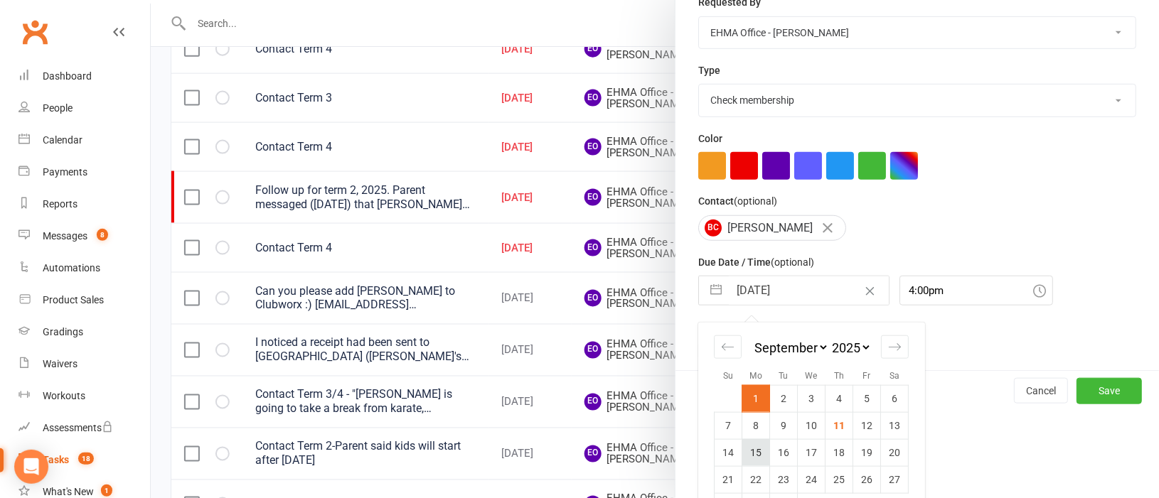
scroll to position [304, 0]
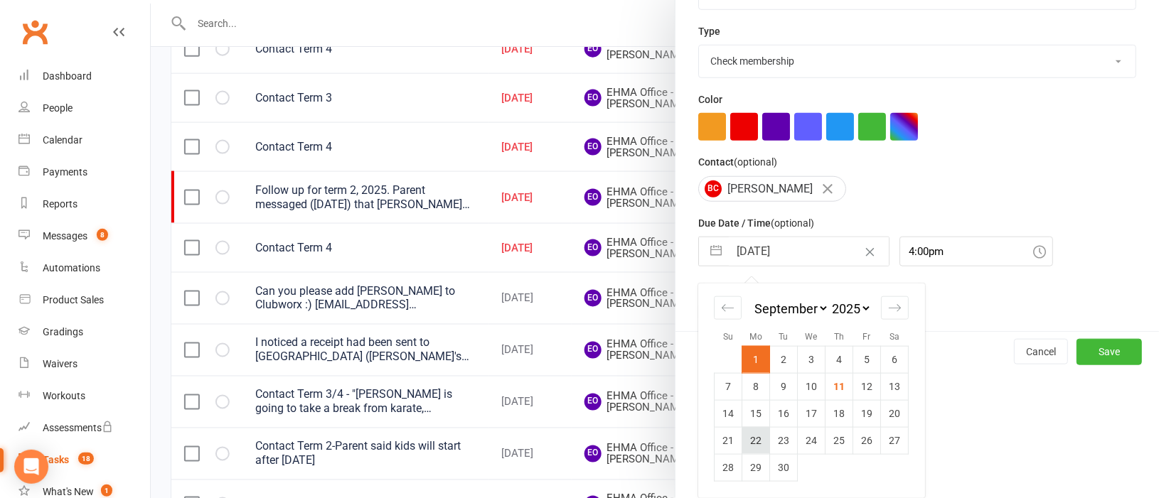
click at [742, 441] on td "22" at bounding box center [756, 440] width 28 height 27
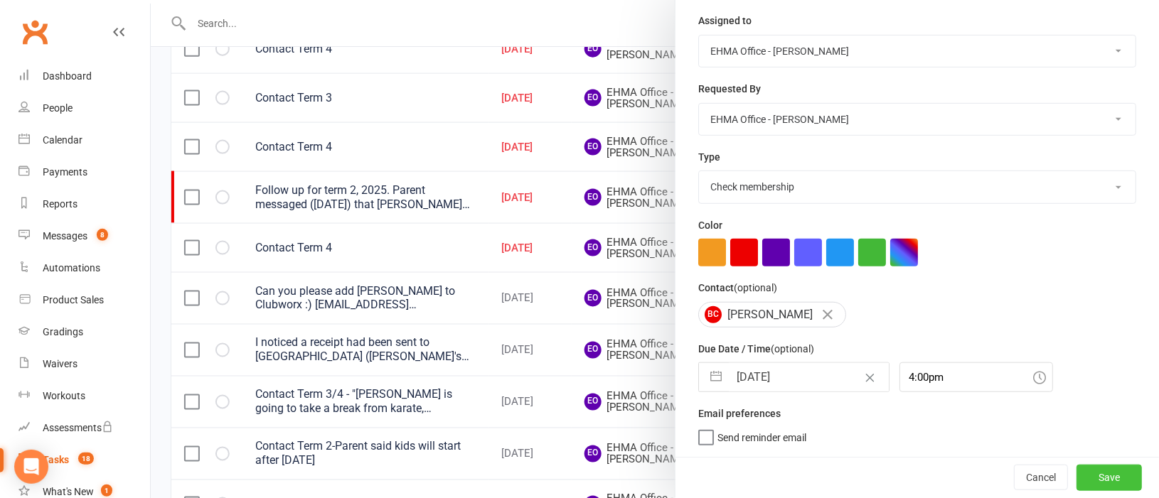
click at [1076, 474] on button "Save" at bounding box center [1108, 478] width 65 height 26
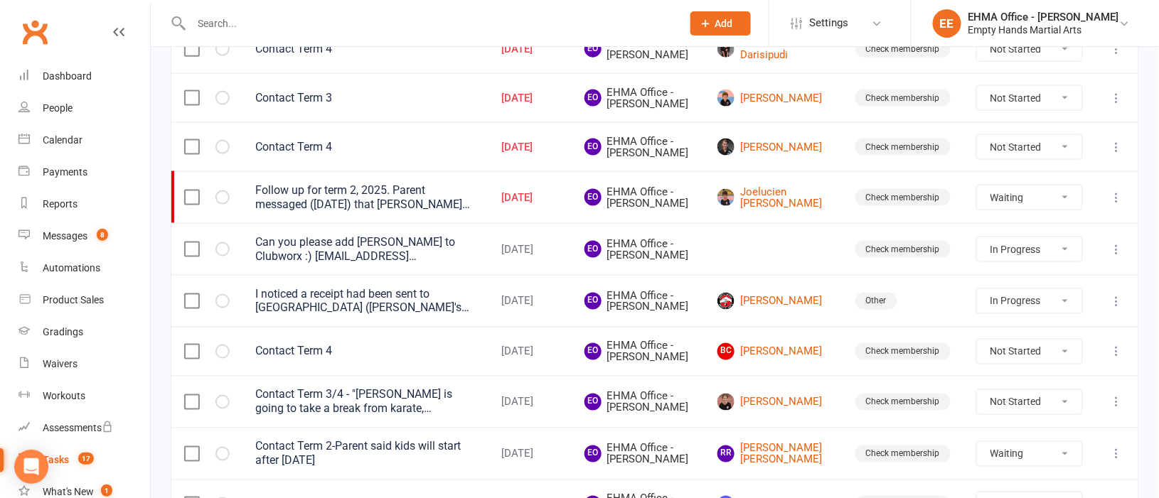
click at [1117, 156] on button at bounding box center [1116, 147] width 17 height 17
click at [1006, 279] on link "Edit" at bounding box center [1037, 284] width 141 height 28
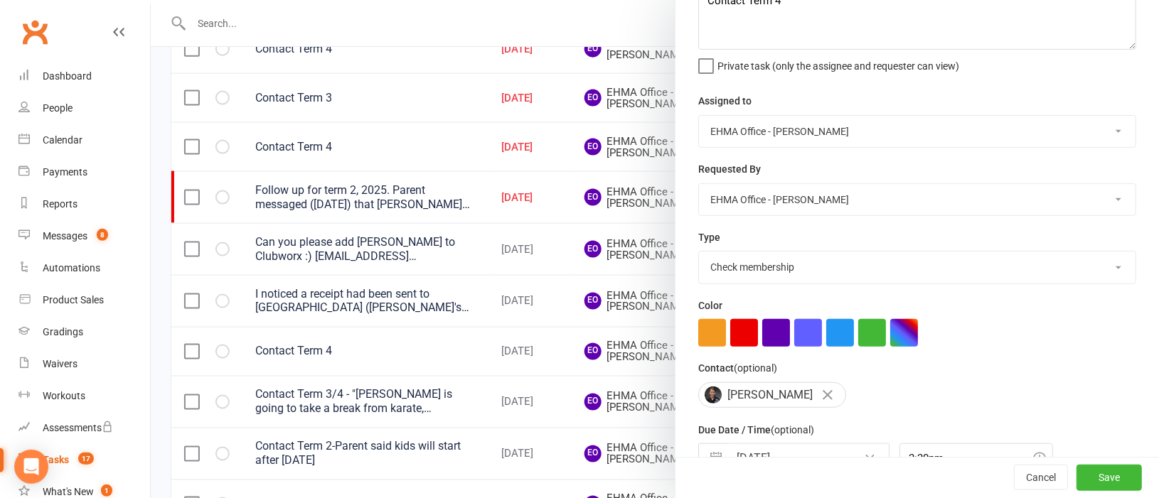
scroll to position [181, 0]
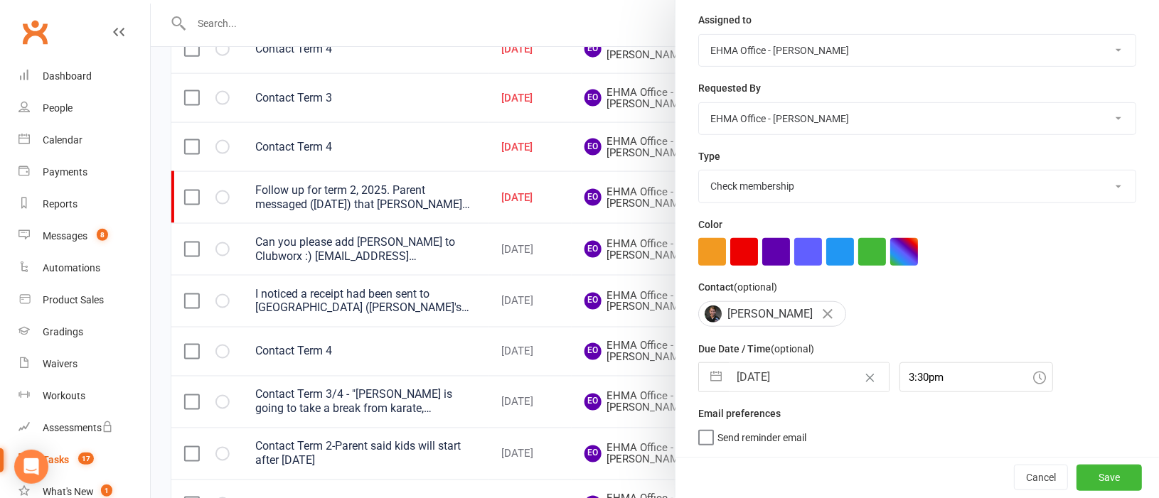
click at [703, 370] on button "button" at bounding box center [716, 377] width 26 height 28
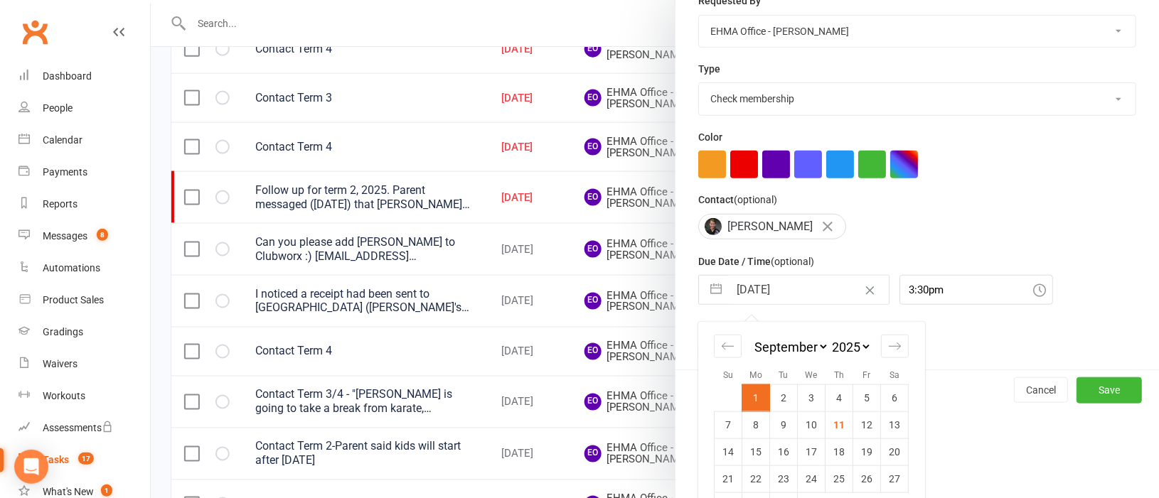
scroll to position [305, 0]
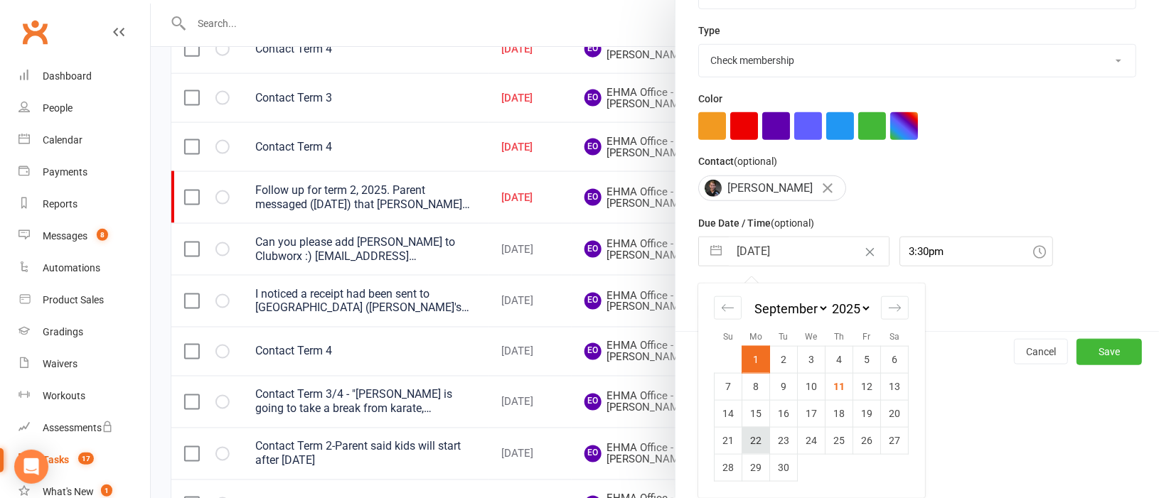
click at [749, 436] on td "22" at bounding box center [756, 440] width 28 height 27
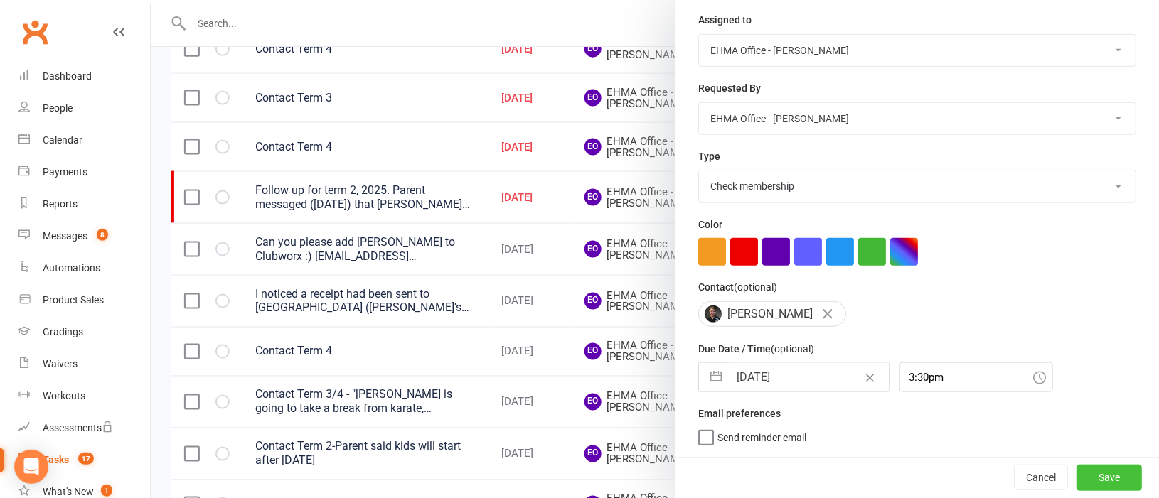
click at [1076, 474] on button "Save" at bounding box center [1108, 478] width 65 height 26
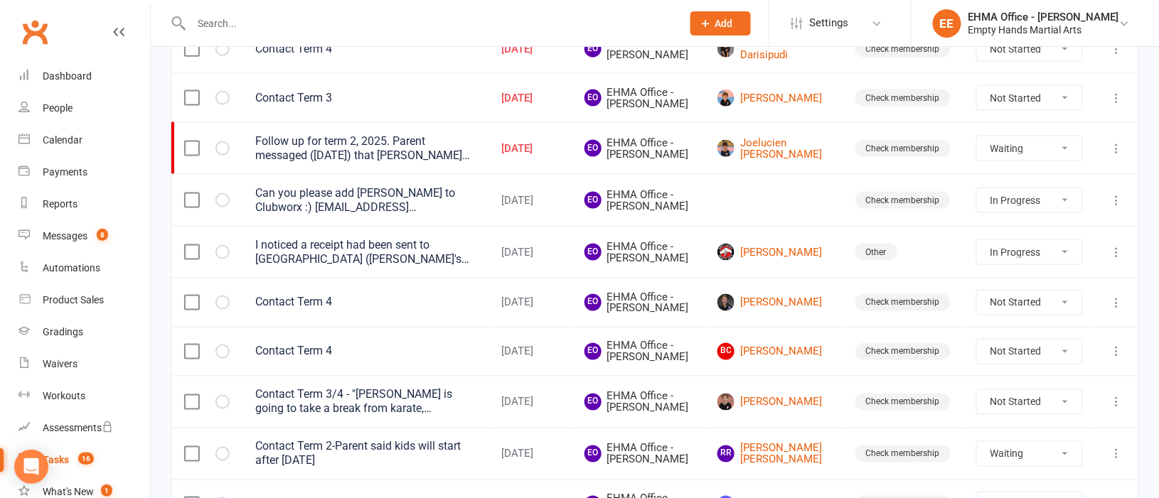
click at [1115, 156] on icon at bounding box center [1117, 148] width 14 height 14
click at [1007, 281] on link "Edit" at bounding box center [1037, 284] width 141 height 28
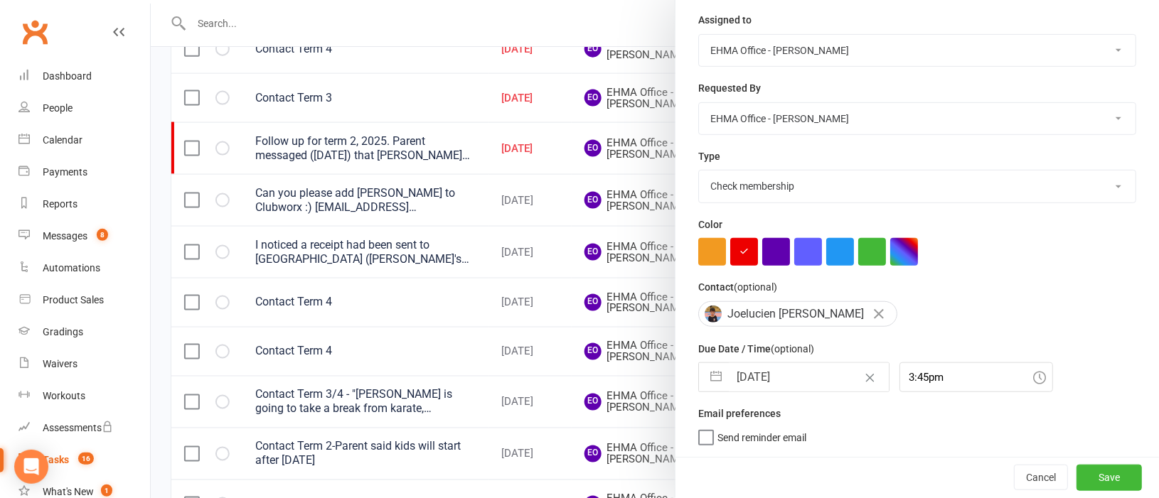
click at [712, 377] on button "button" at bounding box center [716, 377] width 26 height 28
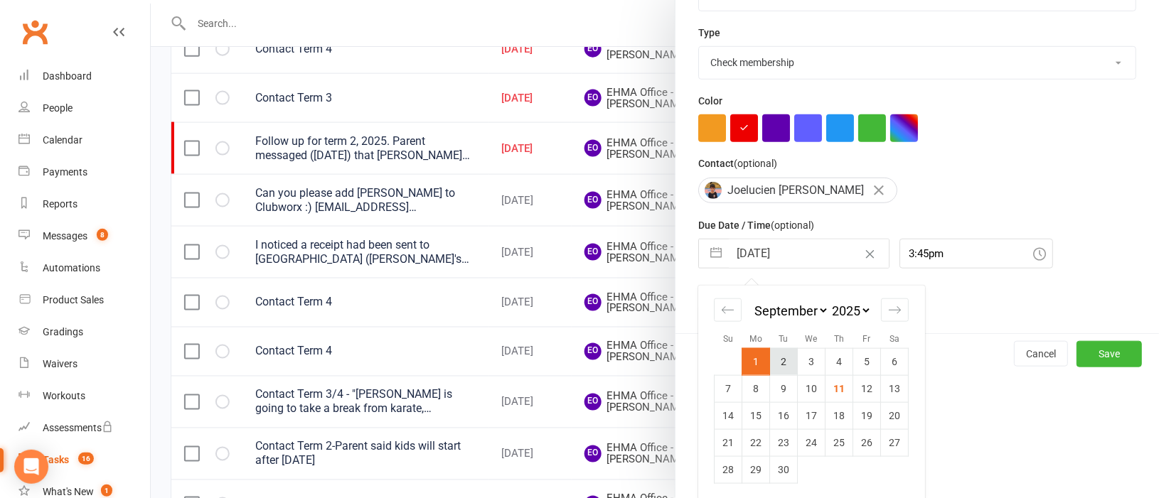
scroll to position [305, 0]
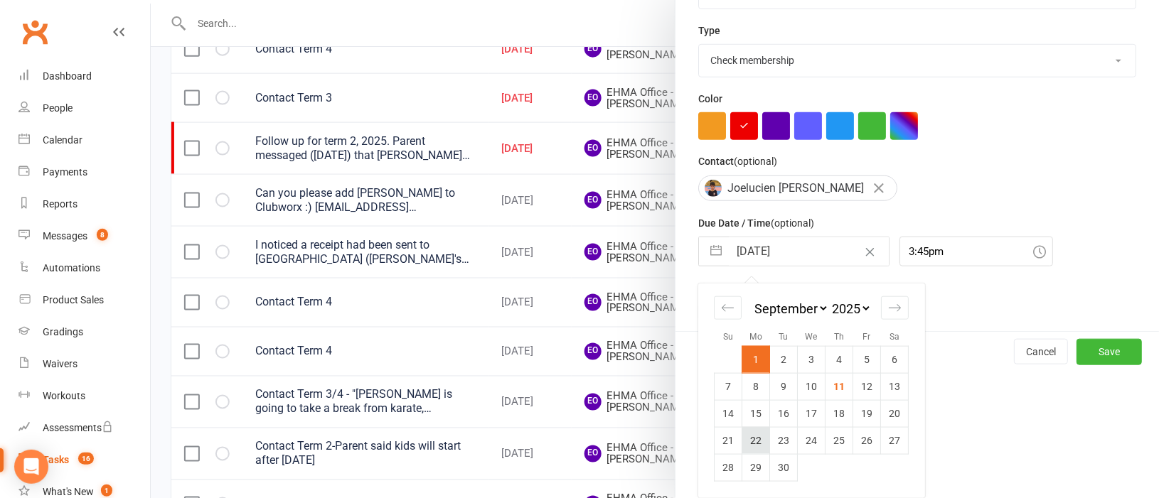
click at [751, 436] on td "22" at bounding box center [756, 440] width 28 height 27
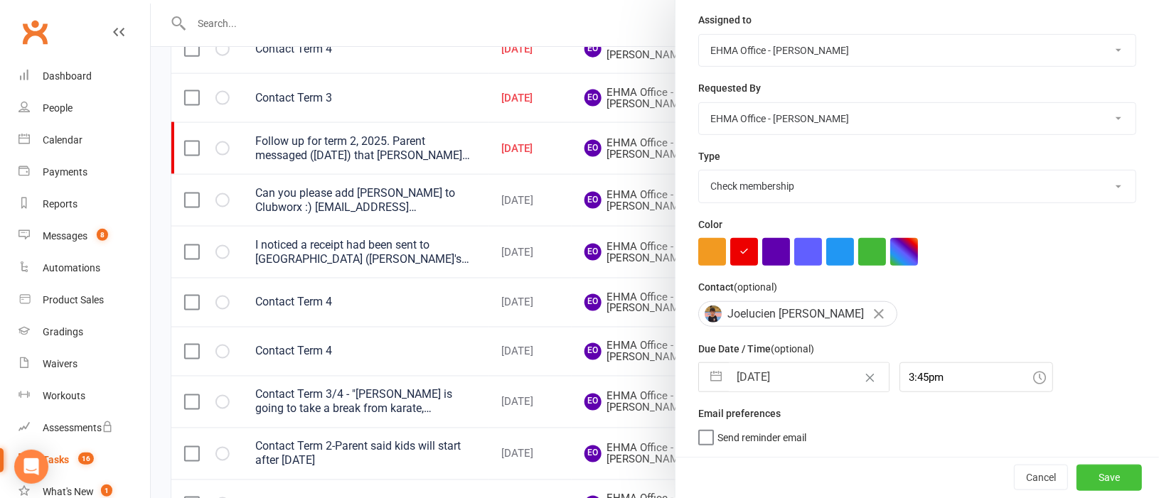
click at [1076, 475] on button "Save" at bounding box center [1108, 478] width 65 height 26
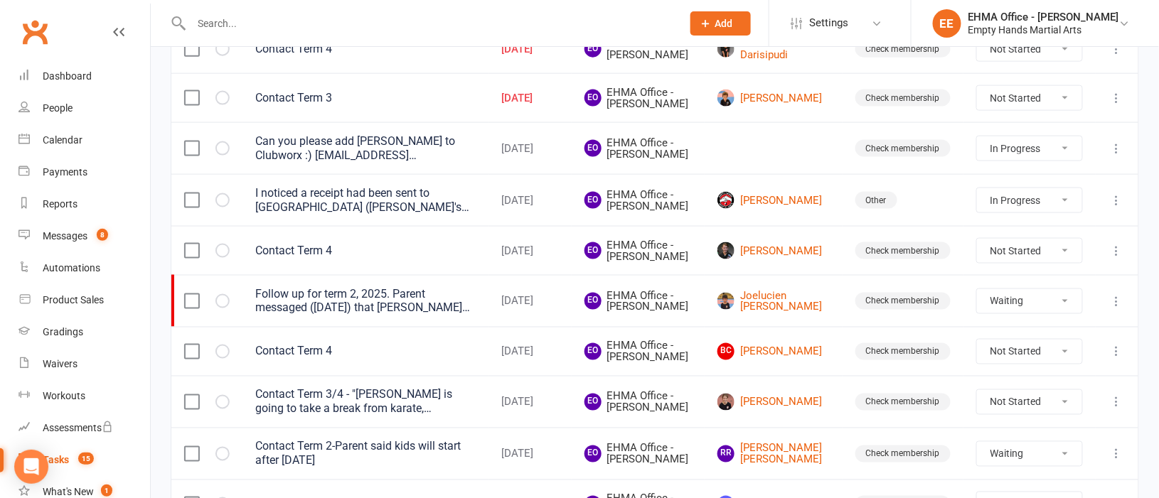
click at [1114, 105] on icon at bounding box center [1117, 98] width 14 height 14
click at [1022, 214] on link "Edit" at bounding box center [1037, 225] width 141 height 28
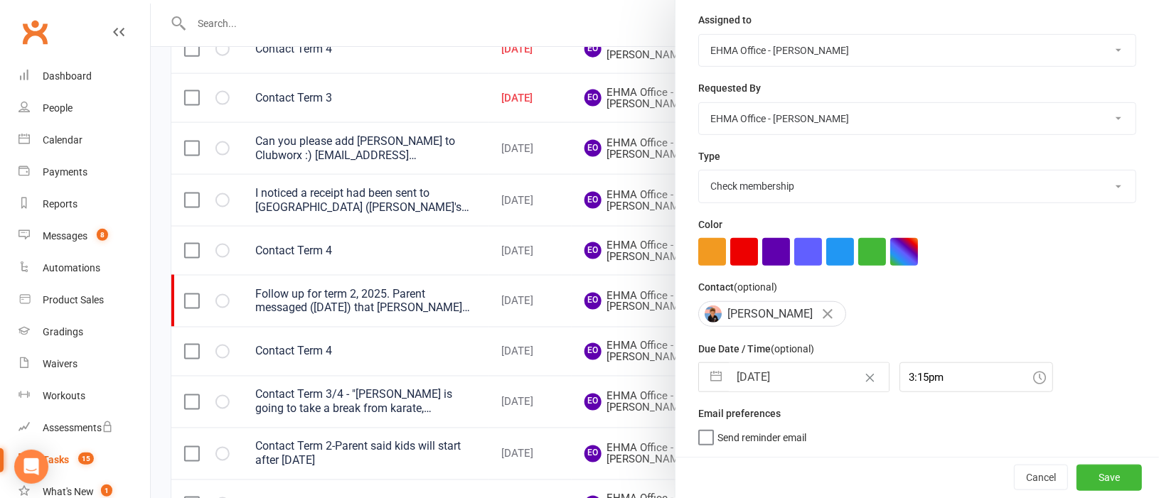
click at [704, 372] on button "button" at bounding box center [716, 377] width 26 height 28
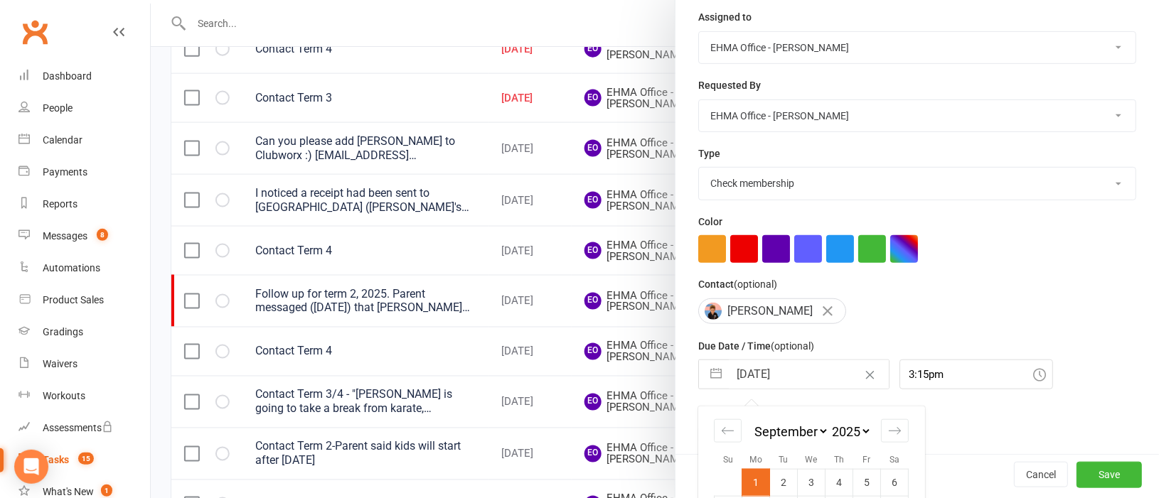
scroll to position [305, 0]
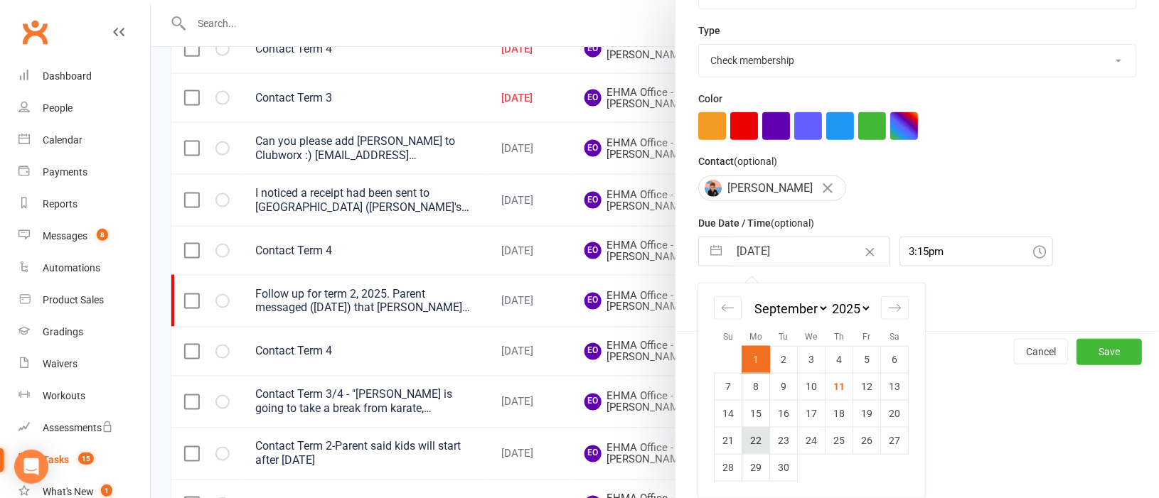
click at [744, 440] on td "22" at bounding box center [756, 440] width 28 height 27
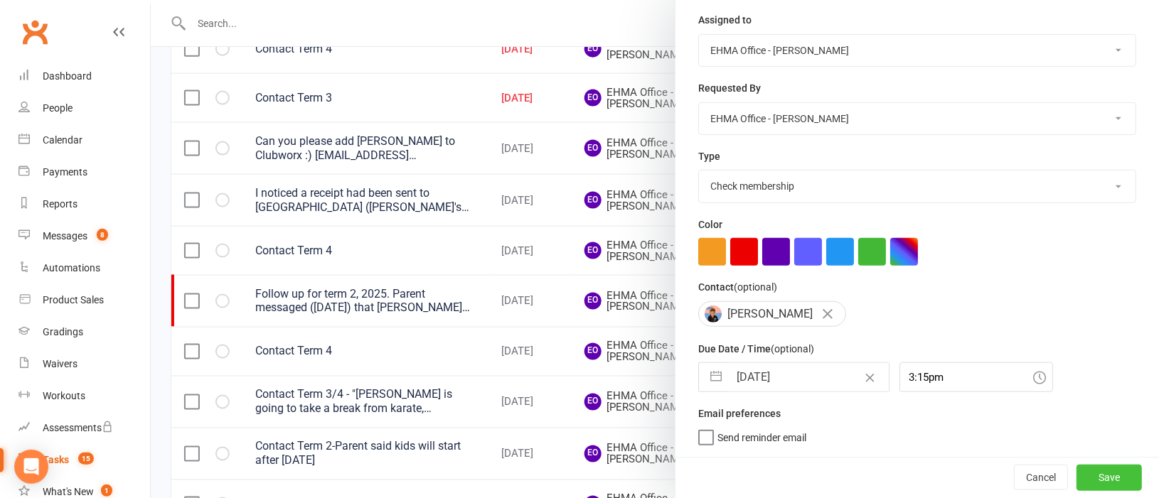
click at [1076, 471] on button "Save" at bounding box center [1108, 478] width 65 height 26
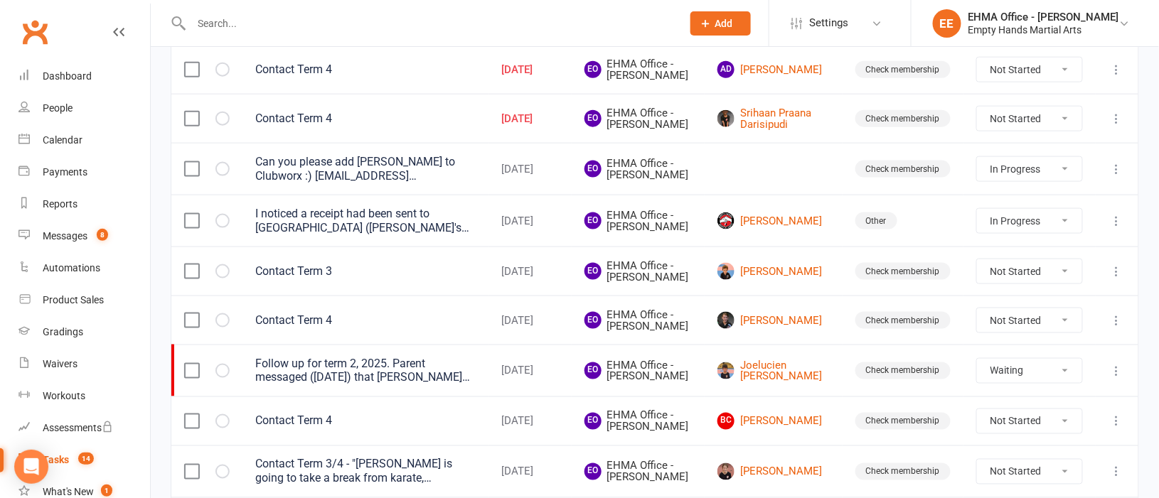
scroll to position [491, 0]
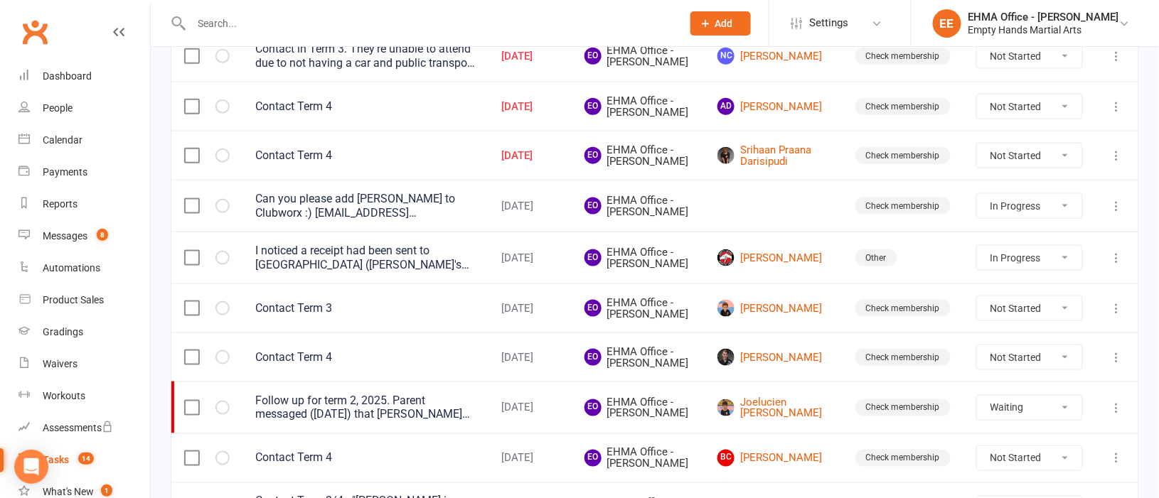
click at [1117, 163] on icon at bounding box center [1117, 156] width 14 height 14
click at [1009, 269] on link "Edit" at bounding box center [1037, 273] width 141 height 28
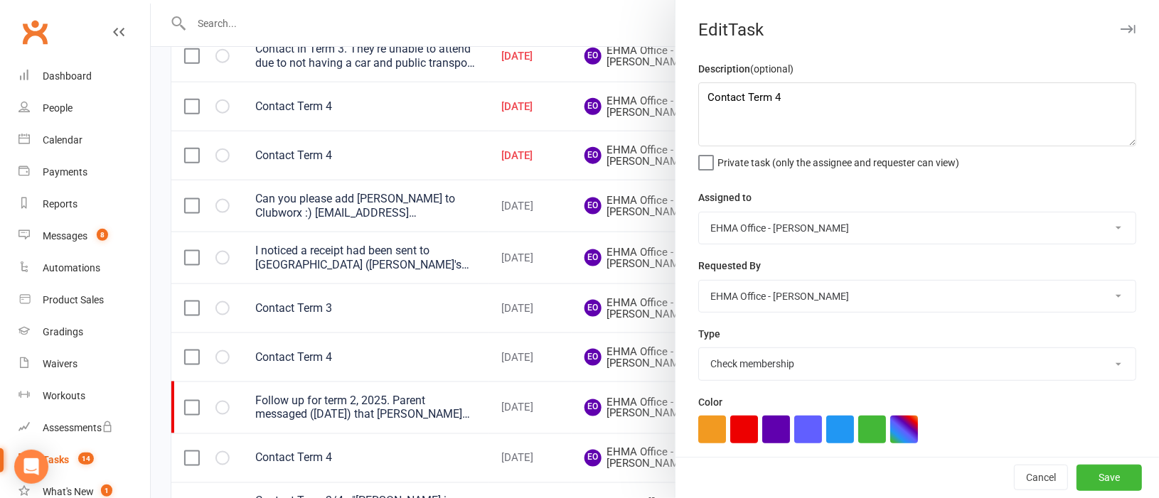
scroll to position [181, 0]
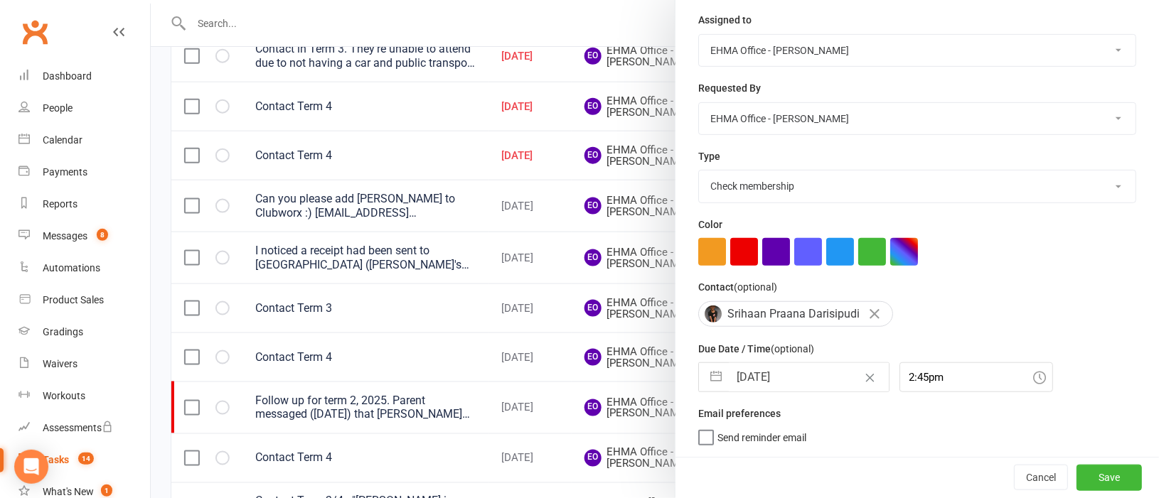
click at [711, 372] on button "button" at bounding box center [716, 377] width 26 height 28
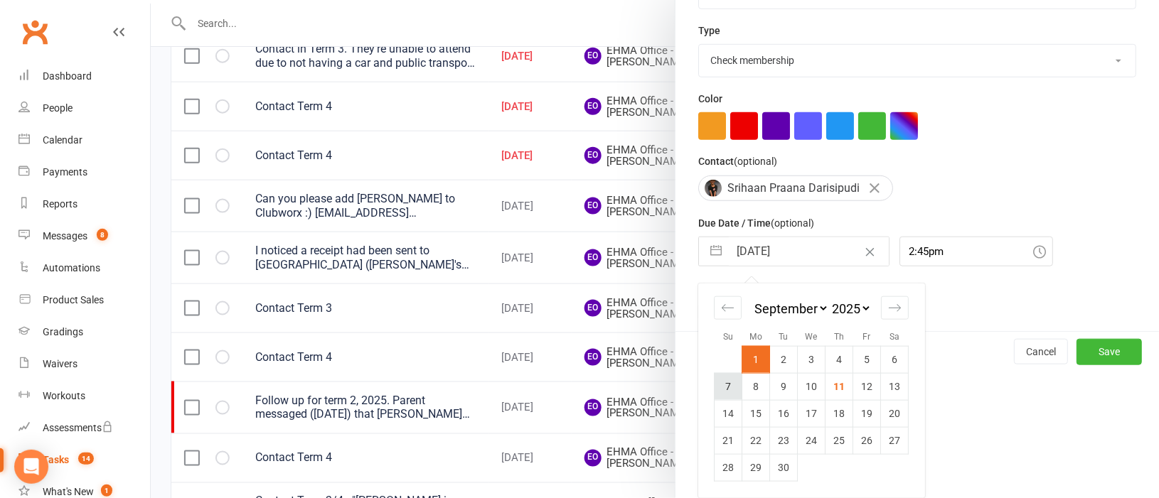
scroll to position [305, 0]
click at [745, 445] on td "22" at bounding box center [756, 440] width 28 height 27
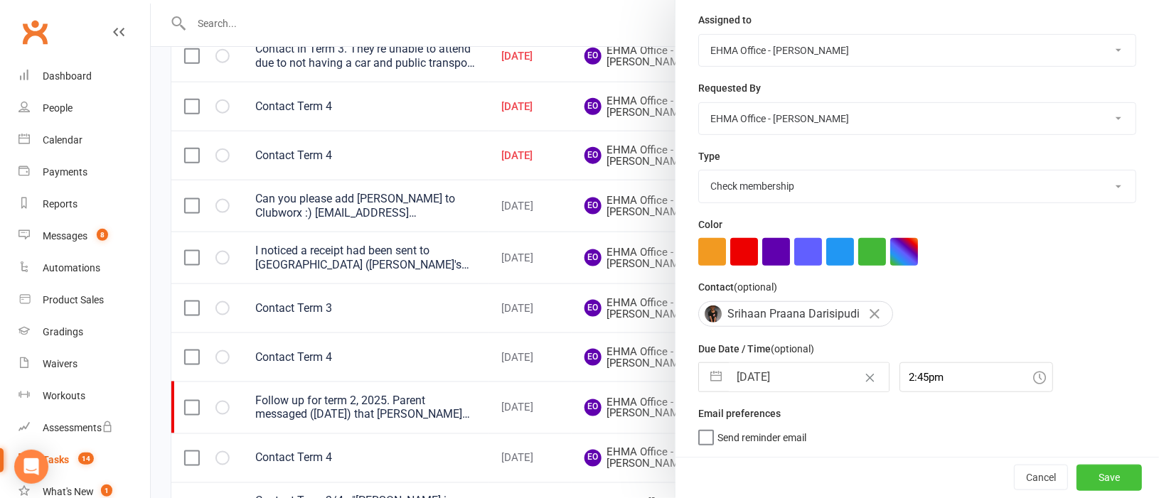
click at [1084, 471] on button "Save" at bounding box center [1108, 478] width 65 height 26
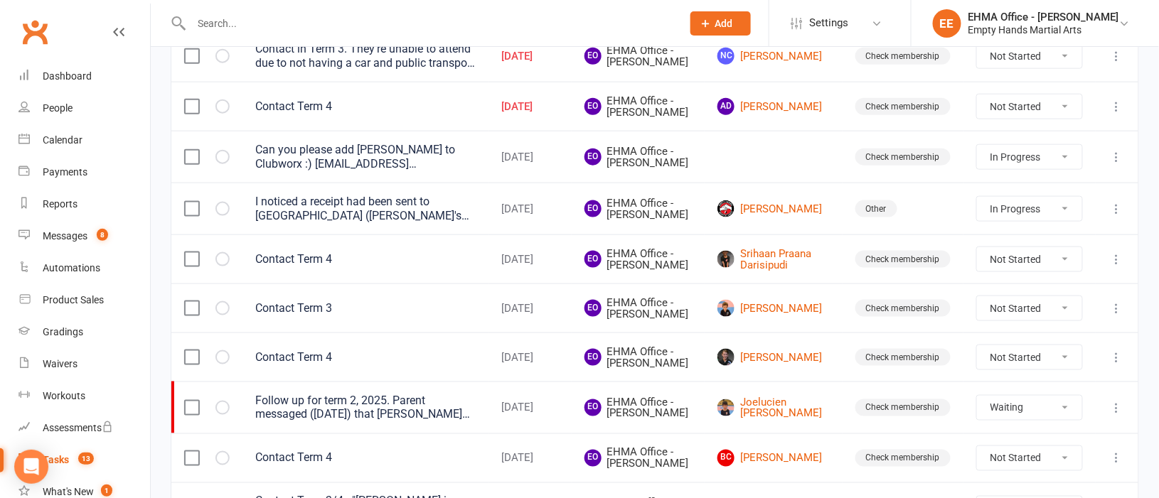
click at [1118, 115] on button at bounding box center [1116, 106] width 17 height 17
click at [995, 215] on link "Edit" at bounding box center [1037, 214] width 141 height 28
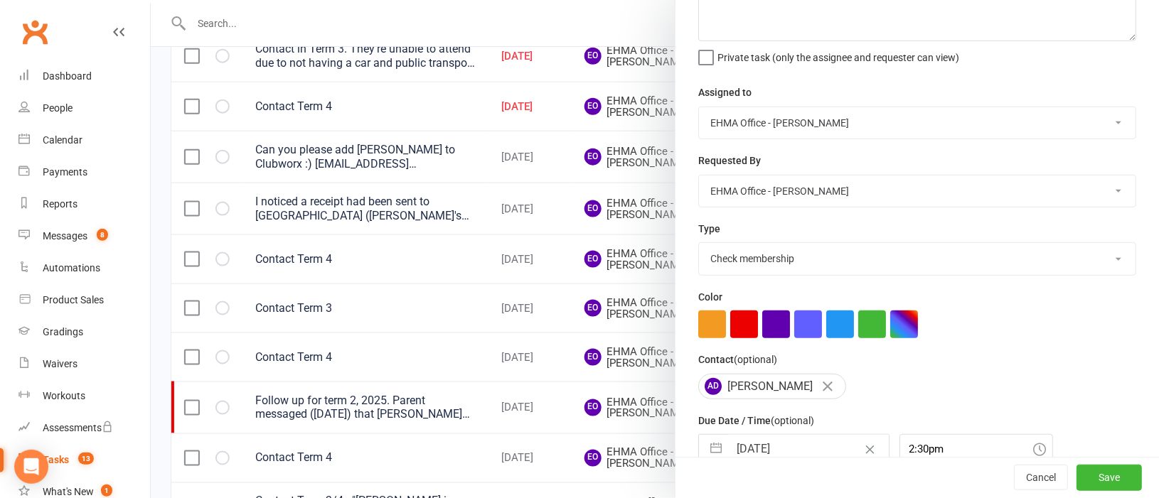
scroll to position [179, 0]
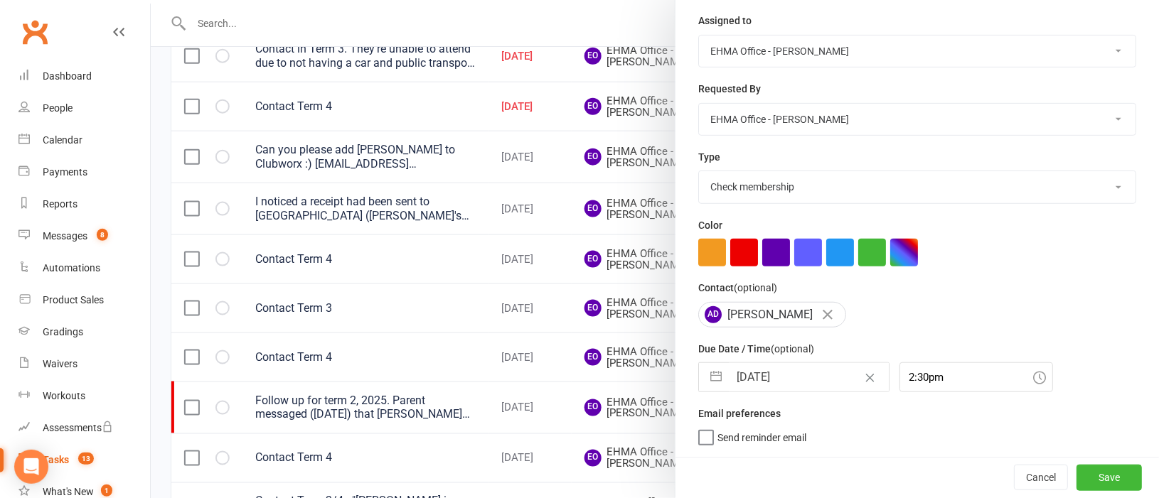
click at [710, 382] on button "button" at bounding box center [716, 377] width 26 height 28
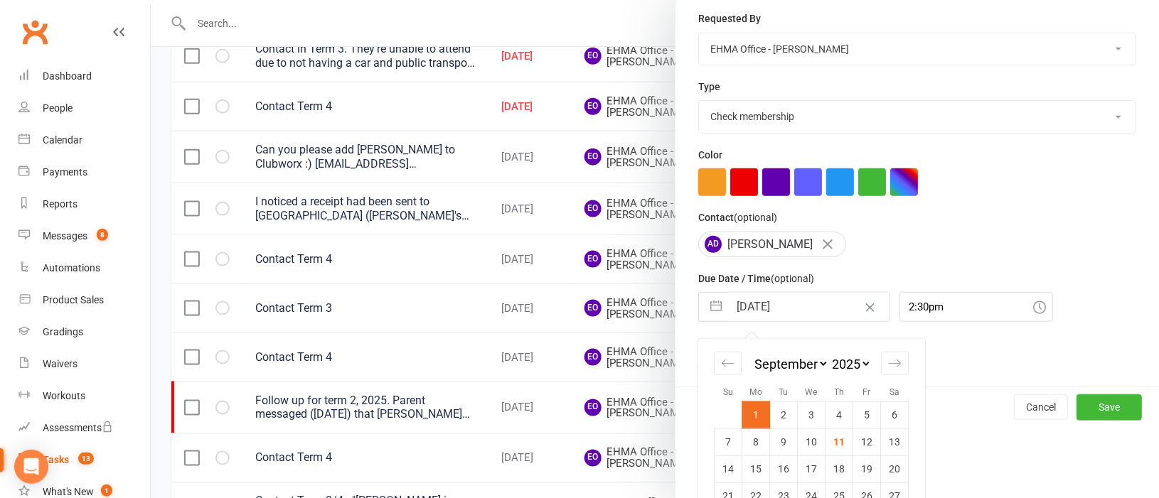
scroll to position [304, 0]
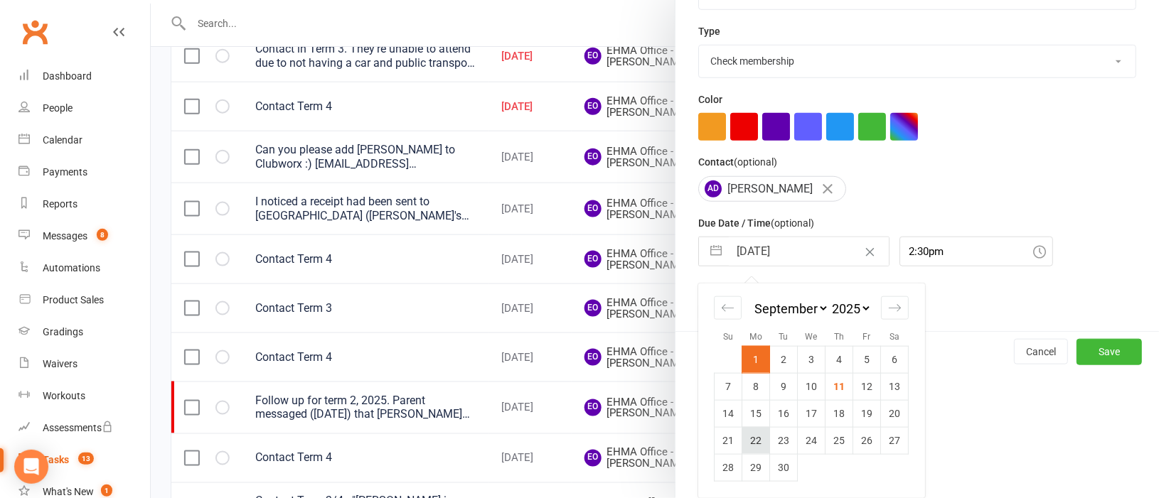
click at [749, 438] on td "22" at bounding box center [756, 440] width 28 height 27
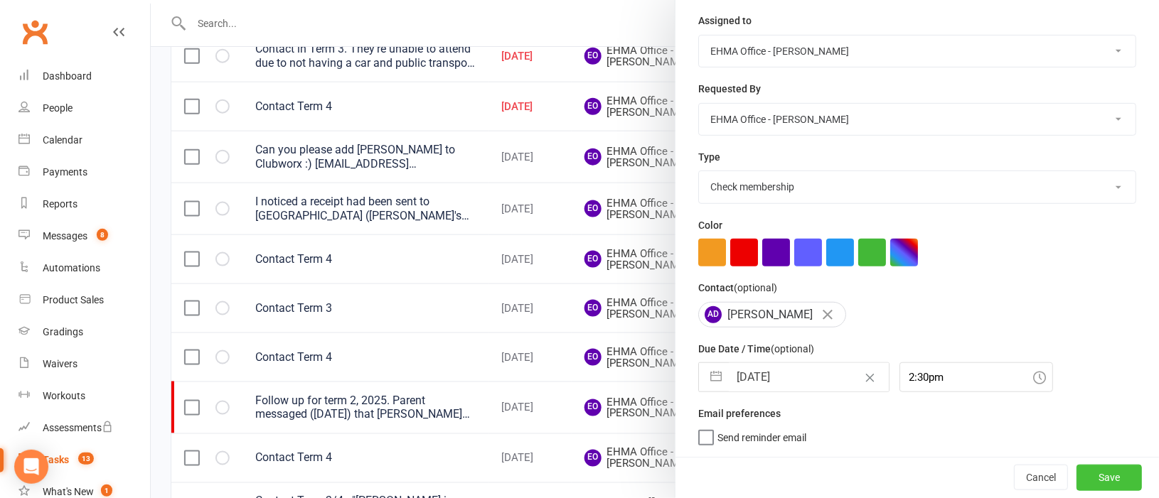
click at [1076, 476] on button "Save" at bounding box center [1108, 478] width 65 height 26
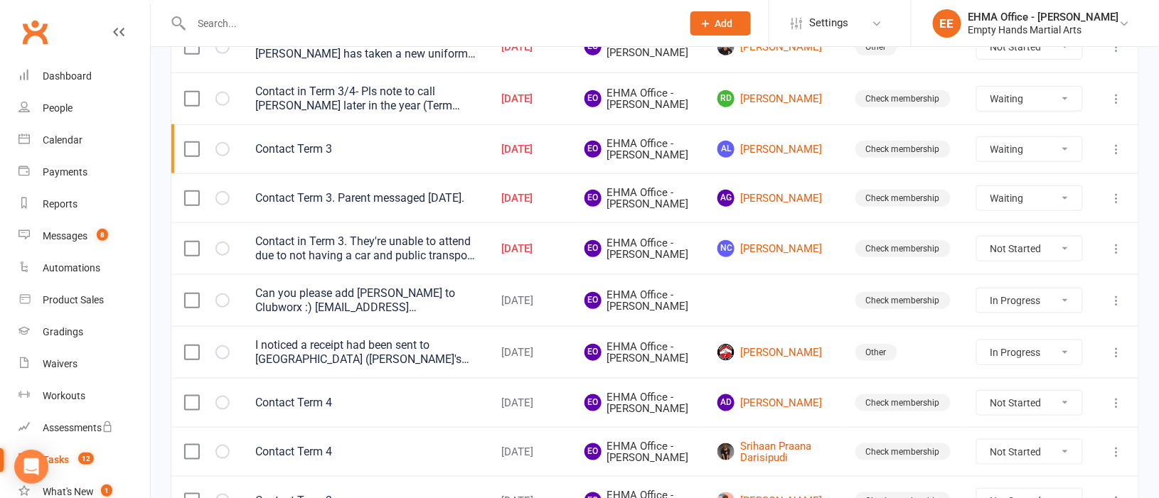
scroll to position [278, 0]
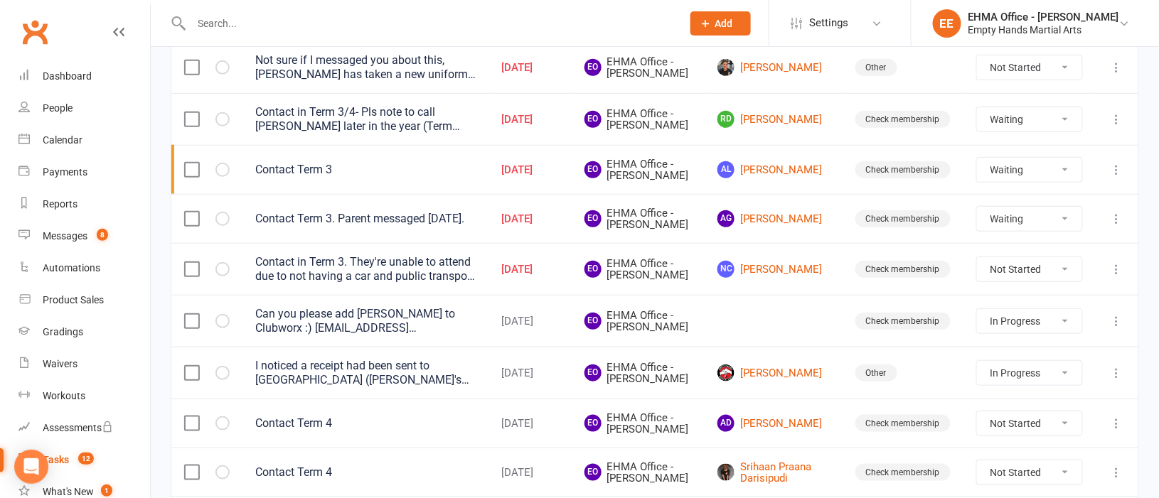
click at [1120, 277] on icon at bounding box center [1117, 269] width 14 height 14
click at [1012, 365] on link "Edit" at bounding box center [1037, 369] width 141 height 28
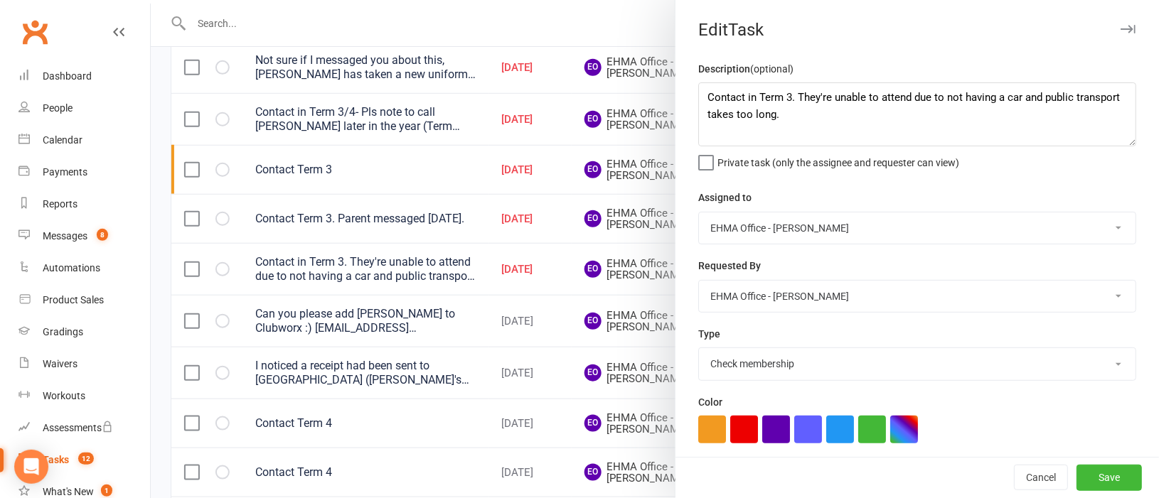
scroll to position [179, 0]
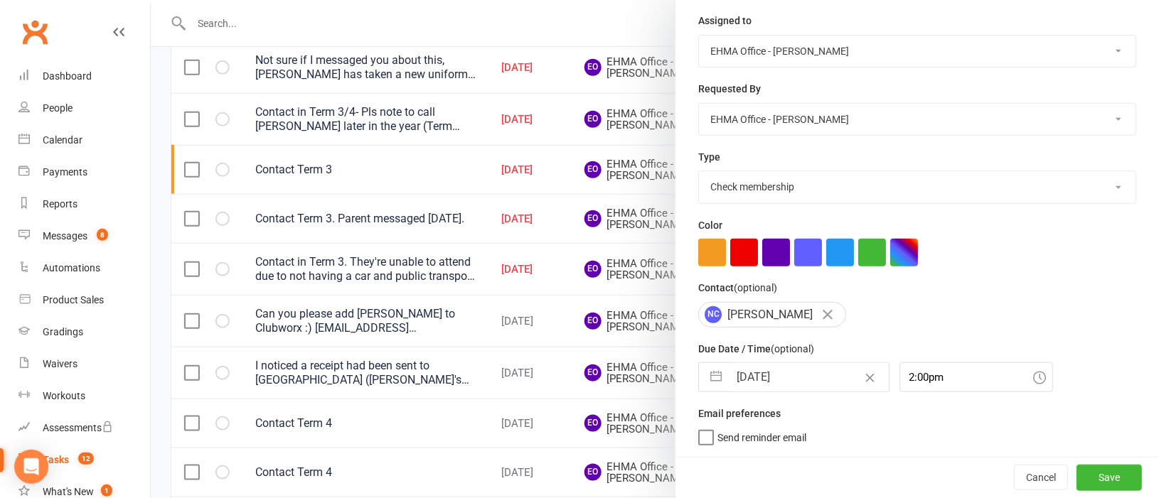
click at [709, 376] on button "button" at bounding box center [716, 377] width 26 height 28
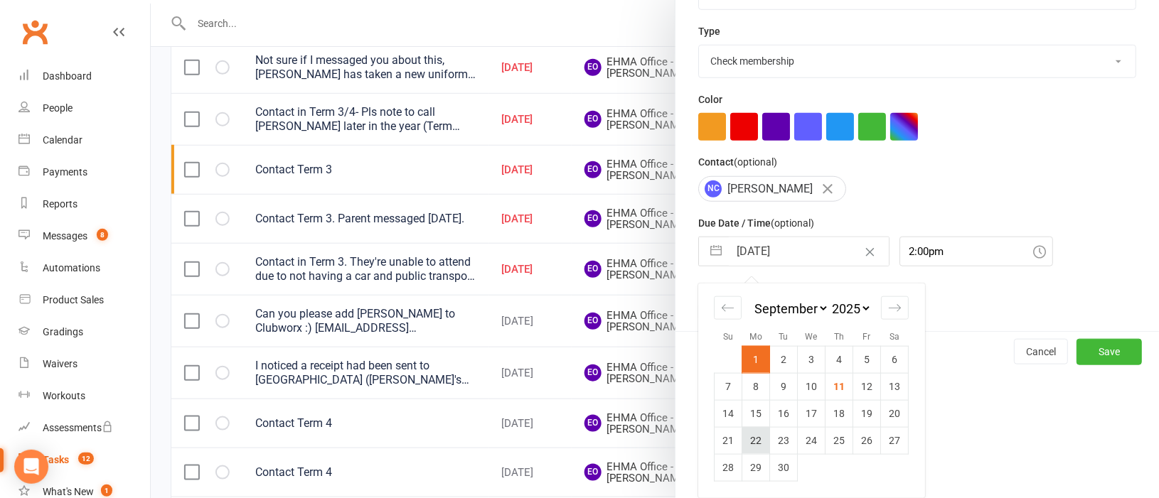
click at [751, 437] on td "22" at bounding box center [756, 440] width 28 height 27
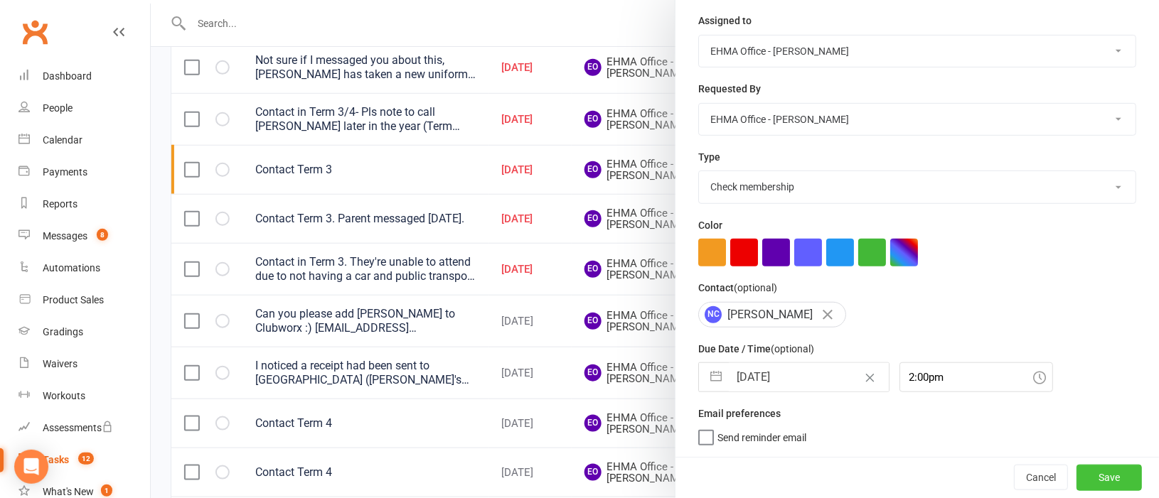
click at [1084, 474] on button "Save" at bounding box center [1108, 478] width 65 height 26
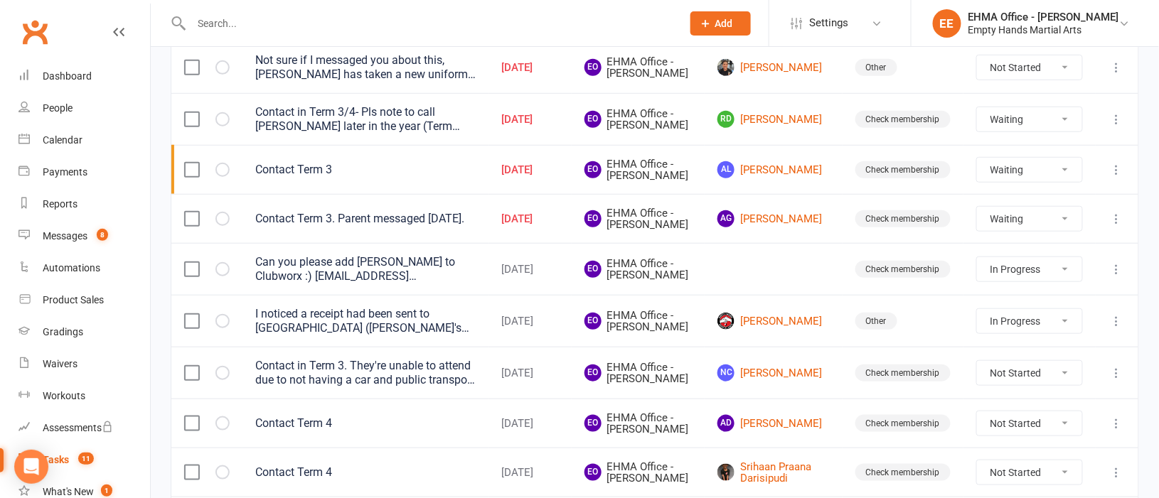
click at [1117, 226] on icon at bounding box center [1117, 219] width 14 height 14
click at [1022, 303] on link "Edit" at bounding box center [1037, 310] width 141 height 28
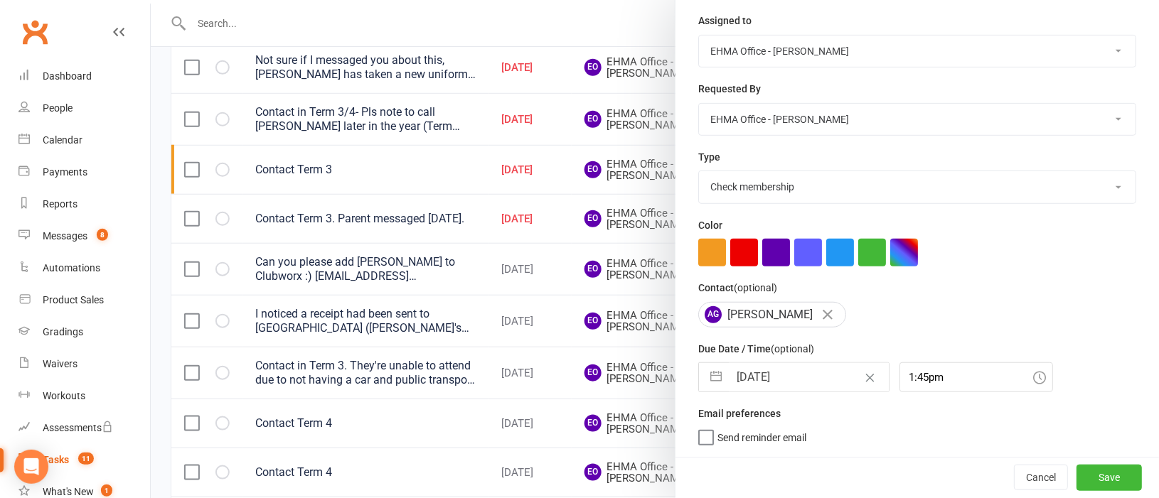
click at [711, 374] on button "button" at bounding box center [716, 377] width 26 height 28
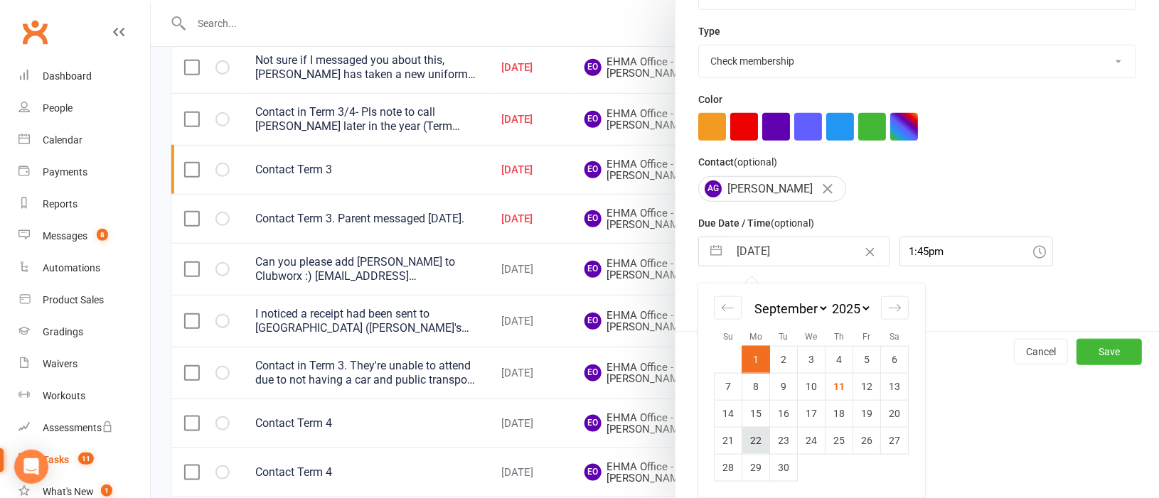
click at [751, 436] on td "22" at bounding box center [756, 440] width 28 height 27
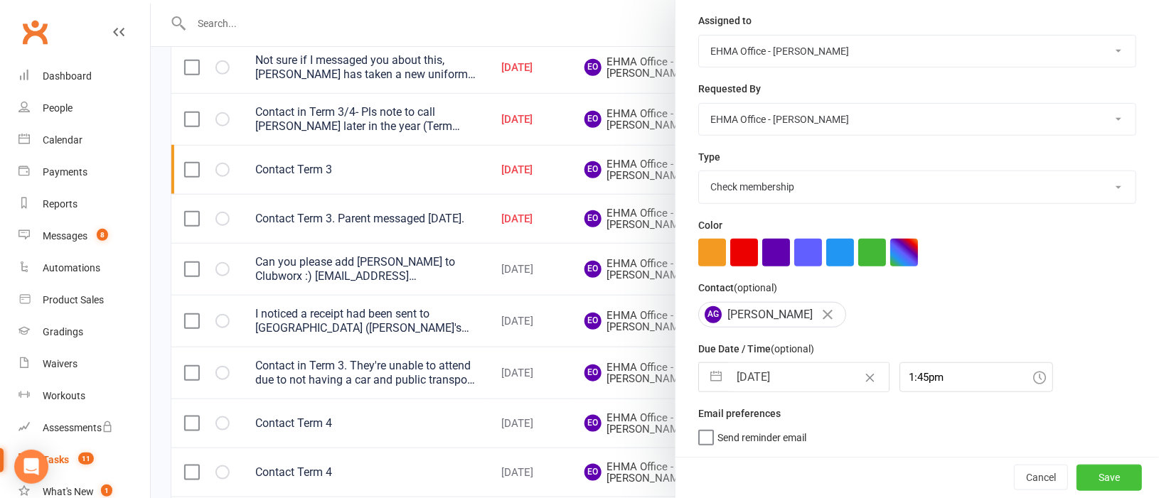
click at [1081, 470] on button "Save" at bounding box center [1108, 478] width 65 height 26
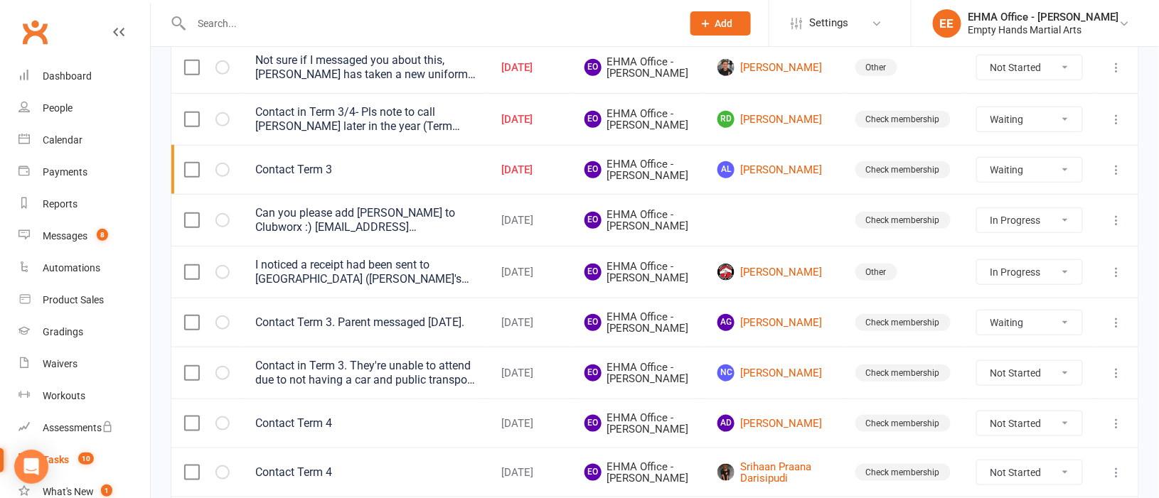
click at [1115, 177] on icon at bounding box center [1117, 170] width 14 height 14
click at [1007, 251] on link "Edit" at bounding box center [1037, 251] width 141 height 28
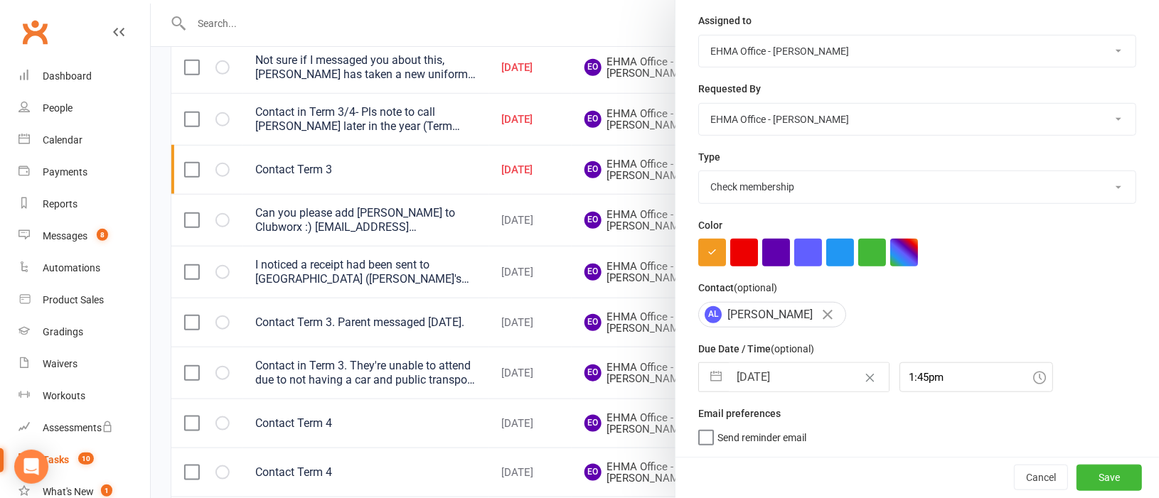
click at [710, 375] on button "button" at bounding box center [716, 377] width 26 height 28
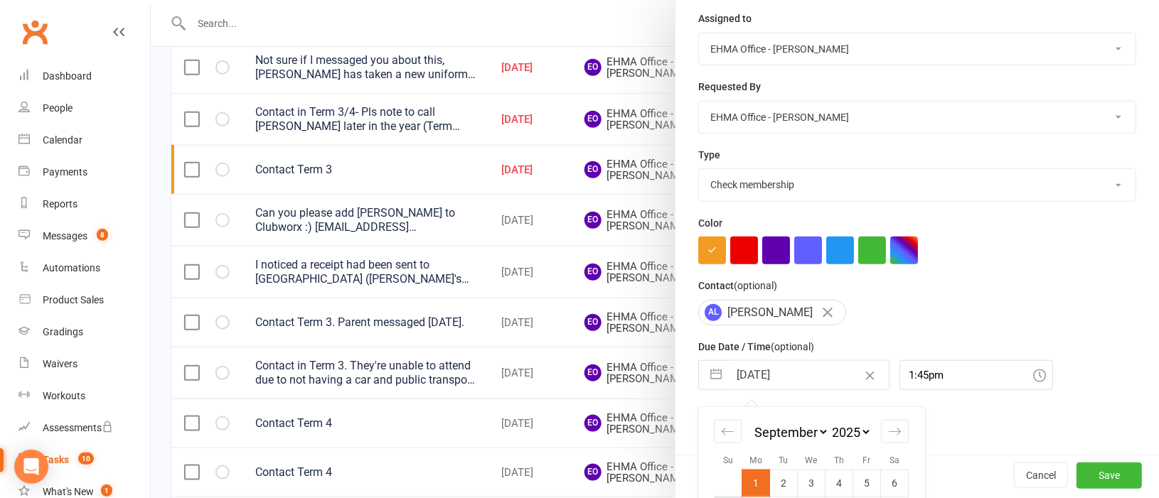
scroll to position [304, 0]
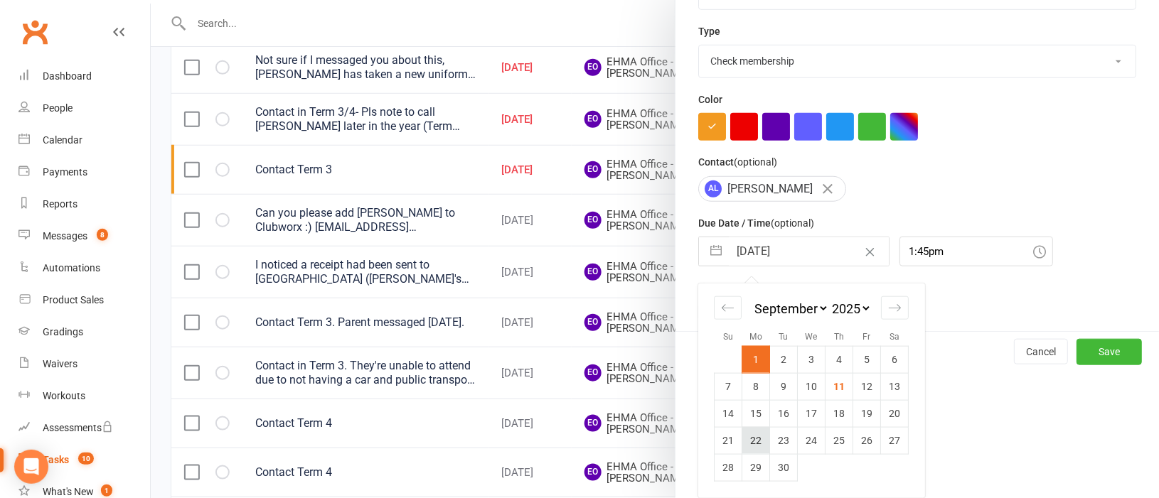
click at [744, 448] on td "22" at bounding box center [756, 440] width 28 height 27
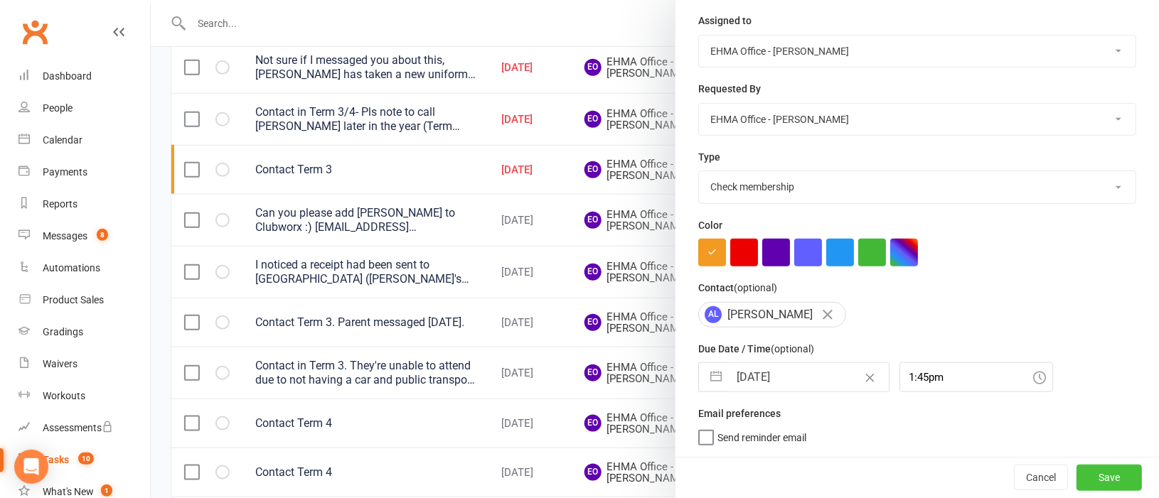
click at [1076, 473] on button "Save" at bounding box center [1108, 478] width 65 height 26
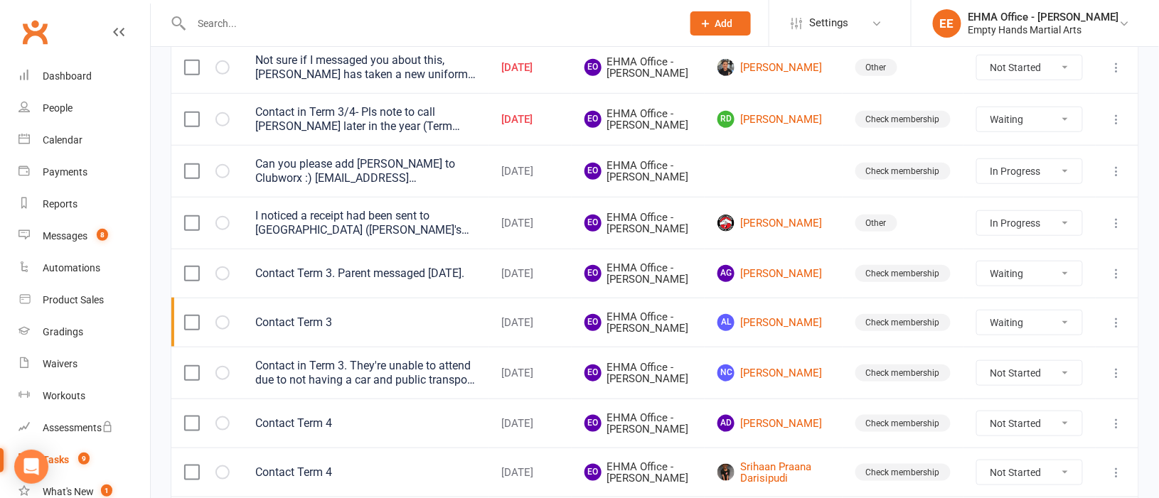
click at [1117, 127] on icon at bounding box center [1117, 119] width 14 height 14
click at [1008, 185] on link "Edit" at bounding box center [1037, 192] width 141 height 28
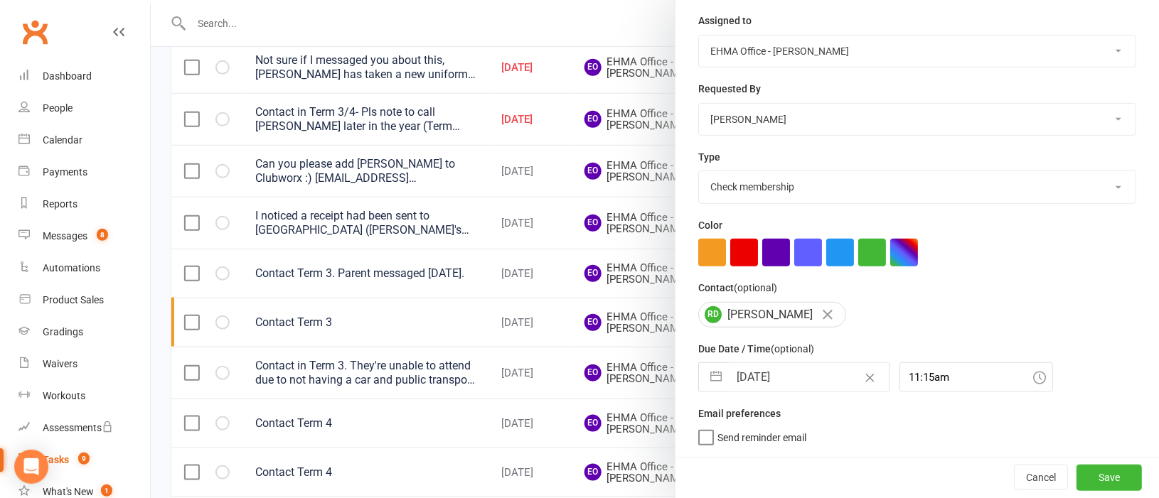
click at [712, 372] on button "button" at bounding box center [716, 377] width 26 height 28
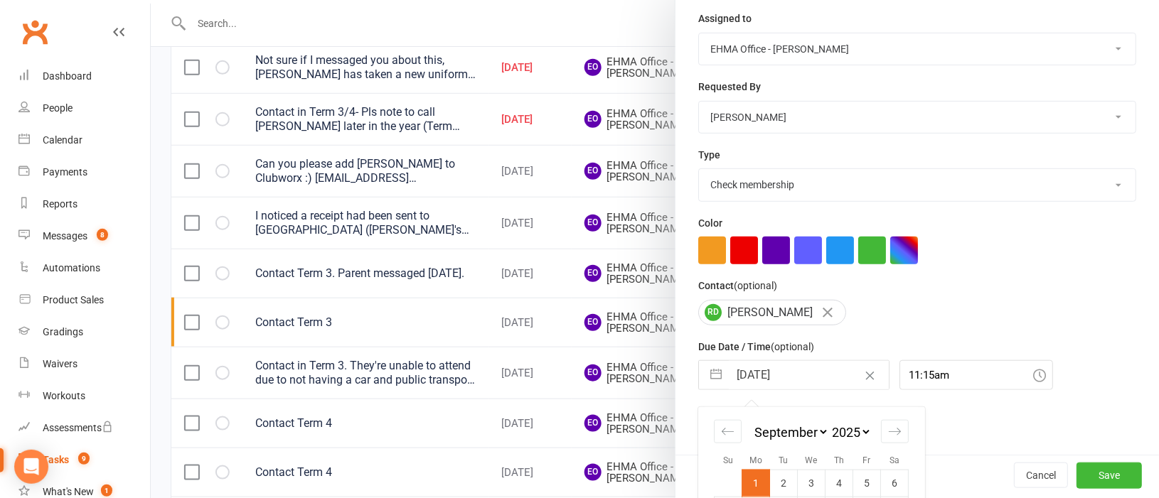
scroll to position [304, 0]
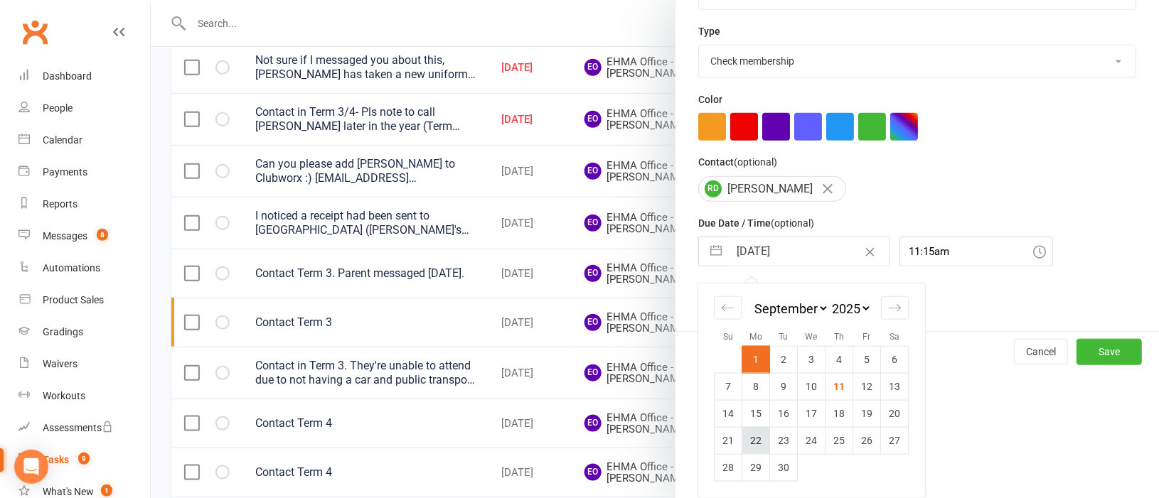
click at [742, 439] on td "22" at bounding box center [756, 440] width 28 height 27
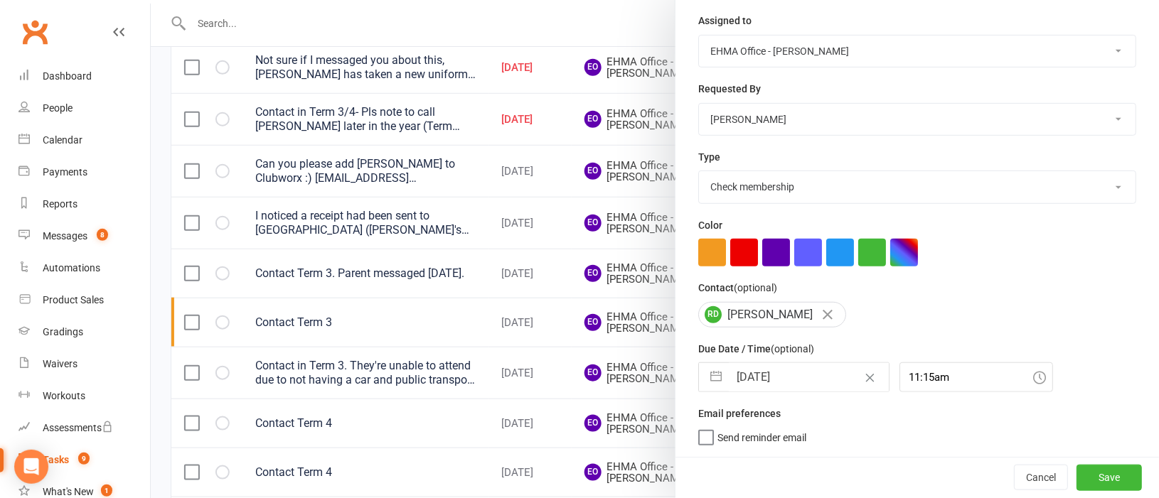
scroll to position [179, 0]
click at [1076, 477] on button "Save" at bounding box center [1108, 478] width 65 height 26
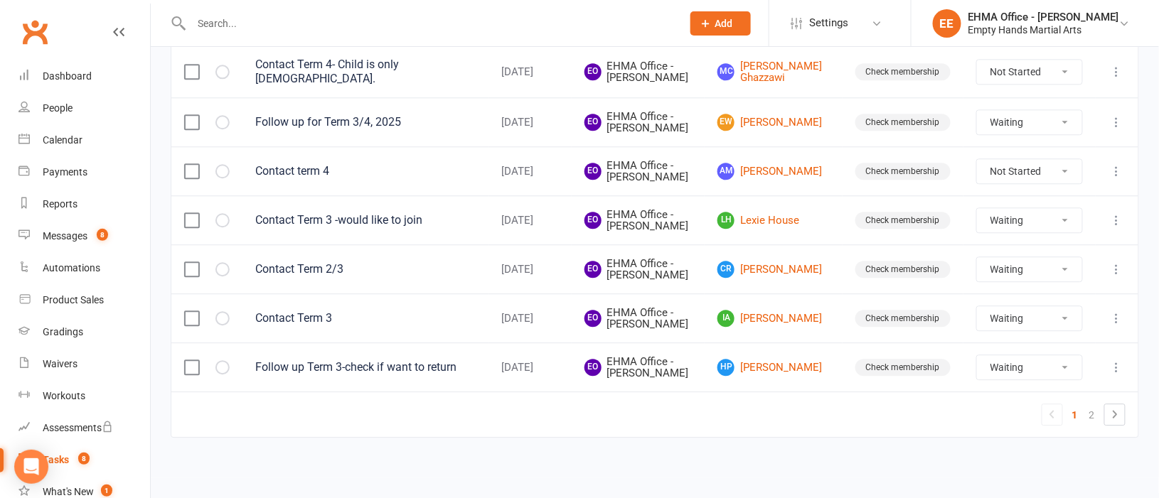
scroll to position [1344, 0]
click at [1090, 415] on link "2" at bounding box center [1091, 415] width 17 height 20
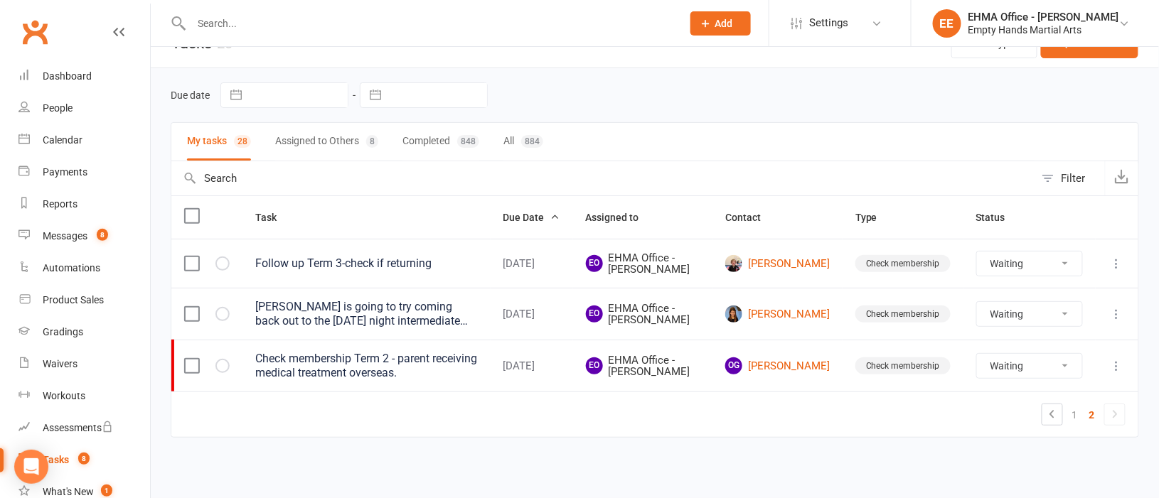
scroll to position [28, 0]
click at [1073, 413] on link "1" at bounding box center [1074, 416] width 17 height 20
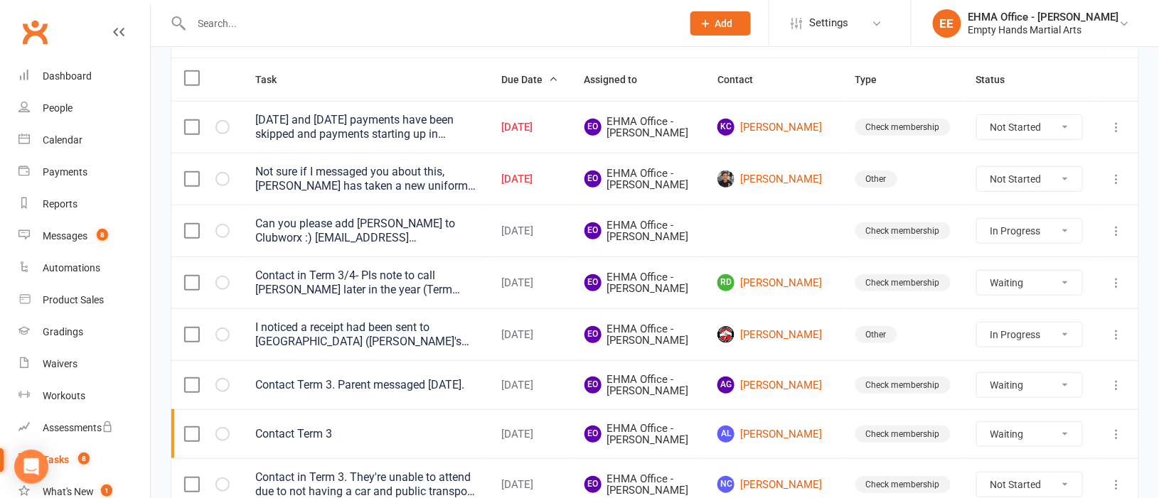
scroll to position [171, 0]
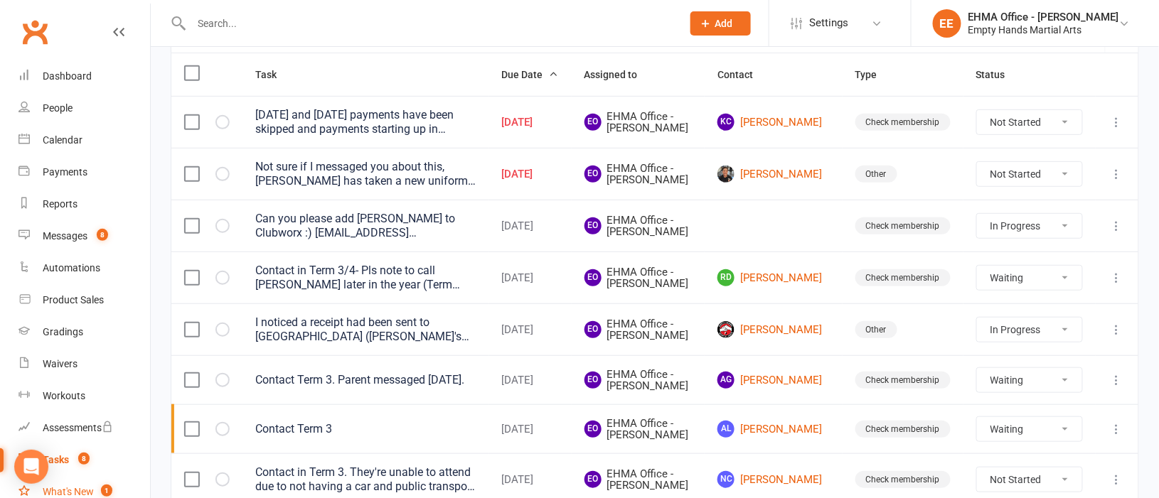
click at [71, 482] on link "What's New 1" at bounding box center [84, 492] width 132 height 32
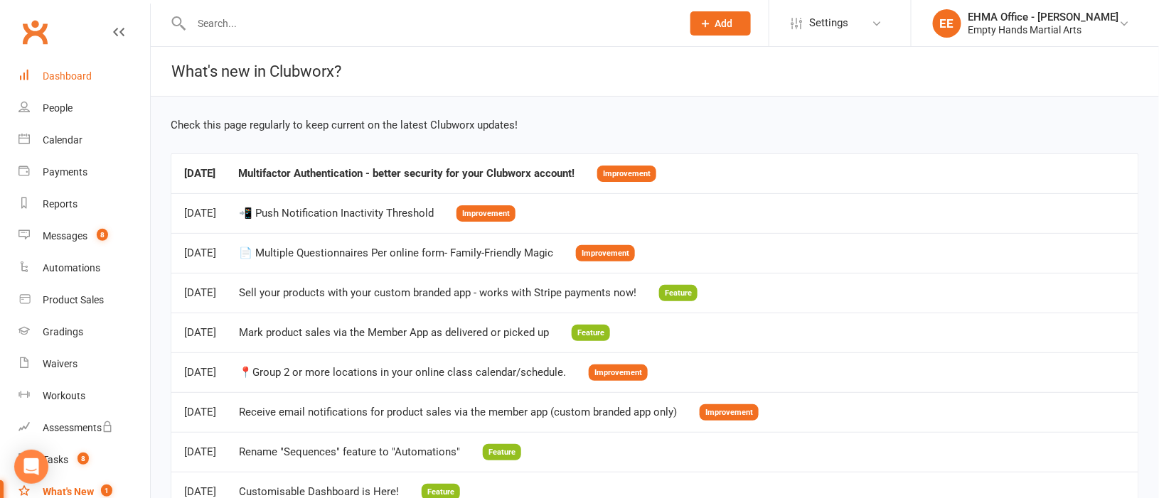
click at [75, 66] on link "Dashboard" at bounding box center [84, 76] width 132 height 32
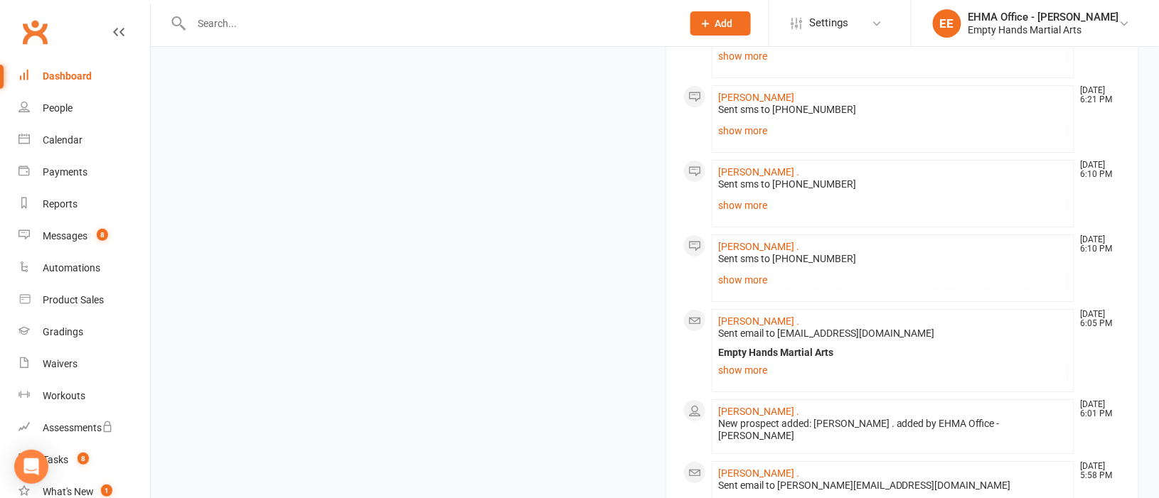
scroll to position [1493, 0]
